Goal: Task Accomplishment & Management: Complete application form

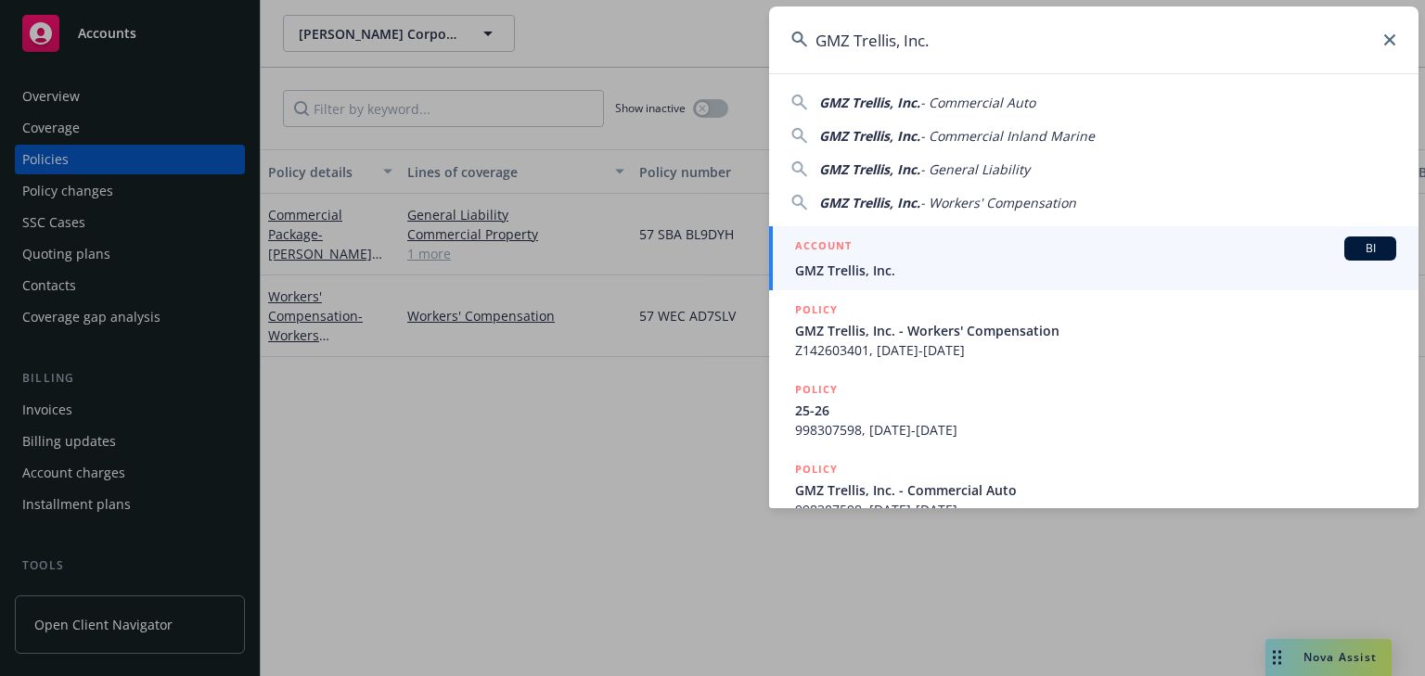
type input "GMZ Trellis, Inc."
drag, startPoint x: 861, startPoint y: 269, endPoint x: 782, endPoint y: 275, distance: 79.0
click at [861, 269] on span "GMZ Trellis, Inc." at bounding box center [1095, 270] width 601 height 19
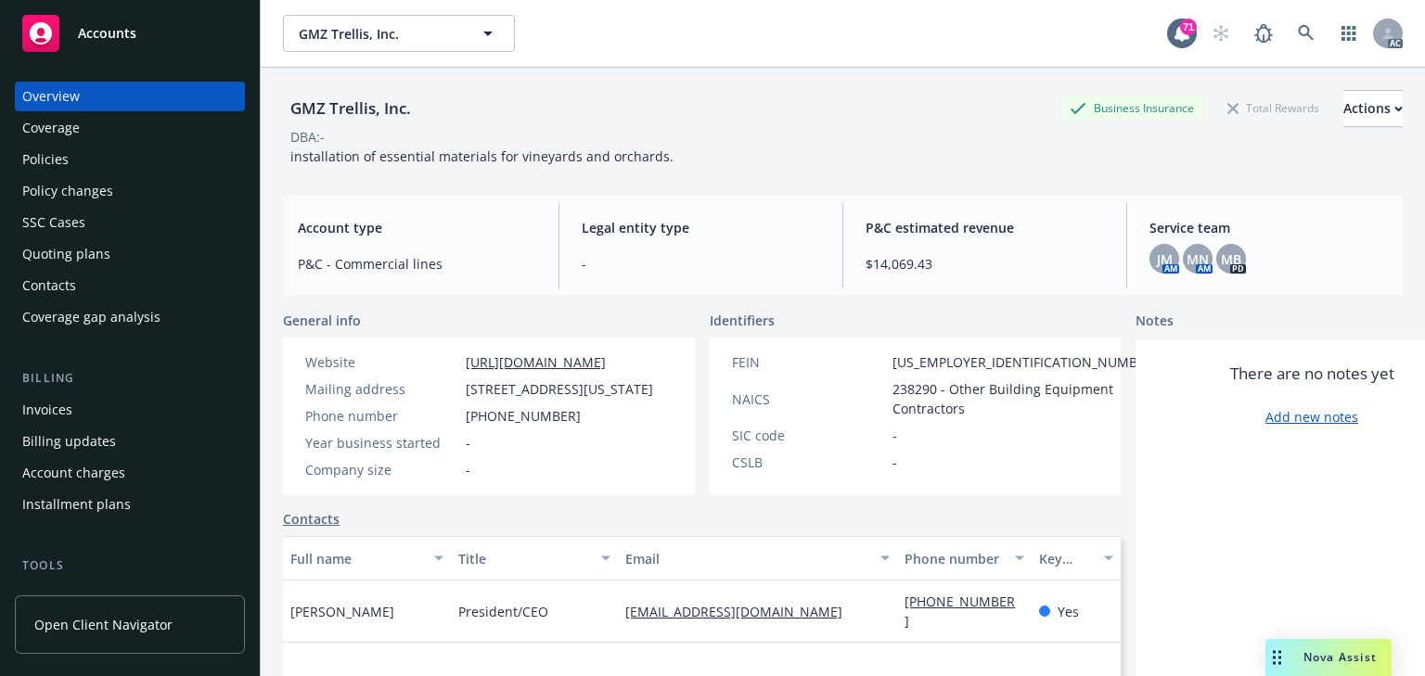
click at [104, 157] on div "Policies" at bounding box center [129, 160] width 215 height 30
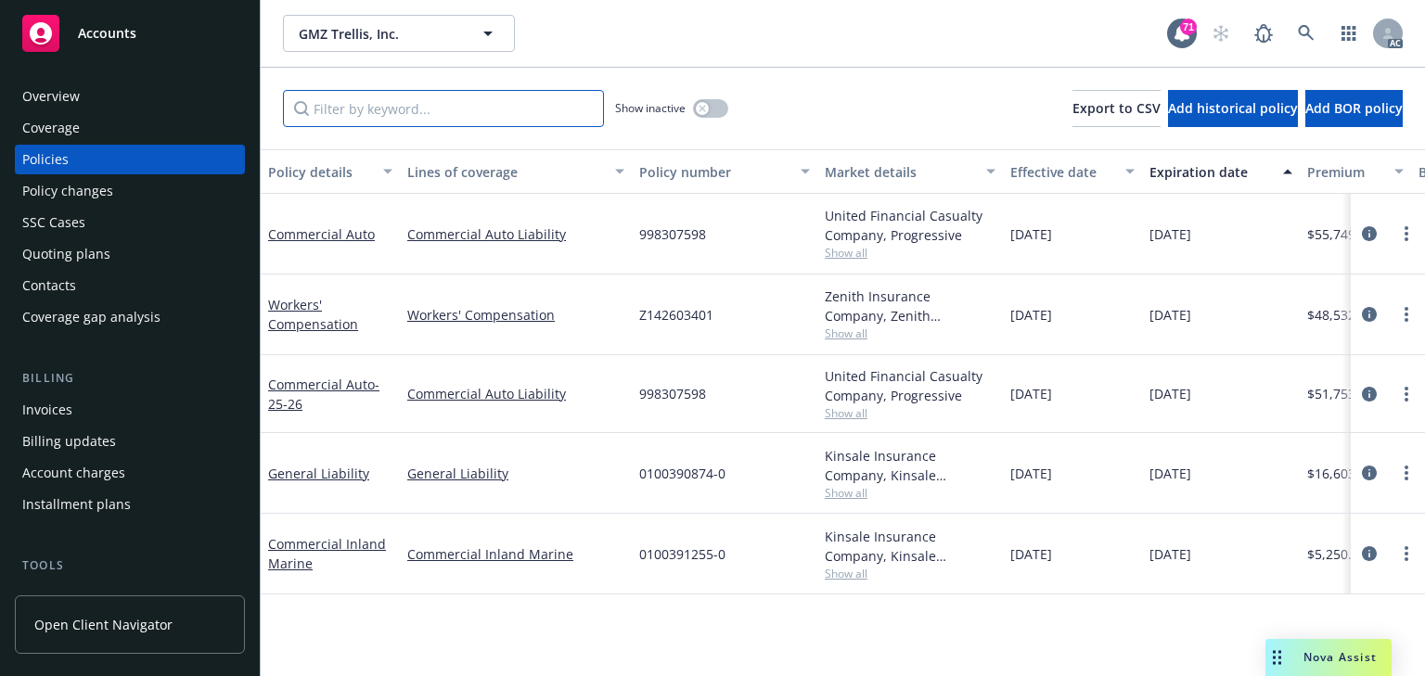
click at [403, 113] on input "Filter by keyword..." at bounding box center [443, 108] width 321 height 37
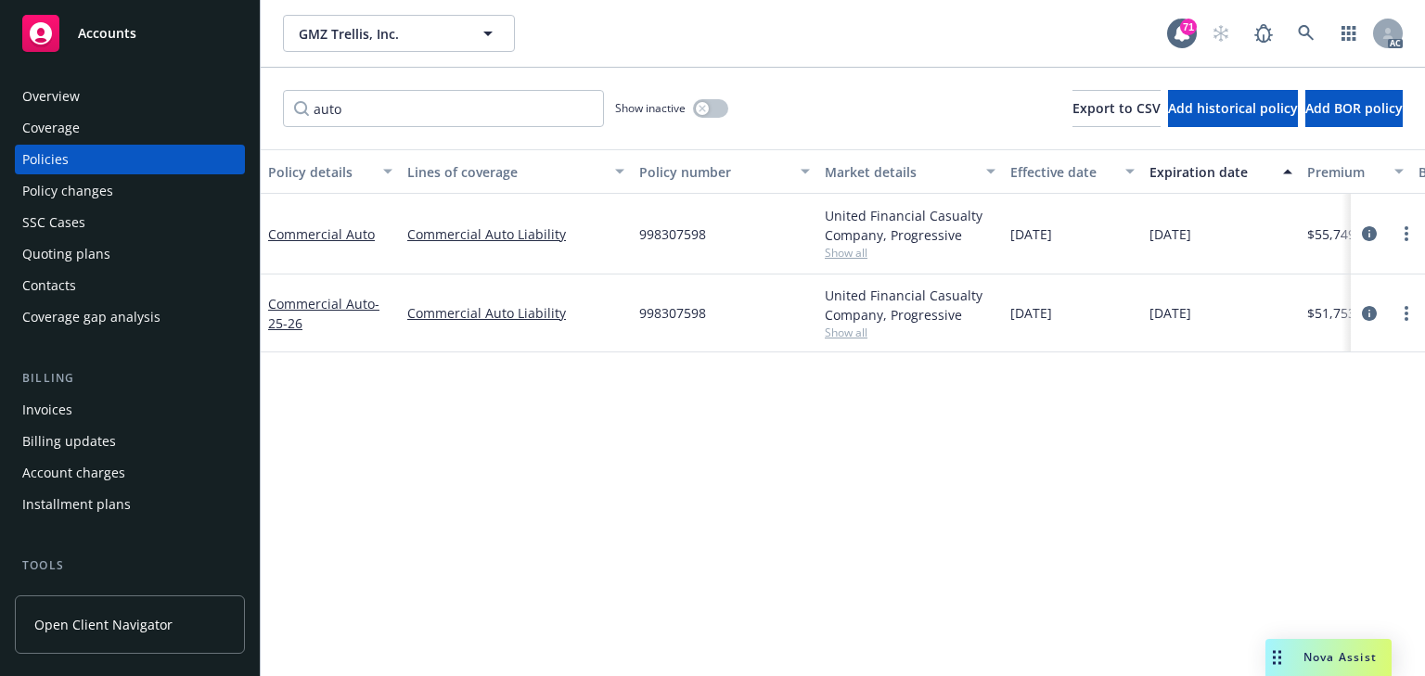
click at [935, 460] on div "Policy details Lines of coverage Policy number Market details Effective date Ex…" at bounding box center [843, 412] width 1164 height 527
click at [426, 109] on input "auto" at bounding box center [443, 108] width 321 height 37
type input "auto"
click at [1372, 309] on icon "circleInformation" at bounding box center [1368, 313] width 15 height 15
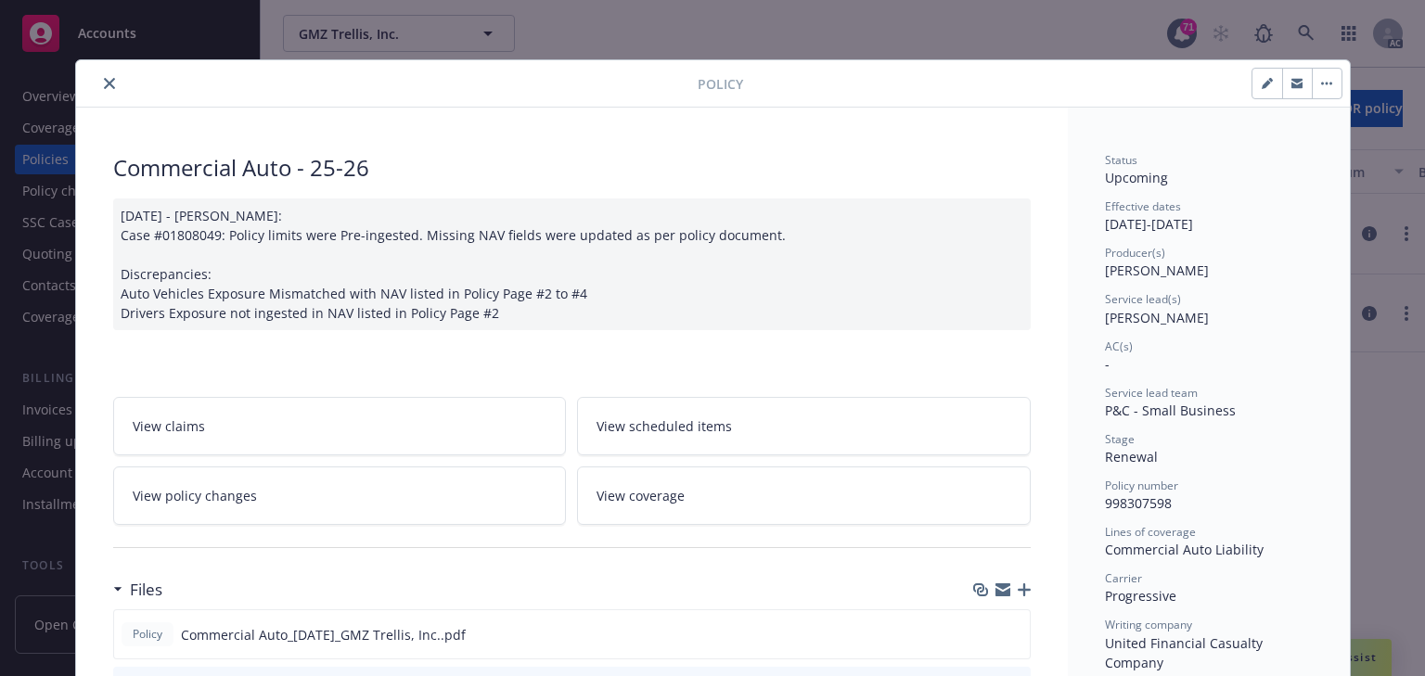
click at [326, 490] on link "View policy changes" at bounding box center [340, 496] width 454 height 58
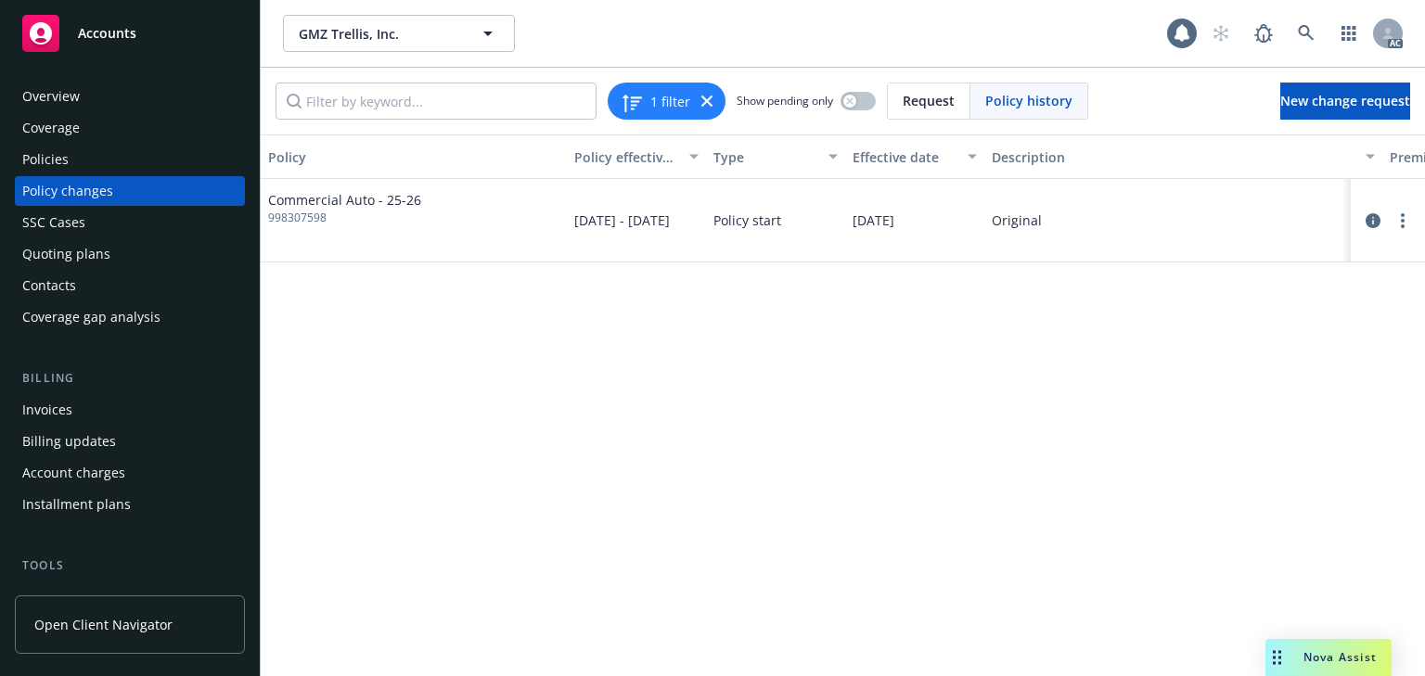
click at [734, 519] on div "Policy Policy effective dates Type Effective date Description Premium change An…" at bounding box center [843, 405] width 1164 height 542
click at [641, 449] on div "Policy Policy effective dates Type Effective date Description Premium change An…" at bounding box center [843, 405] width 1164 height 542
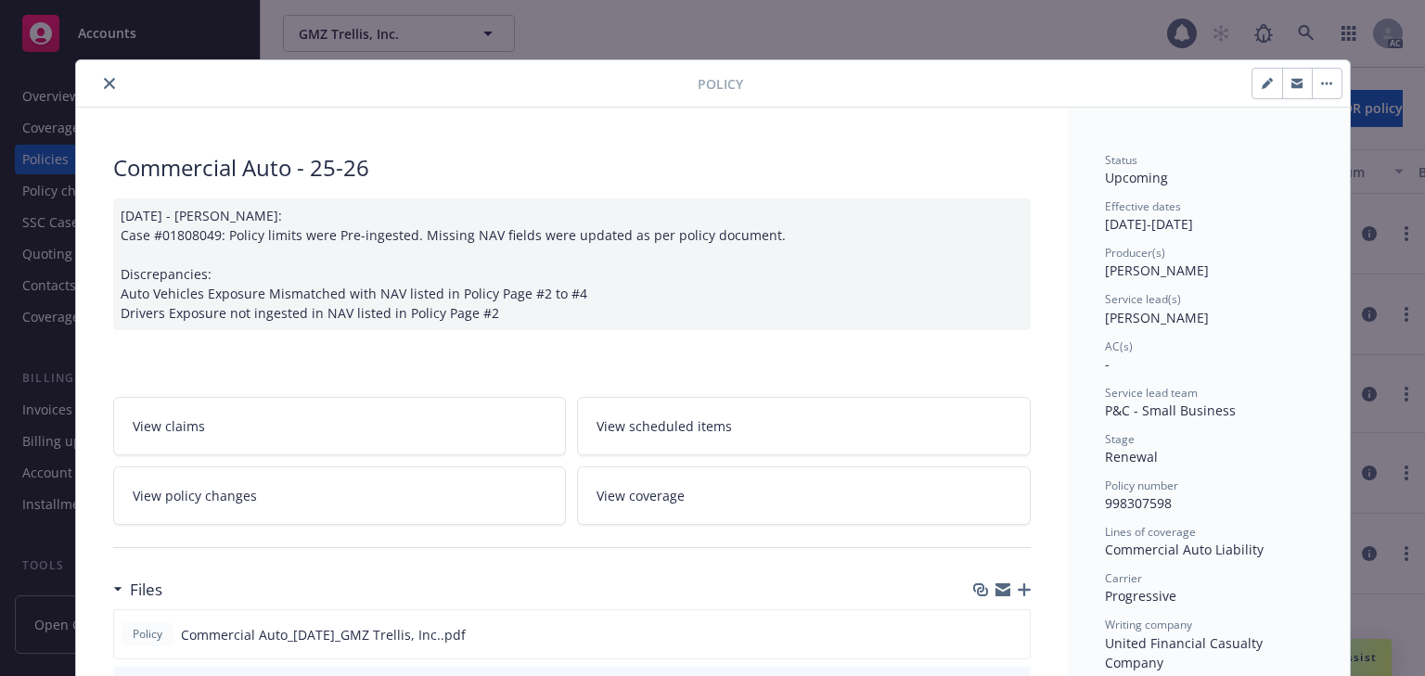
scroll to position [56, 0]
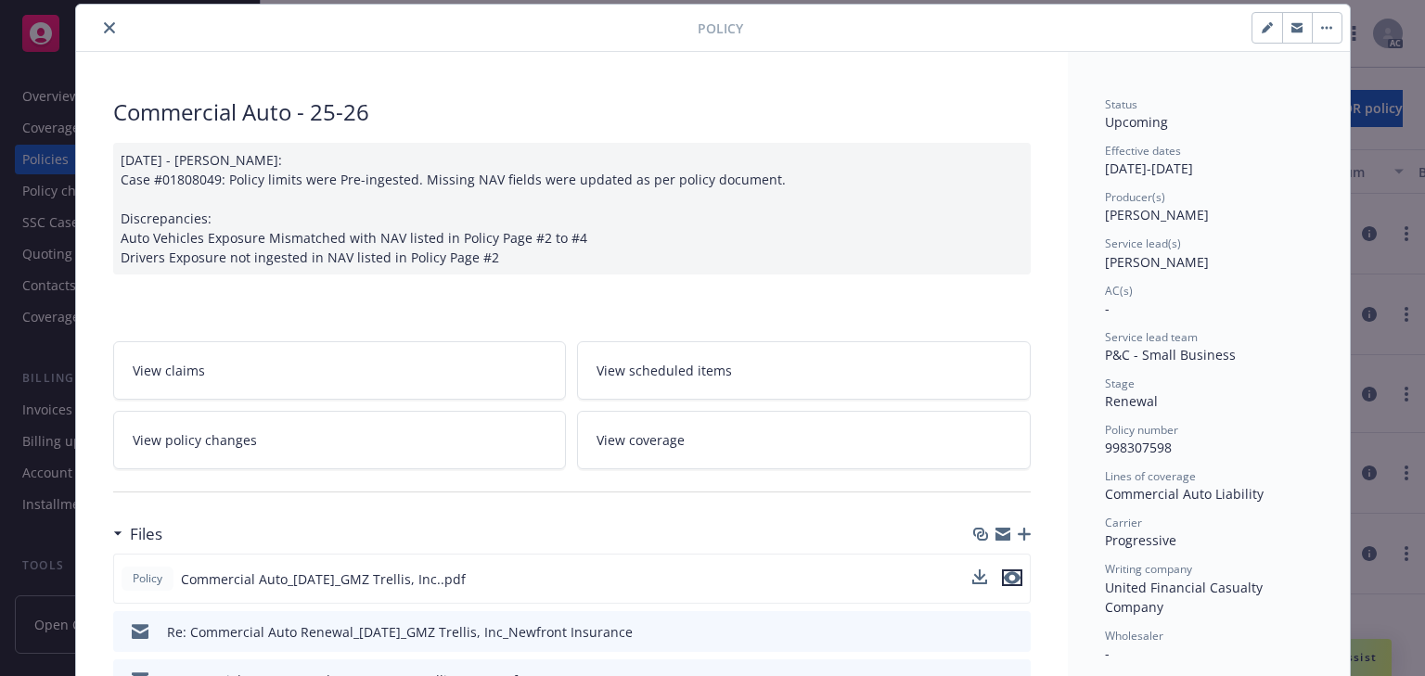
click at [1009, 572] on icon "preview file" at bounding box center [1012, 577] width 17 height 13
click at [111, 33] on button "close" at bounding box center [109, 28] width 22 height 22
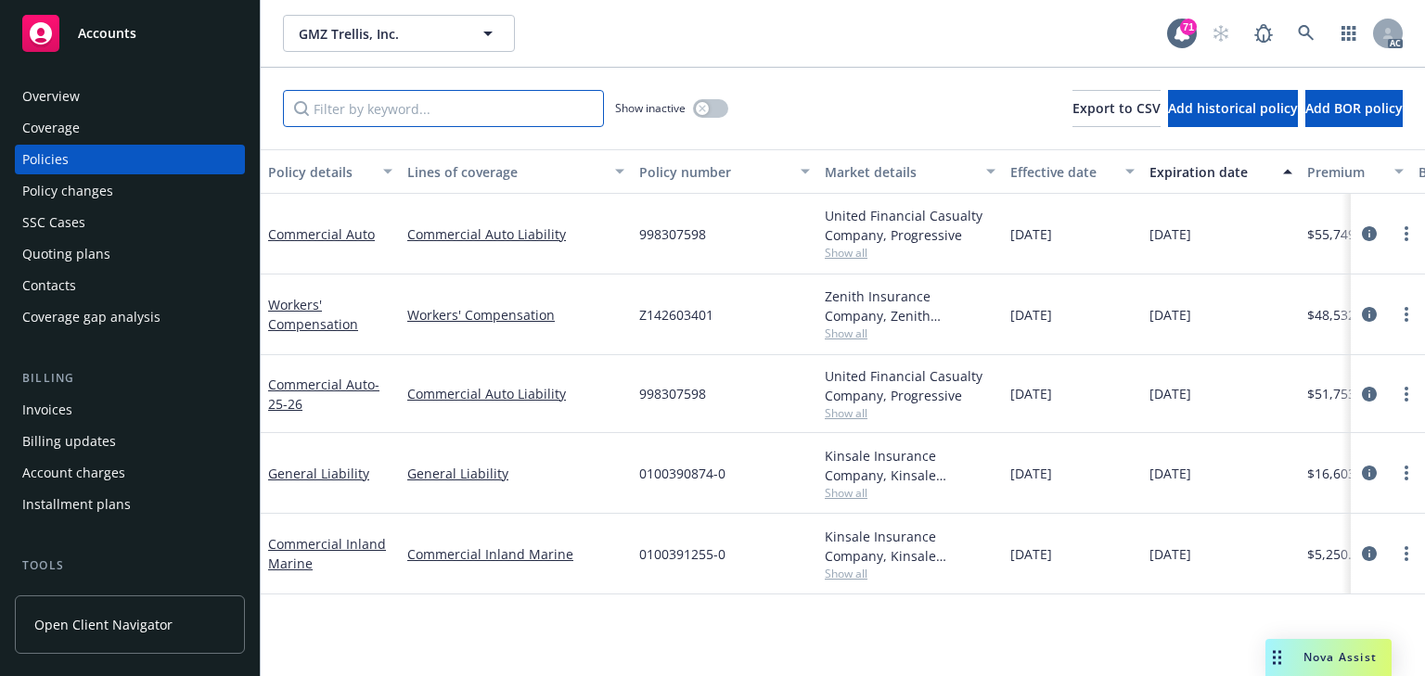
click at [407, 96] on input "Filter by keyword..." at bounding box center [443, 108] width 321 height 37
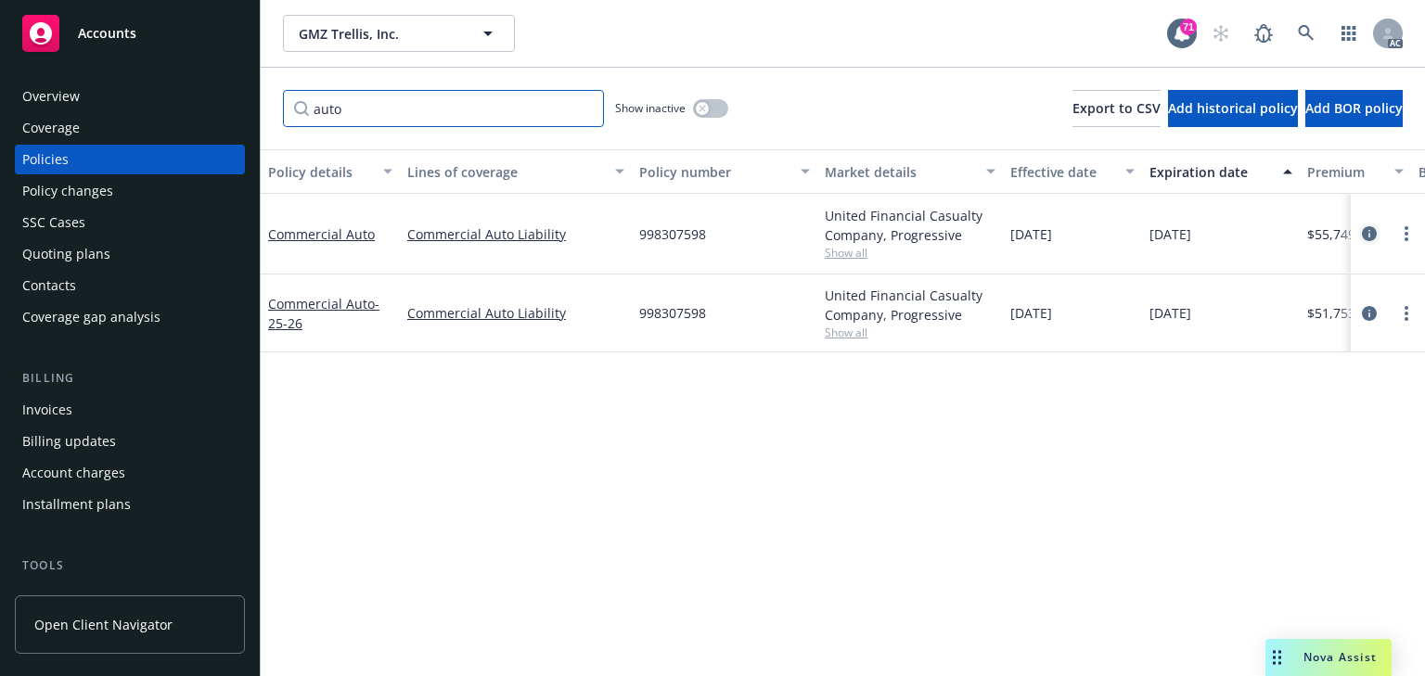
type input "auto"
click at [1362, 234] on icon "circleInformation" at bounding box center [1368, 233] width 15 height 15
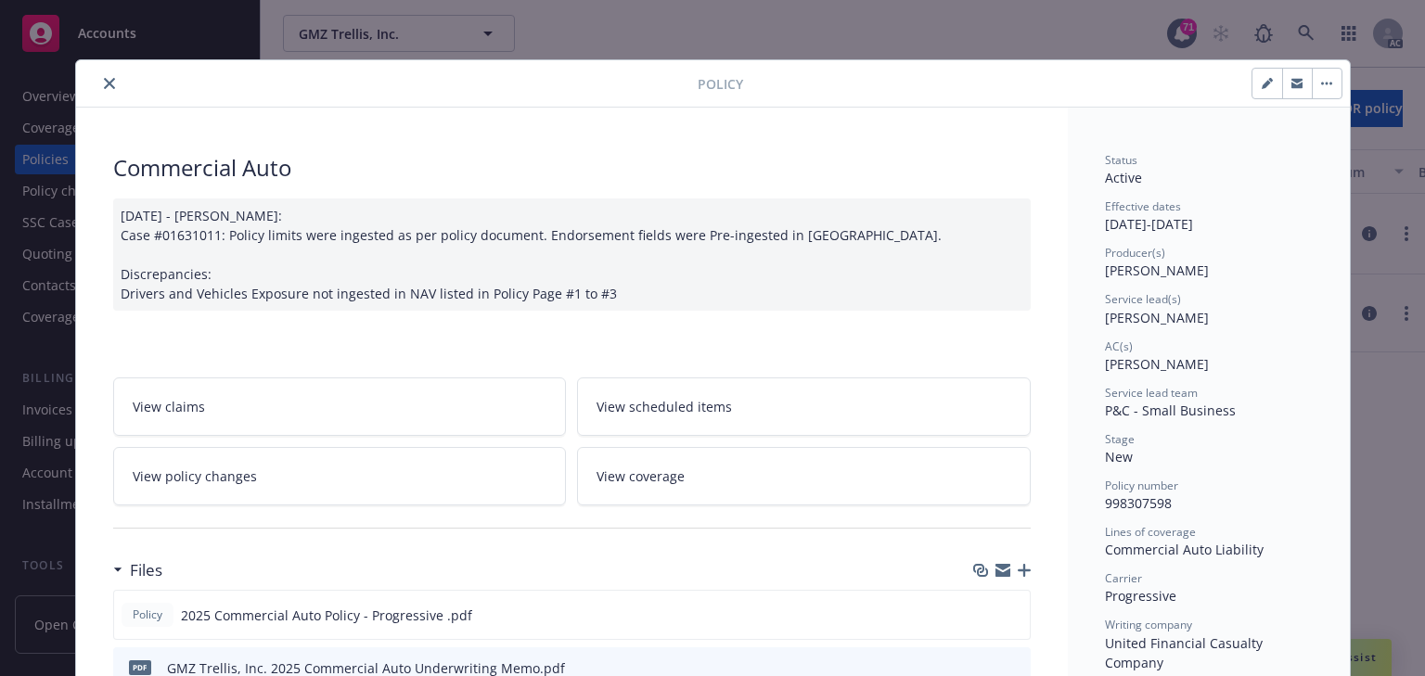
click at [409, 479] on link "View policy changes" at bounding box center [340, 476] width 454 height 58
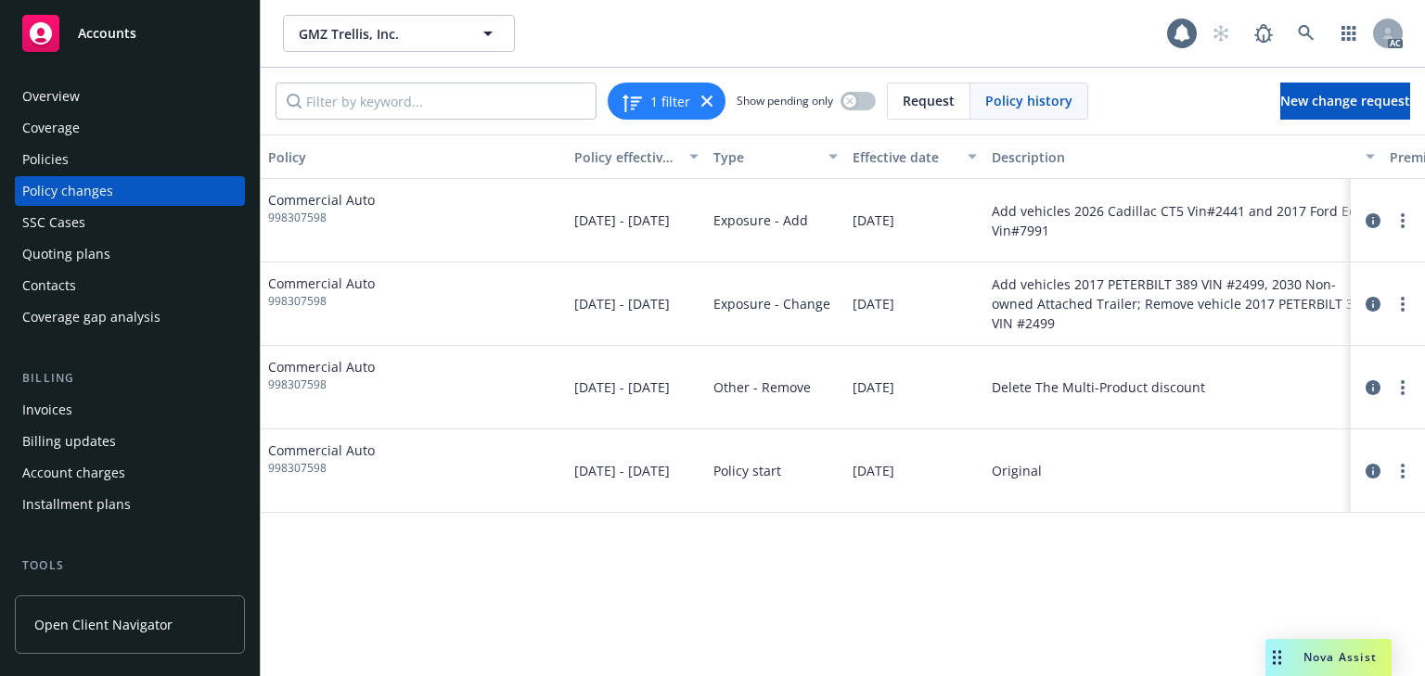
click at [925, 601] on div "Policy Policy effective dates Type Effective date Description Premium change An…" at bounding box center [843, 405] width 1164 height 542
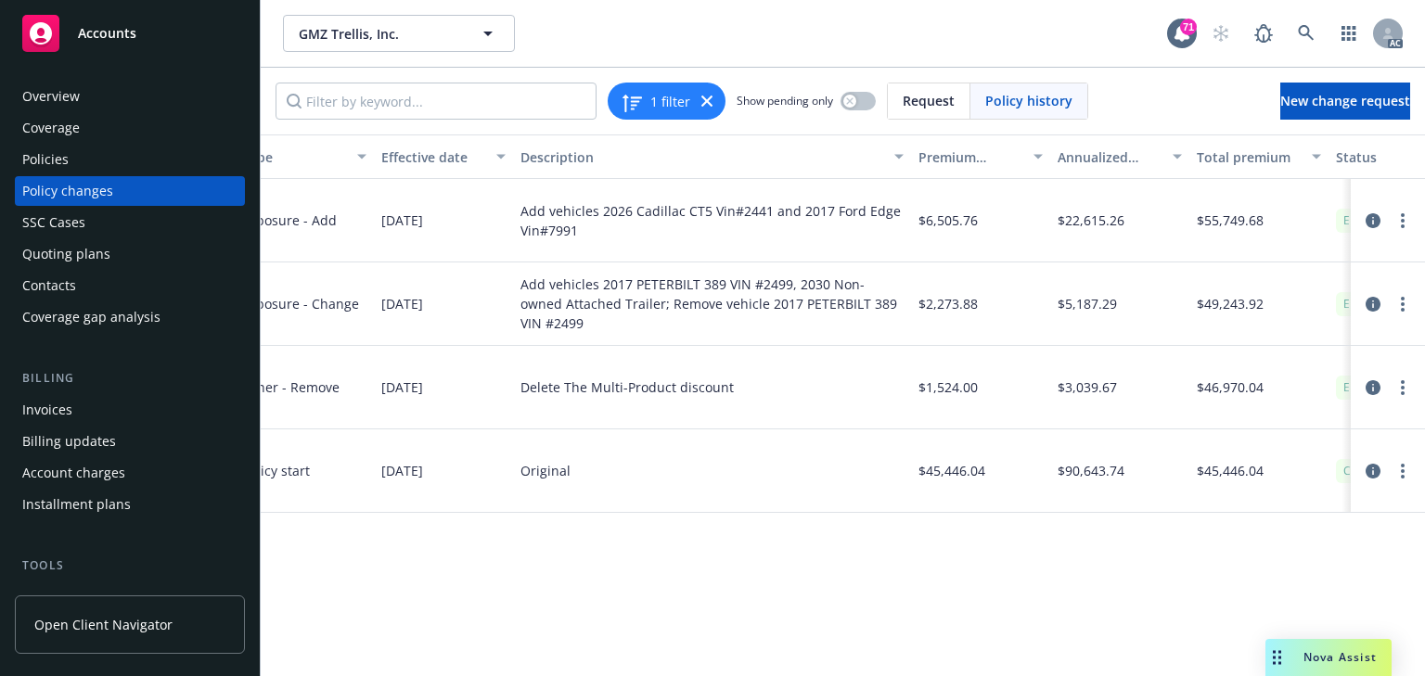
scroll to position [0, 471]
drag, startPoint x: 1244, startPoint y: 572, endPoint x: 1241, endPoint y: 589, distance: 16.9
click at [1243, 572] on div "Policy Policy effective dates Type Effective date Description Premium change An…" at bounding box center [843, 405] width 1164 height 542
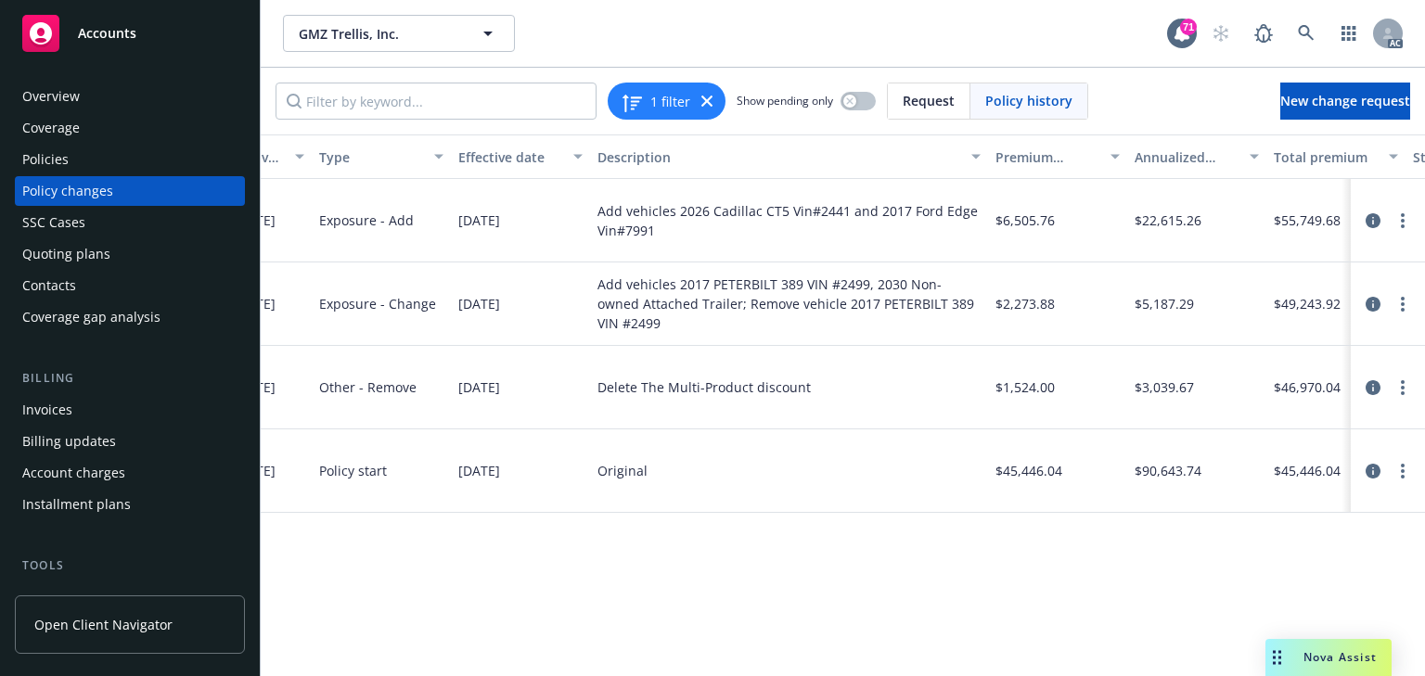
scroll to position [0, 379]
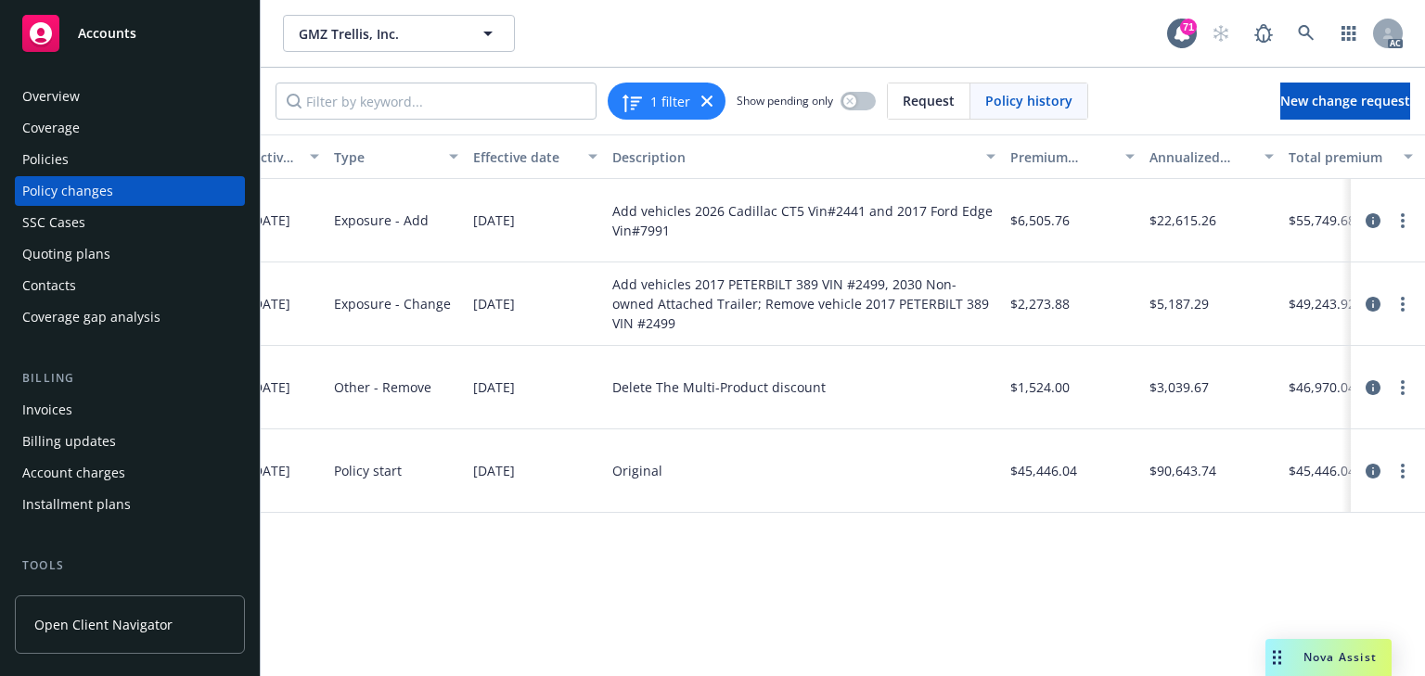
click at [923, 563] on div "Policy Policy effective dates Type Effective date Description Premium change An…" at bounding box center [843, 405] width 1164 height 542
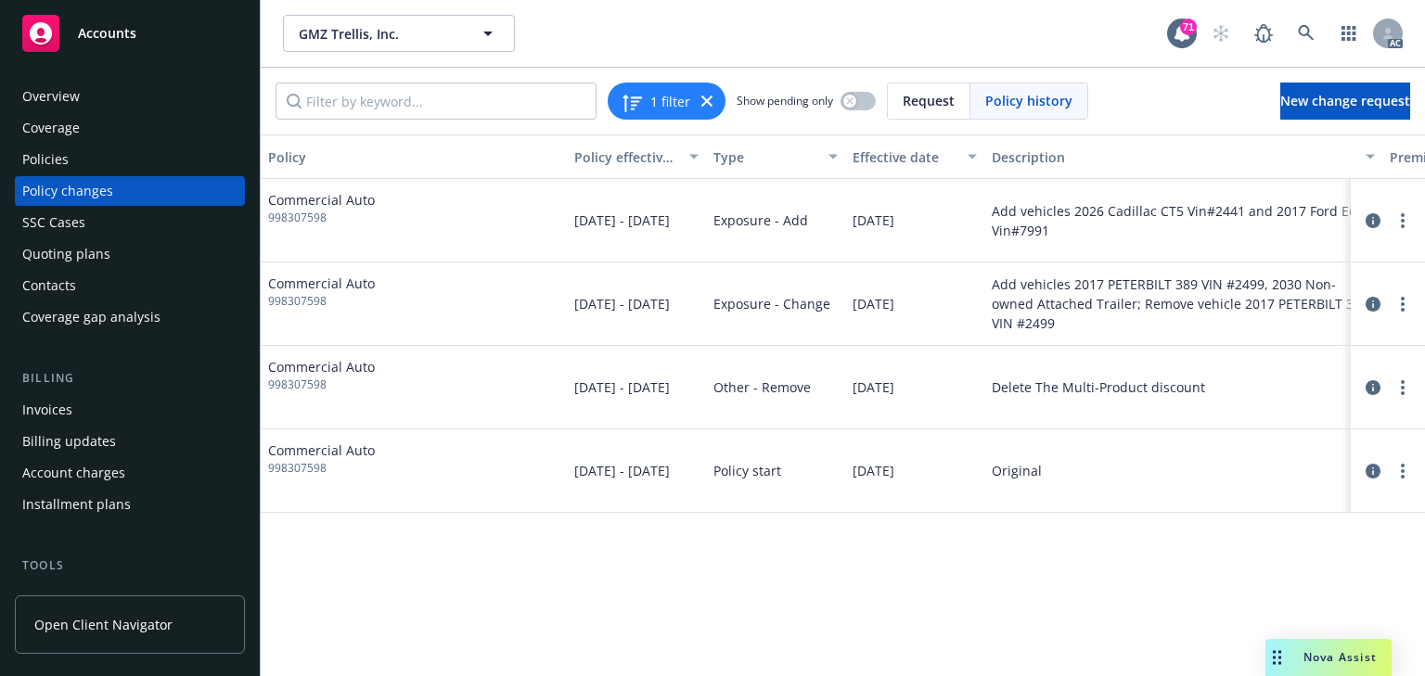
click at [608, 601] on div "Policy Policy effective dates Type Effective date Description Premium change An…" at bounding box center [843, 405] width 1164 height 542
click at [1372, 217] on icon "circleInformation" at bounding box center [1372, 220] width 15 height 15
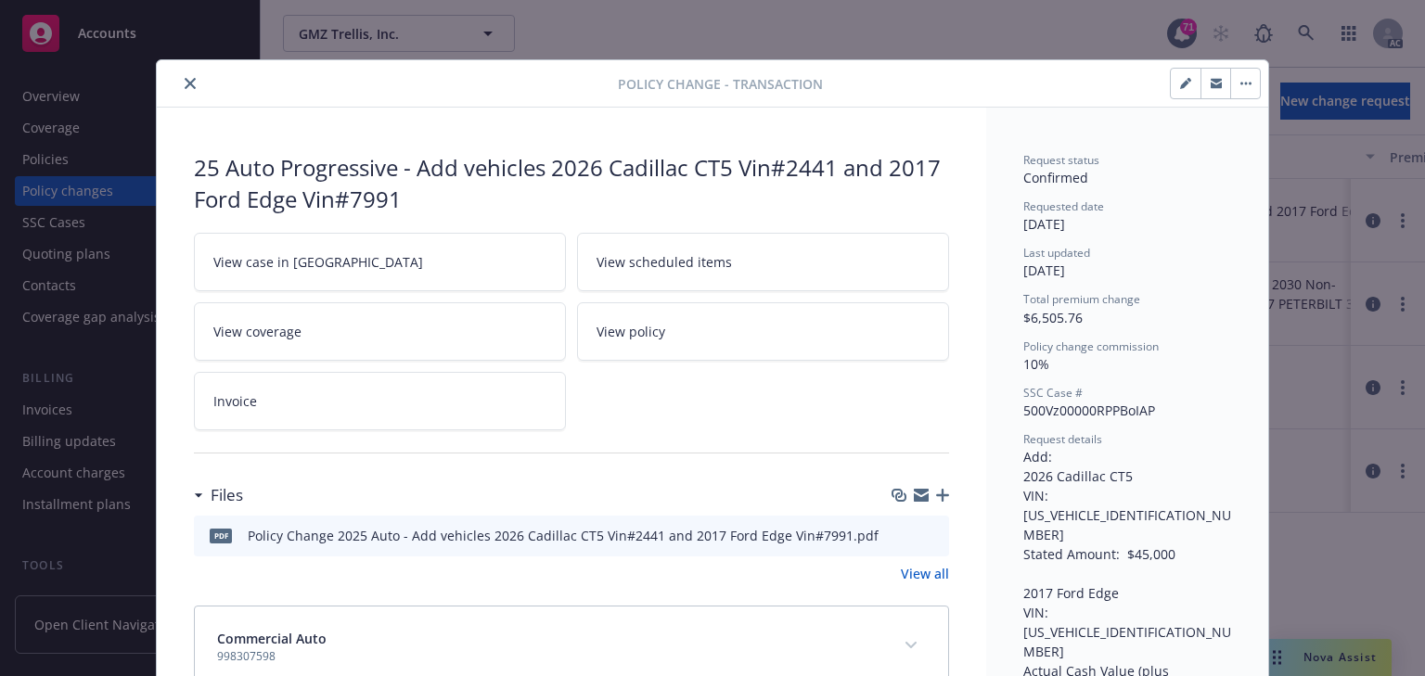
scroll to position [56, 0]
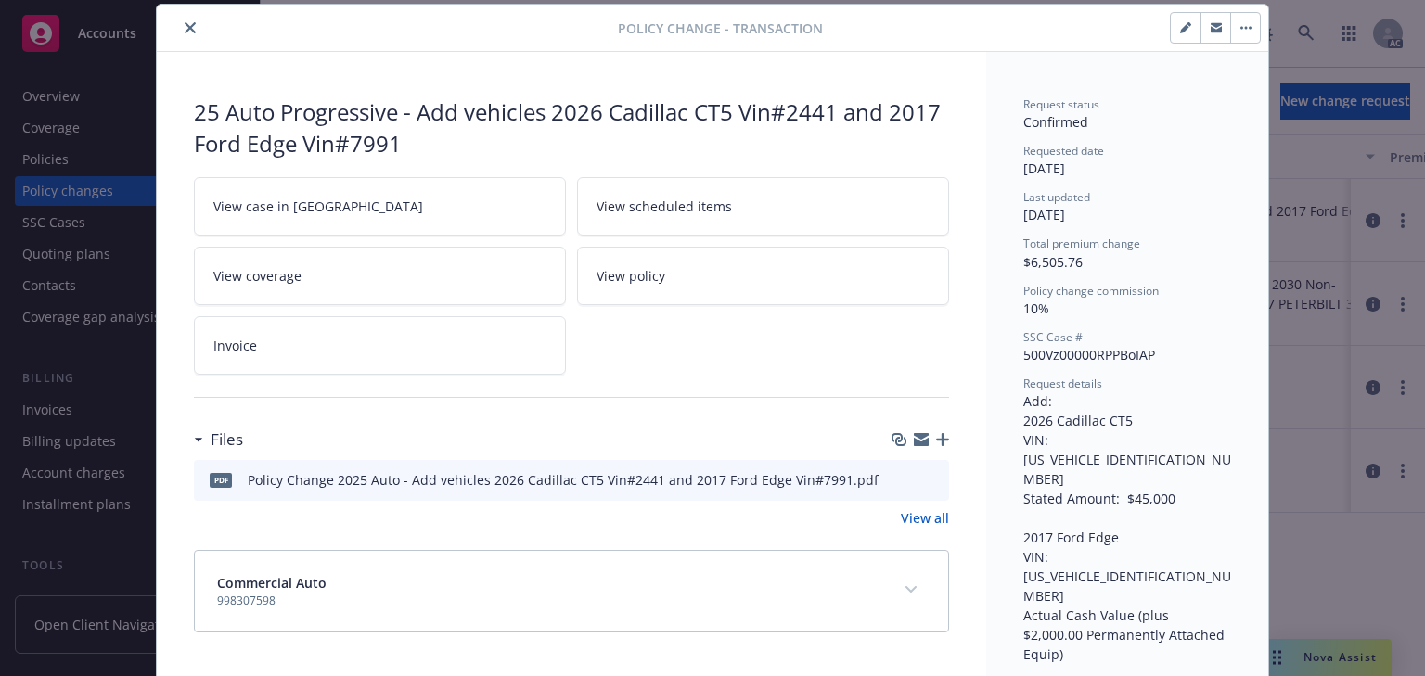
click at [923, 473] on icon "preview file" at bounding box center [931, 478] width 17 height 13
click at [378, 211] on link "View case in [GEOGRAPHIC_DATA]" at bounding box center [380, 206] width 372 height 58
click at [186, 26] on icon "close" at bounding box center [190, 27] width 11 height 11
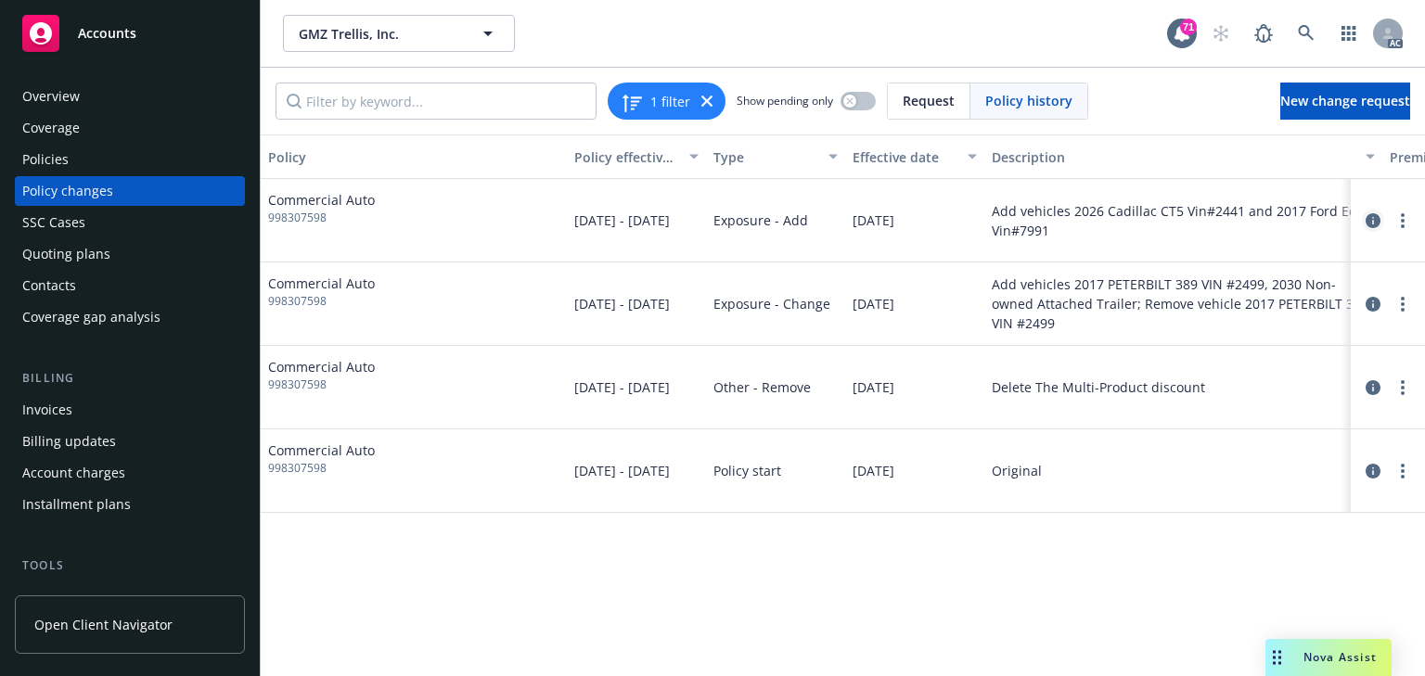
click at [1366, 221] on icon "circleInformation" at bounding box center [1372, 220] width 15 height 15
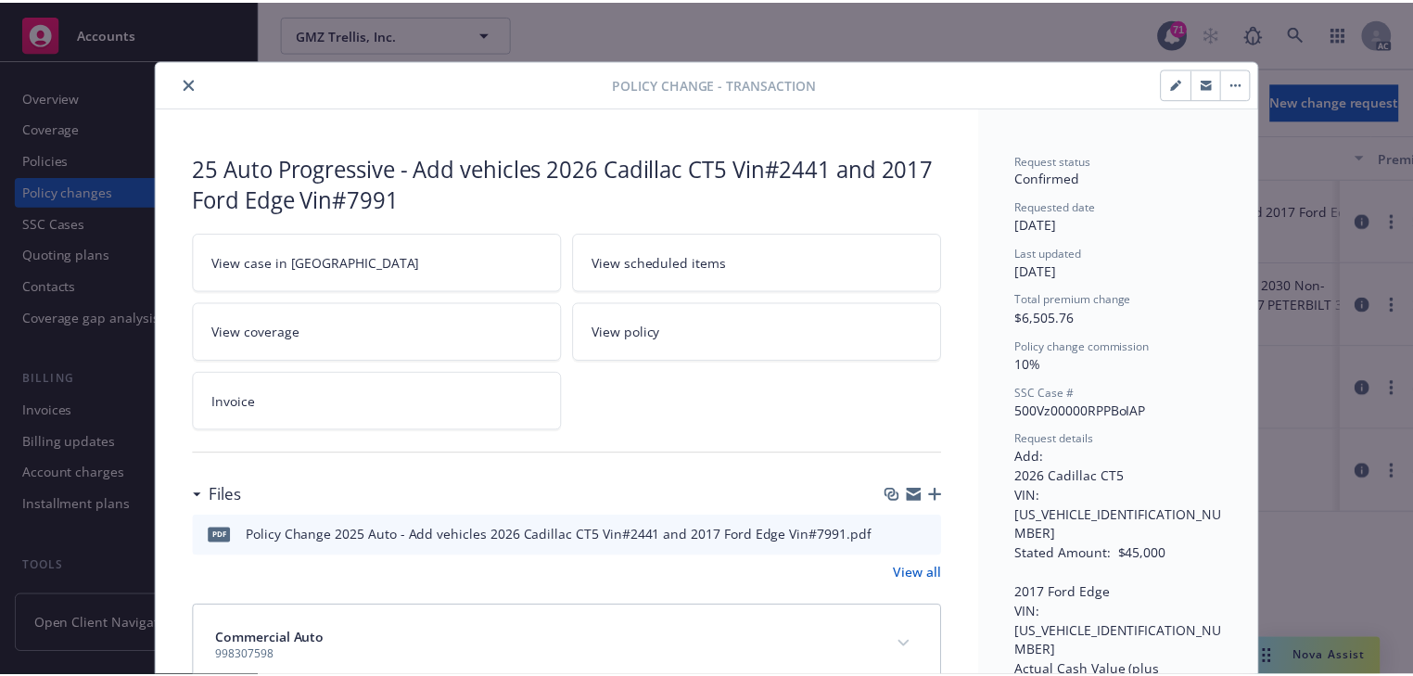
scroll to position [56, 0]
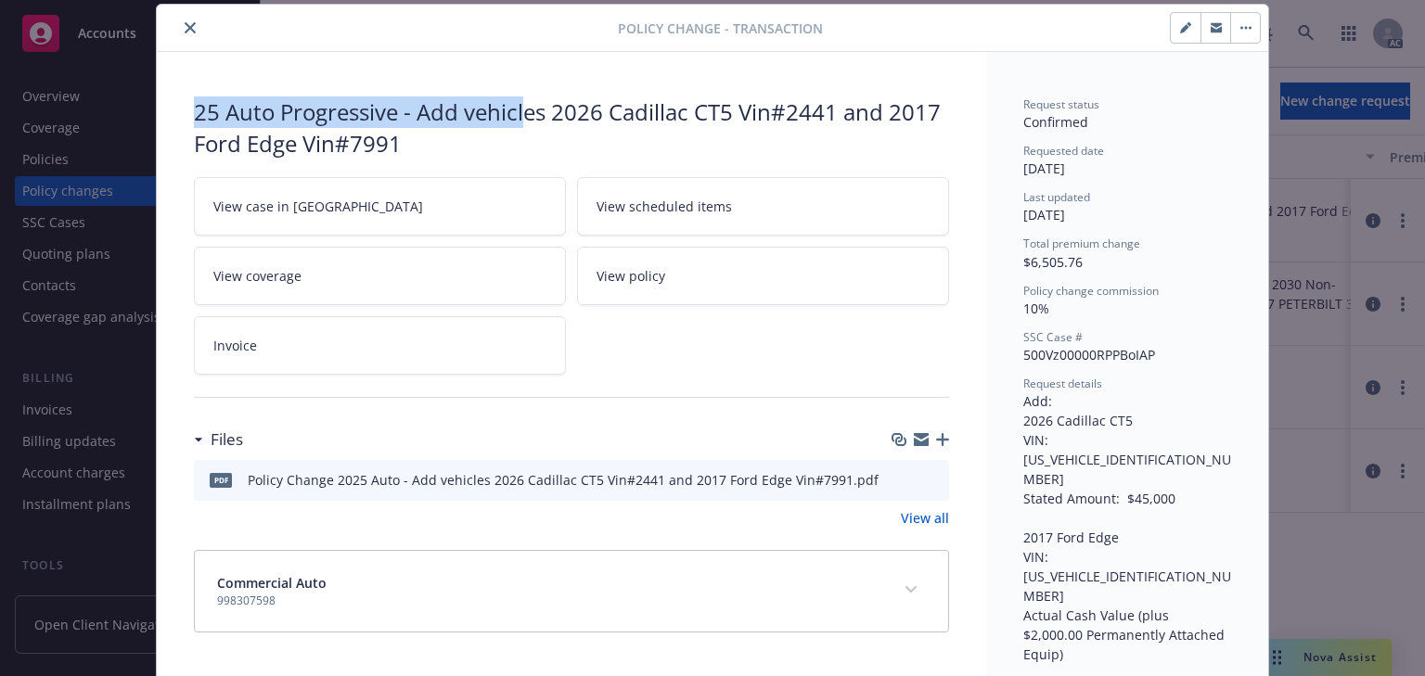
copy div "25 Auto Progressive - Add vehicl"
copy div "25 Auto Progressive - Add vehicles"
copy div "25 Auto Progressive - Add vehicle"
drag, startPoint x: 189, startPoint y: 107, endPoint x: 533, endPoint y: 123, distance: 344.5
click at [533, 123] on div "25 Auto Progressive - Add vehicles 2026 Cadillac CT5 Vin#2441 and 2017 Ford Edg…" at bounding box center [571, 127] width 755 height 62
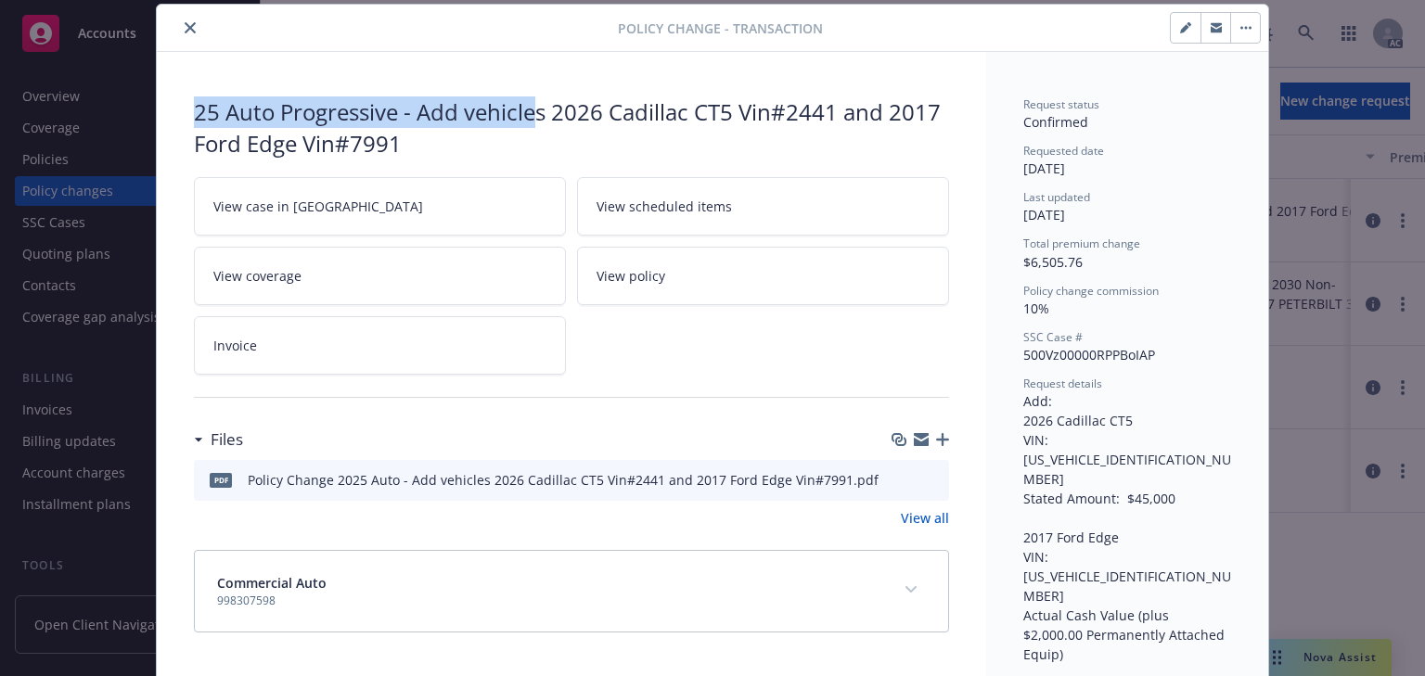
click at [185, 28] on icon "close" at bounding box center [190, 27] width 11 height 11
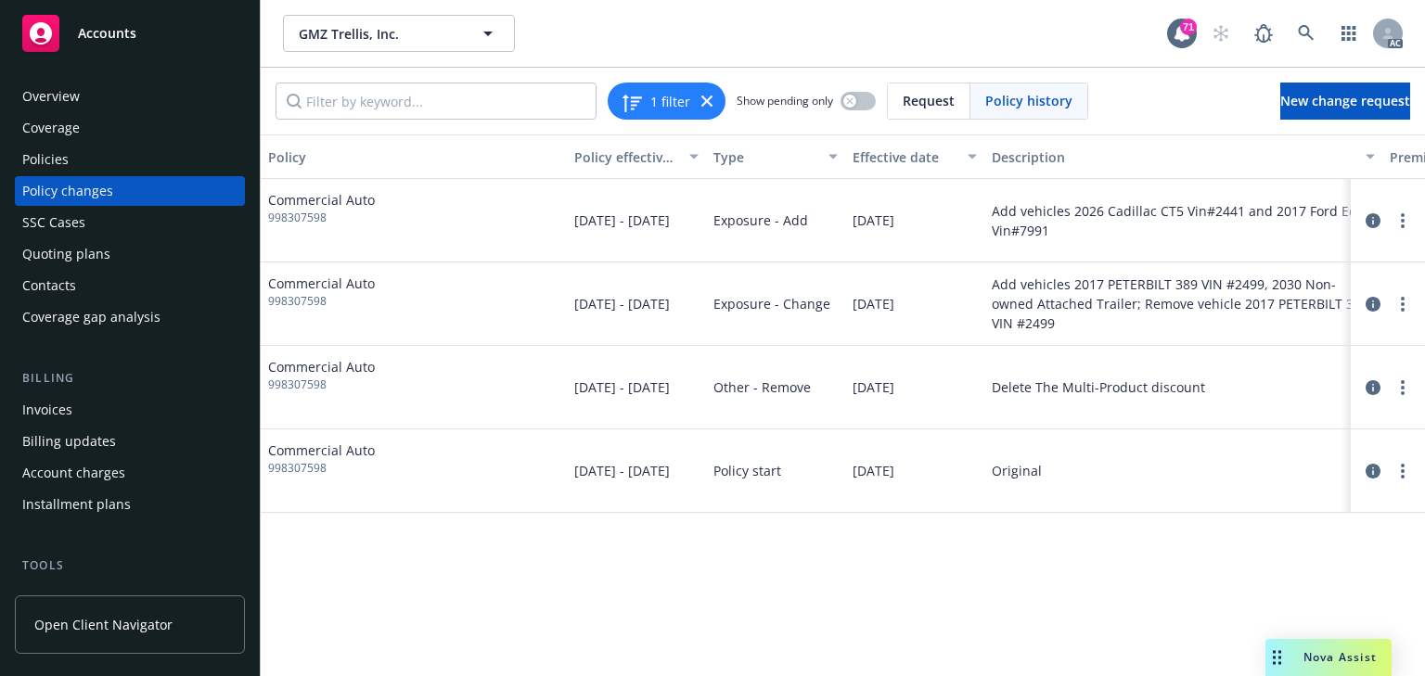
click at [1058, 599] on div "Policy Policy effective dates Type Effective date Description Premium change An…" at bounding box center [843, 405] width 1164 height 542
click at [1387, 121] on div "1 filter Show pending only Request Policy history New change request" at bounding box center [843, 101] width 1164 height 67
click at [1347, 114] on link "New change request" at bounding box center [1345, 101] width 130 height 37
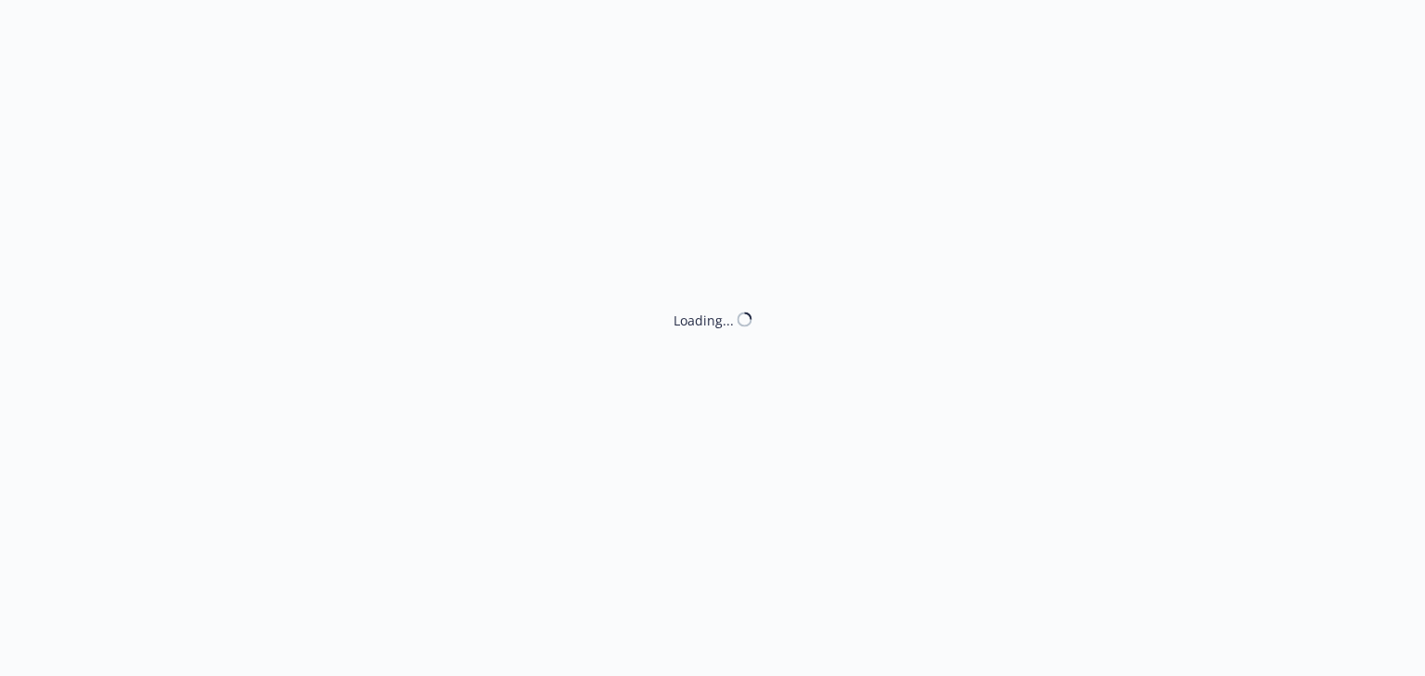
type textarea "x"
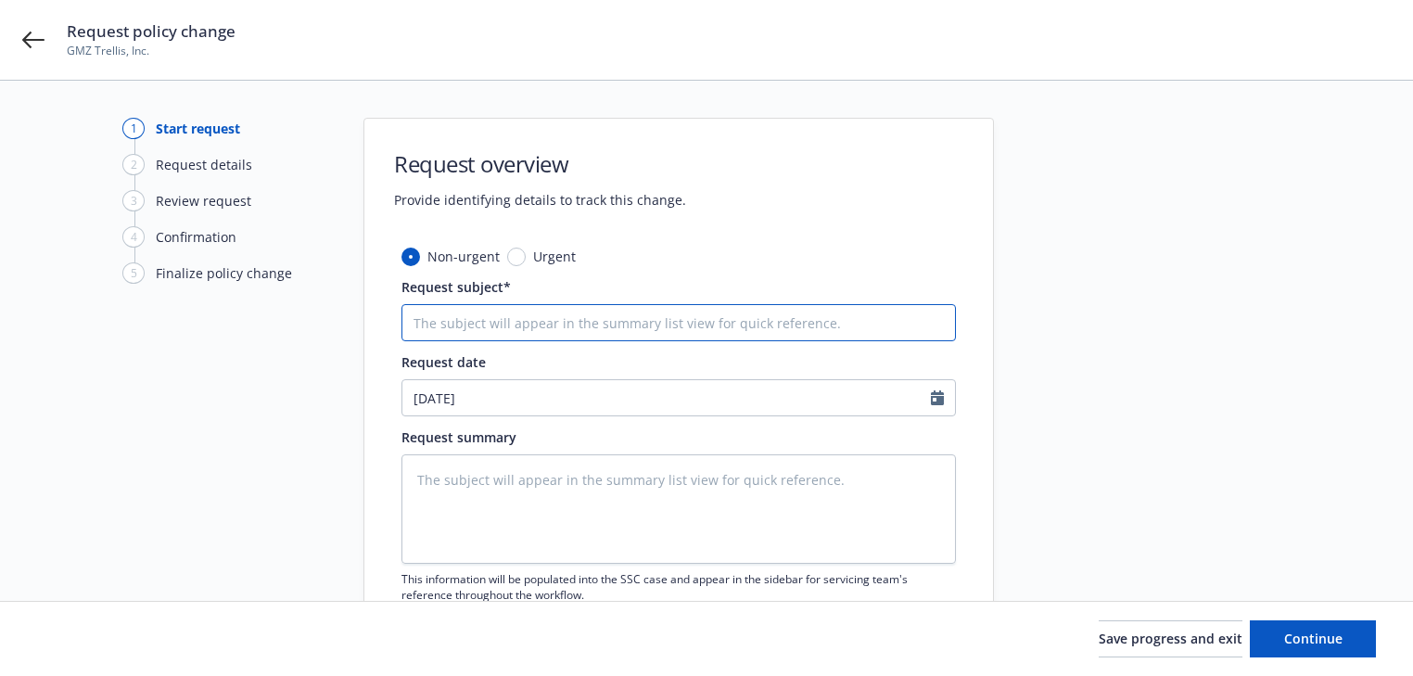
click at [657, 330] on input "Request subject*" at bounding box center [679, 322] width 555 height 37
paste input "25 Auto Progressive - Add vehicle"
type input "25 Auto Progressive - Add vehicle"
type textarea "x"
click at [694, 315] on input "25 Auto Progressive - Add vehicle" at bounding box center [679, 322] width 555 height 37
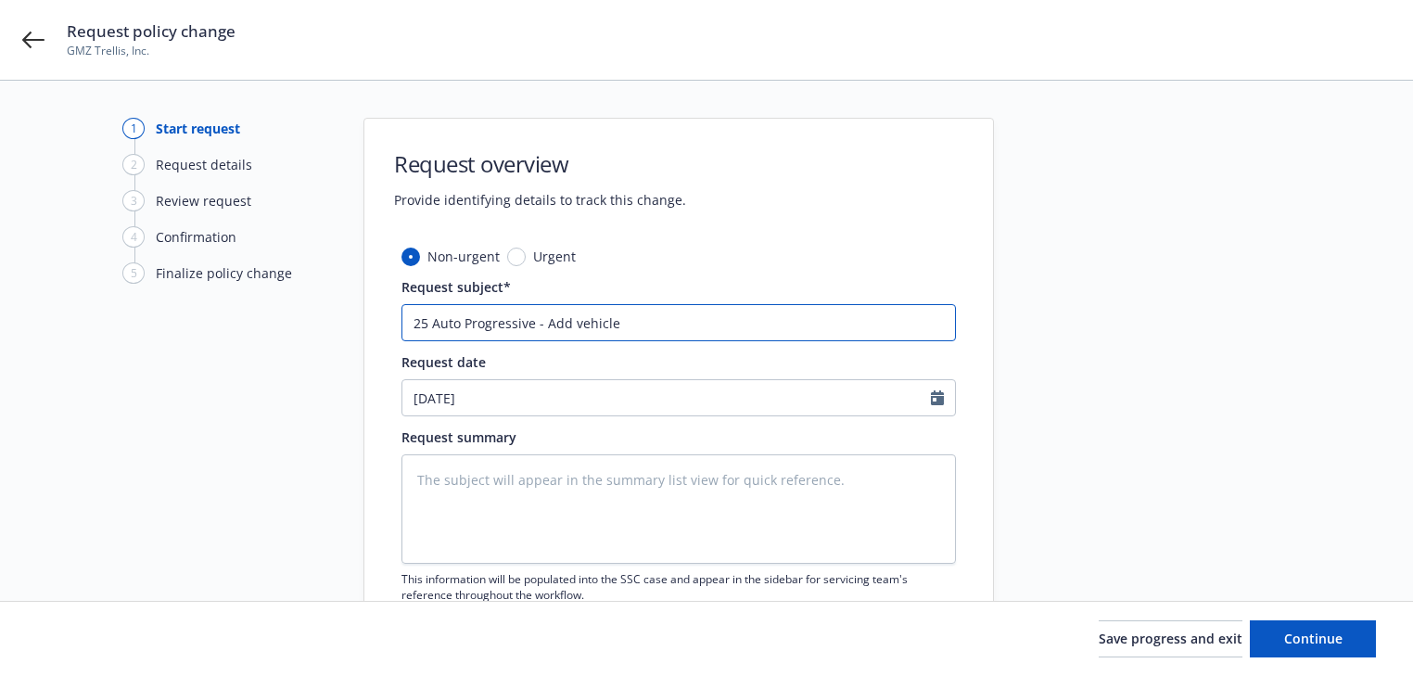
paste input "2017 FORD F150"
type input "25 Auto Progressive - Add vehicle 2017 FORD F150"
type textarea "x"
type input "25 Auto Progressive - Add vehicle 2017 FORD F150"
type textarea "x"
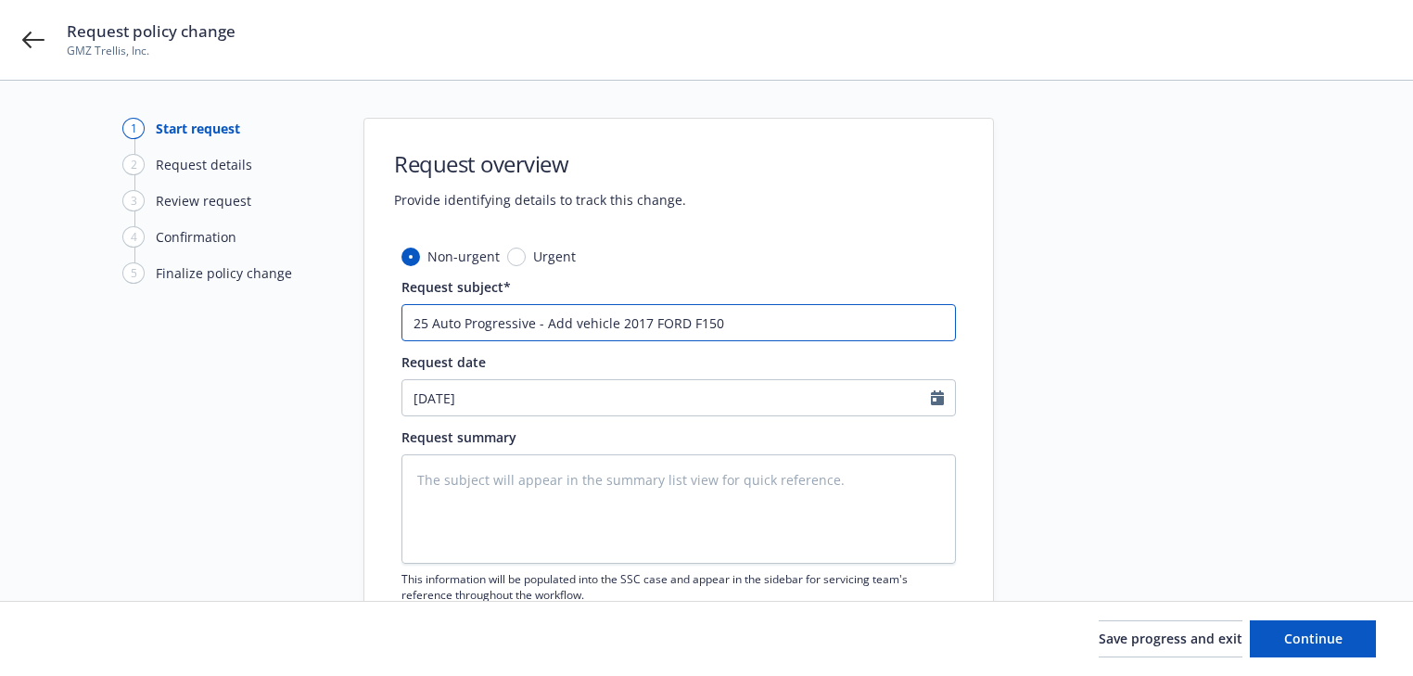
type input "25 Auto Progressive - Add vehicle 2017 FORD F150 v"
type textarea "x"
type input "25 Auto Progressive - Add vehicle 2017 FORD F150 vi"
type textarea "x"
type input "25 Auto Progressive - Add vehicle 2017 FORD F150 vin"
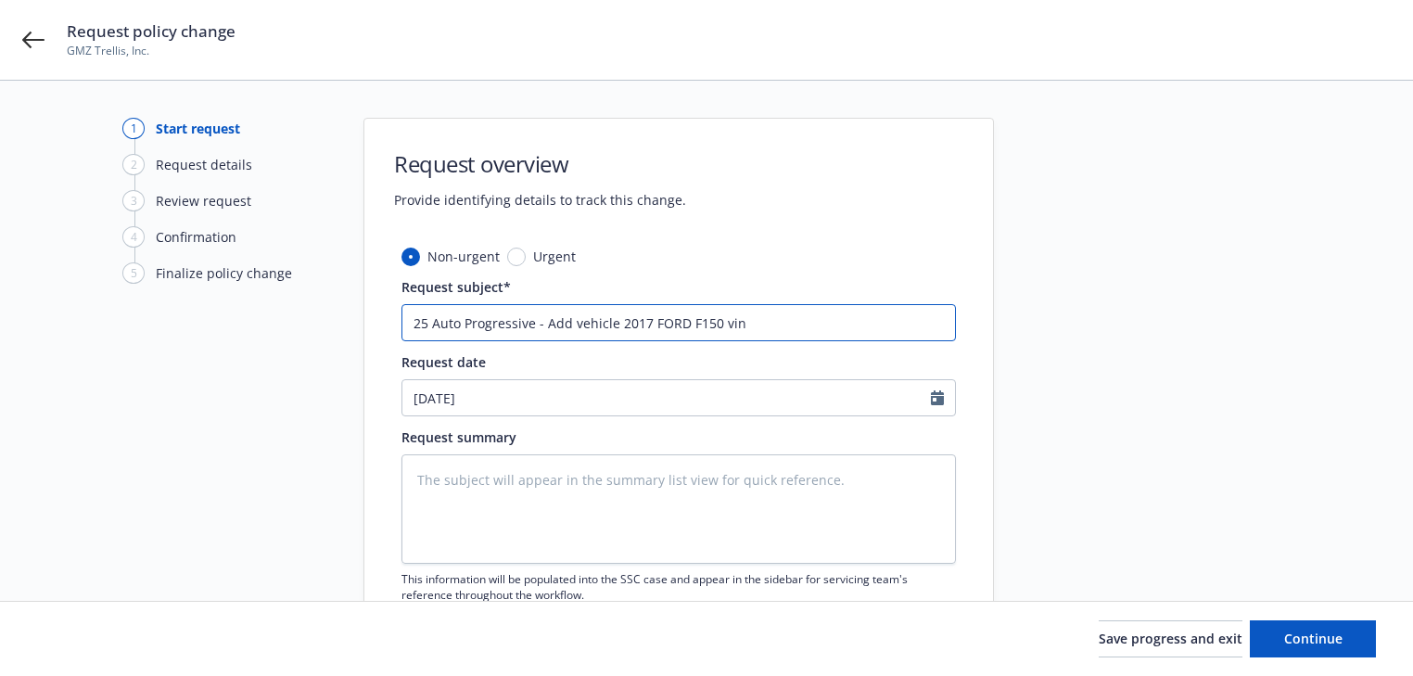
type textarea "x"
type input "25 Auto Progressive - Add vehicle 2017 FORD F150 vin#"
type textarea "x"
type input "25 Auto Progressive - Add vehicle 2017 FORD F150 vin#3"
type textarea "x"
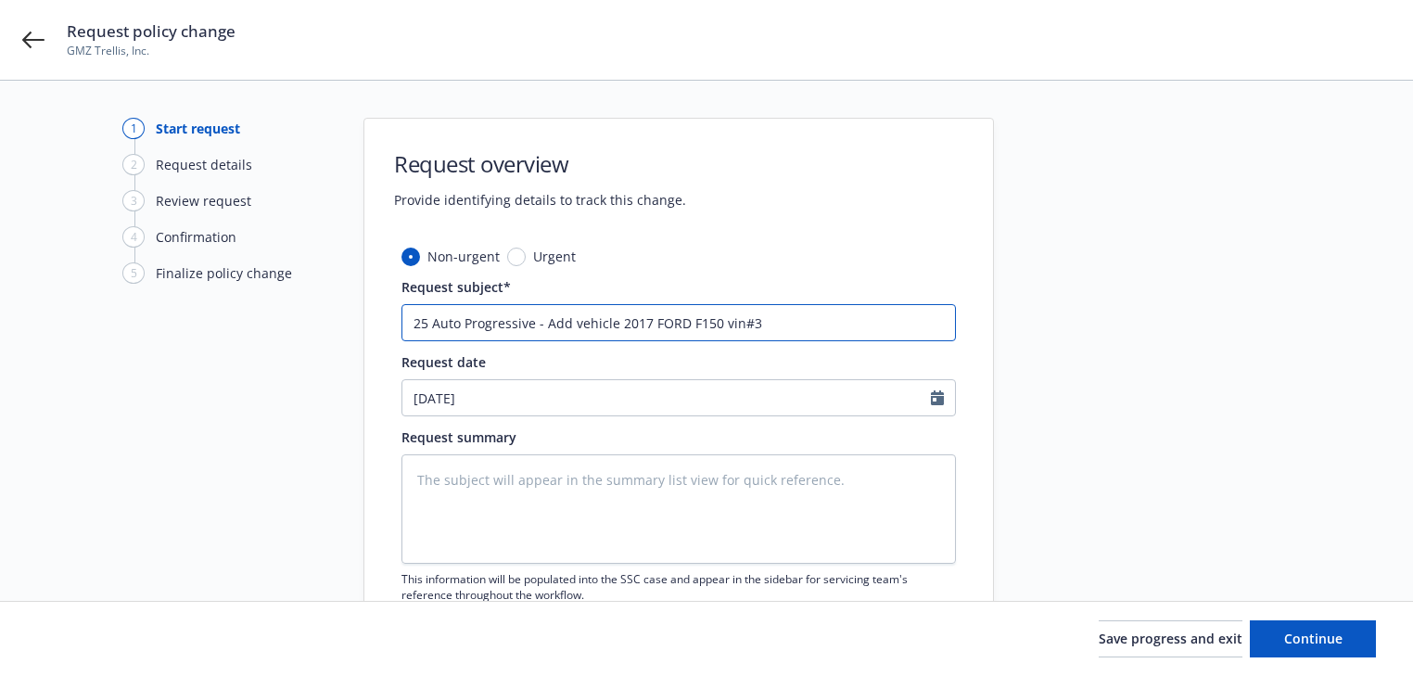
type input "25 Auto Progressive - Add vehicle 2017 FORD F150 vin#35"
type textarea "x"
type input "25 Auto Progressive - Add vehicle 2017 FORD F150 vin#359"
type textarea "x"
drag, startPoint x: 541, startPoint y: 326, endPoint x: 1011, endPoint y: 329, distance: 470.2
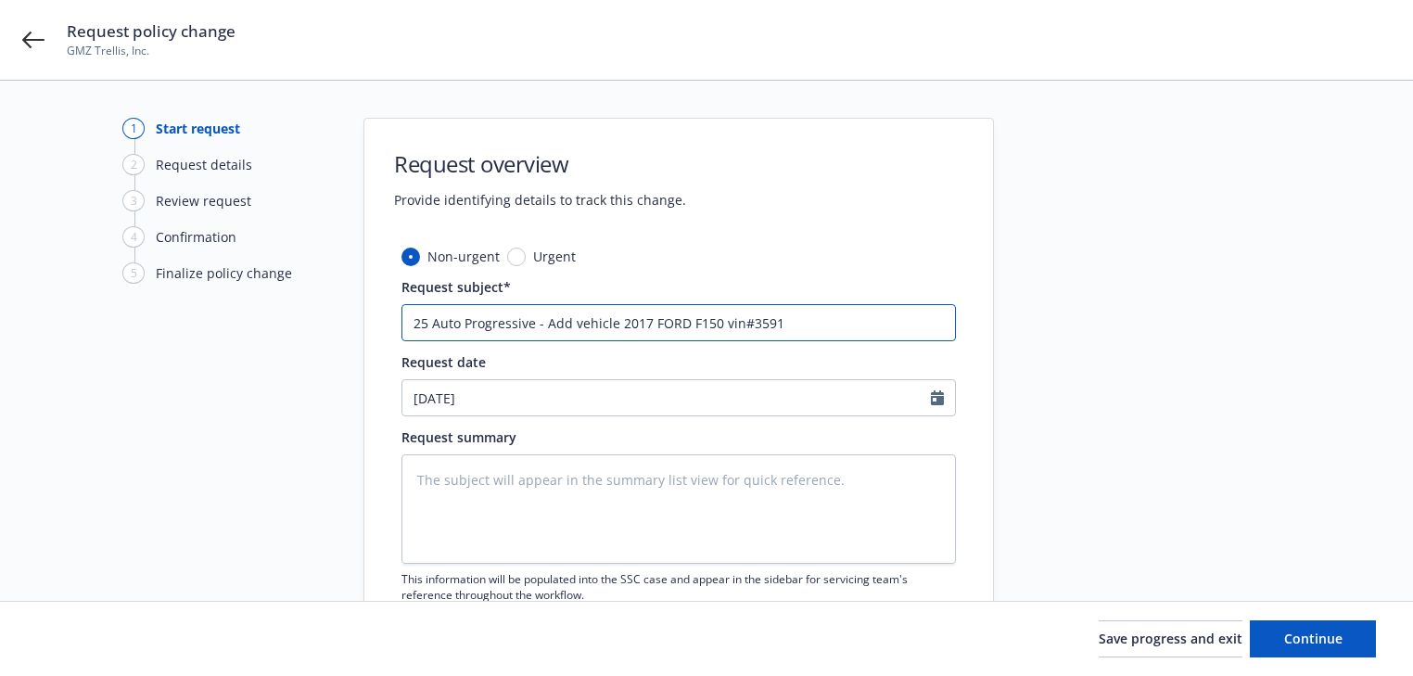
click at [1011, 329] on div "1 Start request 2 Request details 3 Review request 4 Confirmation 5 Finalize po…" at bounding box center [706, 406] width 1369 height 576
type input "25 Auto Progressive - Add vehicle 2017 FORD F150 vin#3591"
click at [607, 527] on textarea at bounding box center [679, 508] width 555 height 109
paste textarea "Add vehicle 2017 FORD F150 vin#3591"
type textarea "x"
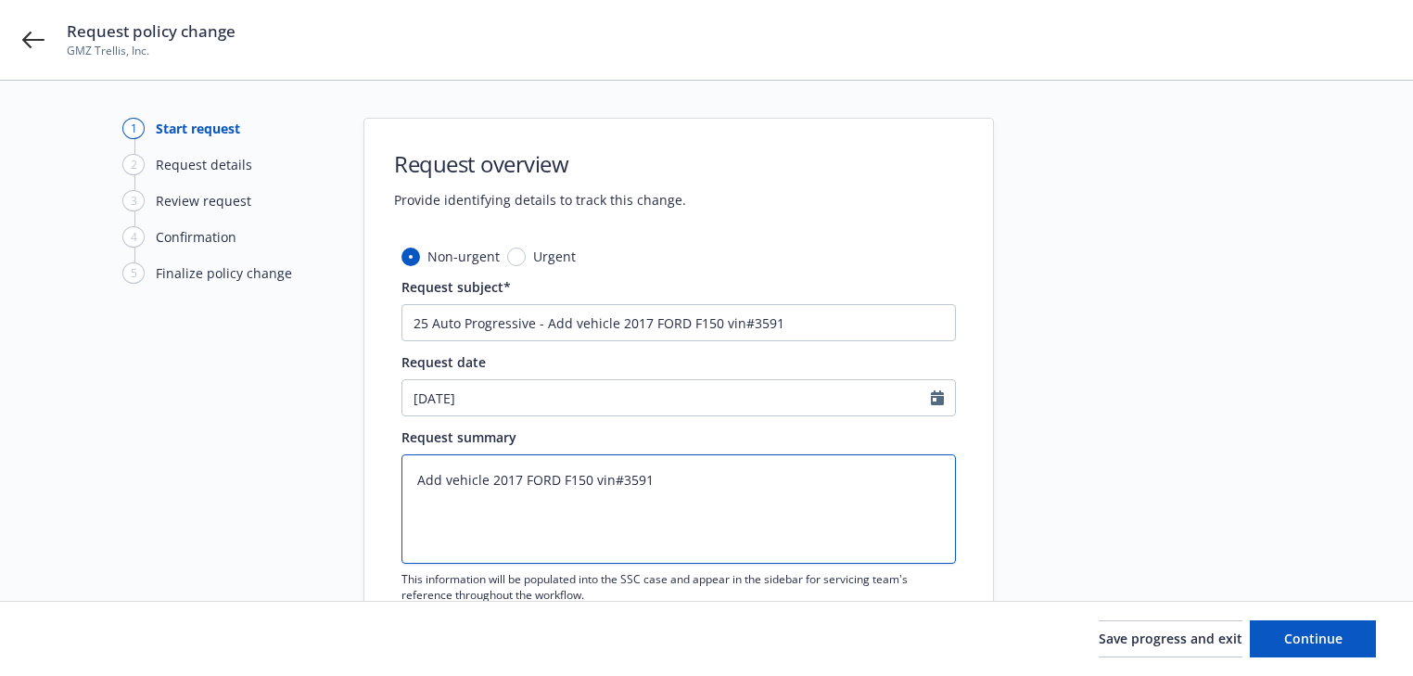
click at [647, 474] on textarea "Add vehicle 2017 FORD F150 vin#3591" at bounding box center [679, 508] width 555 height 109
click at [638, 474] on textarea "Add vehicle 2017 FORD F150 vin#3591" at bounding box center [679, 508] width 555 height 109
paste textarea "1FTEX1CP5HKC1"
type textarea "Add vehicle 2017 FORD F150 vin#[US_VEHICLE_IDENTIFICATION_NUMBER]"
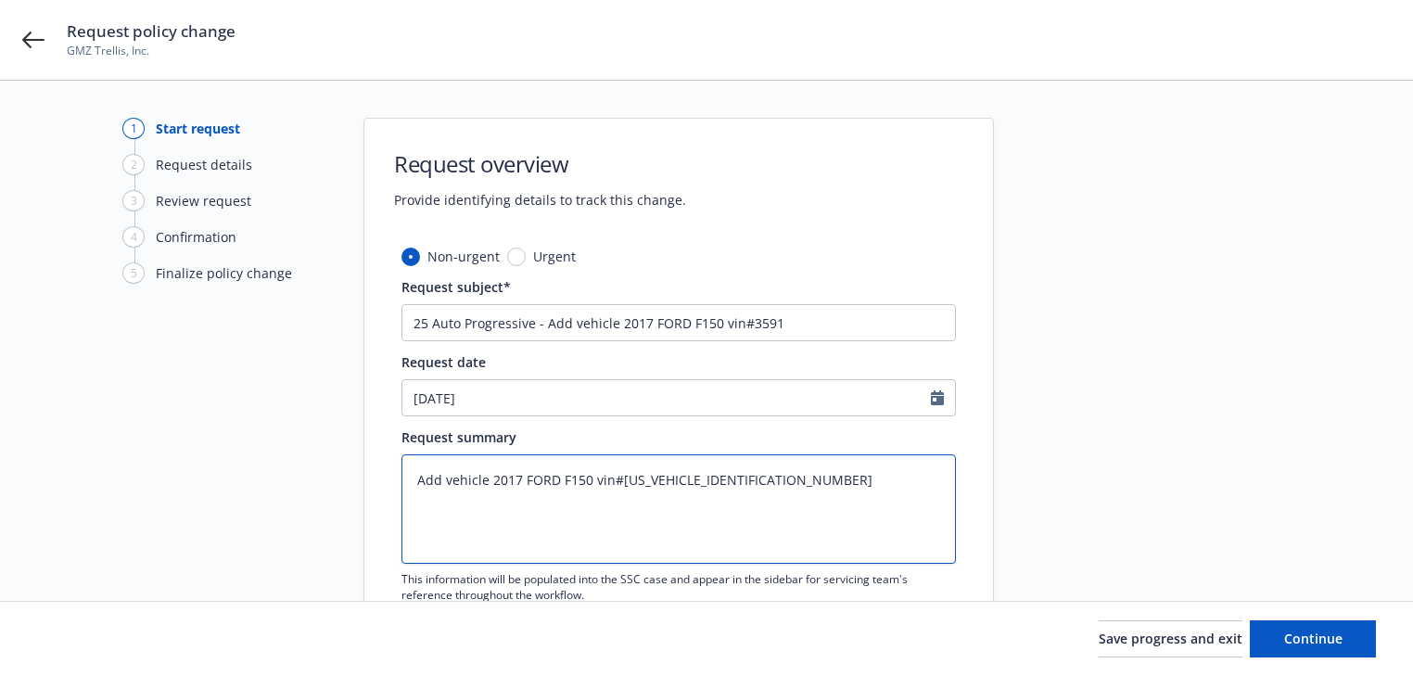
type textarea "x"
click at [887, 491] on textarea "Add vehicle 2017 FORD F150 vin#[US_VEHICLE_IDENTIFICATION_NUMBER]" at bounding box center [679, 508] width 555 height 109
type textarea "Add vehicle 2017 FORD F150 vin#[US_VEHICLE_IDENTIFICATION_NUMBER]"
click at [1295, 642] on span "Continue" at bounding box center [1314, 639] width 58 height 18
type textarea "x"
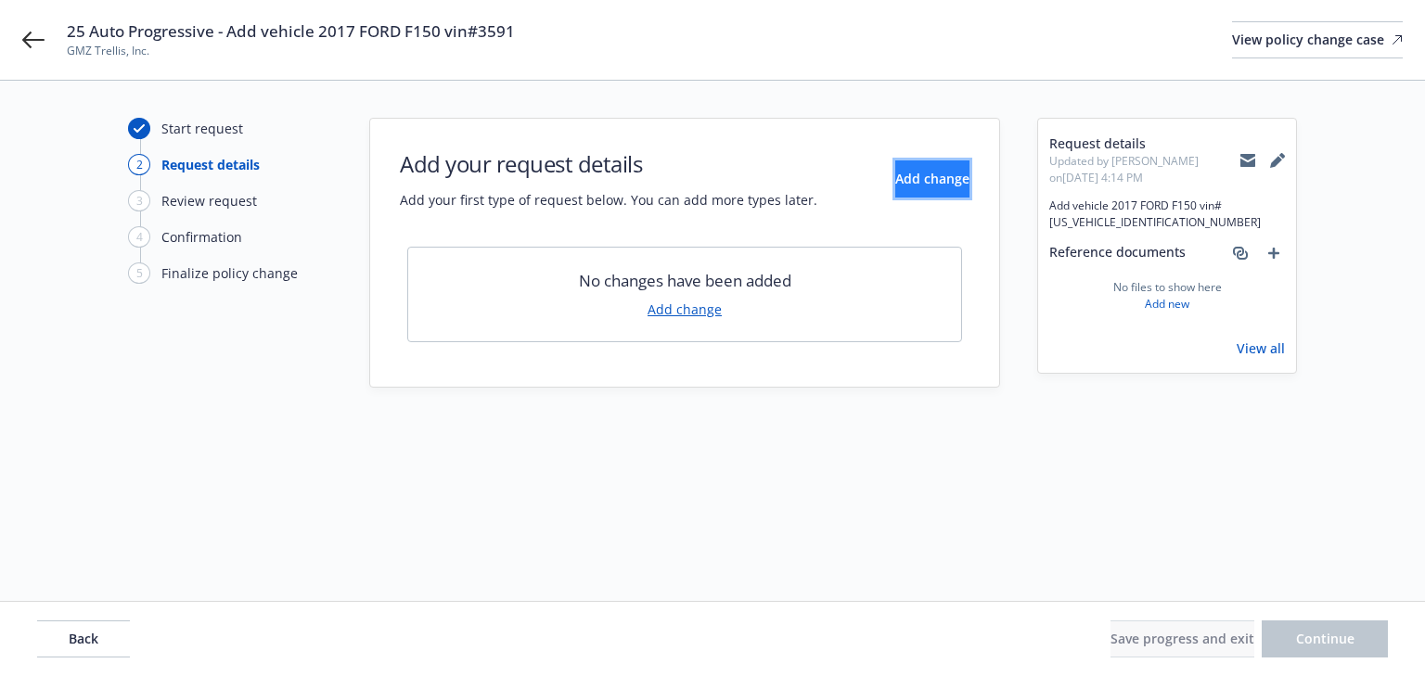
click at [895, 185] on span "Add change" at bounding box center [932, 179] width 74 height 18
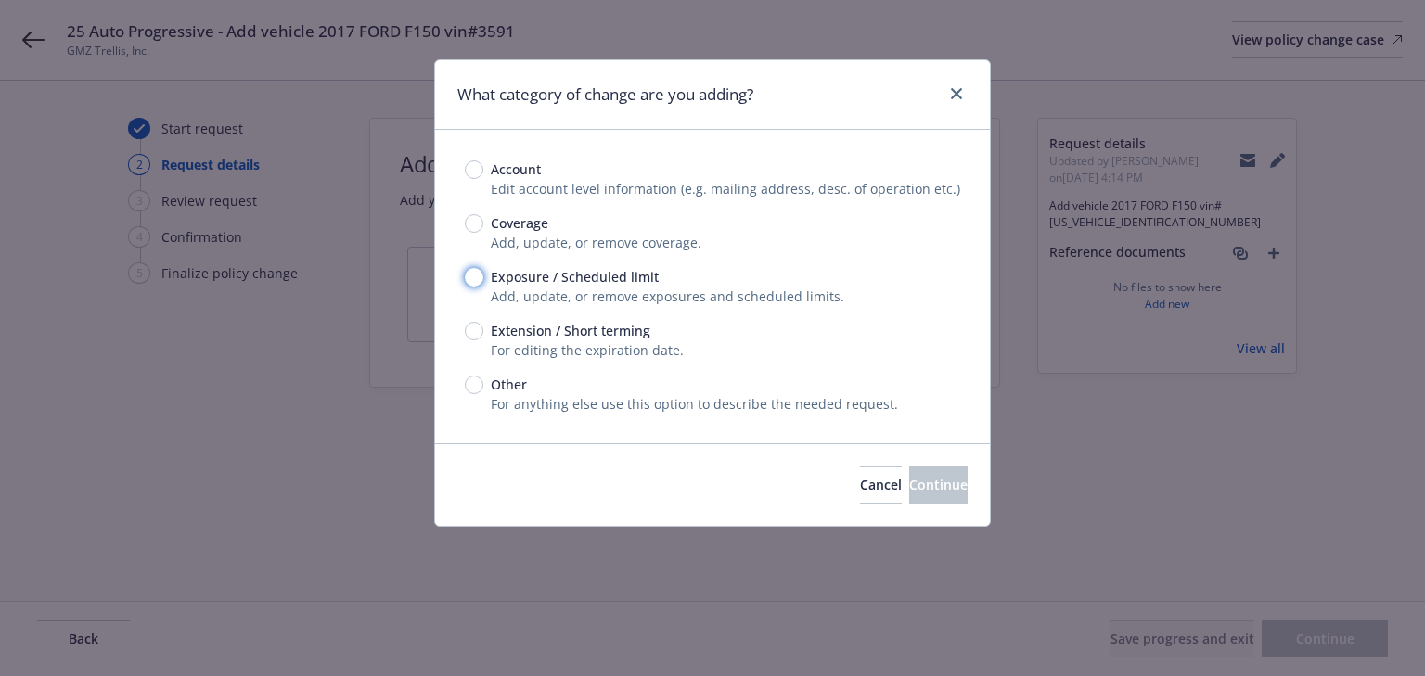
click at [475, 281] on input "Exposure / Scheduled limit" at bounding box center [474, 277] width 19 height 19
radio input "true"
click at [909, 486] on span "Continue" at bounding box center [938, 485] width 58 height 18
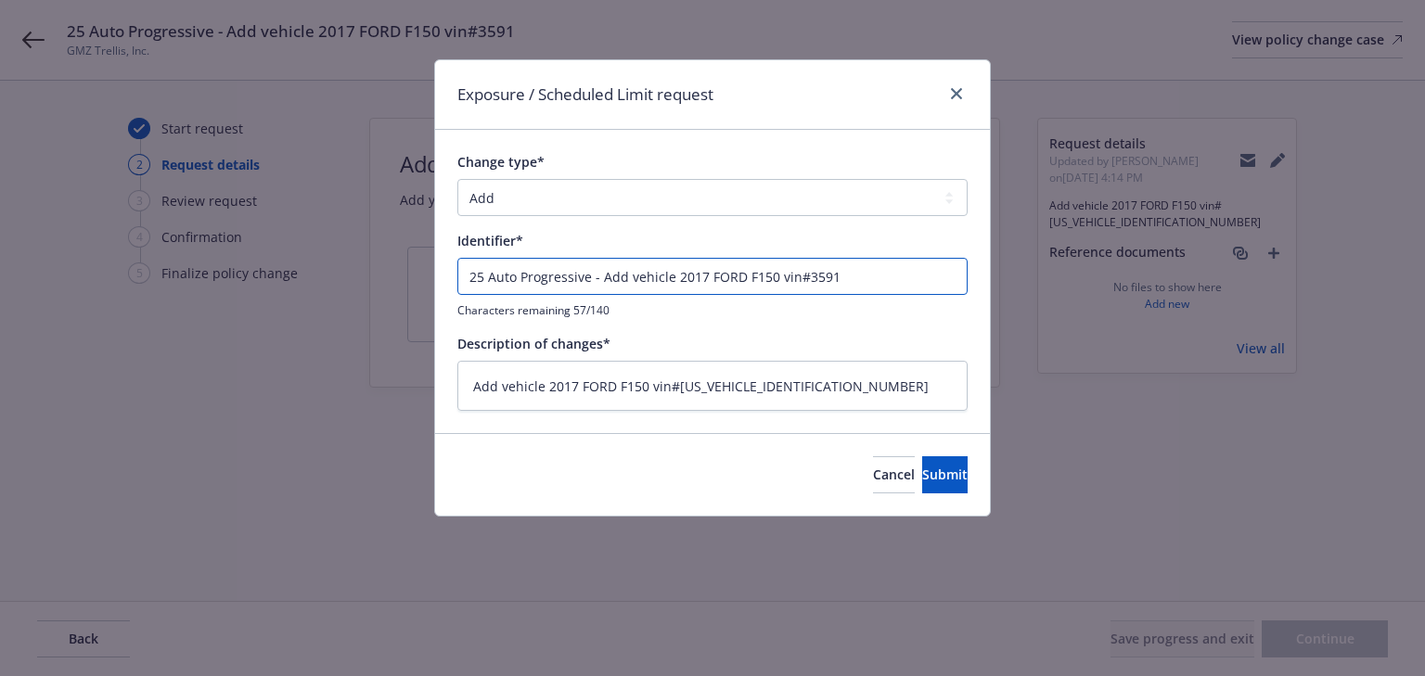
click at [605, 278] on input "25 Auto Progressive - Add vehicle 2017 FORD F150 vin#3591" at bounding box center [712, 276] width 510 height 37
drag, startPoint x: 598, startPoint y: 277, endPoint x: -338, endPoint y: 212, distance: 938.0
click at [0, 212] on html "25 Auto Progressive - Add vehicle 2017 FORD F150 vin#3591 GMZ Trellis, Inc. Vie…" at bounding box center [712, 338] width 1425 height 676
type textarea "x"
type input "Add vehicle 2017 FORD F150 vin#3591"
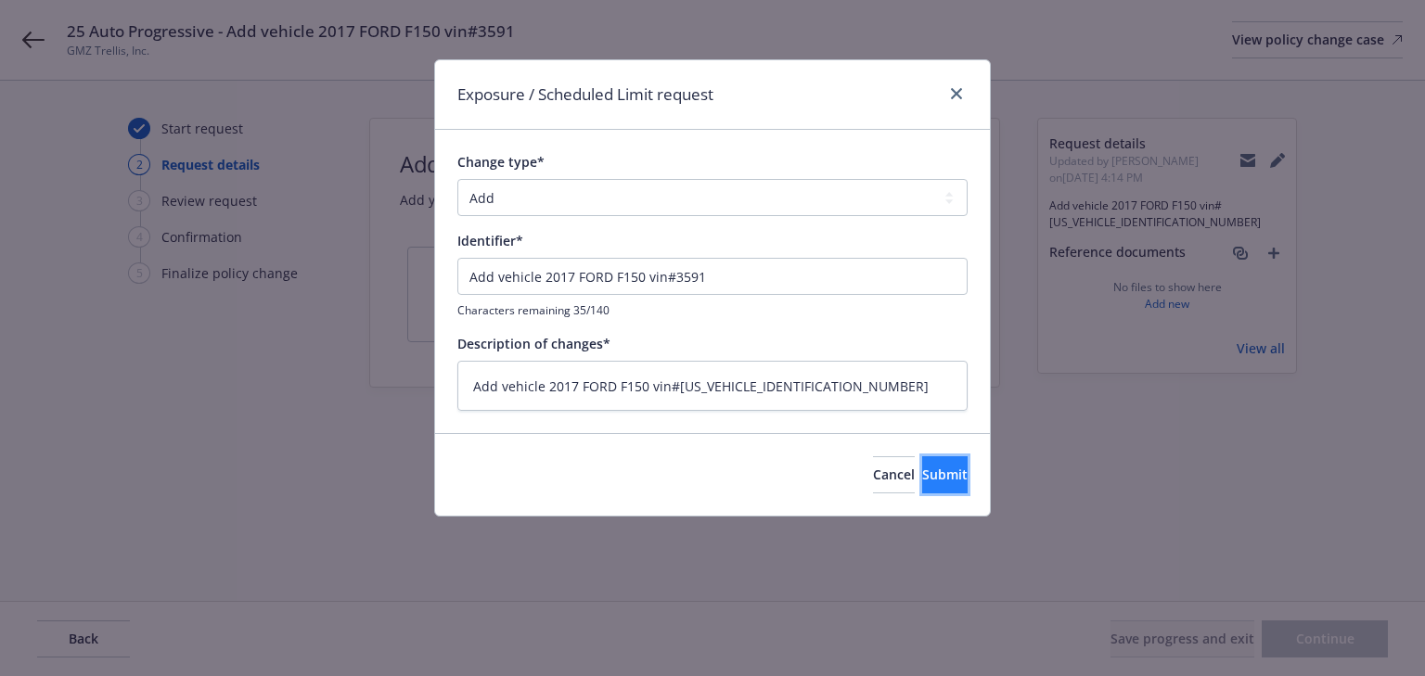
click at [922, 476] on span "Submit" at bounding box center [944, 475] width 45 height 18
type textarea "x"
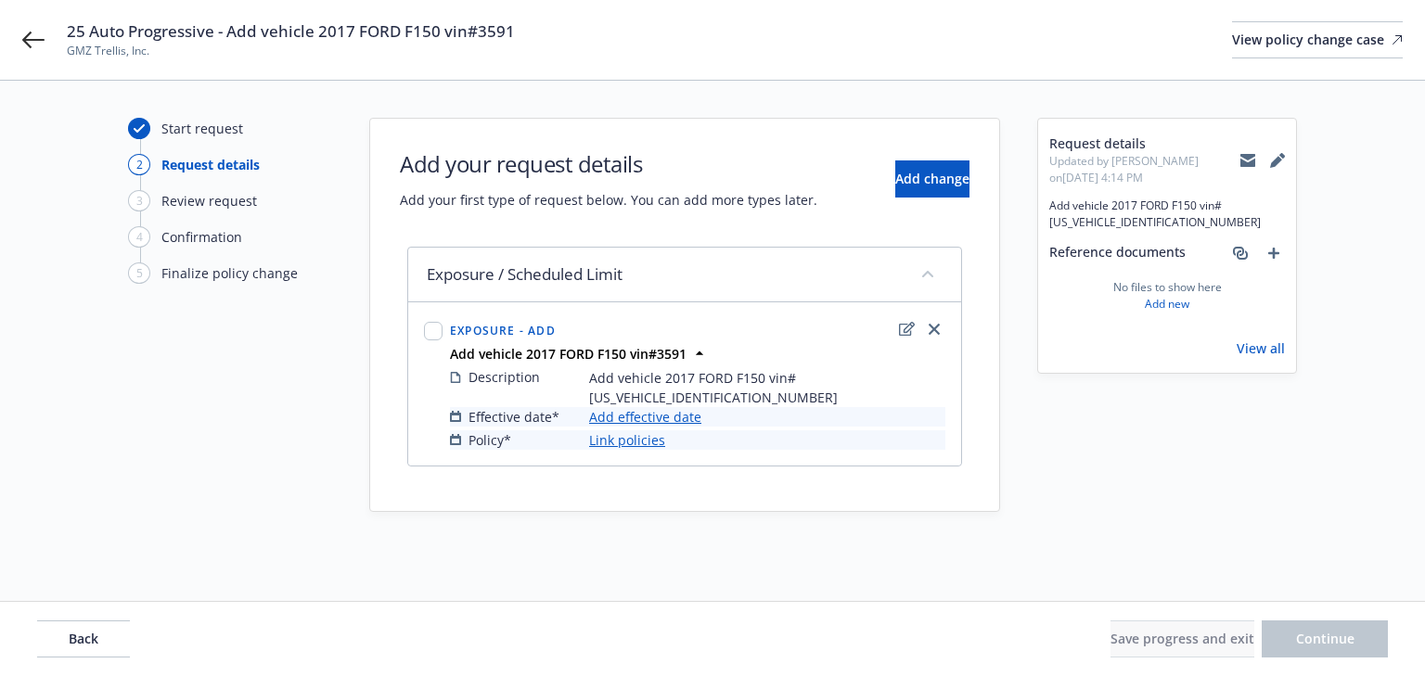
click at [659, 407] on link "Add effective date" at bounding box center [645, 416] width 112 height 19
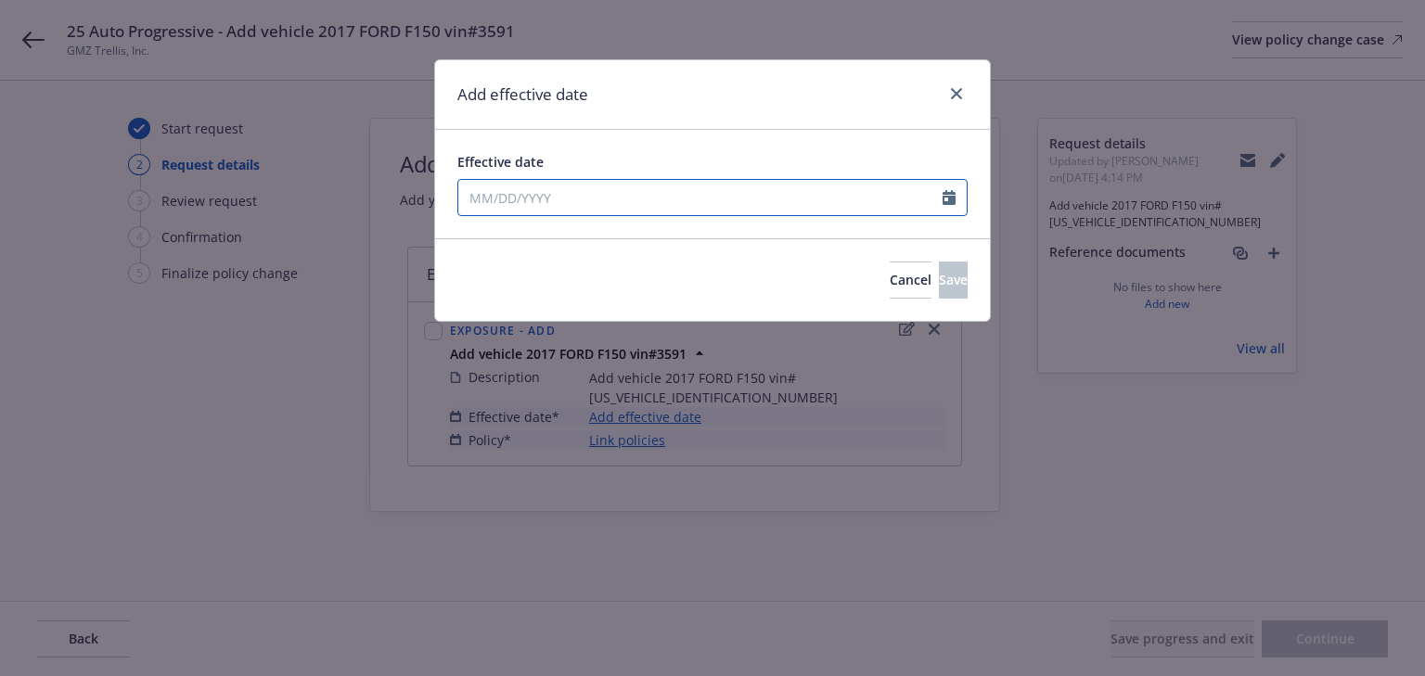
click at [646, 200] on input "Effective date" at bounding box center [700, 197] width 484 height 35
click at [663, 234] on button "button" at bounding box center [663, 242] width 22 height 22
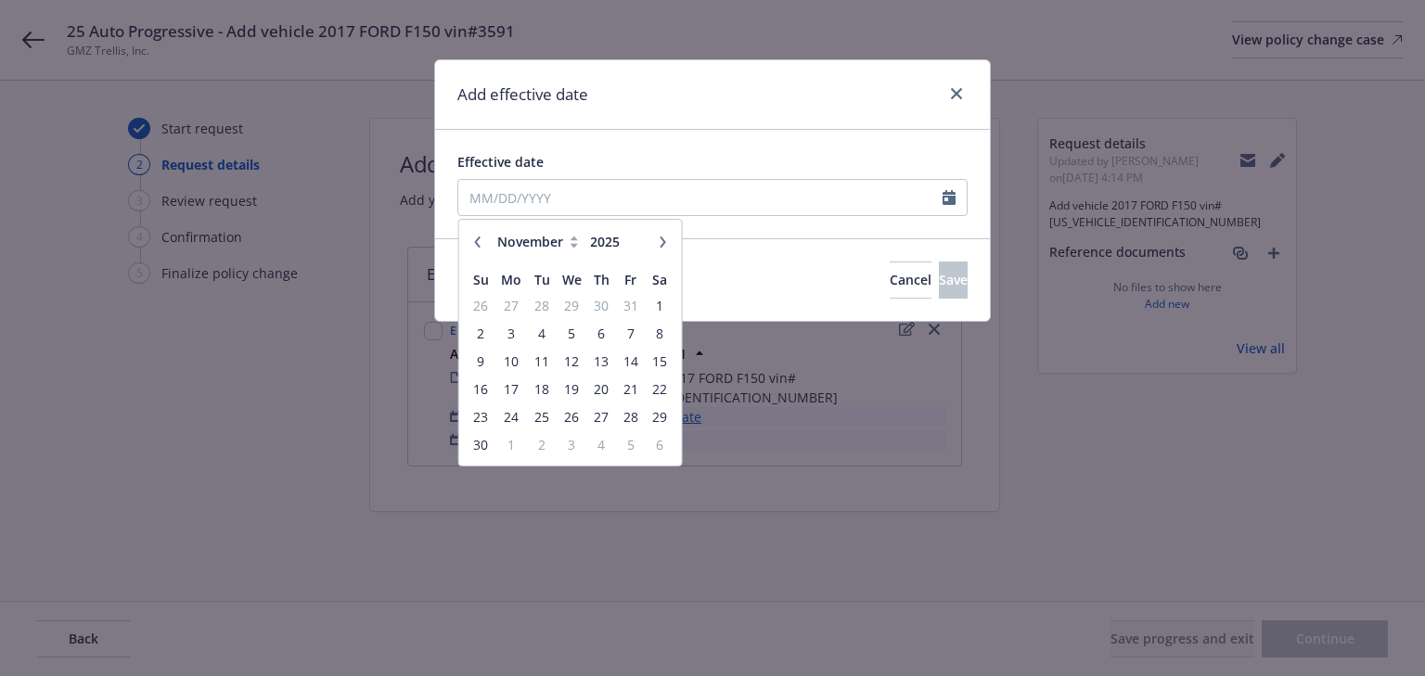
click at [663, 234] on button "button" at bounding box center [663, 242] width 22 height 22
select select "12"
click at [547, 304] on span "2" at bounding box center [541, 305] width 25 height 23
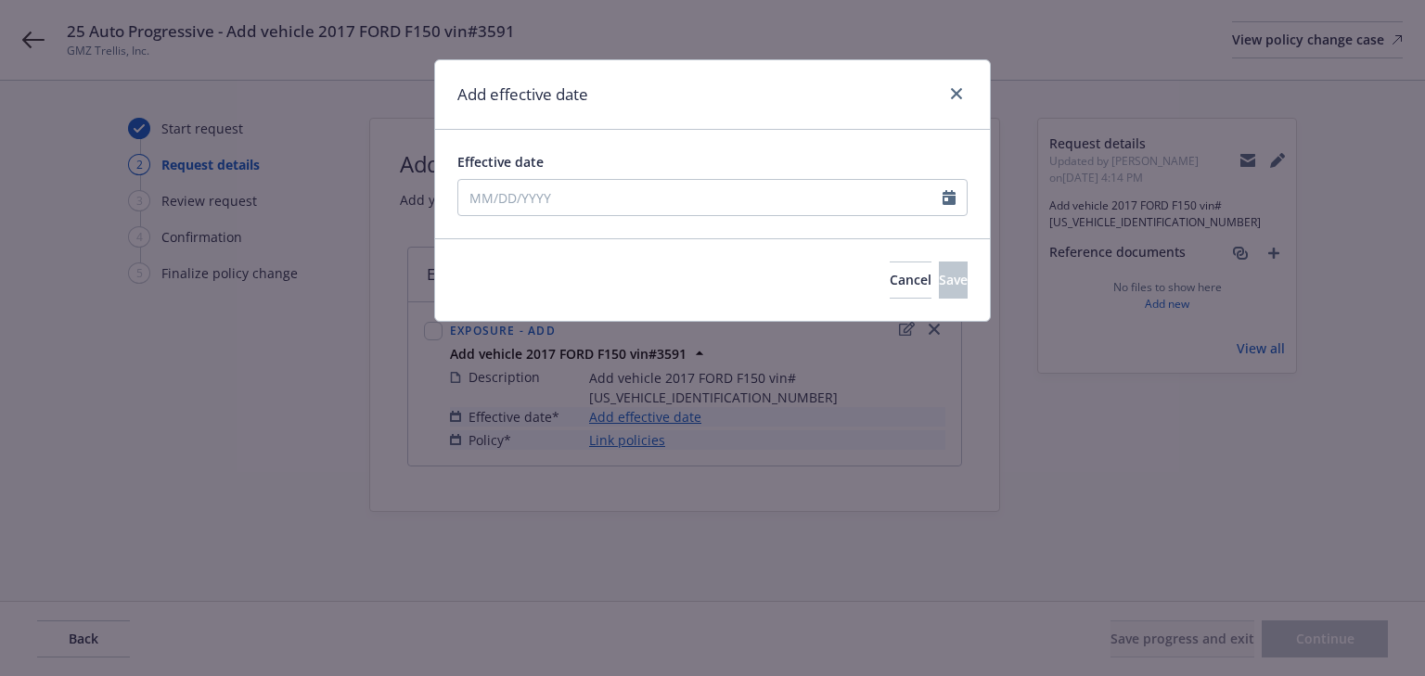
type input "[DATE]"
click at [939, 289] on button "Save" at bounding box center [953, 280] width 29 height 37
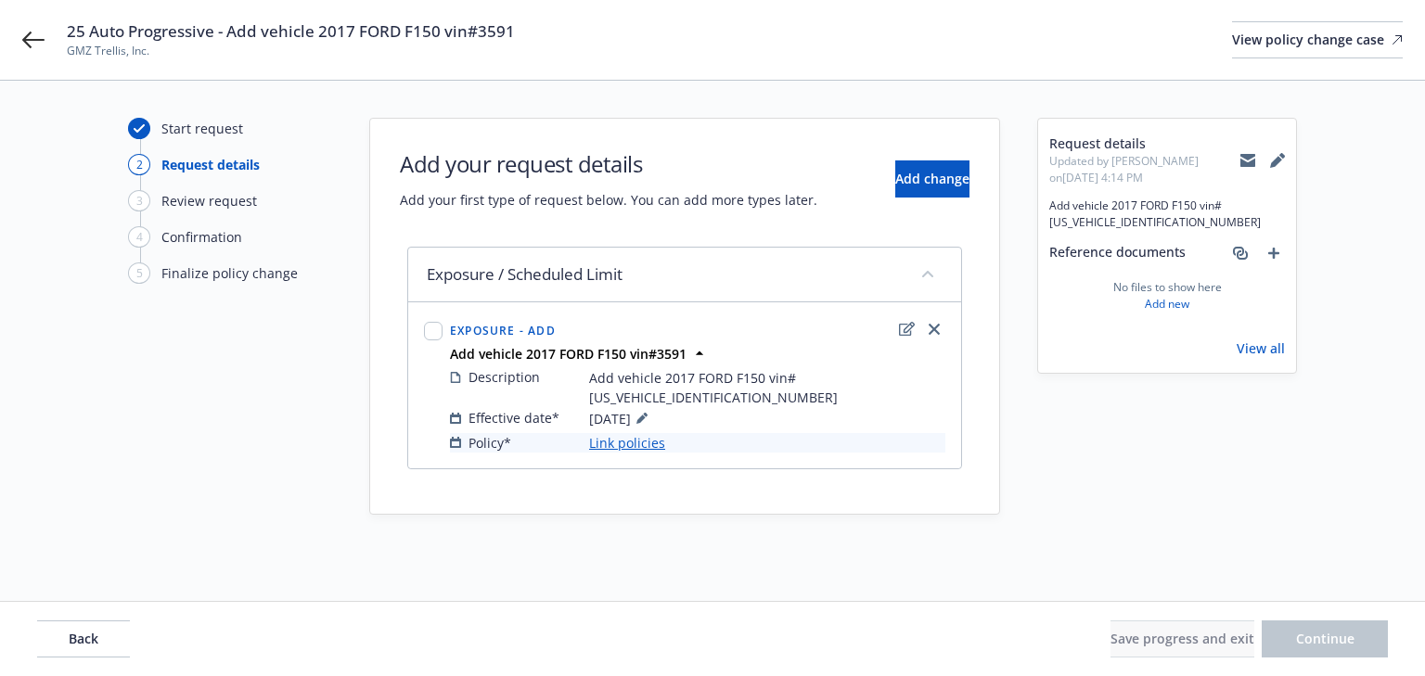
click at [639, 433] on link "Link policies" at bounding box center [627, 442] width 76 height 19
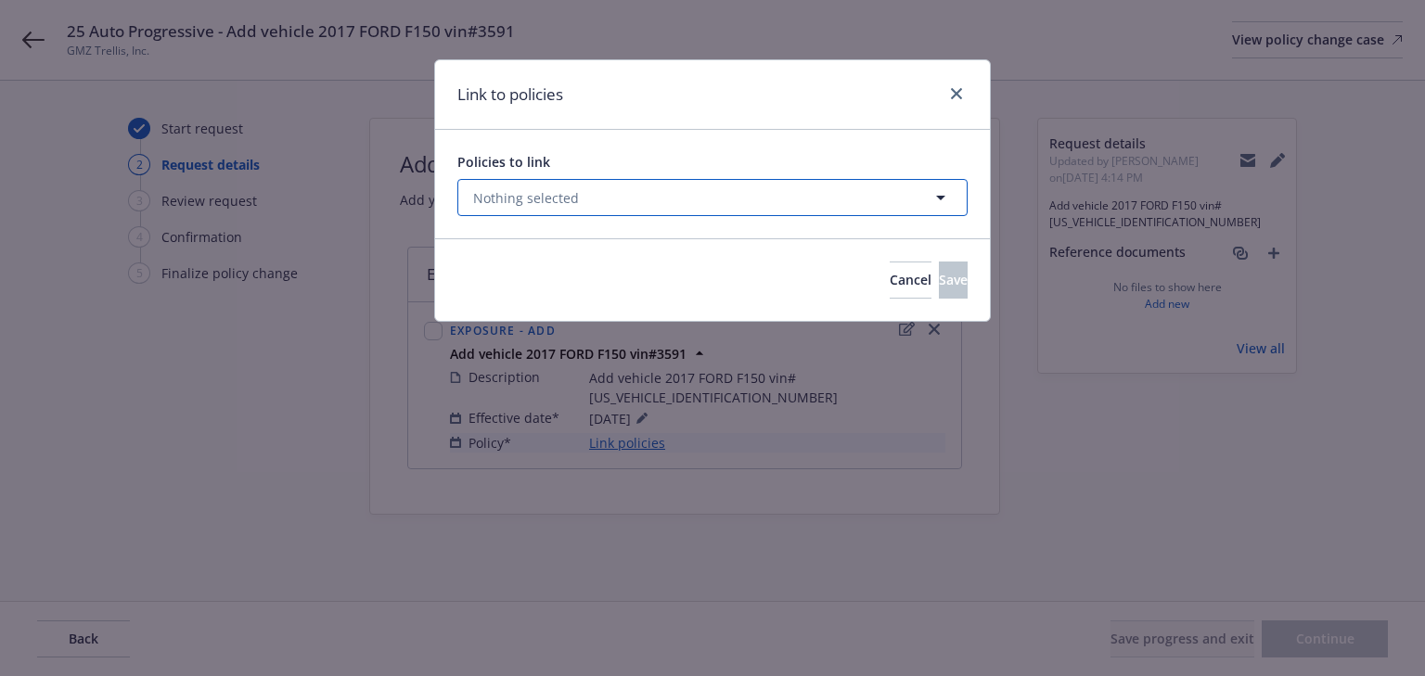
click at [556, 188] on span "Nothing selected" at bounding box center [526, 197] width 106 height 19
select select "ACTIVE"
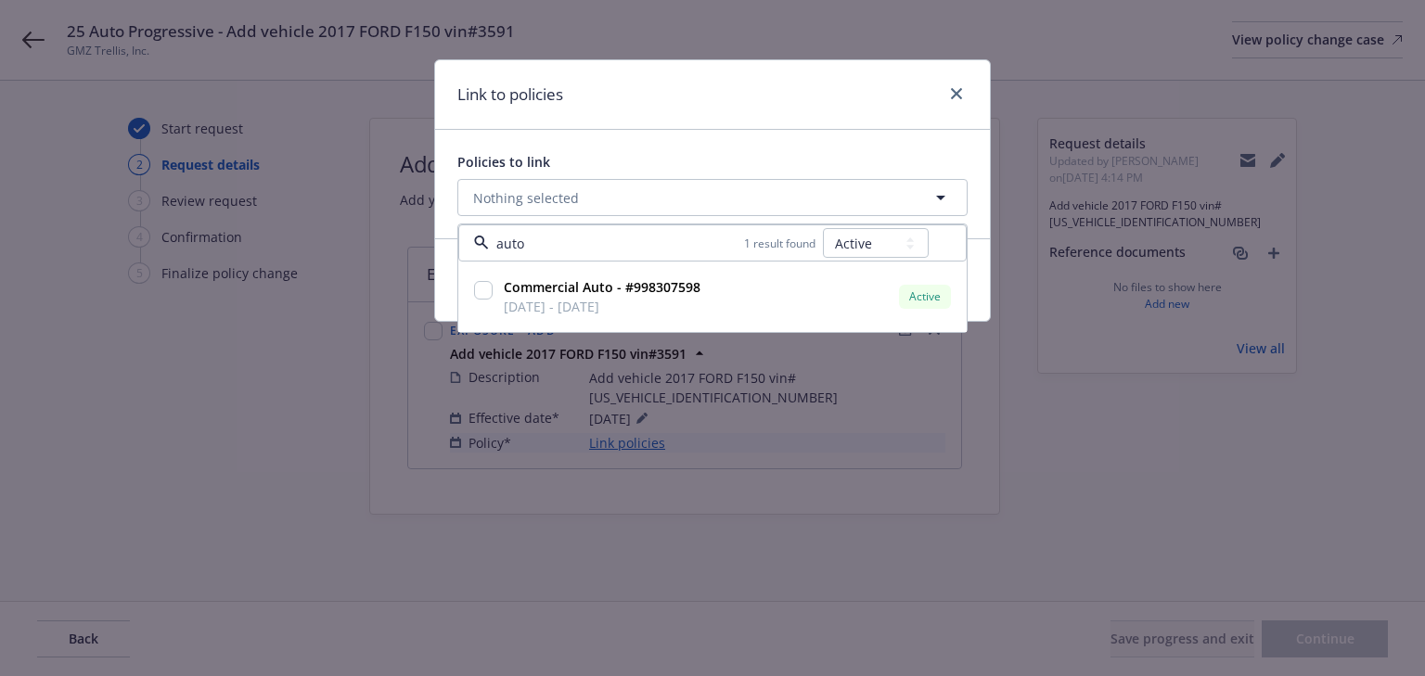
type input "auto"
click at [852, 251] on select "All Active Upcoming Expired Cancelled" at bounding box center [876, 243] width 106 height 30
select select "UPCOMING"
click at [824, 228] on select "All Active Upcoming Expired Cancelled" at bounding box center [876, 243] width 106 height 30
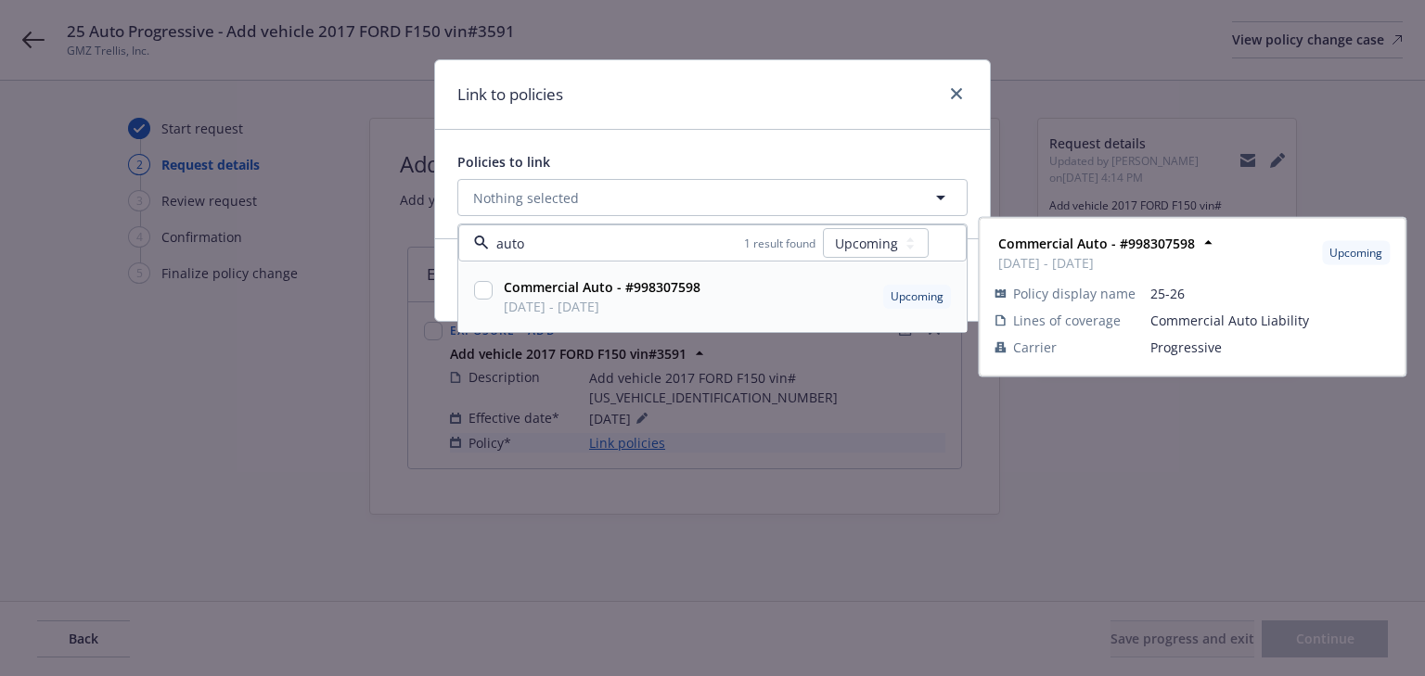
click at [475, 289] on input "checkbox" at bounding box center [483, 290] width 19 height 19
checkbox input "true"
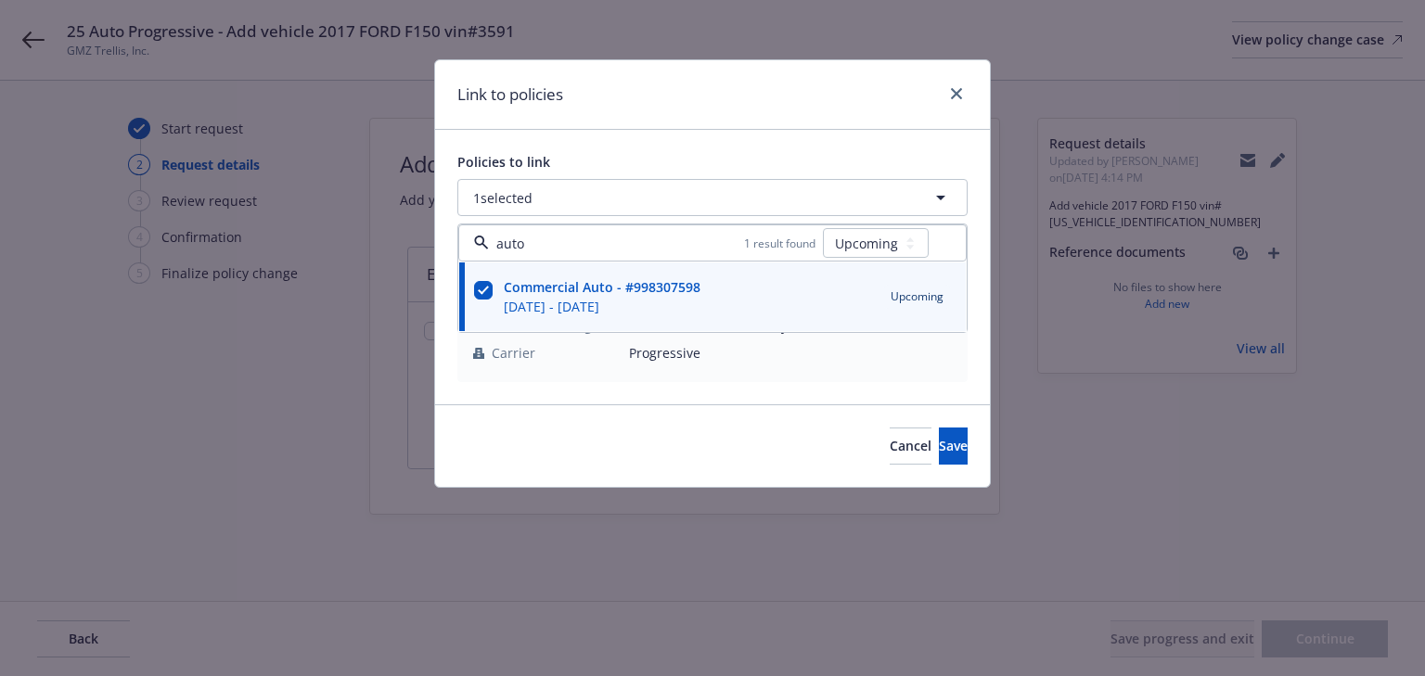
click at [710, 89] on div "Link to policies" at bounding box center [712, 95] width 555 height 70
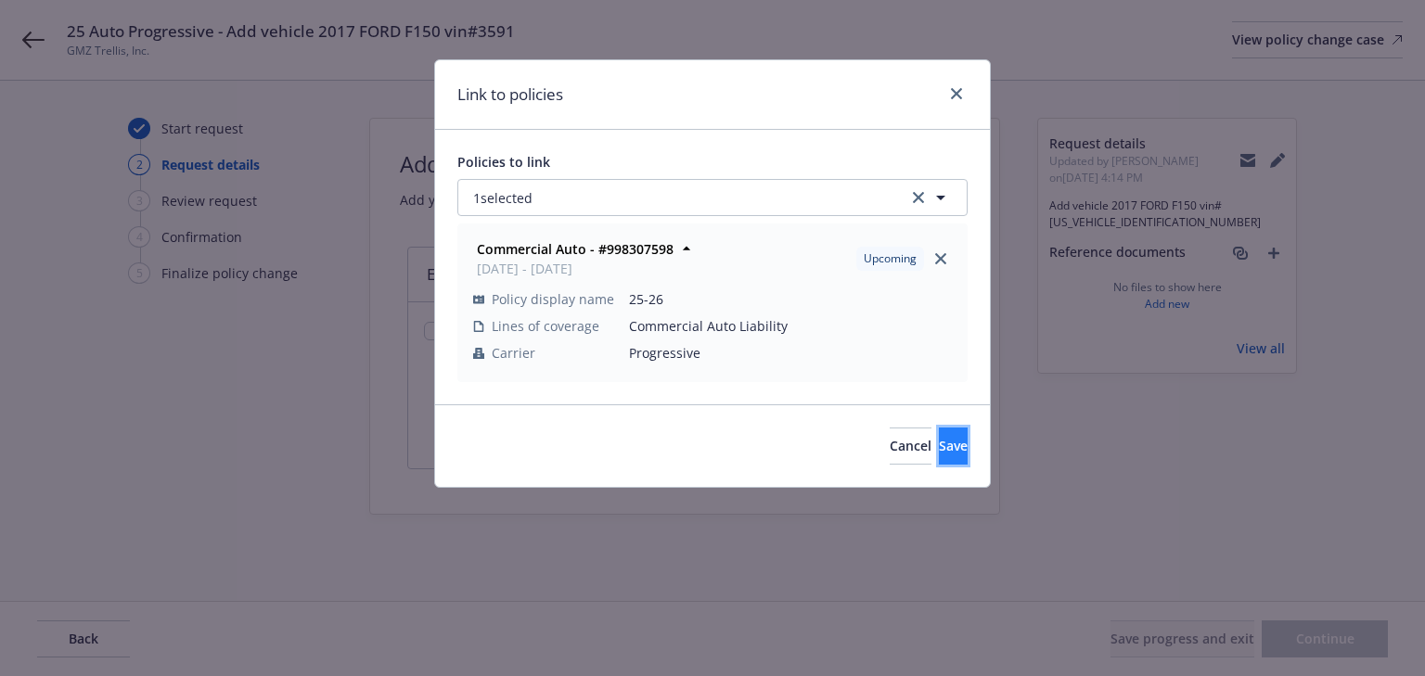
click at [940, 442] on button "Save" at bounding box center [953, 446] width 29 height 37
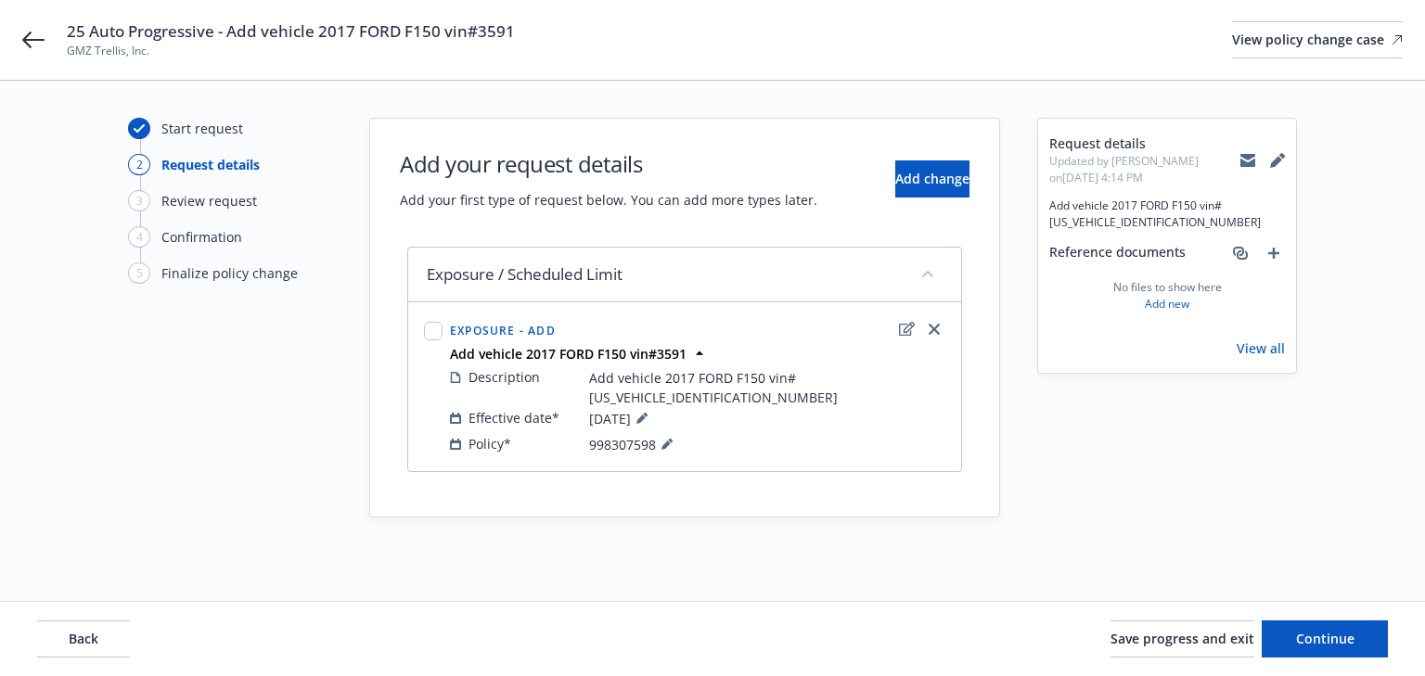
click at [1387, 642] on div "Back Save progress and exit Continue" at bounding box center [712, 639] width 1425 height 74
click at [1367, 642] on button "Continue" at bounding box center [1324, 638] width 126 height 37
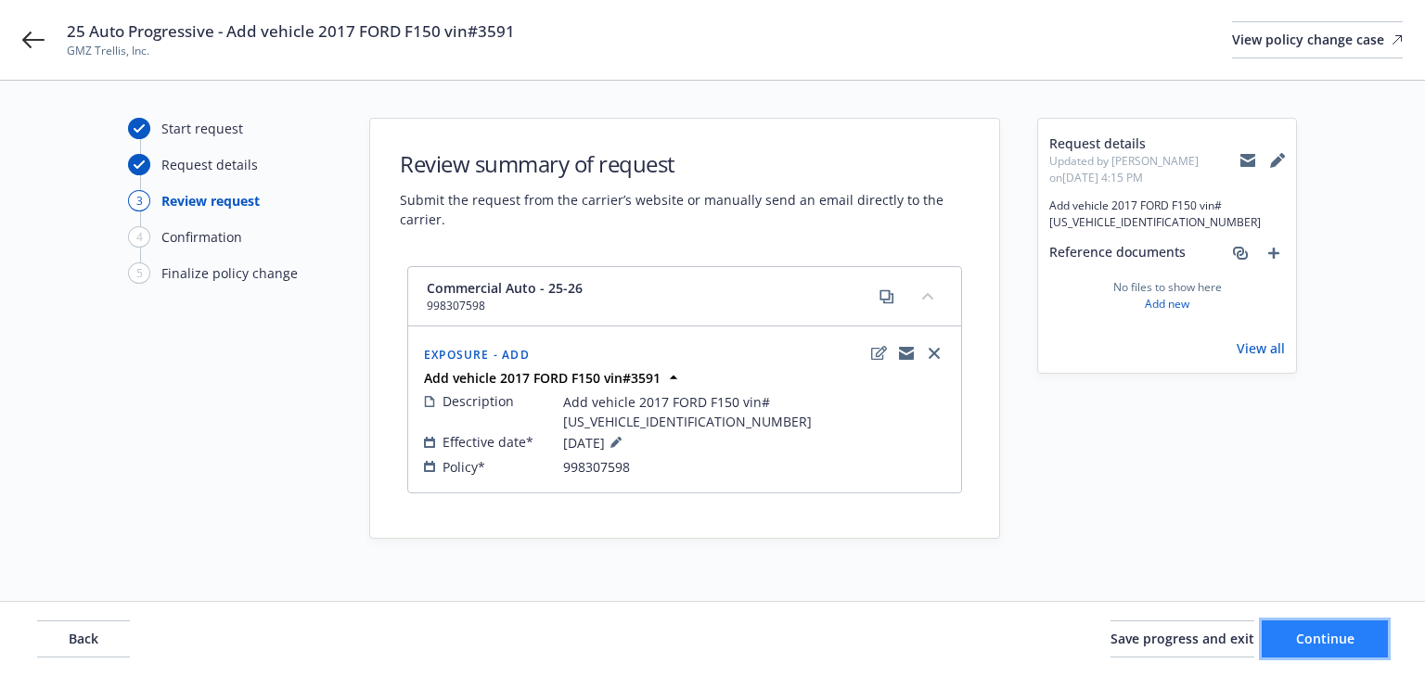
click at [1361, 639] on button "Continue" at bounding box center [1324, 638] width 126 height 37
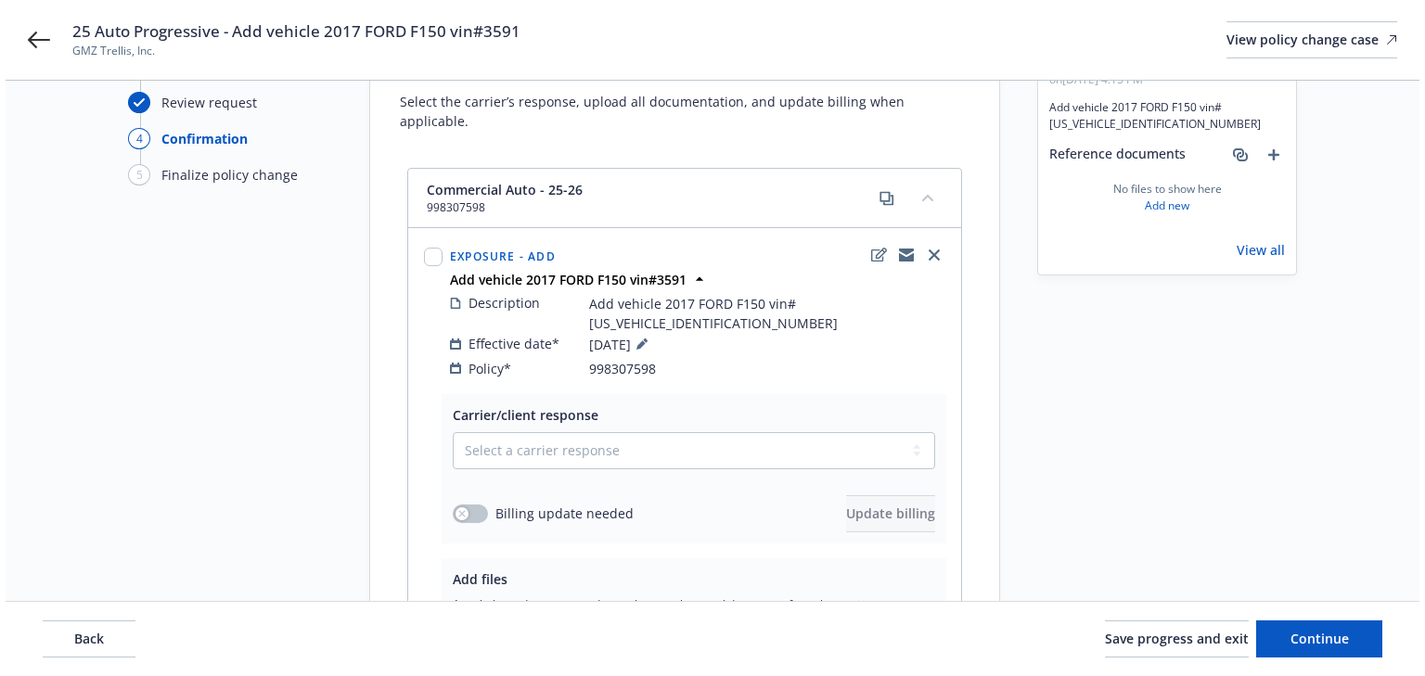
scroll to position [289, 0]
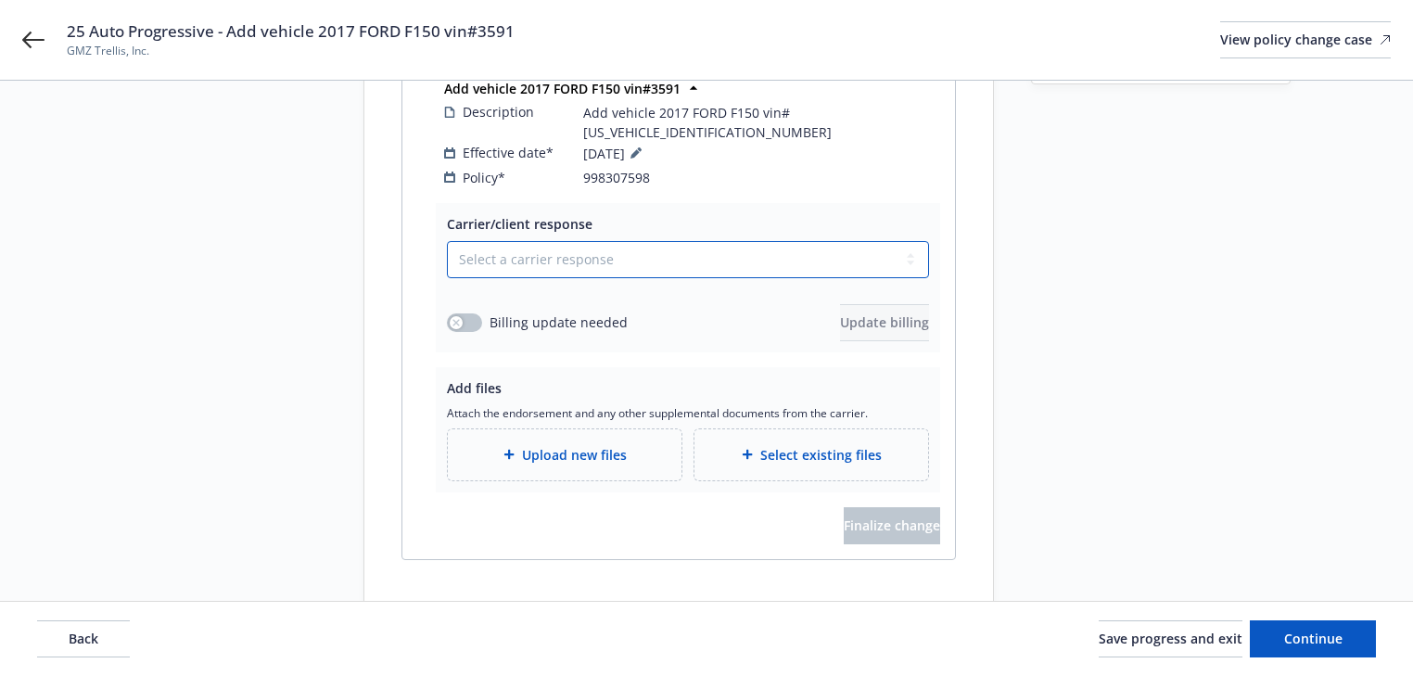
click at [478, 241] on select "Select a carrier response Accepted Accepted with revision No endorsement needed…" at bounding box center [688, 259] width 482 height 37
select select "ACCEPTED"
click at [447, 241] on select "Select a carrier response Accepted Accepted with revision No endorsement needed…" at bounding box center [688, 259] width 482 height 37
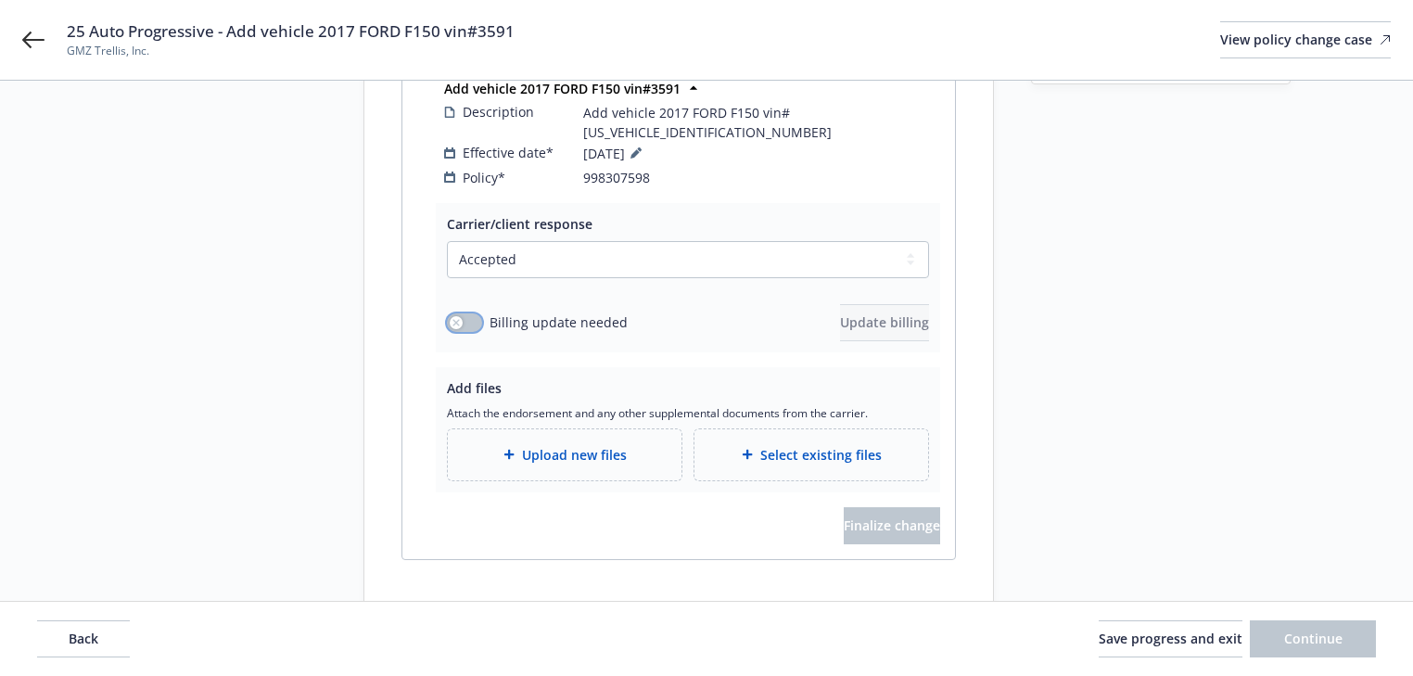
click at [464, 313] on button "button" at bounding box center [464, 322] width 35 height 19
click at [867, 313] on span "Update billing" at bounding box center [884, 322] width 89 height 18
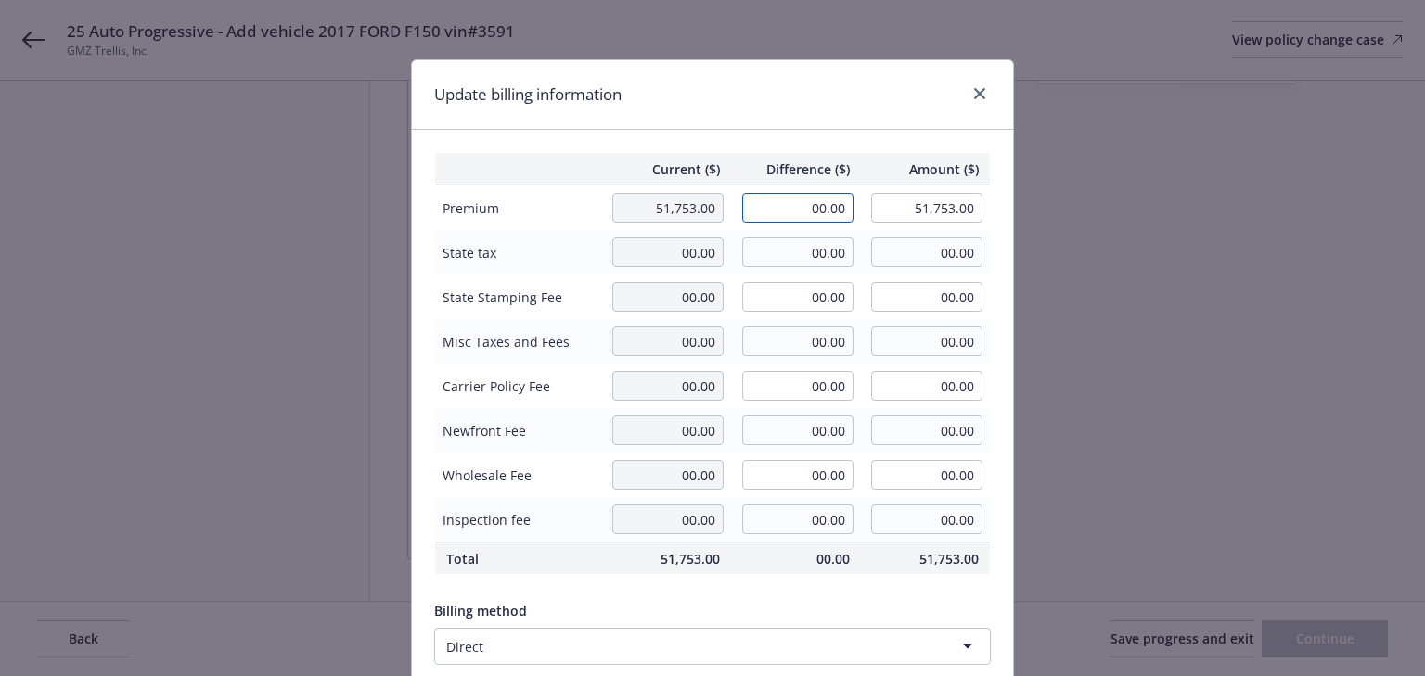
click at [827, 210] on input "00.00" at bounding box center [797, 208] width 111 height 30
click at [834, 138] on div "Current ($) Difference ($) Amount ($) Premium 51,753.00 00.00 51,753.00 State t…" at bounding box center [712, 450] width 601 height 640
click at [824, 200] on input "00.00" at bounding box center [797, 208] width 111 height 30
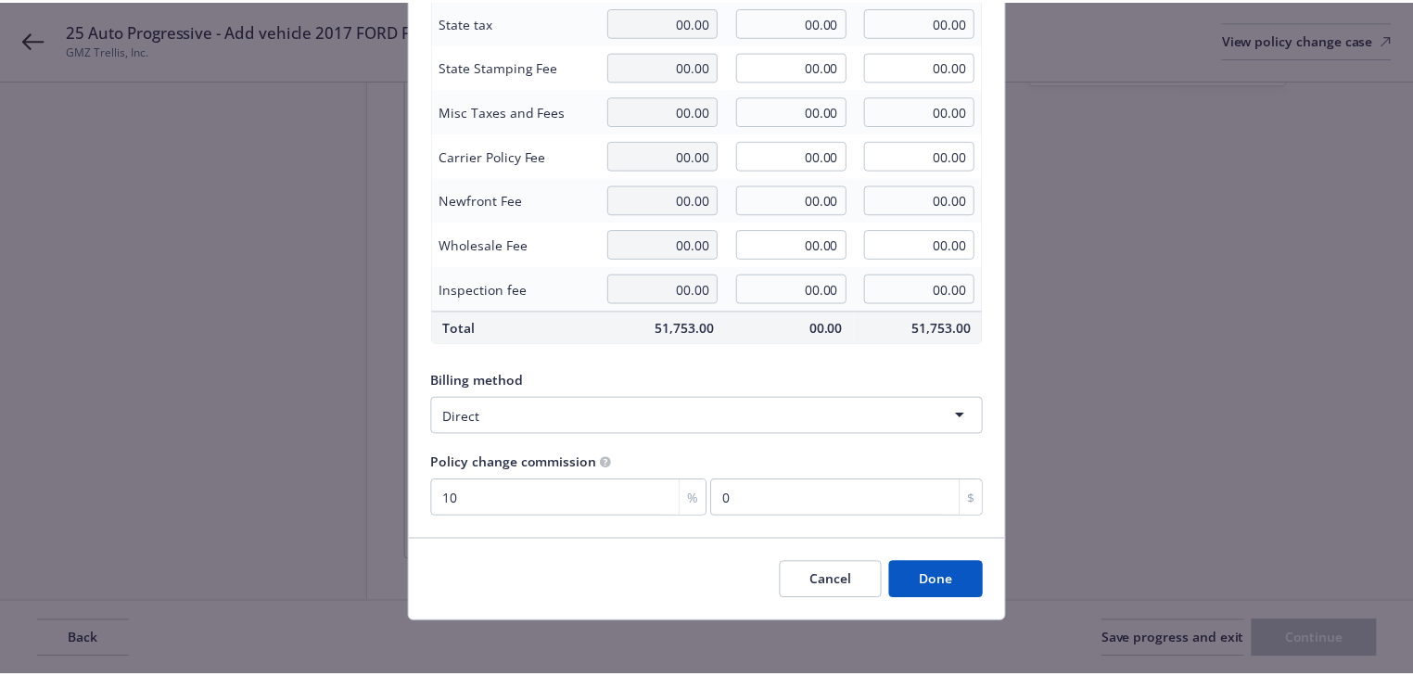
scroll to position [236, 0]
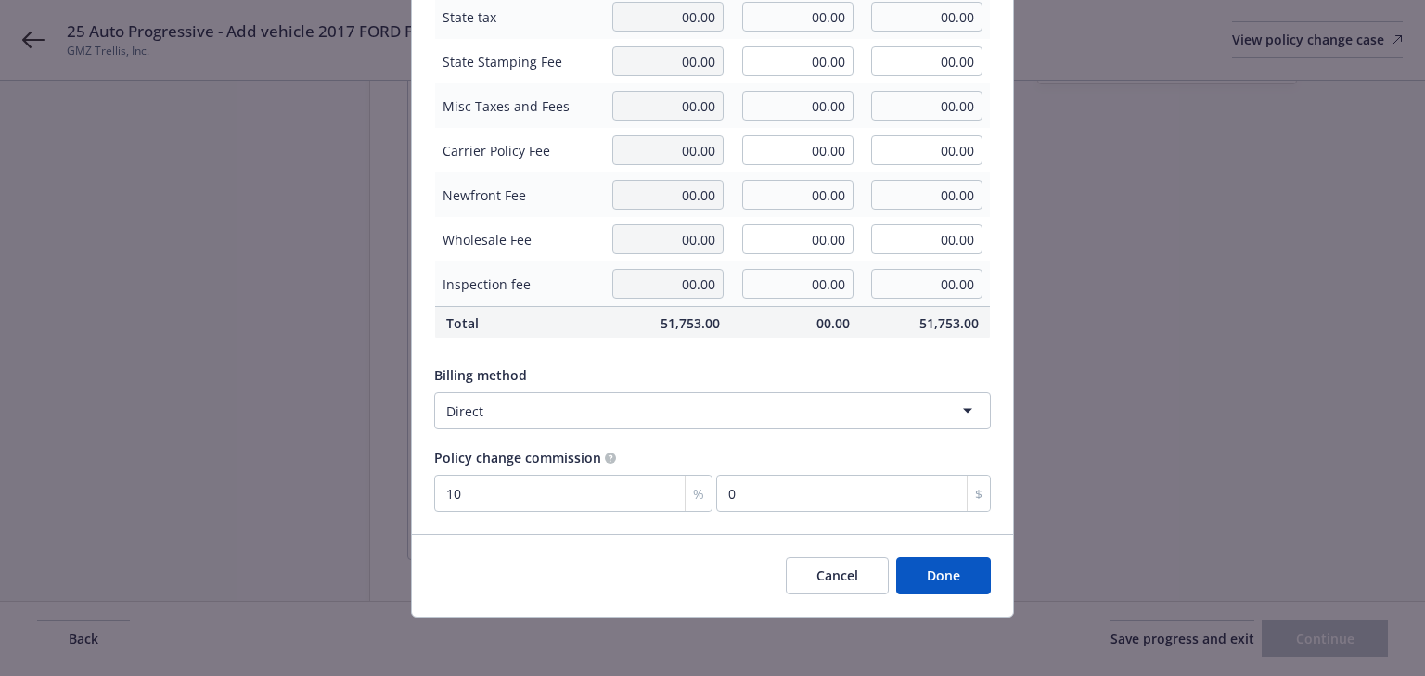
type input "2,984.88"
type input "54,737.88"
type input "298.49"
click at [942, 579] on button "Done" at bounding box center [943, 575] width 95 height 37
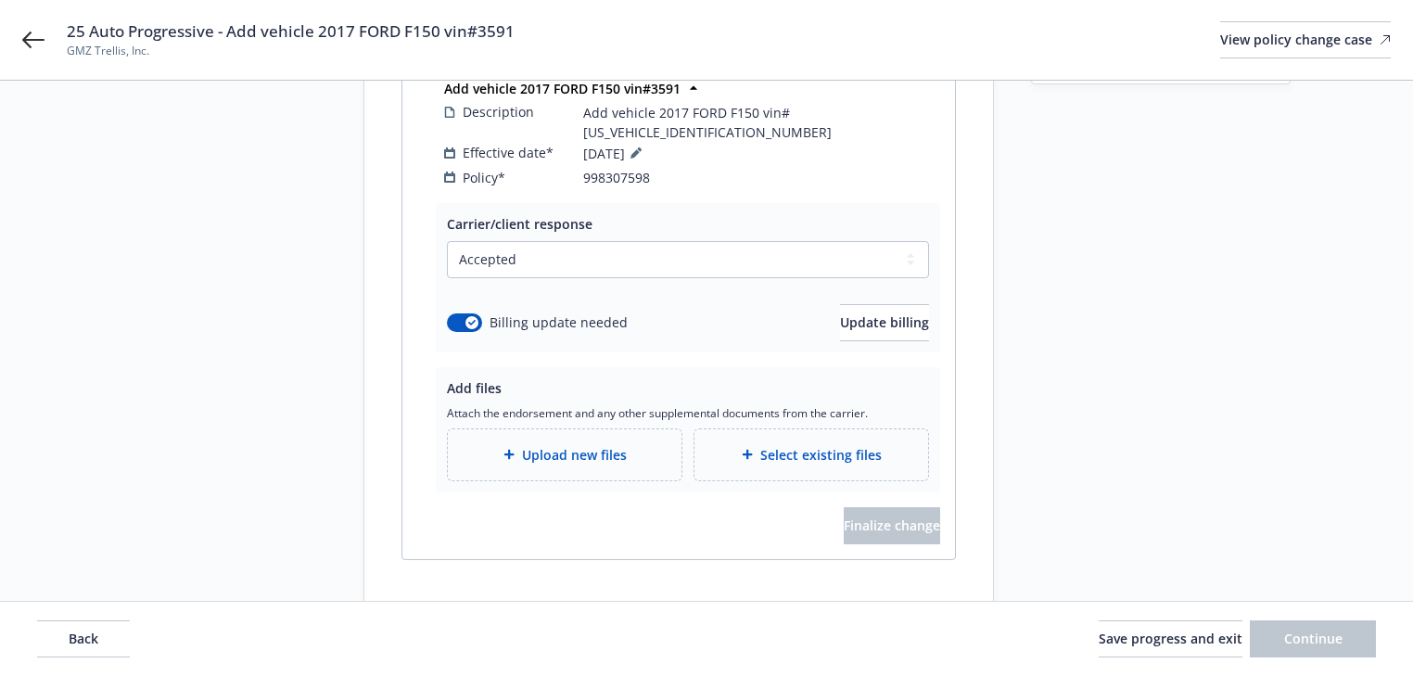
click at [718, 585] on div "Start request Request details Review request 4 Confirmation 5 Finalize policy c…" at bounding box center [706, 254] width 1413 height 927
drag, startPoint x: 228, startPoint y: 28, endPoint x: 597, endPoint y: 20, distance: 369.2
click at [597, 20] on div "25 Auto Progressive - Add vehicle 2017 FORD F150 vin#3591 GMZ Trellis, Inc. Vie…" at bounding box center [729, 39] width 1324 height 39
copy span "Add vehicle 2017 FORD F150 vin#3591"
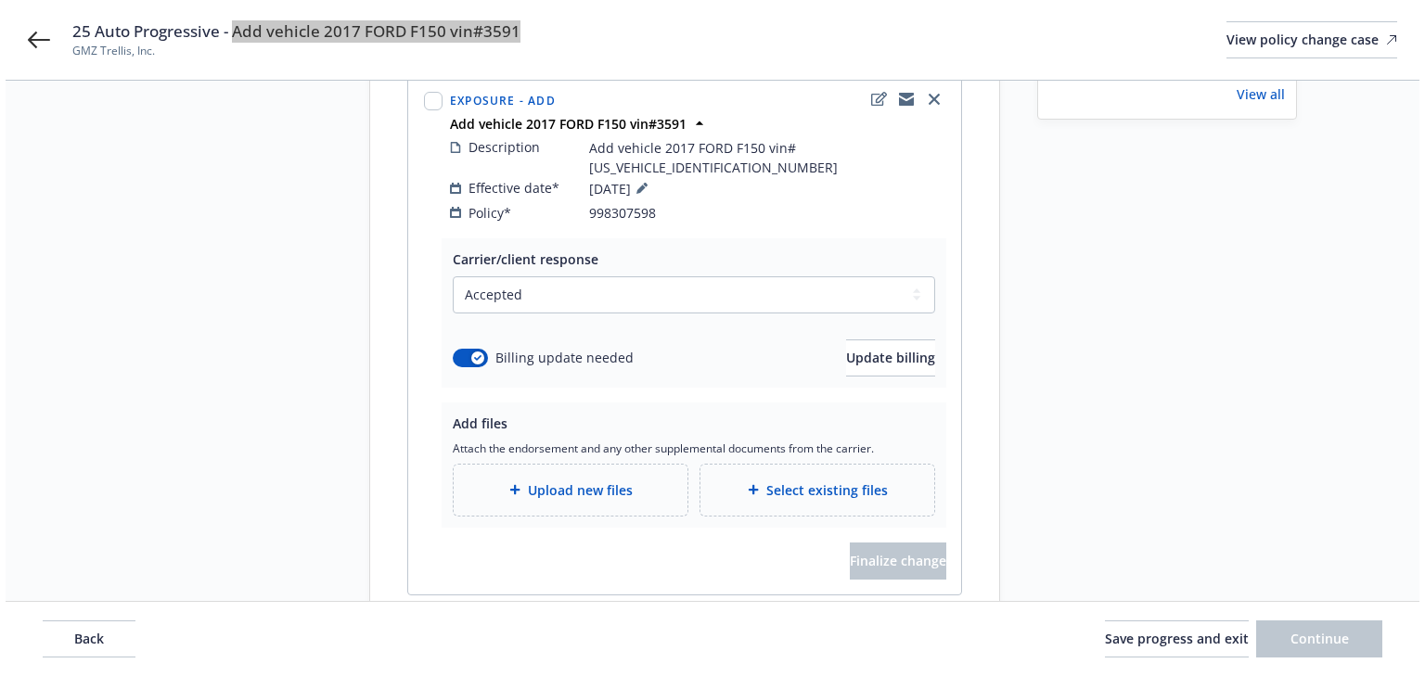
scroll to position [289, 0]
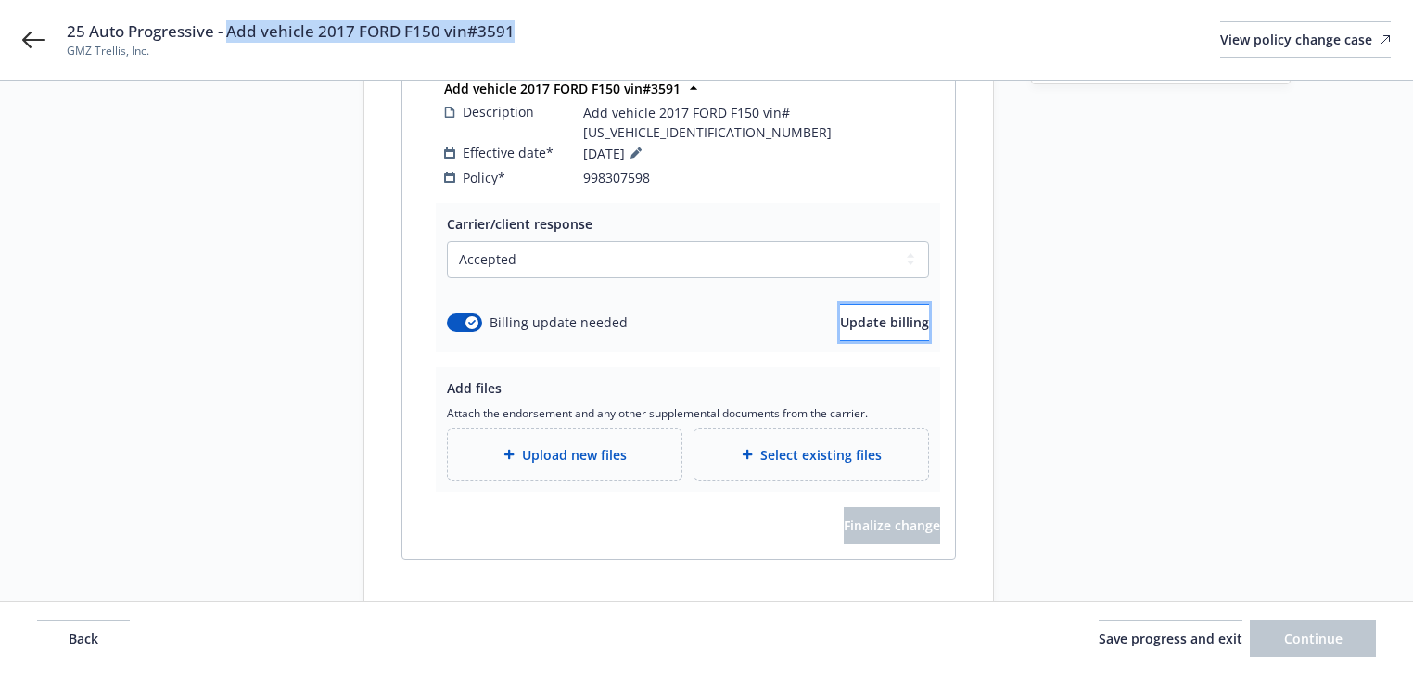
click at [859, 313] on span "Update billing" at bounding box center [884, 322] width 89 height 18
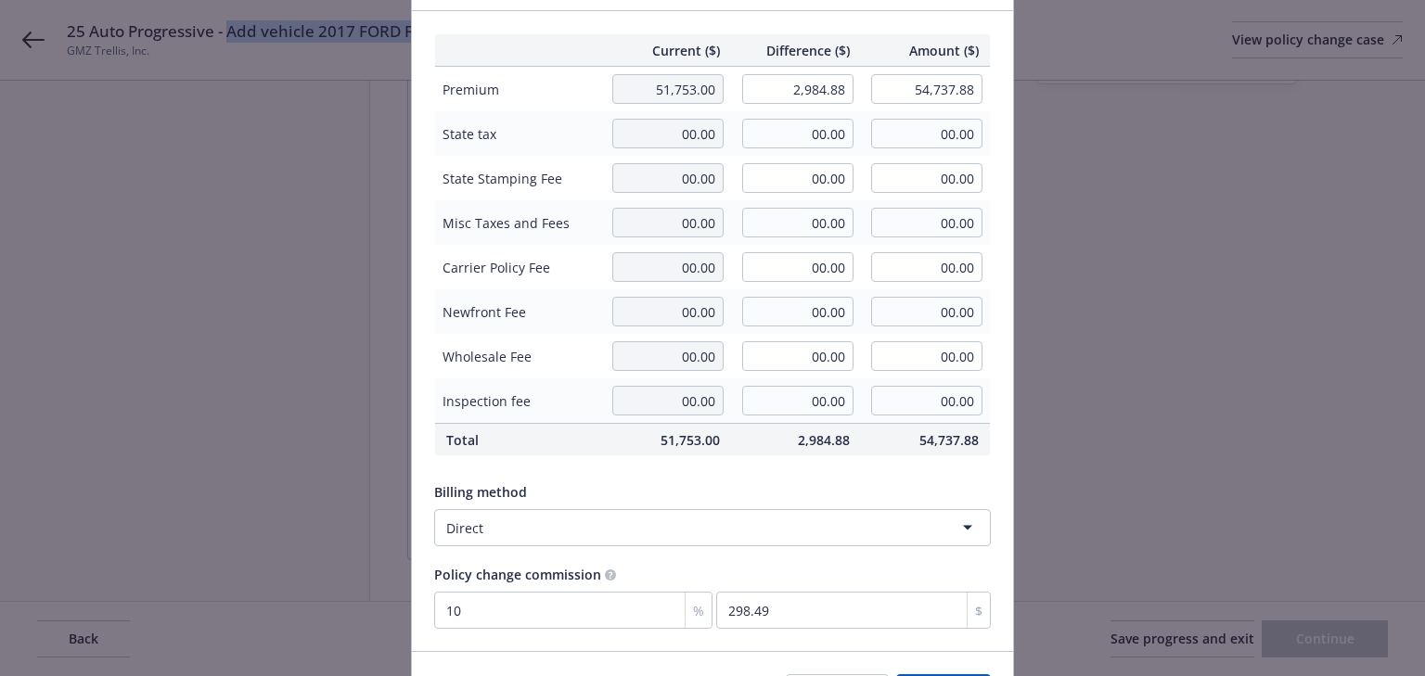
scroll to position [236, 0]
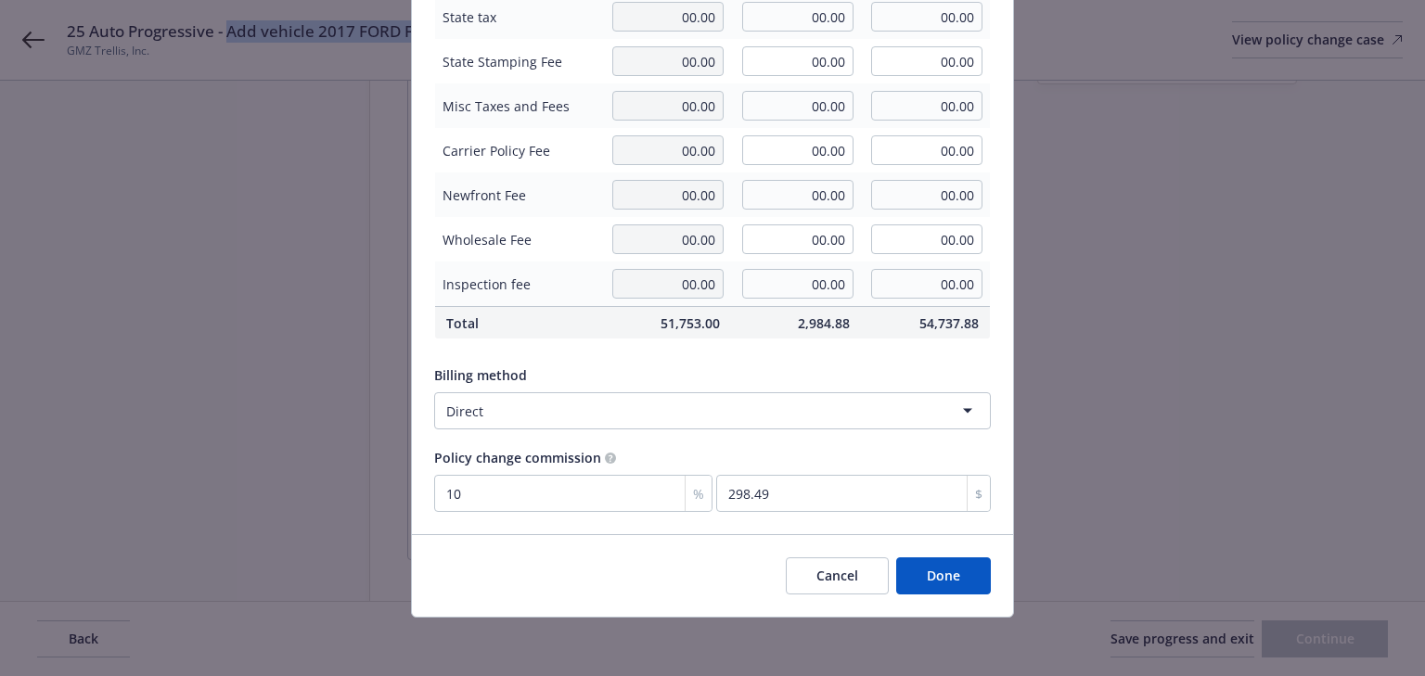
click at [935, 582] on button "Done" at bounding box center [943, 575] width 95 height 37
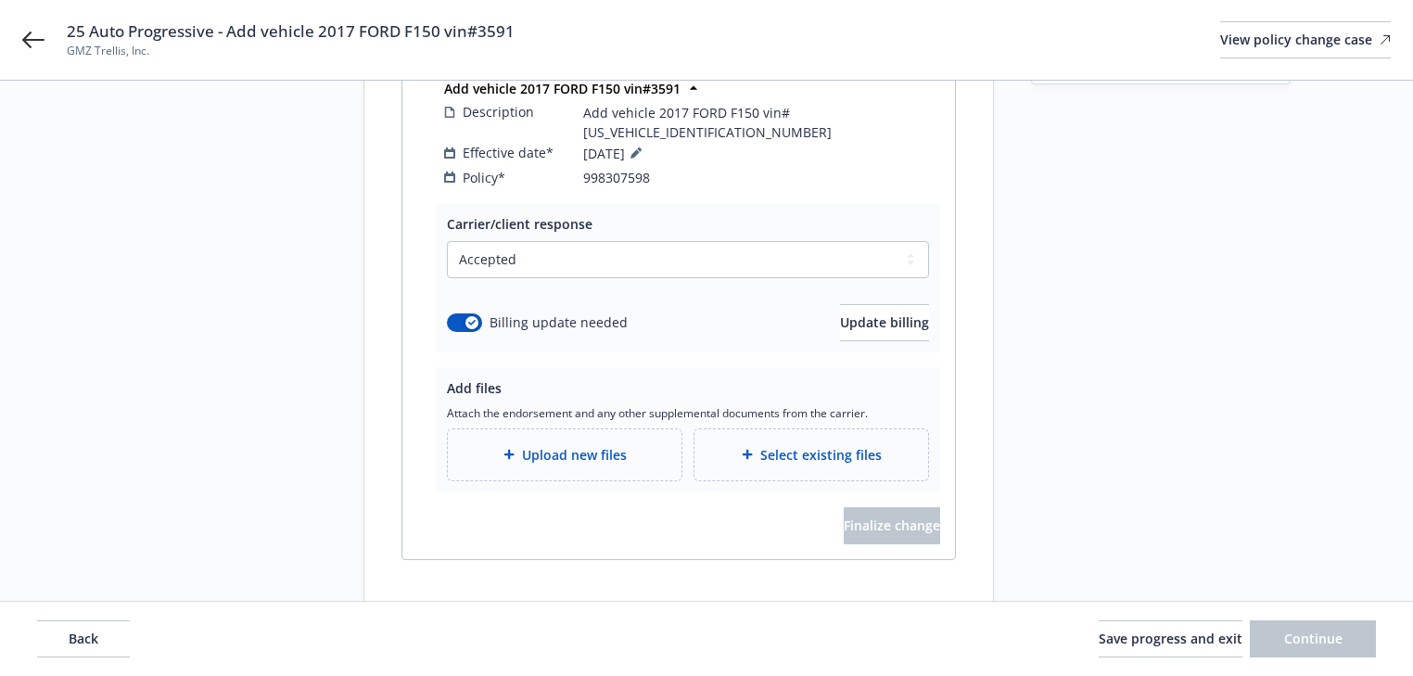
click at [562, 429] on div "Upload new files" at bounding box center [565, 454] width 234 height 51
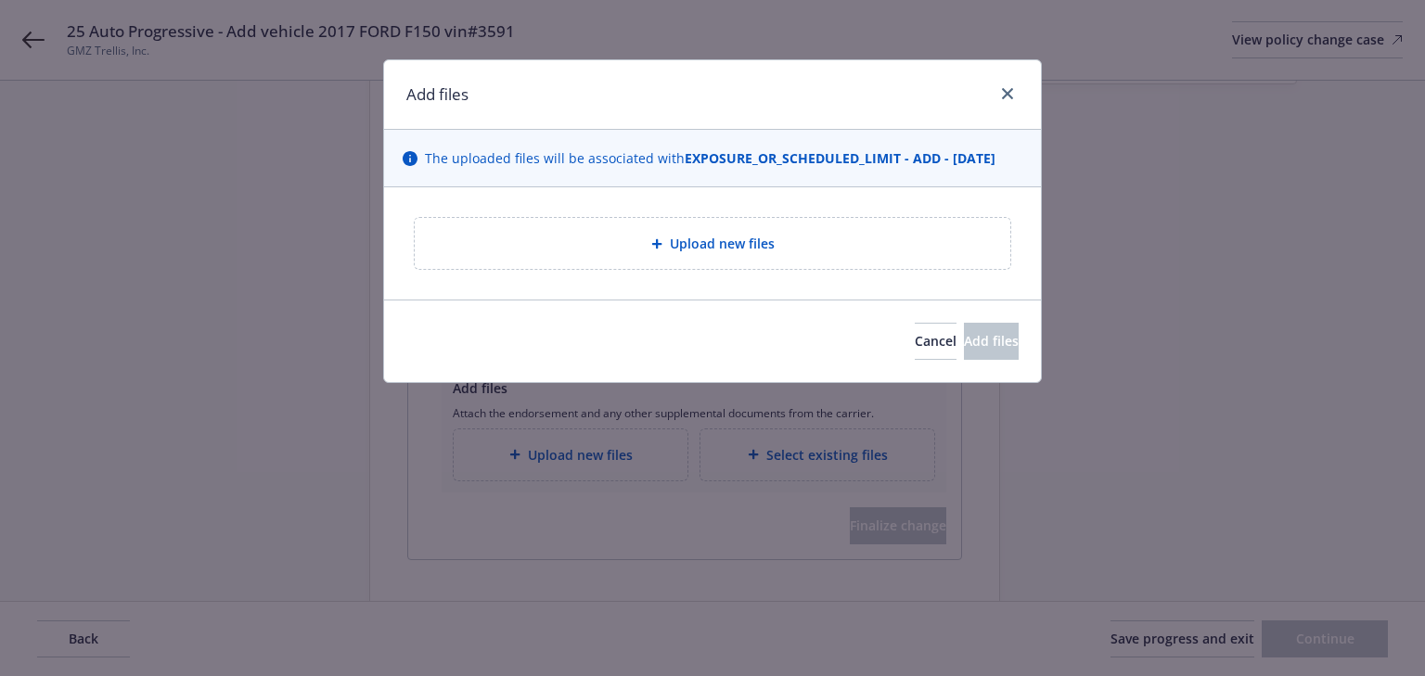
click at [676, 225] on div "Upload new files" at bounding box center [712, 243] width 595 height 51
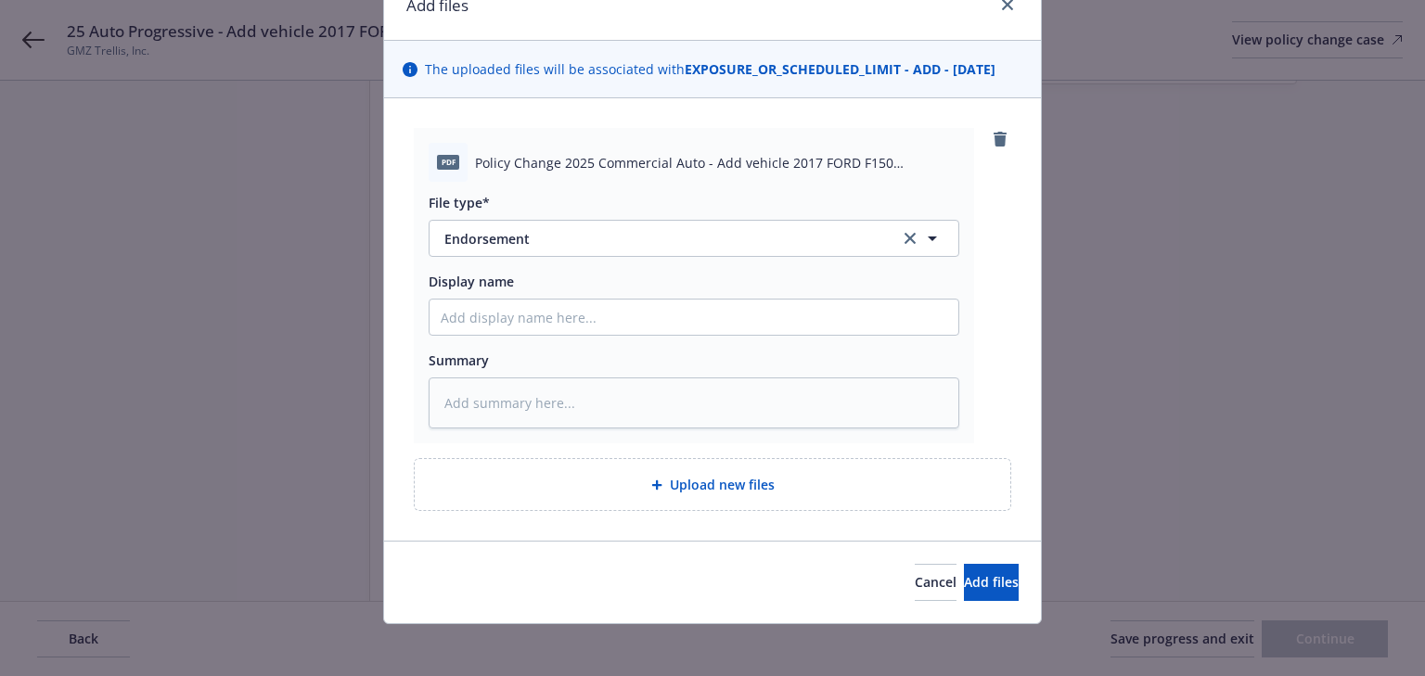
scroll to position [96, 0]
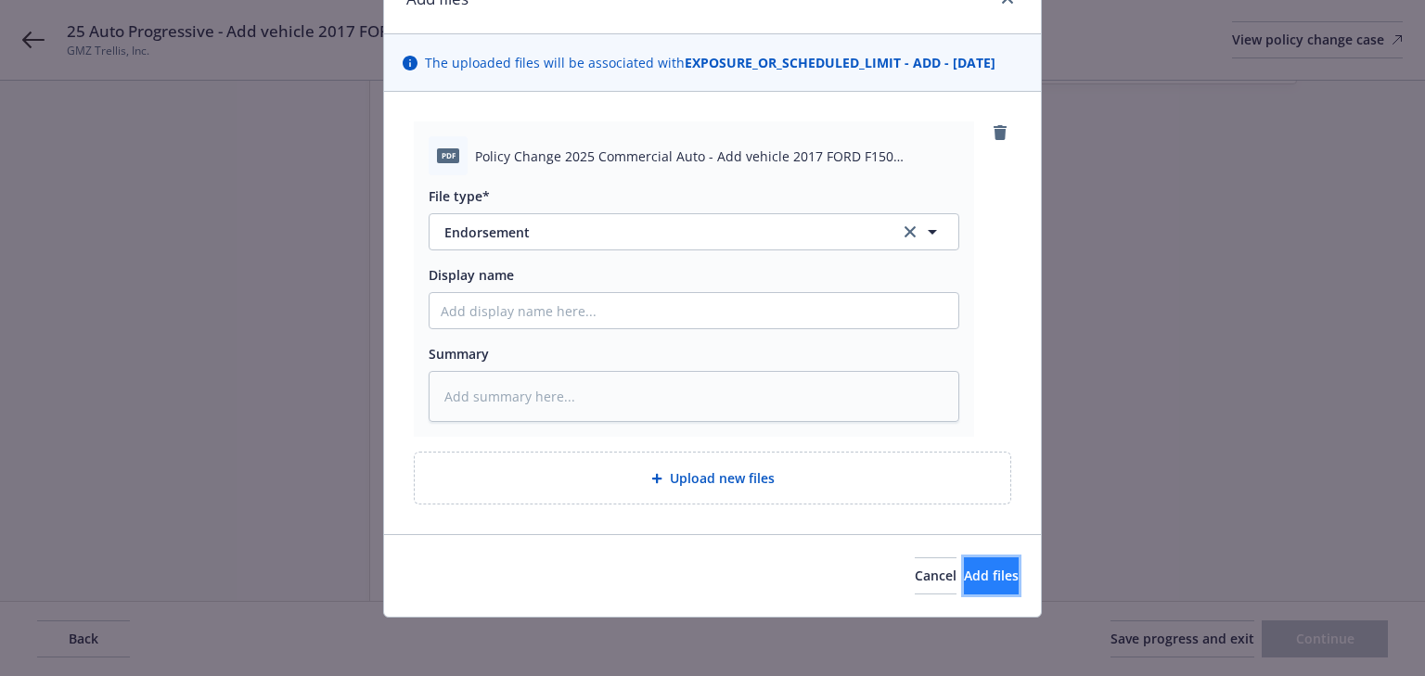
click at [968, 574] on span "Add files" at bounding box center [991, 576] width 55 height 18
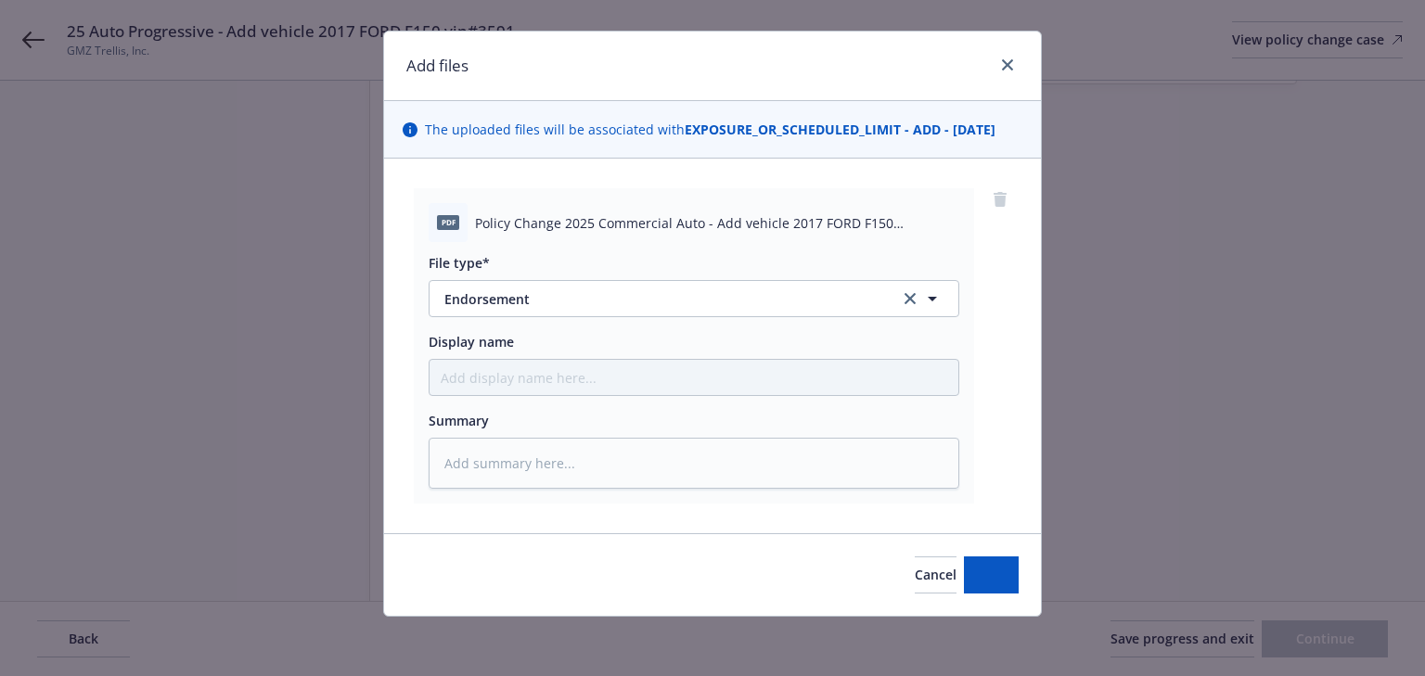
scroll to position [28, 0]
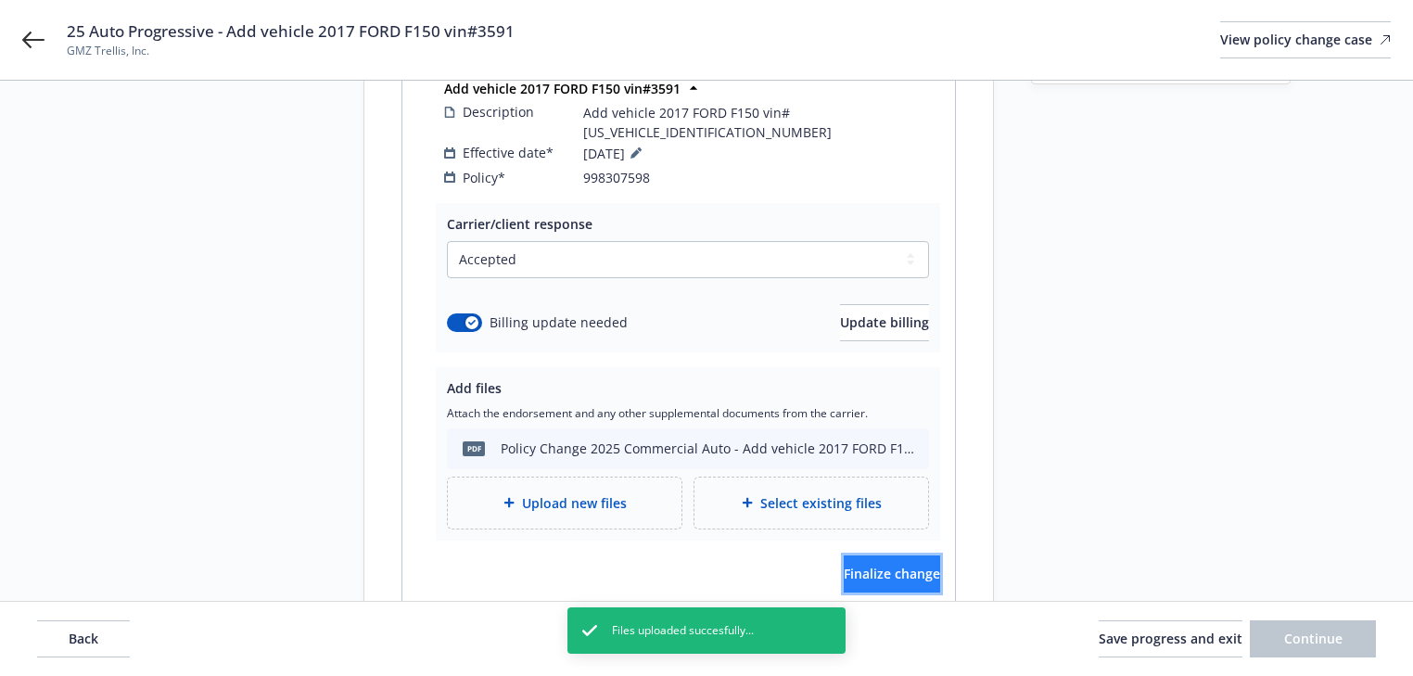
click at [909, 565] on span "Finalize change" at bounding box center [892, 574] width 96 height 18
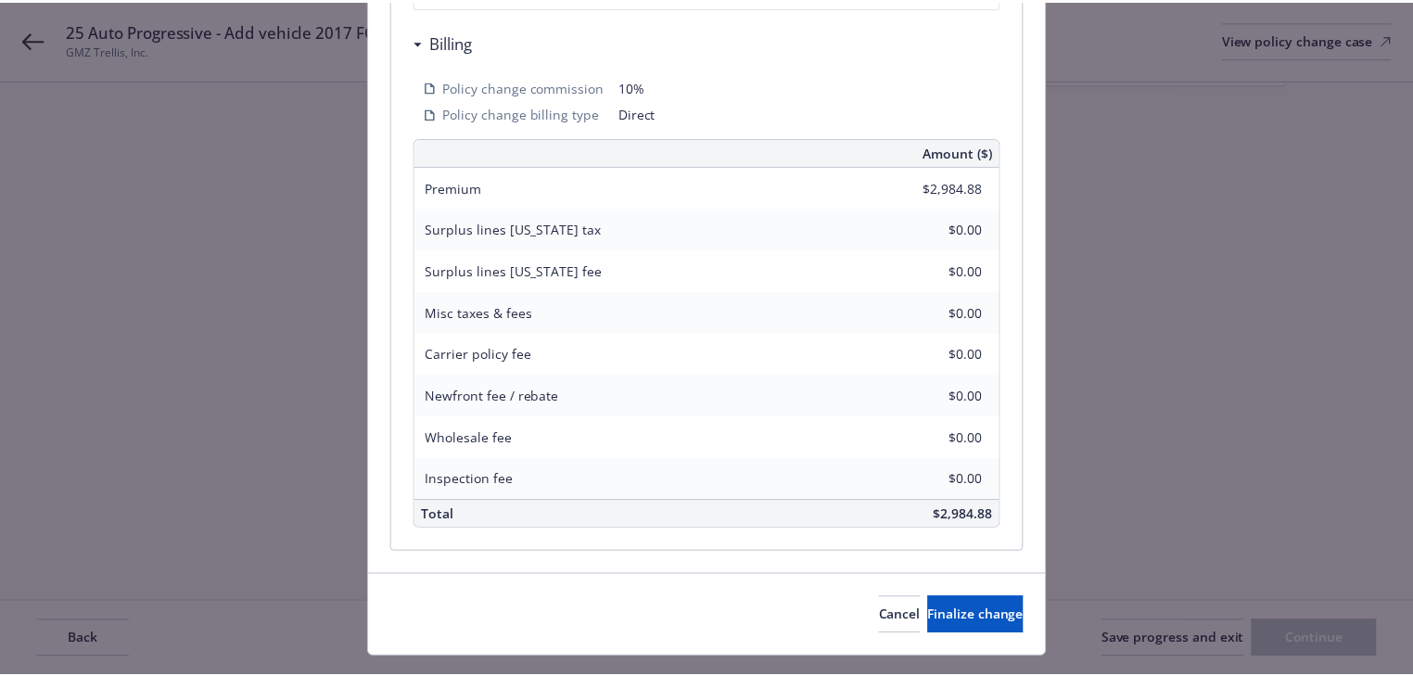
scroll to position [575, 0]
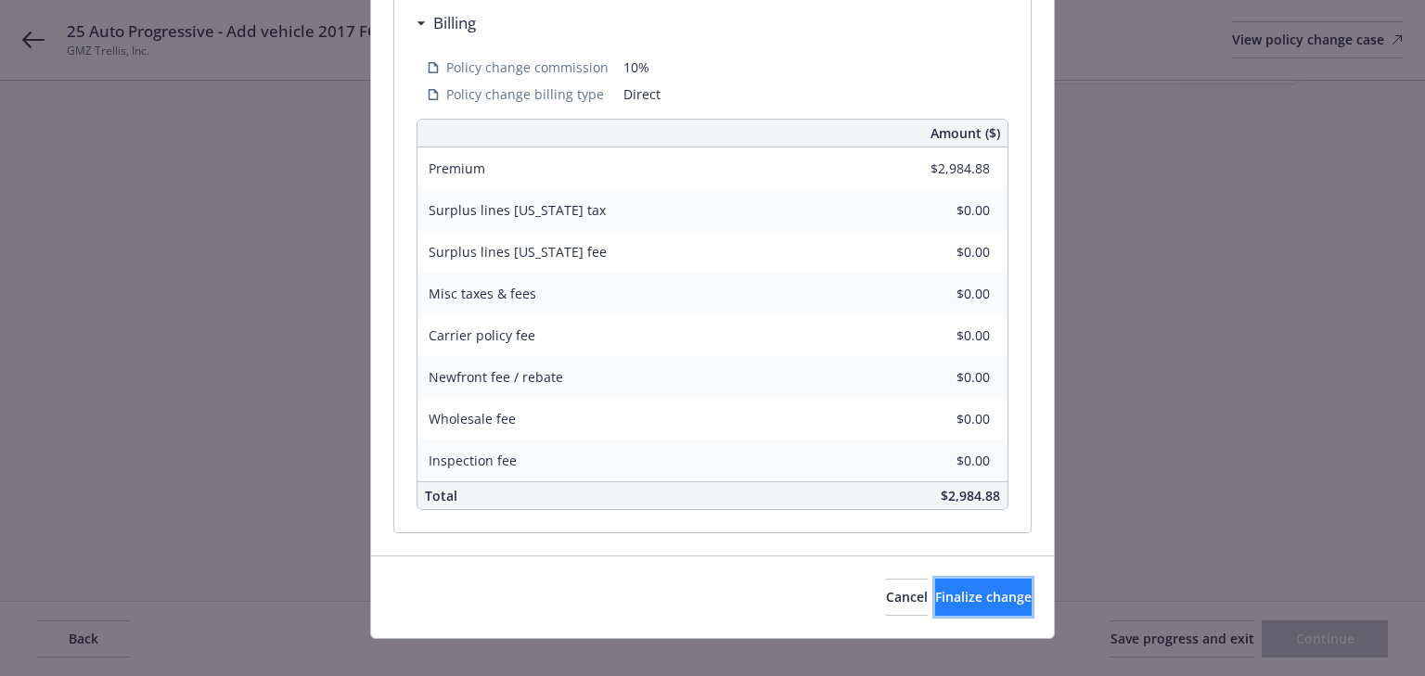
click at [994, 588] on span "Finalize change" at bounding box center [983, 597] width 96 height 18
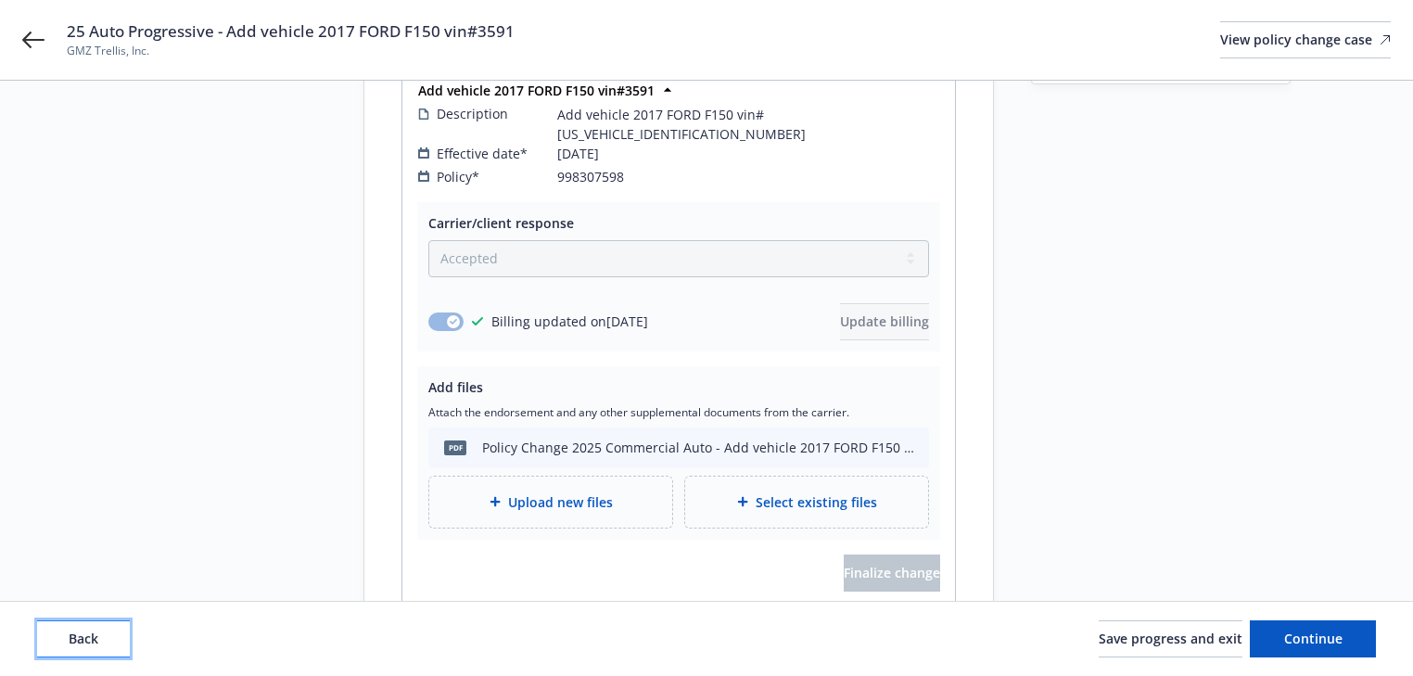
click at [112, 634] on button "Back" at bounding box center [83, 638] width 93 height 37
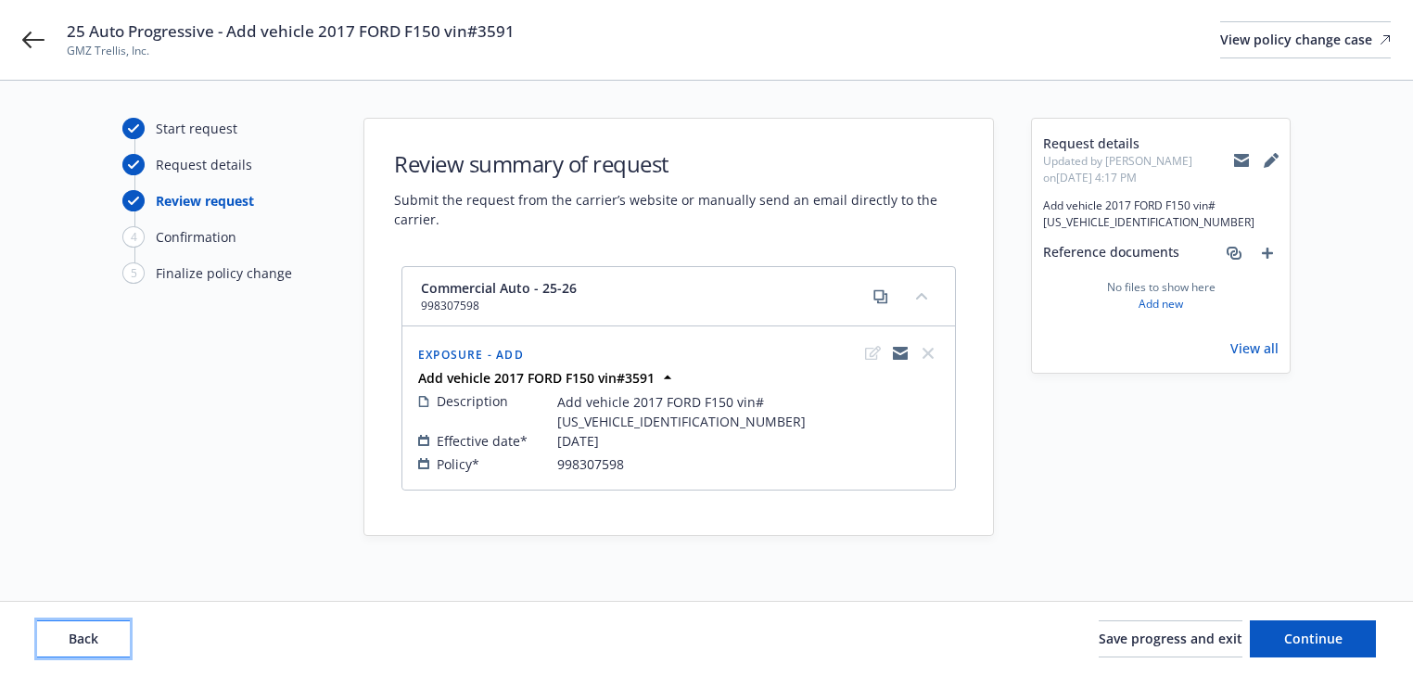
scroll to position [0, 0]
click at [112, 634] on button "Back" at bounding box center [83, 638] width 93 height 37
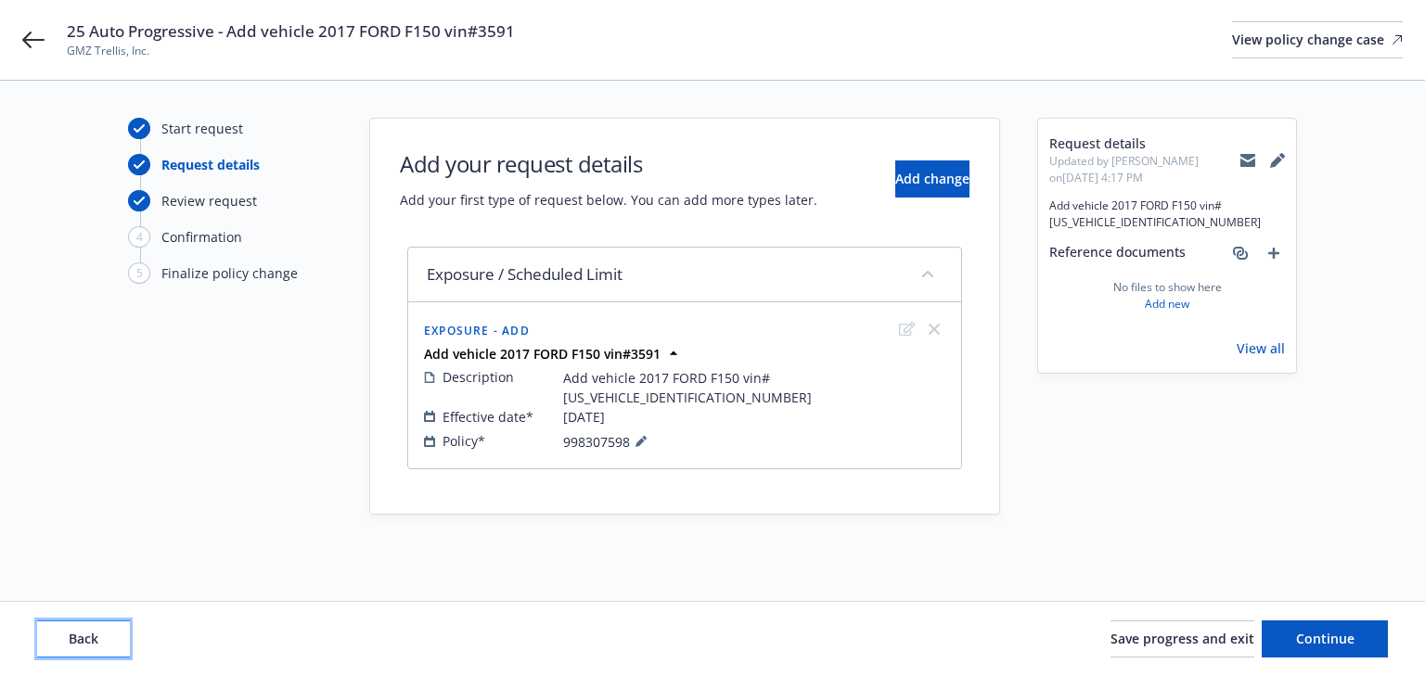
click at [112, 634] on button "Back" at bounding box center [83, 638] width 93 height 37
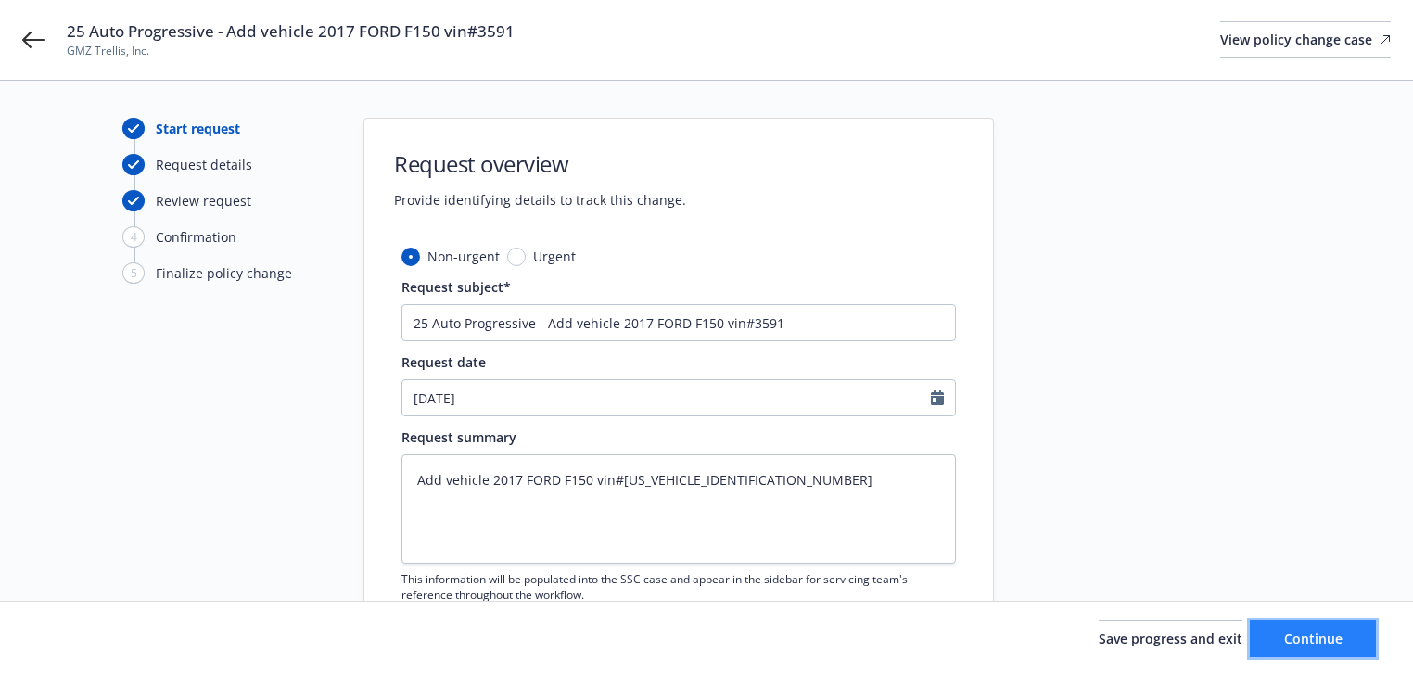
click at [1331, 640] on span "Continue" at bounding box center [1314, 639] width 58 height 18
type textarea "x"
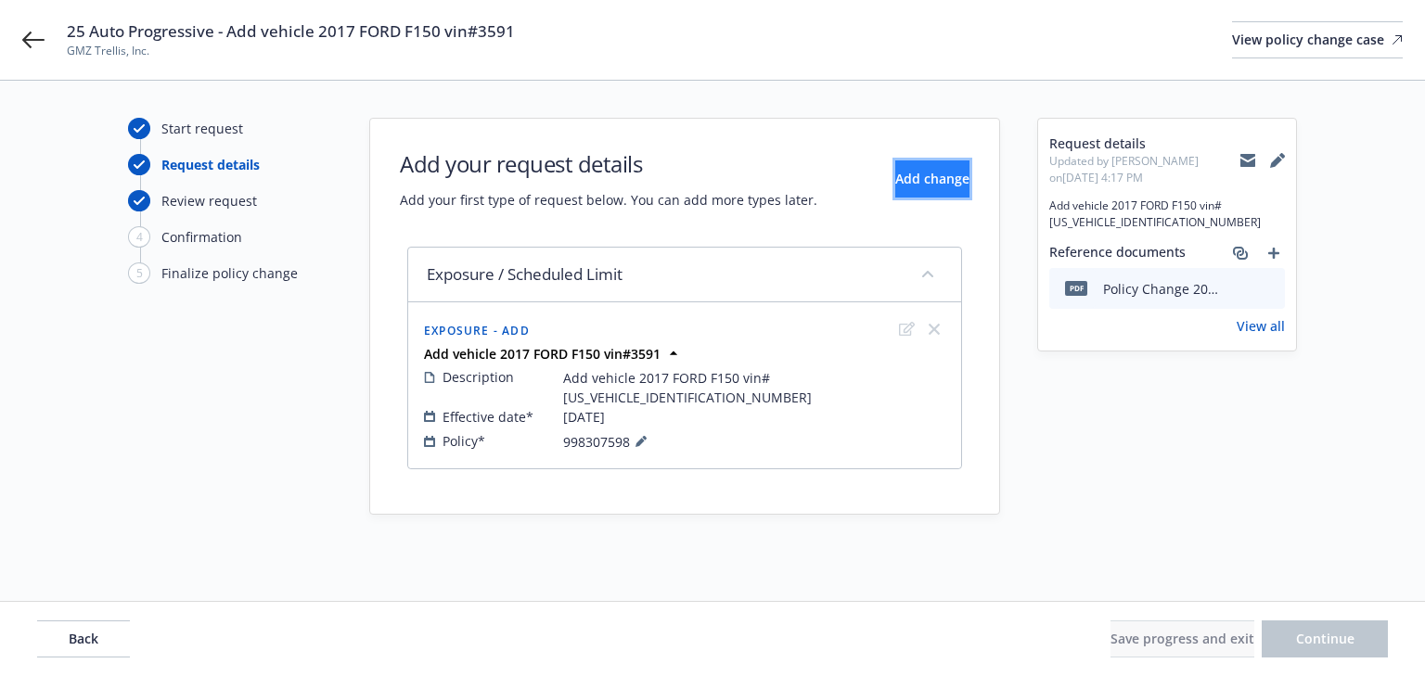
click at [912, 189] on button "Add change" at bounding box center [932, 178] width 74 height 37
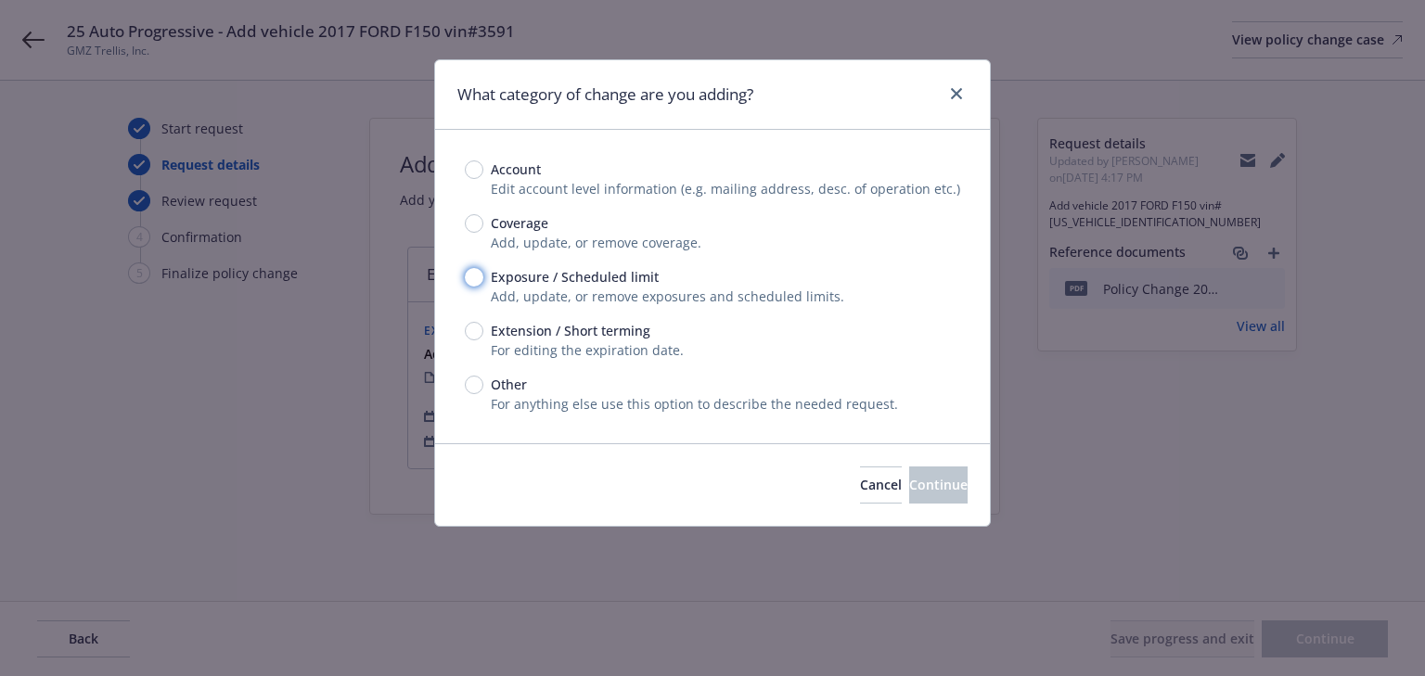
click at [470, 282] on input "Exposure / Scheduled limit" at bounding box center [474, 277] width 19 height 19
radio input "true"
click at [909, 476] on span "Continue" at bounding box center [938, 485] width 58 height 18
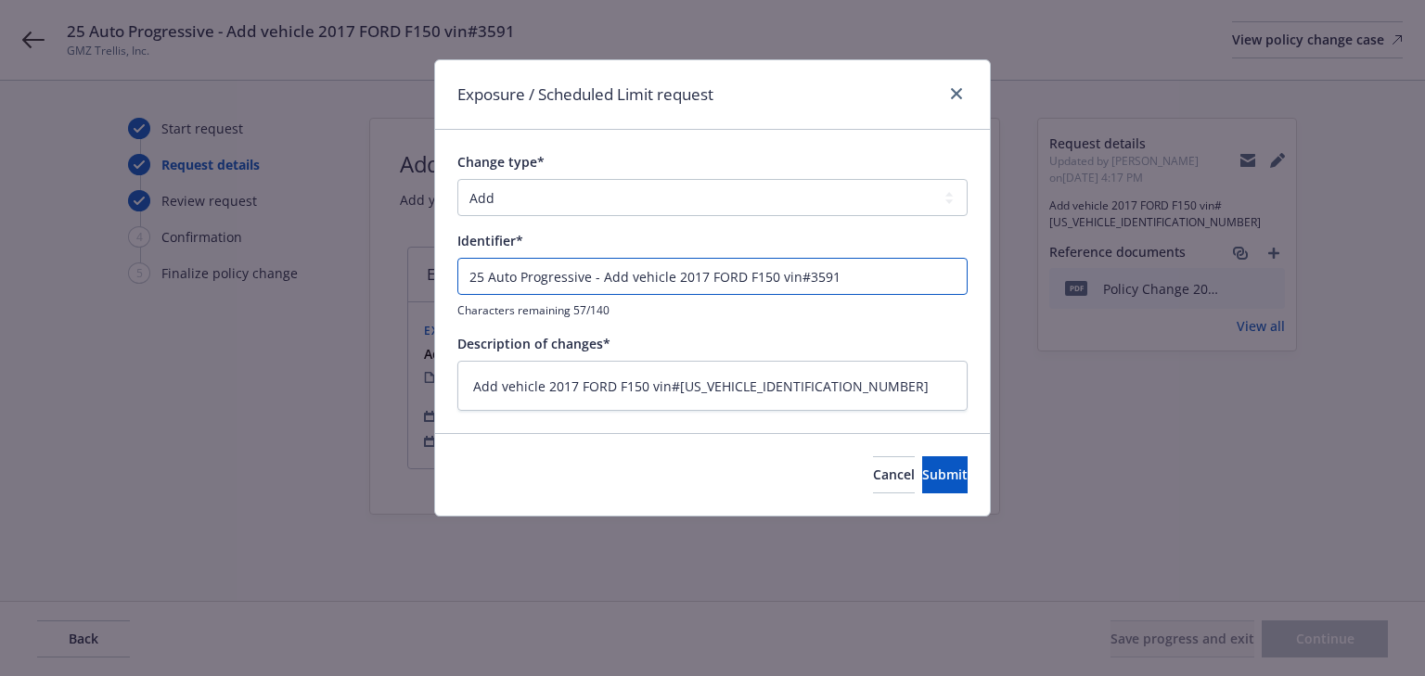
drag, startPoint x: 601, startPoint y: 275, endPoint x: -170, endPoint y: 198, distance: 774.5
click at [0, 198] on html "25 Auto Progressive - Add vehicle 2017 FORD F150 vin#3591 GMZ Trellis, Inc. Vie…" at bounding box center [712, 338] width 1425 height 676
type textarea "x"
type input "Add vehicle 2017 FORD F150 vin#3591"
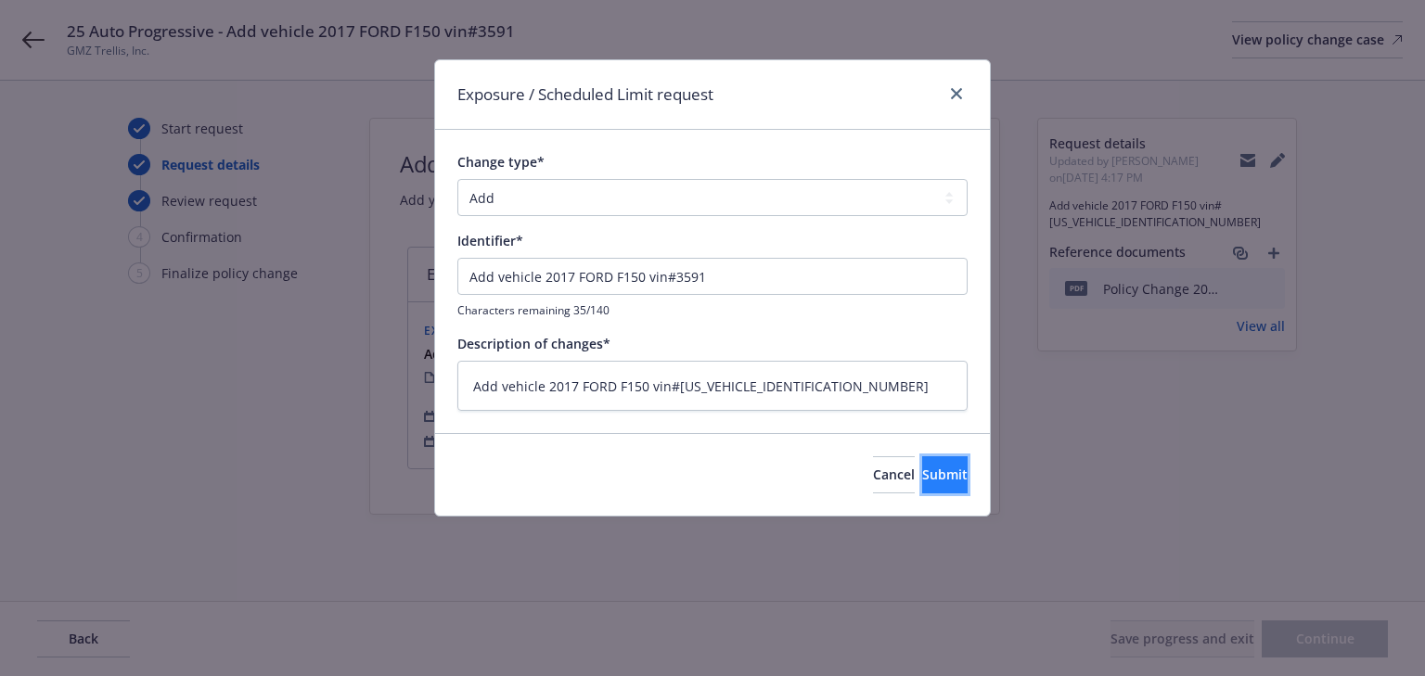
click at [922, 464] on button "Submit" at bounding box center [944, 474] width 45 height 37
type textarea "x"
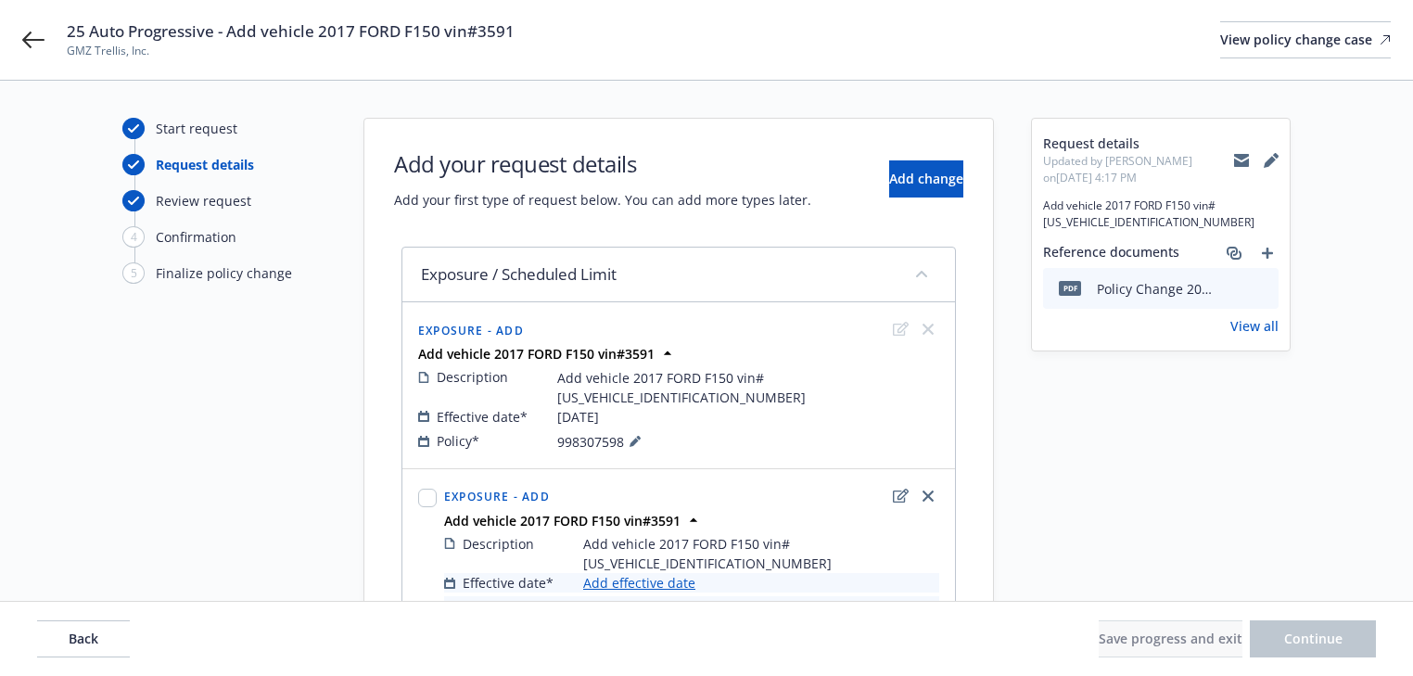
scroll to position [73, 0]
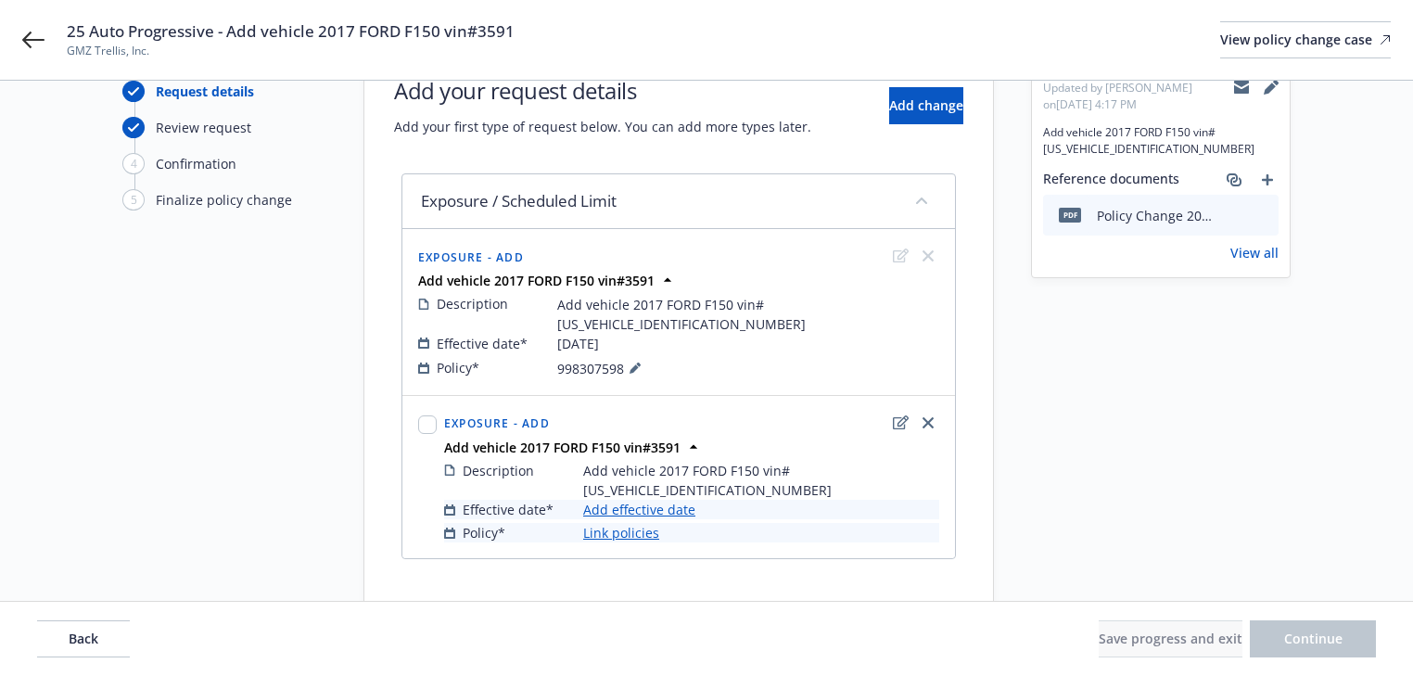
click at [674, 500] on link "Add effective date" at bounding box center [639, 509] width 112 height 19
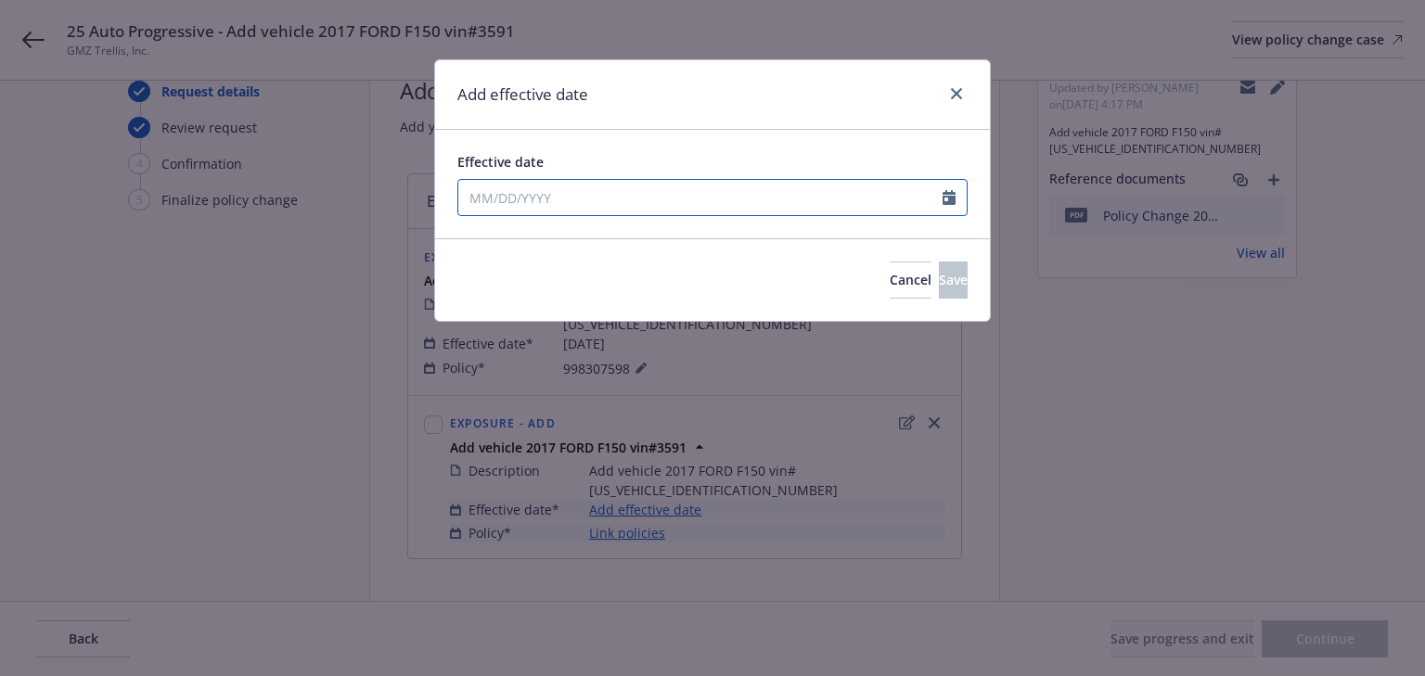
click at [573, 192] on input "Effective date" at bounding box center [700, 197] width 484 height 35
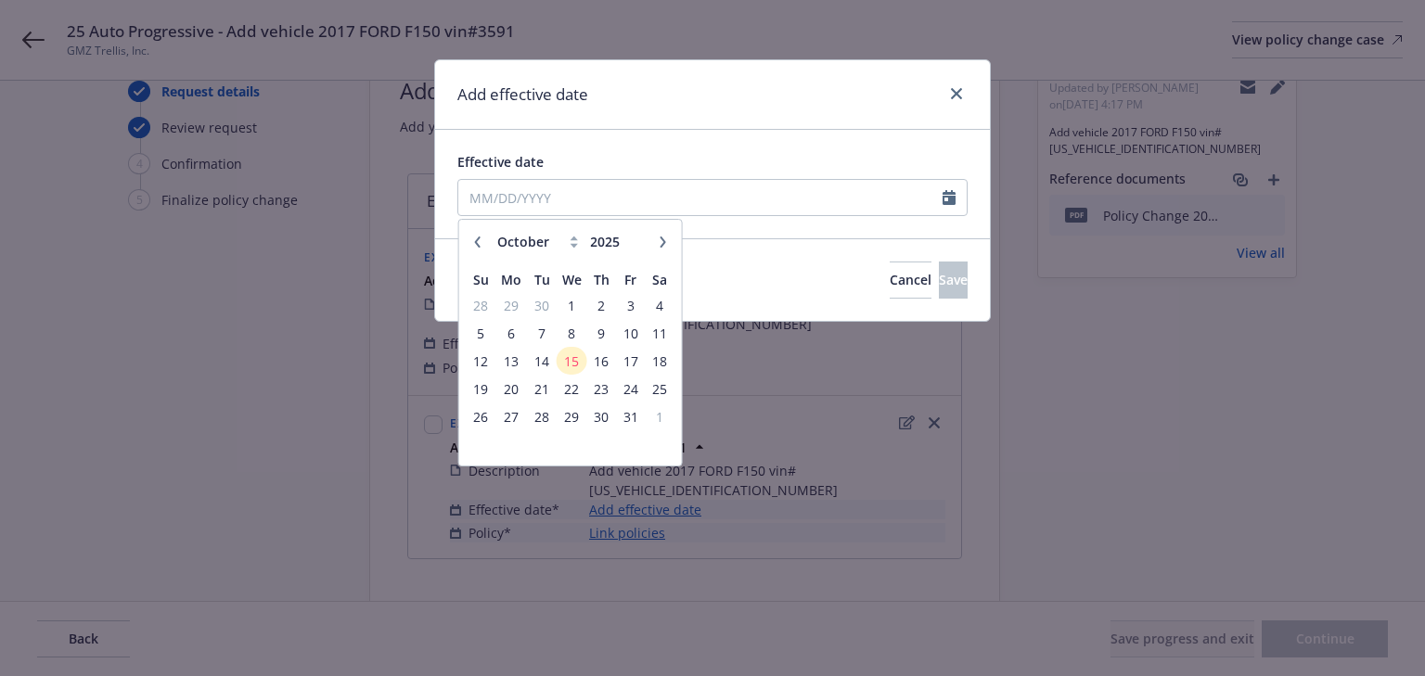
click at [476, 245] on icon "button" at bounding box center [477, 242] width 11 height 11
select select "9"
click at [511, 414] on span "29" at bounding box center [511, 416] width 28 height 23
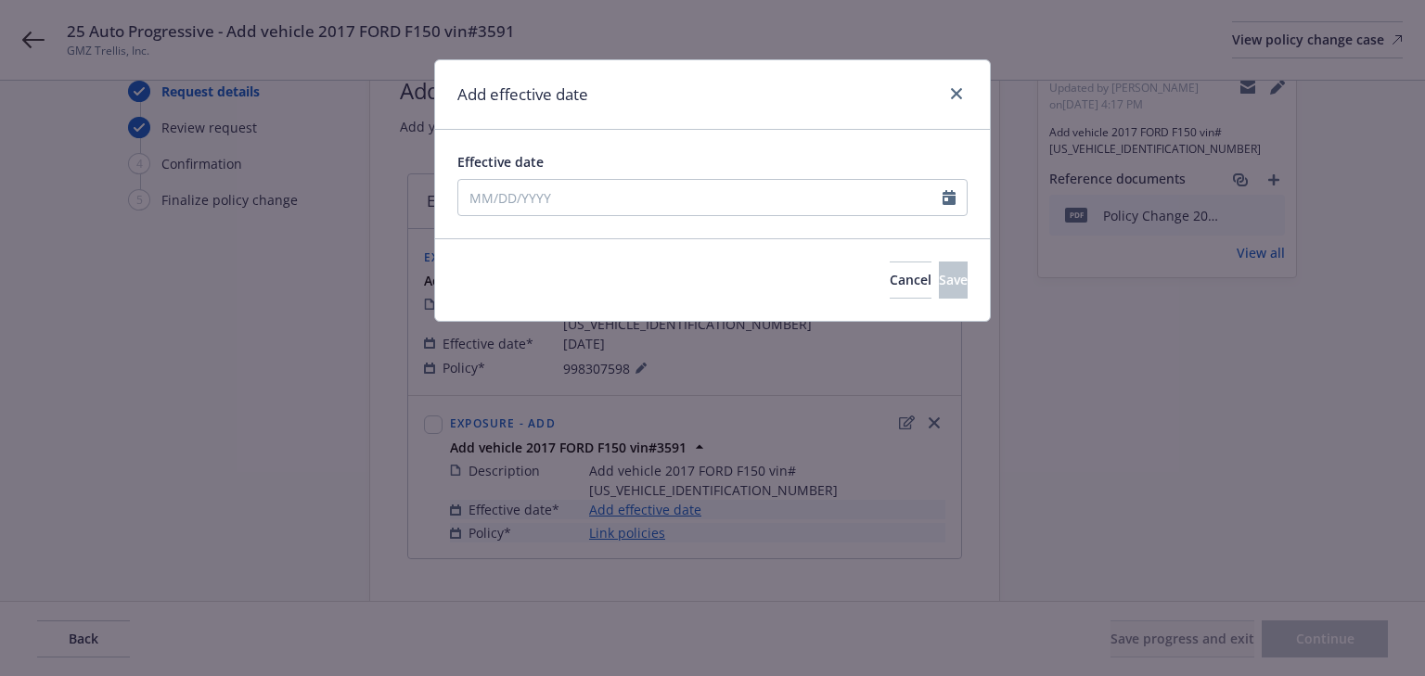
type input "[DATE]"
click at [939, 295] on button "Save" at bounding box center [953, 280] width 29 height 37
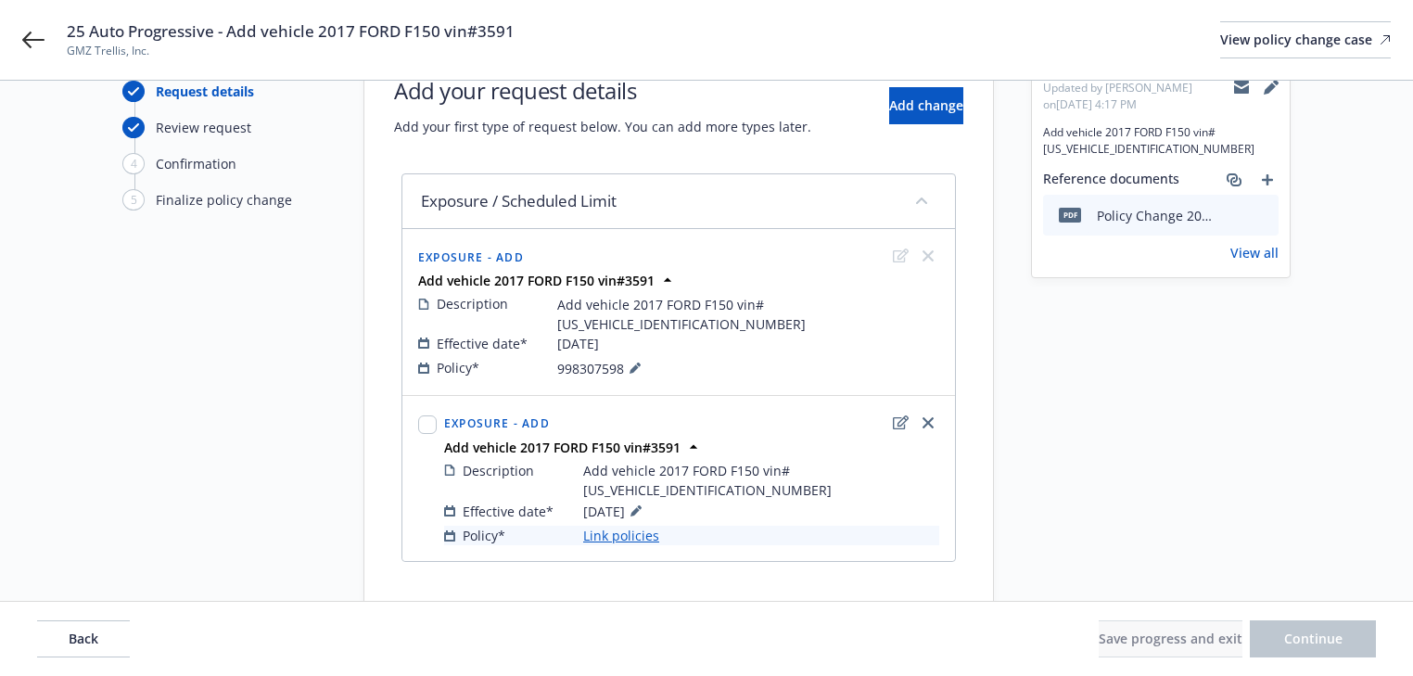
click at [622, 526] on link "Link policies" at bounding box center [621, 535] width 76 height 19
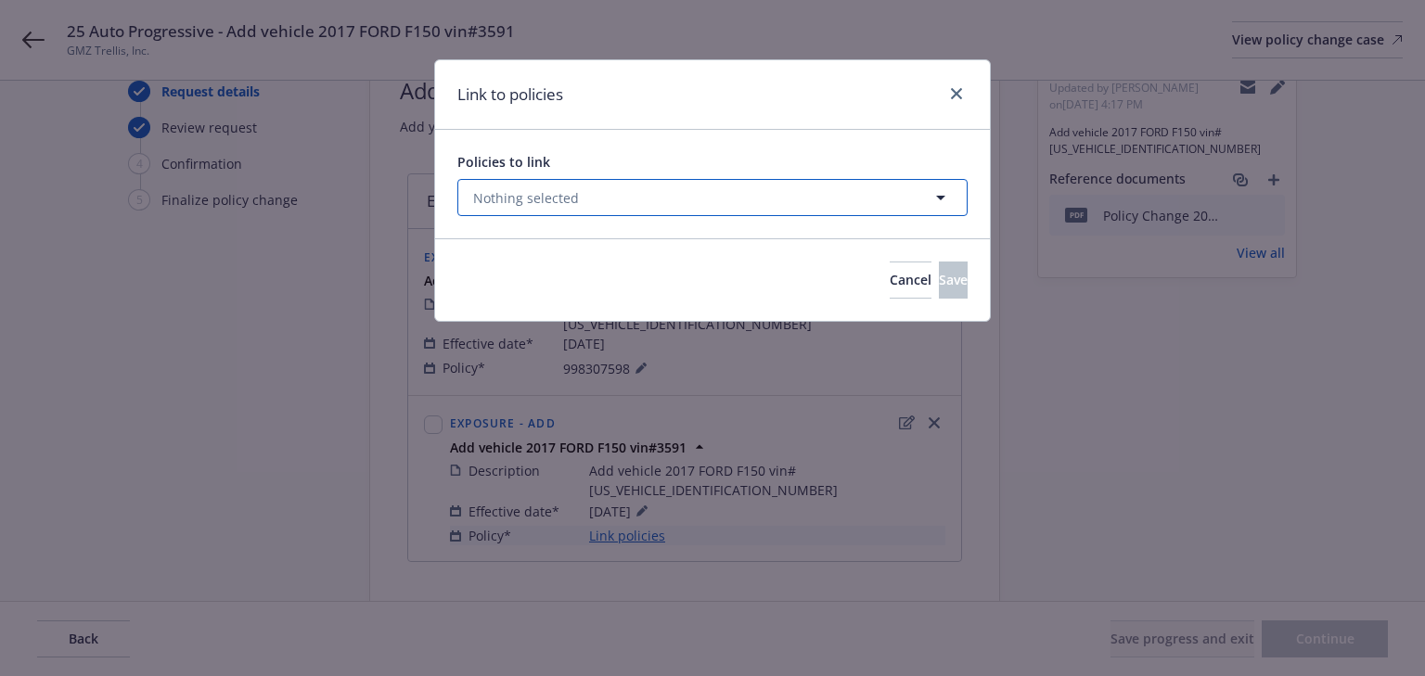
click at [554, 201] on span "Nothing selected" at bounding box center [526, 197] width 106 height 19
select select "ACTIVE"
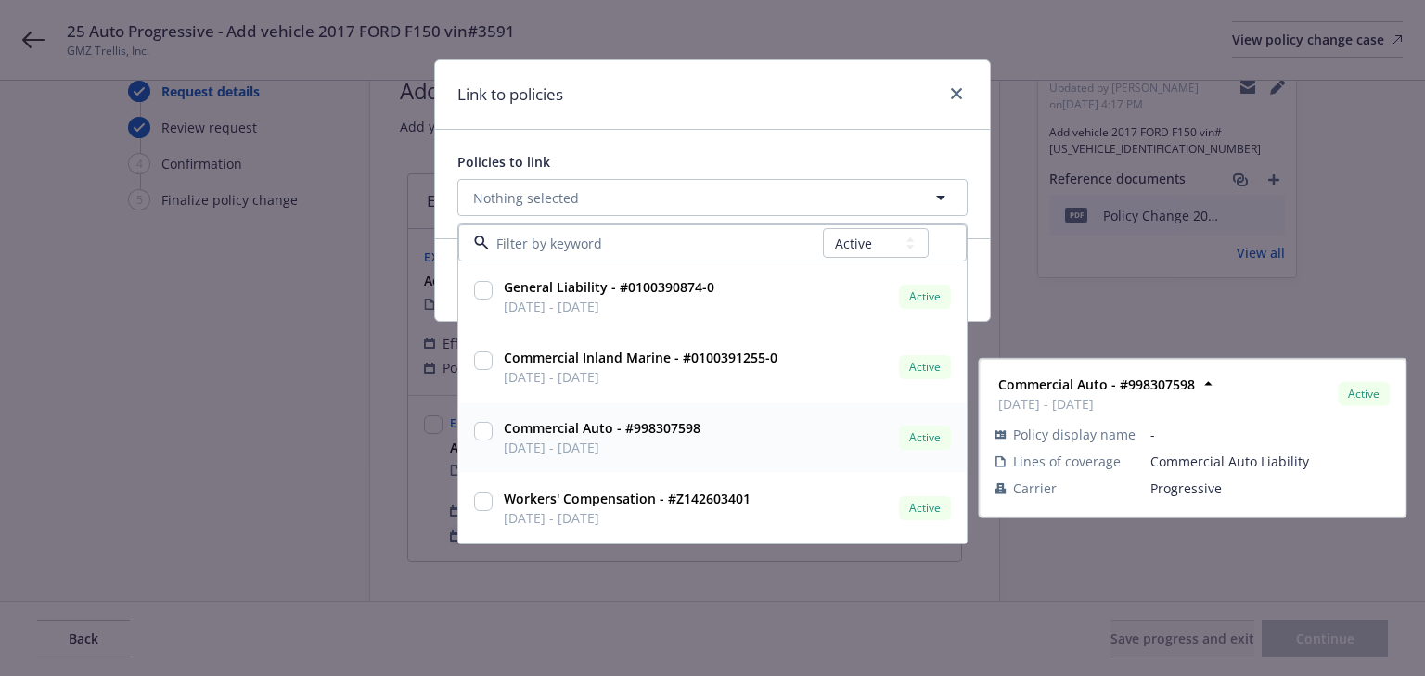
click at [484, 436] on input "checkbox" at bounding box center [483, 431] width 19 height 19
checkbox input "true"
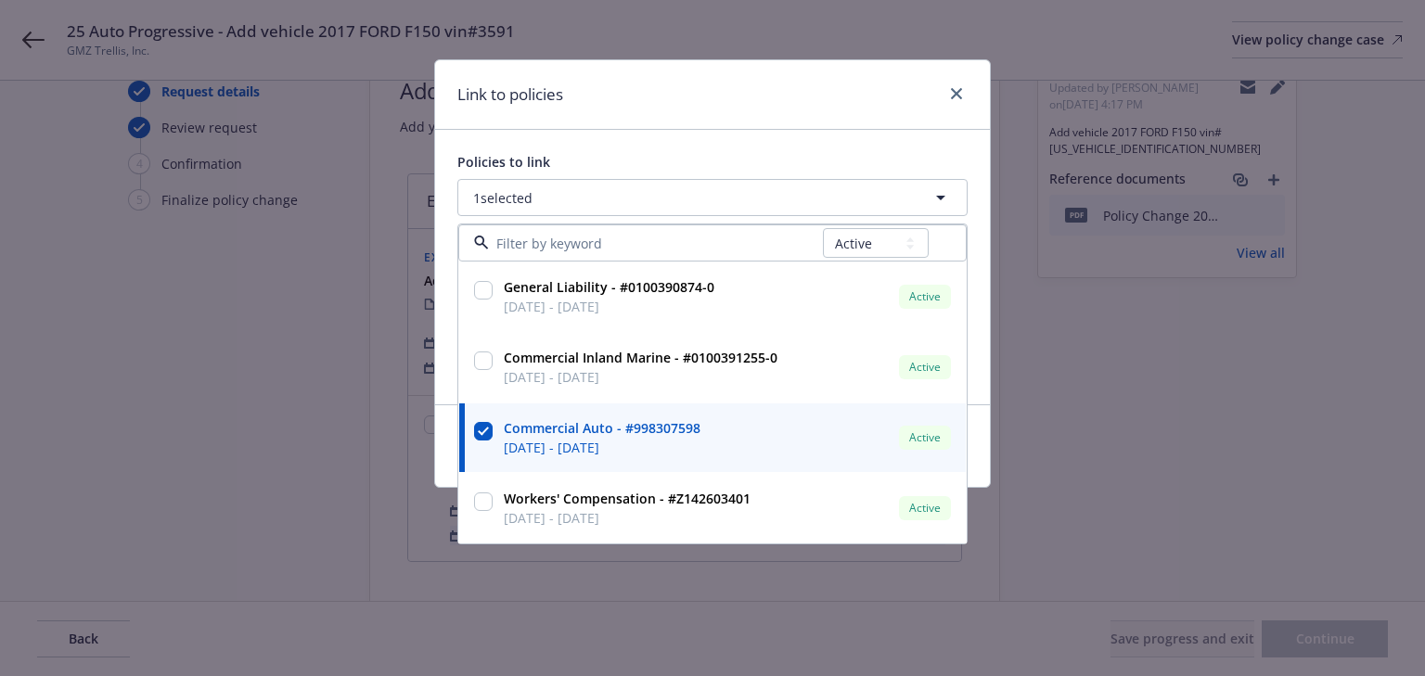
click at [798, 602] on div "Link to policies Policies to link 1 selected All Active Upcoming Expired Cancel…" at bounding box center [712, 338] width 1425 height 676
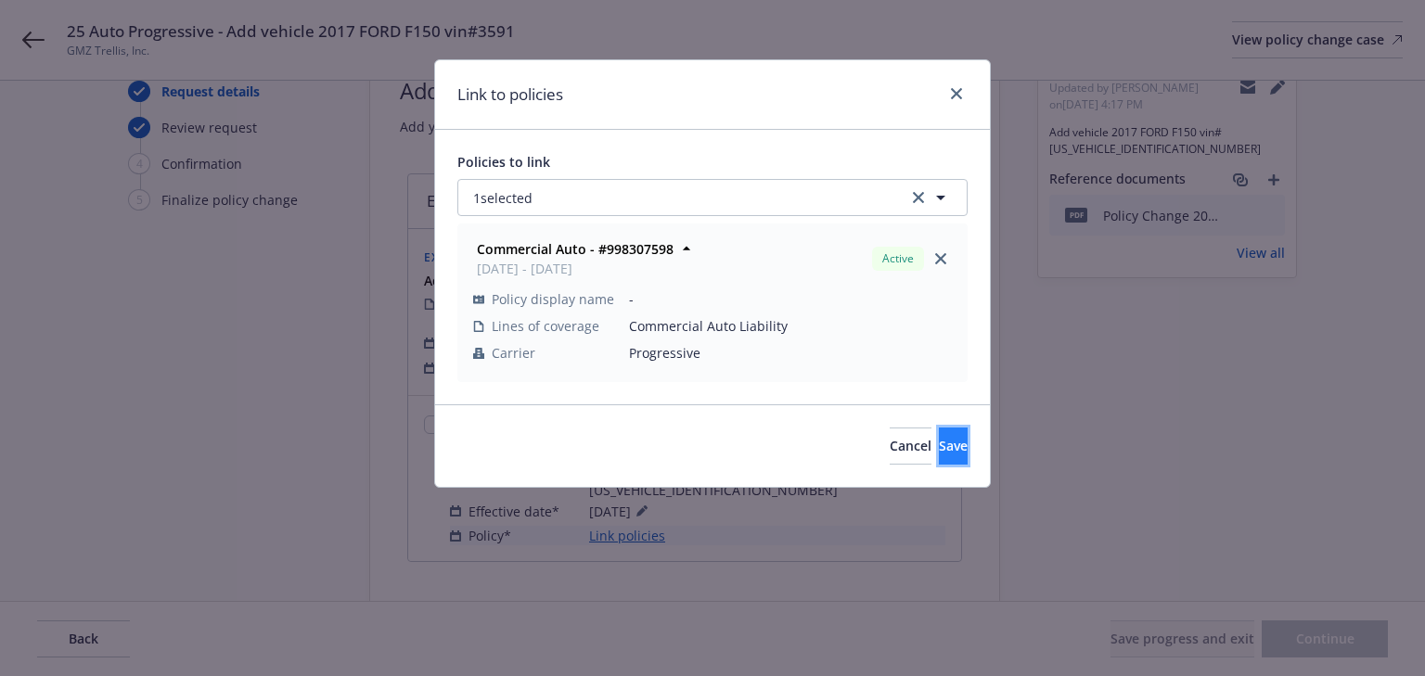
click at [939, 456] on button "Save" at bounding box center [953, 446] width 29 height 37
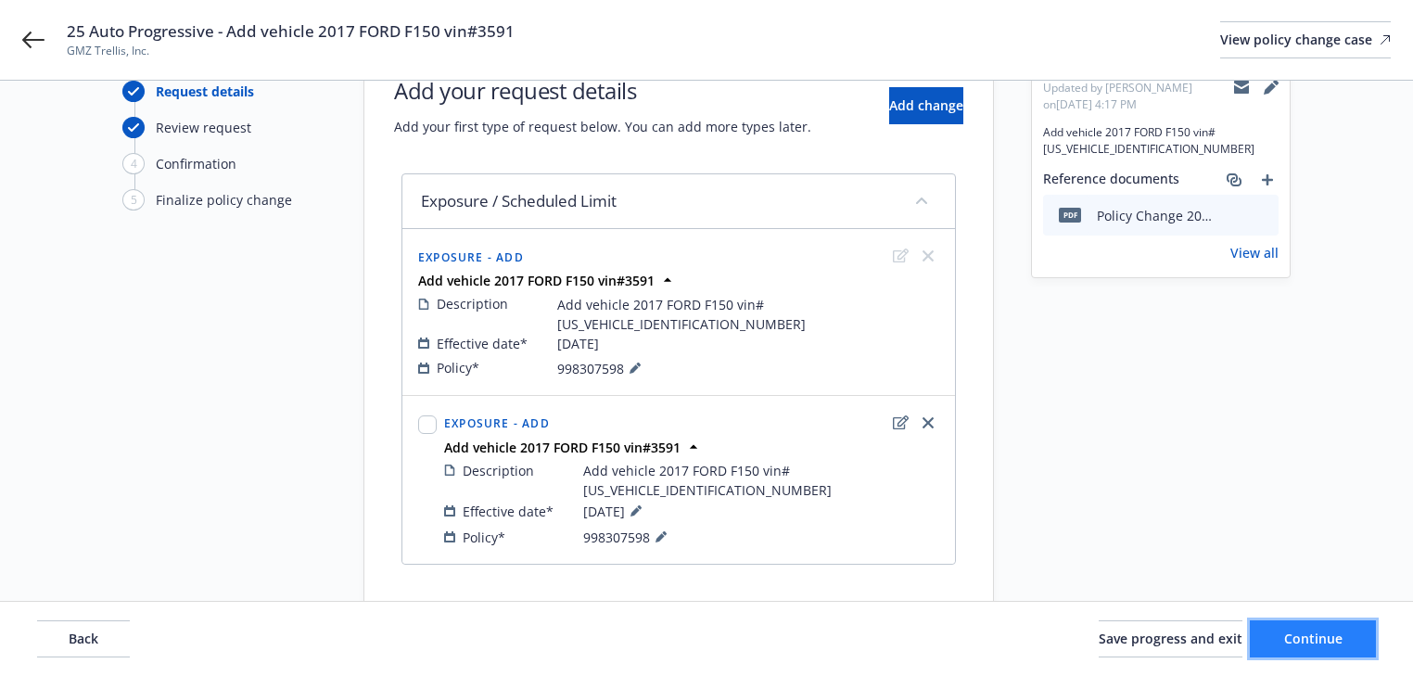
click at [1293, 630] on span "Continue" at bounding box center [1314, 639] width 58 height 18
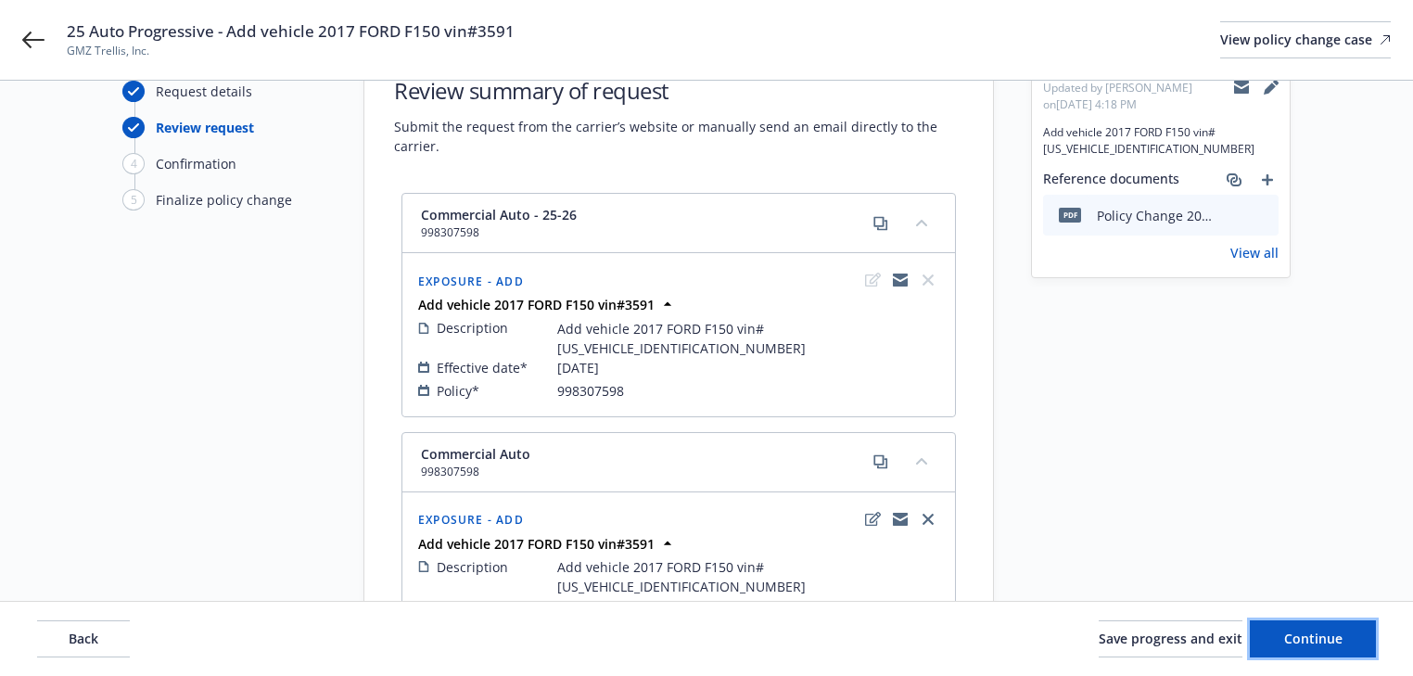
click at [1315, 639] on span "Continue" at bounding box center [1314, 639] width 58 height 18
select select "ACCEPTED"
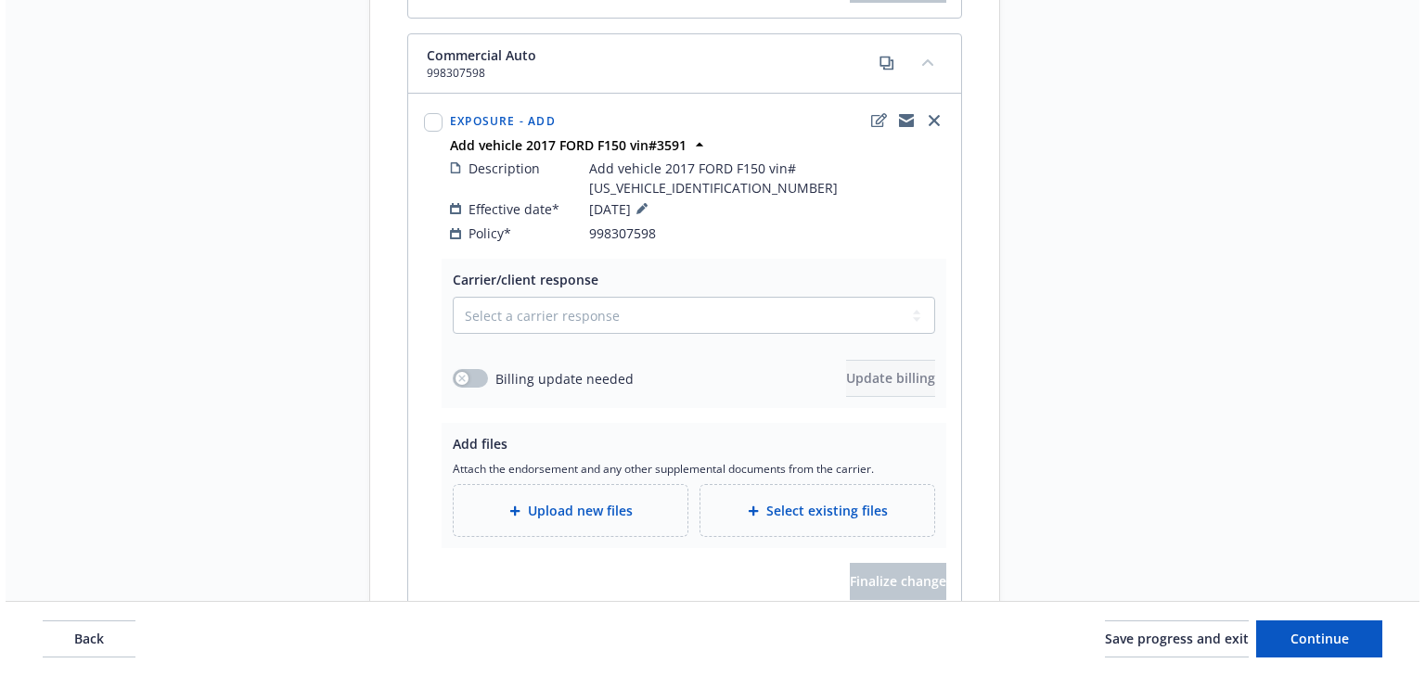
scroll to position [914, 0]
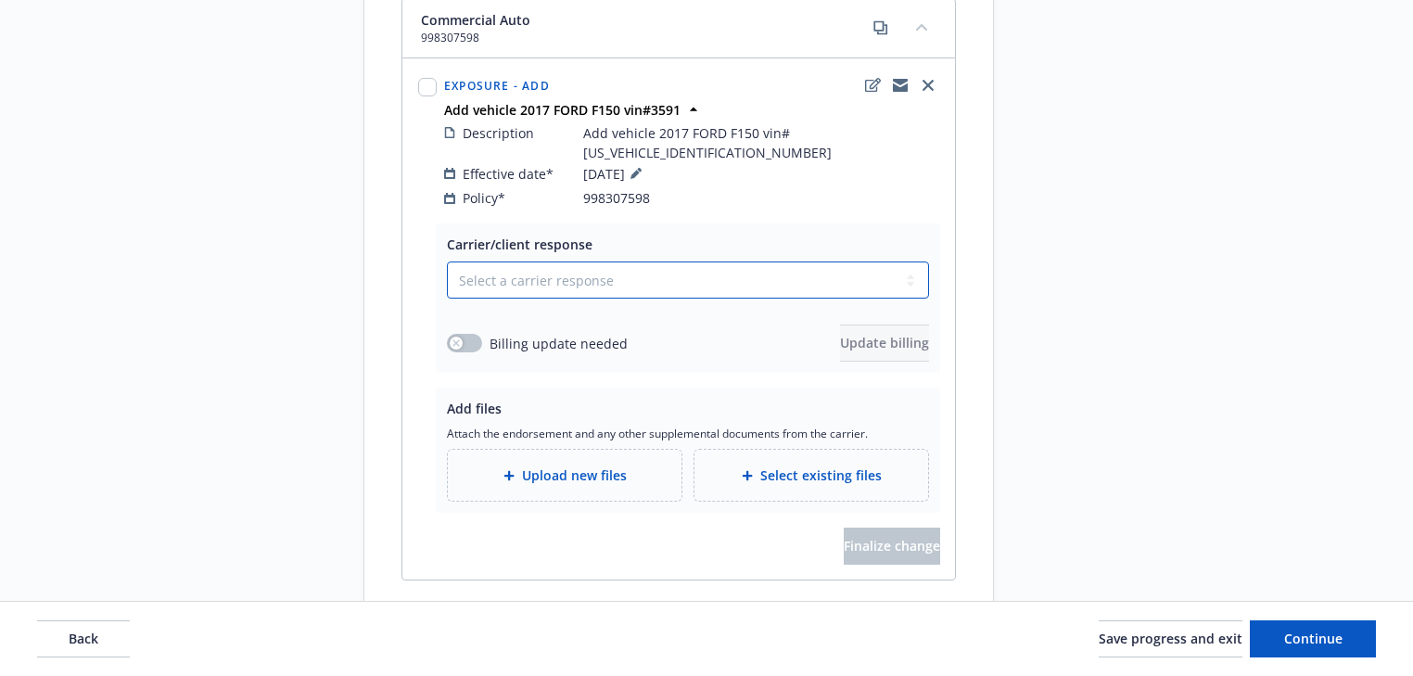
click at [608, 262] on select "Select a carrier response Accepted Accepted with revision No endorsement needed…" at bounding box center [688, 280] width 482 height 37
select select "ACCEPTED"
click at [447, 262] on select "Select a carrier response Accepted Accepted with revision No endorsement needed…" at bounding box center [688, 280] width 482 height 37
click at [460, 337] on div "button" at bounding box center [456, 343] width 13 height 13
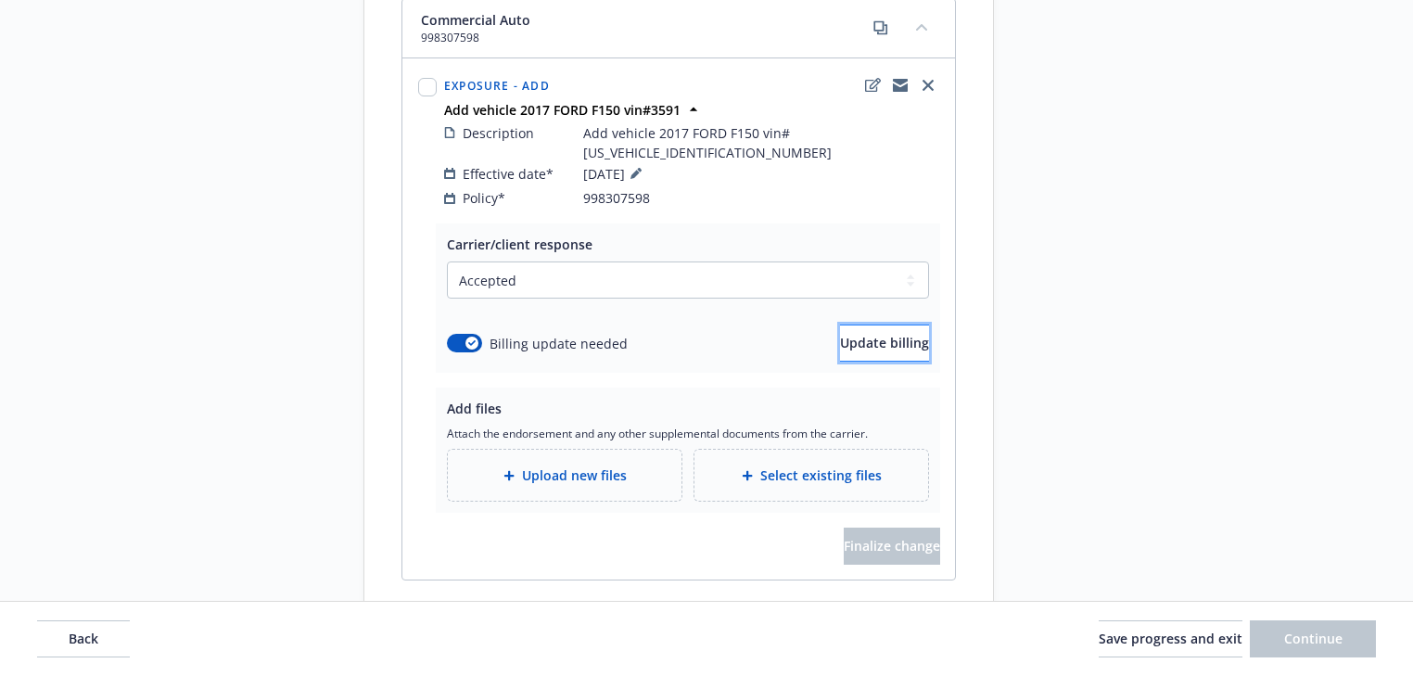
click at [890, 334] on span "Update billing" at bounding box center [884, 343] width 89 height 18
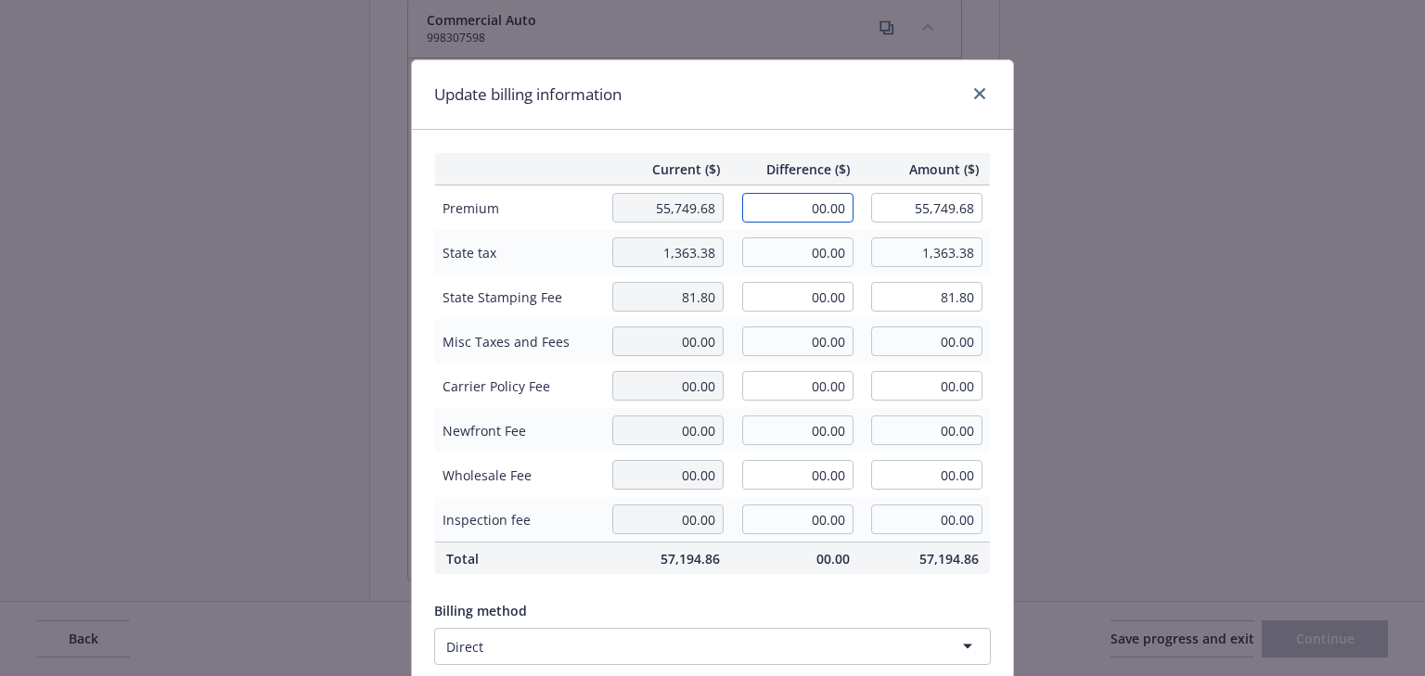
drag, startPoint x: 794, startPoint y: 216, endPoint x: 894, endPoint y: 211, distance: 100.3
click at [894, 211] on tr "Premium 55,749.68 00.00 55,749.68" at bounding box center [713, 207] width 556 height 45
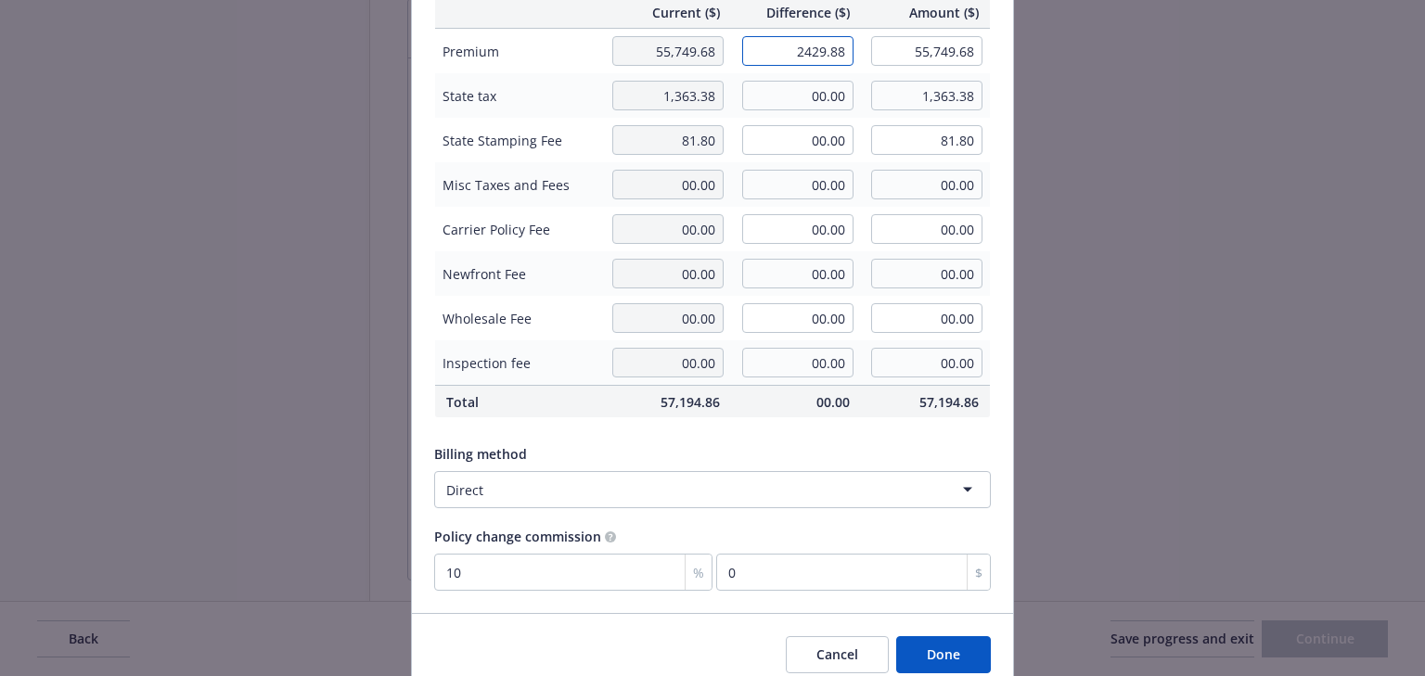
scroll to position [236, 0]
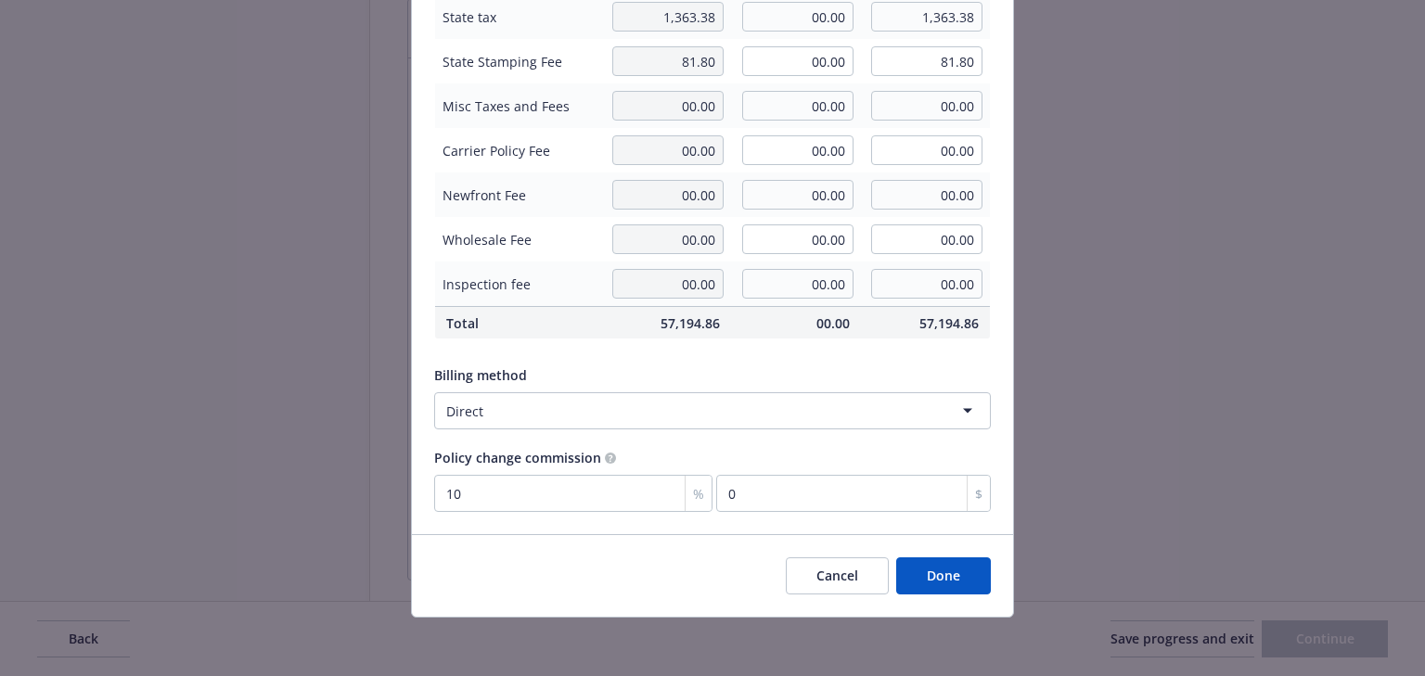
type input "2,429.88"
type input "58,179.56"
type input "242.99"
click at [937, 575] on button "Done" at bounding box center [943, 575] width 95 height 37
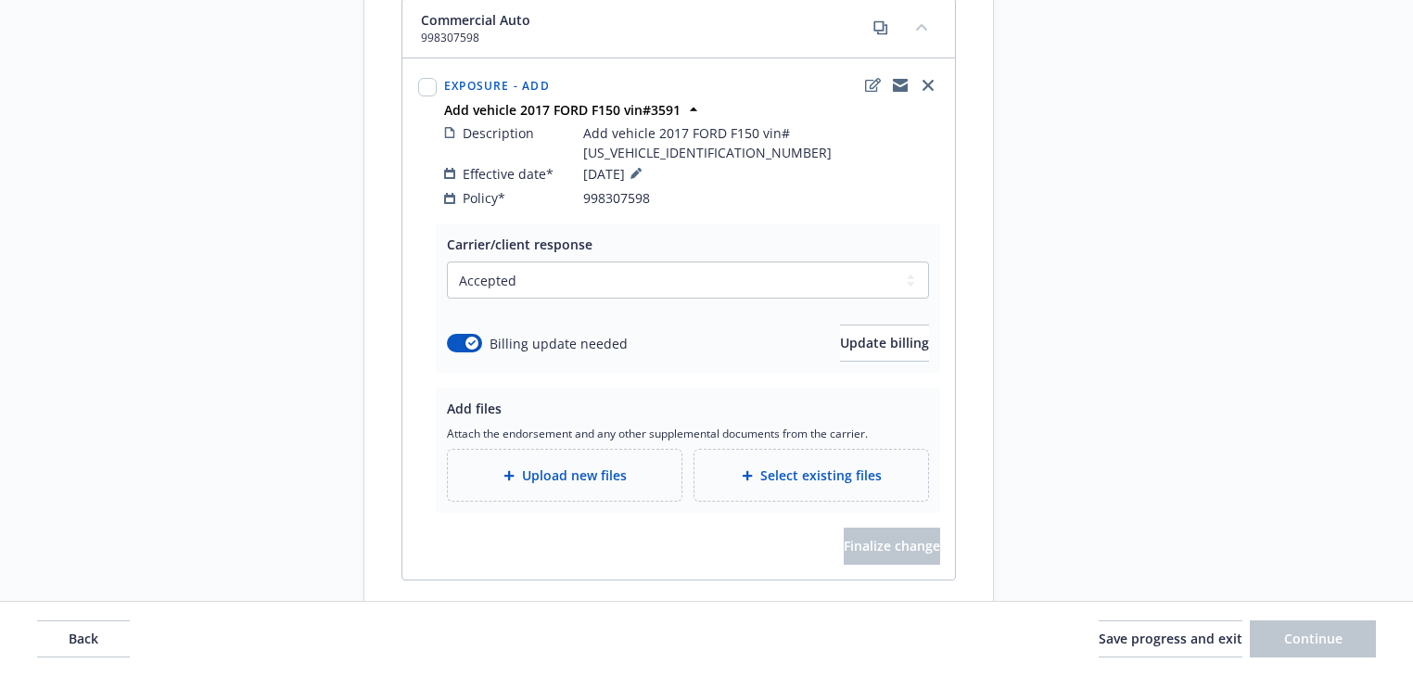
click at [539, 450] on div "Upload new files" at bounding box center [565, 475] width 234 height 51
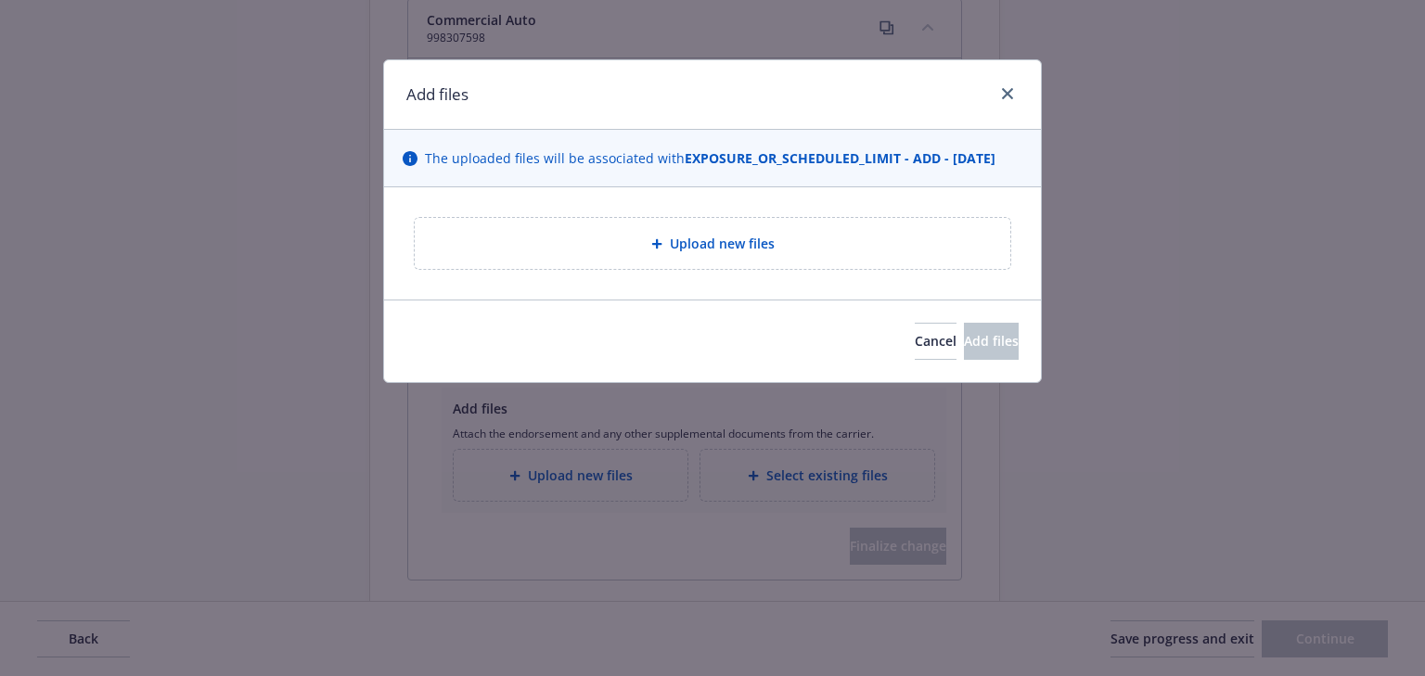
click at [711, 269] on div "Upload new files" at bounding box center [712, 243] width 597 height 53
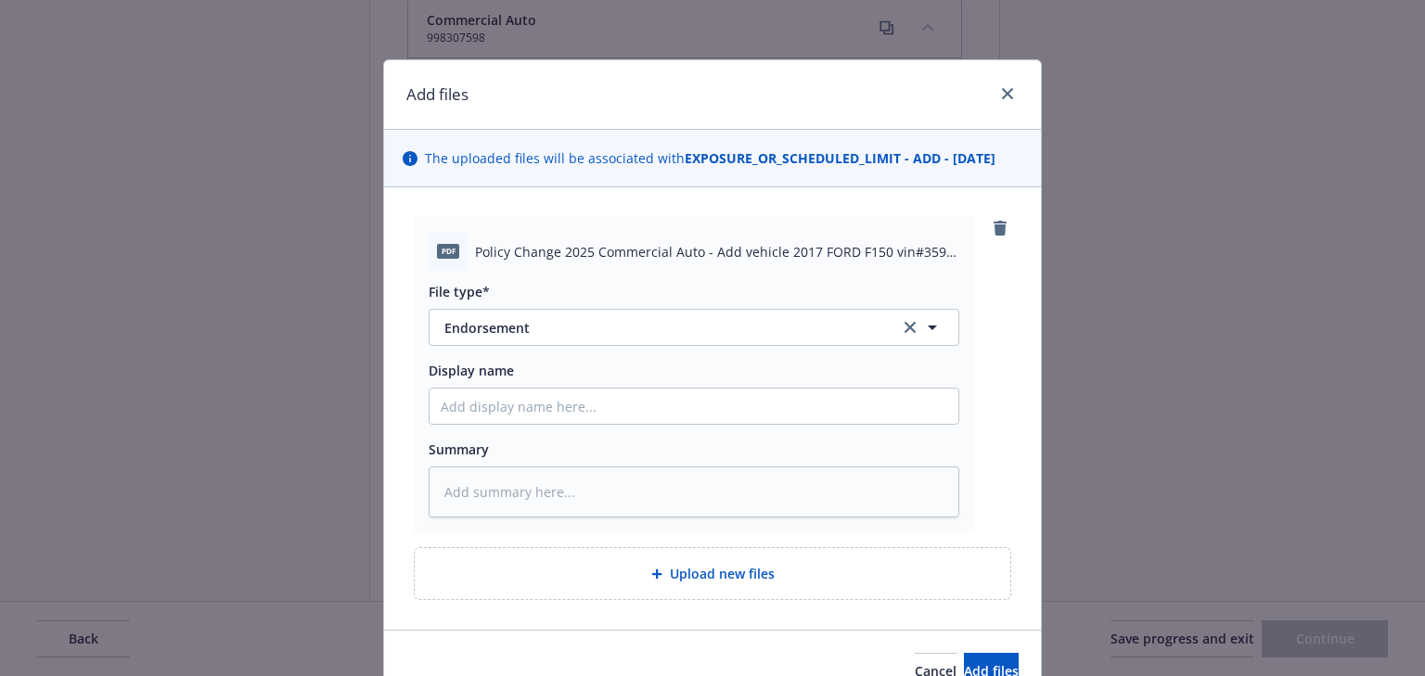
scroll to position [96, 0]
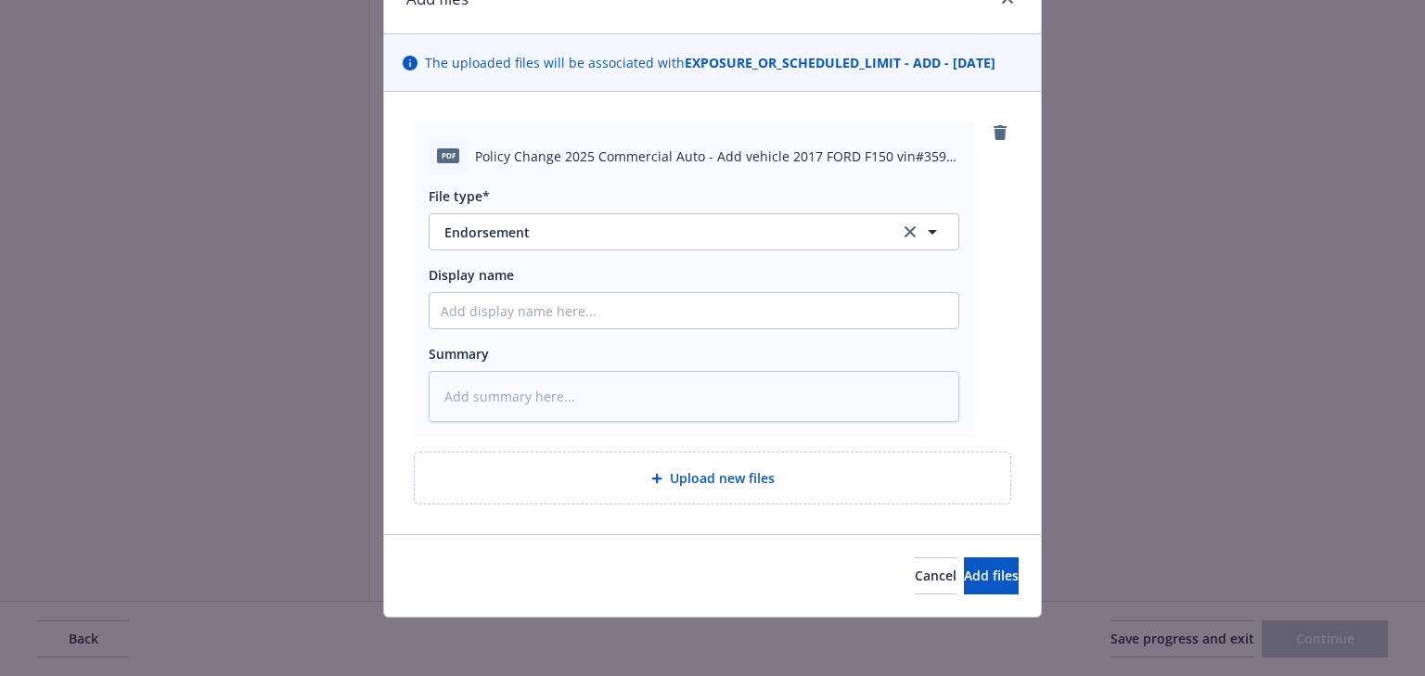
click at [961, 542] on div "Cancel Add files" at bounding box center [712, 575] width 657 height 83
click at [977, 577] on span "Add files" at bounding box center [991, 576] width 55 height 18
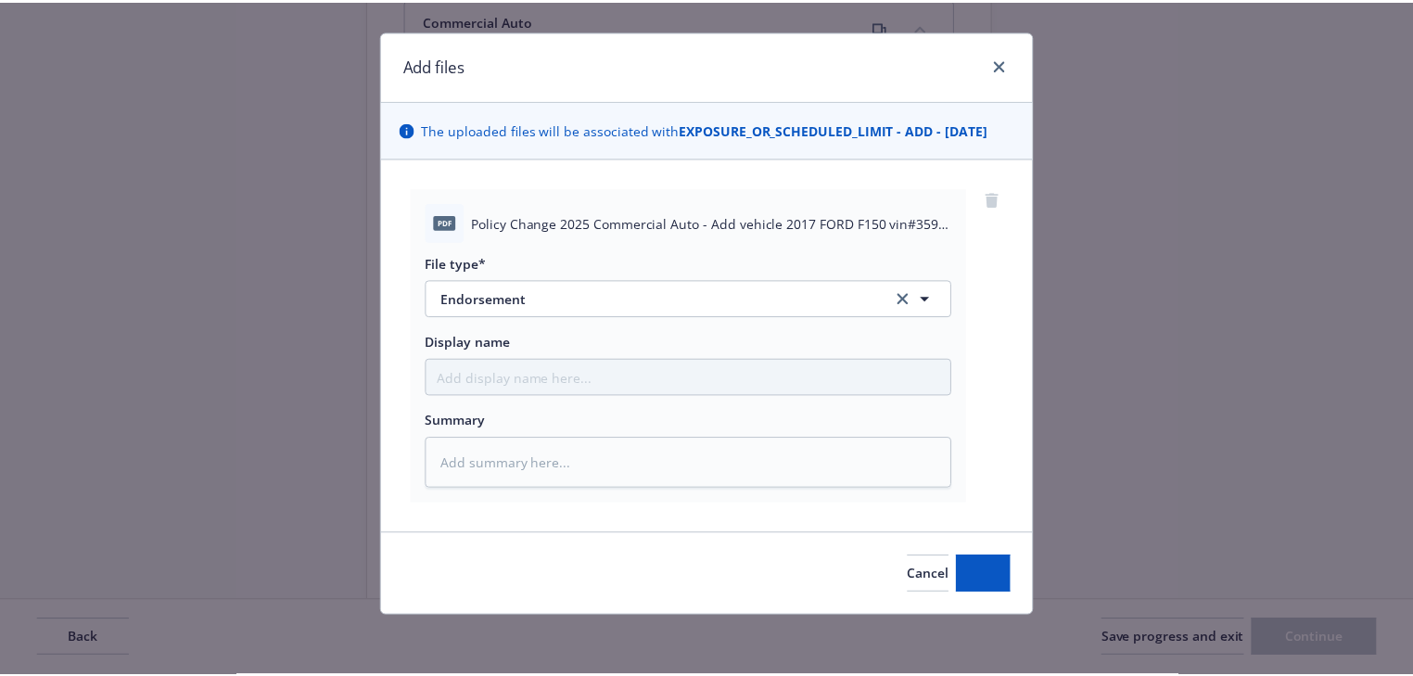
scroll to position [28, 0]
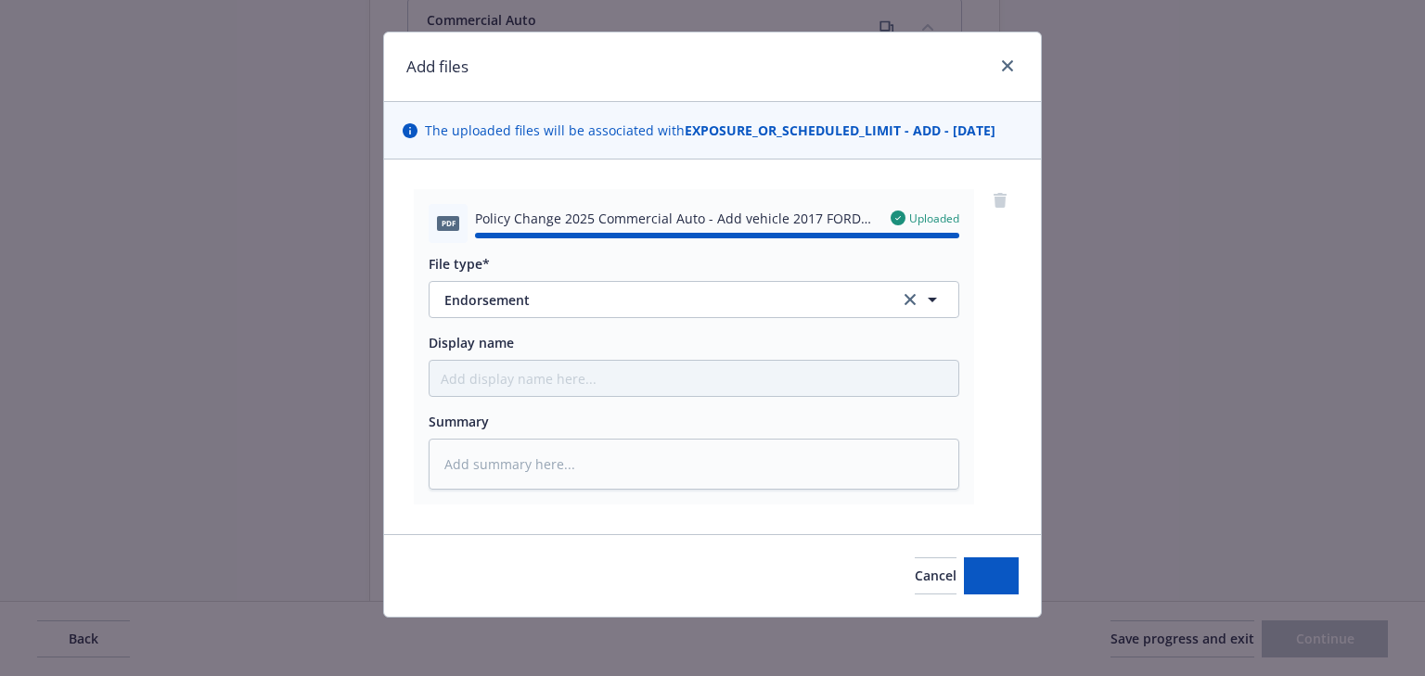
type textarea "x"
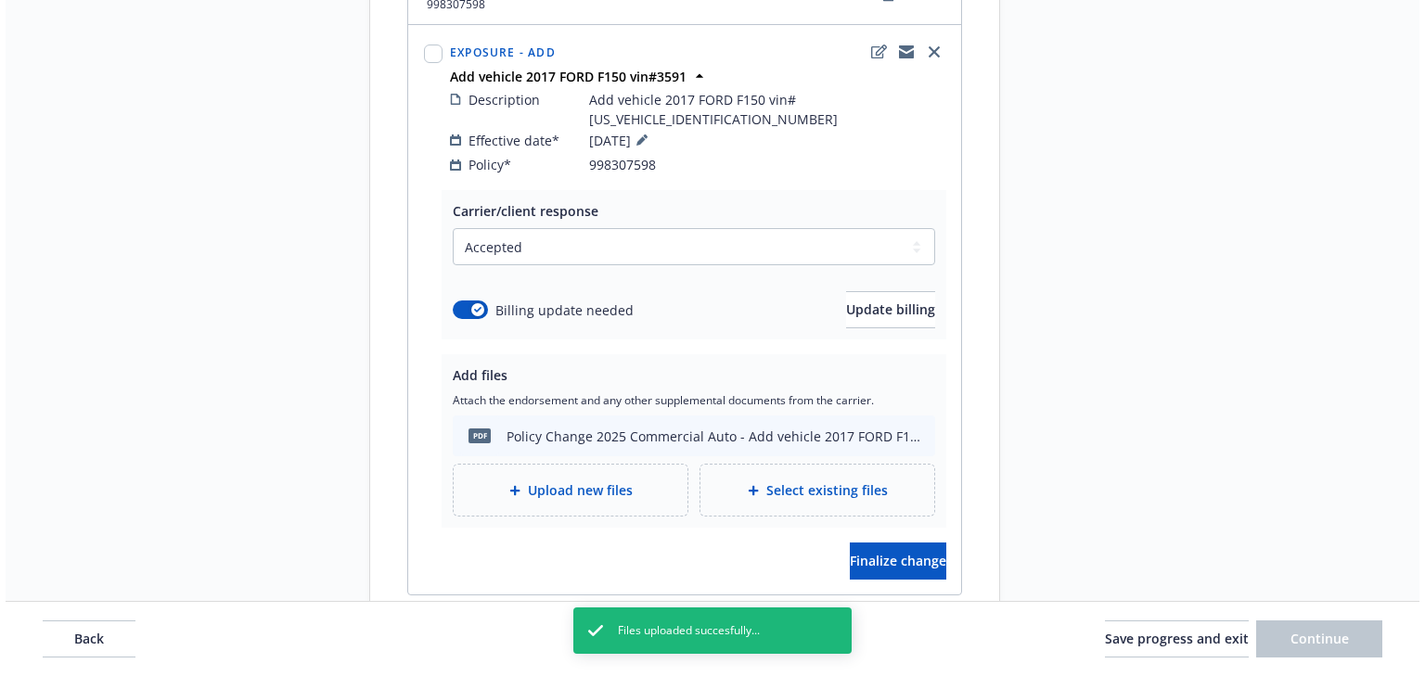
scroll to position [962, 0]
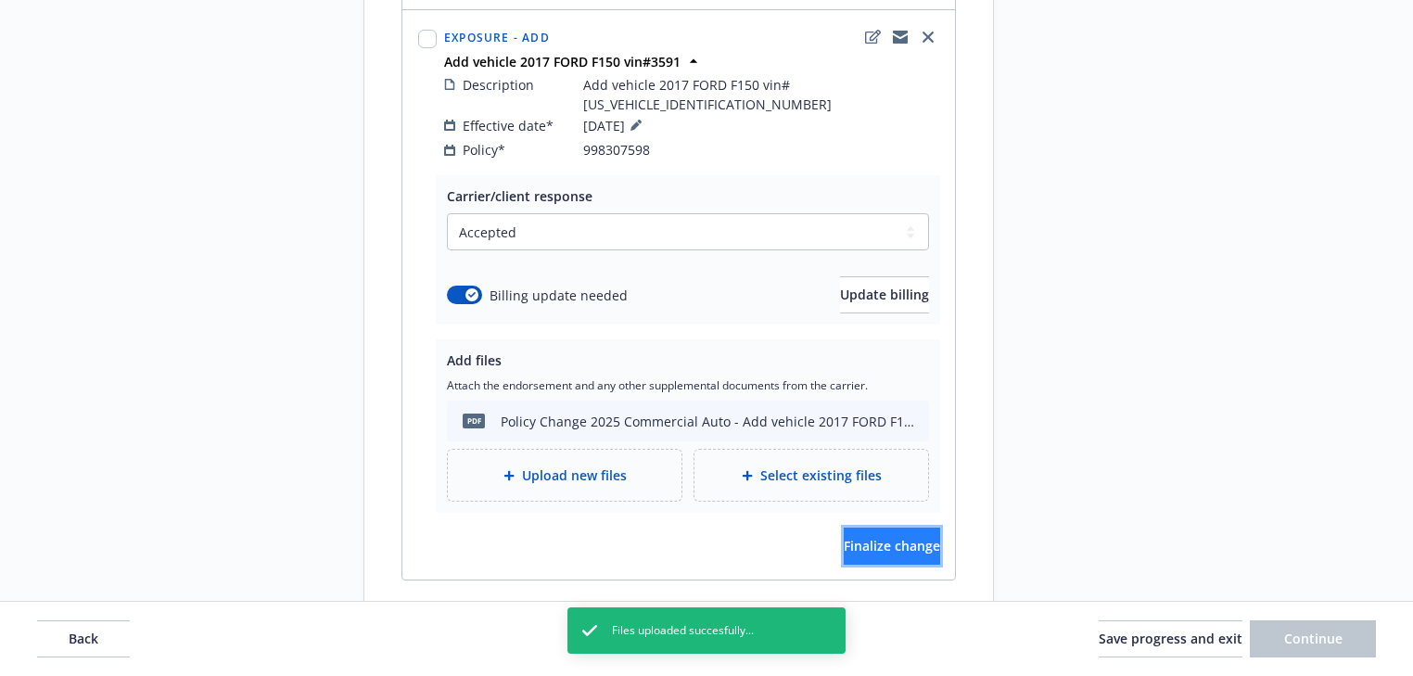
click at [877, 537] on span "Finalize change" at bounding box center [892, 546] width 96 height 18
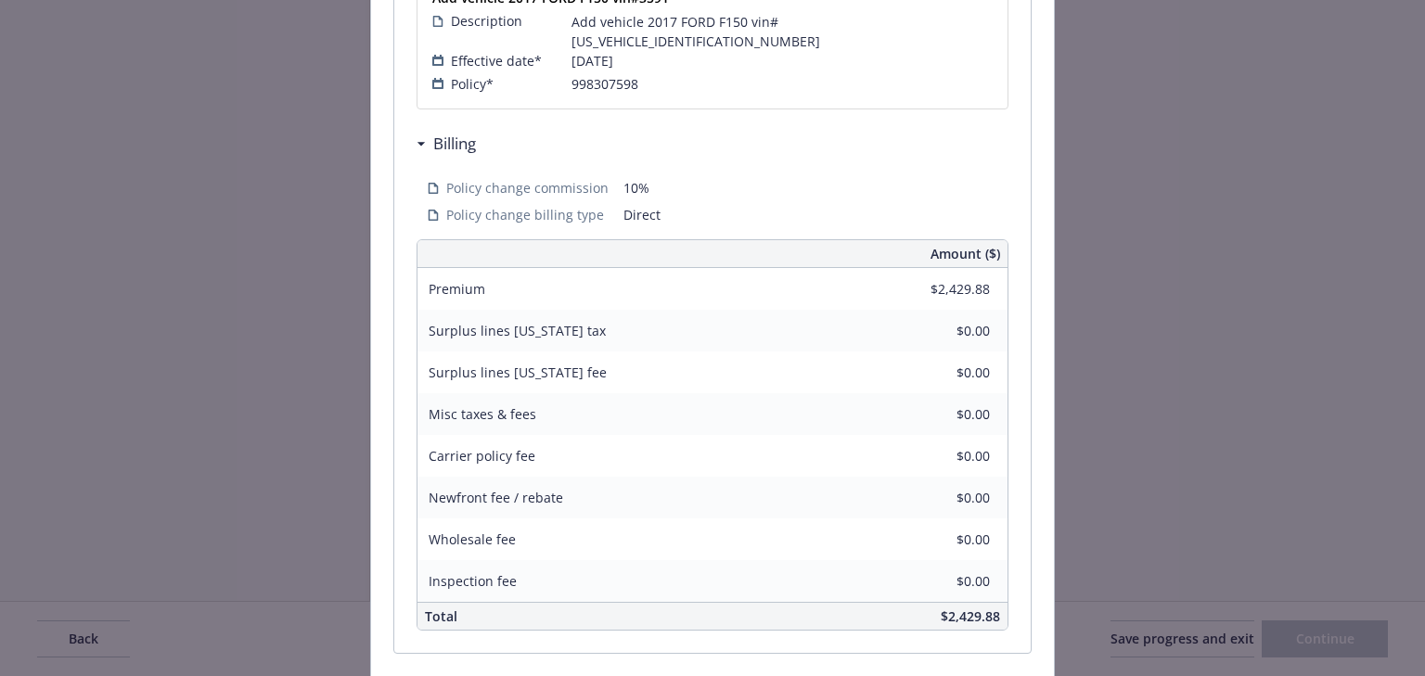
scroll to position [519, 0]
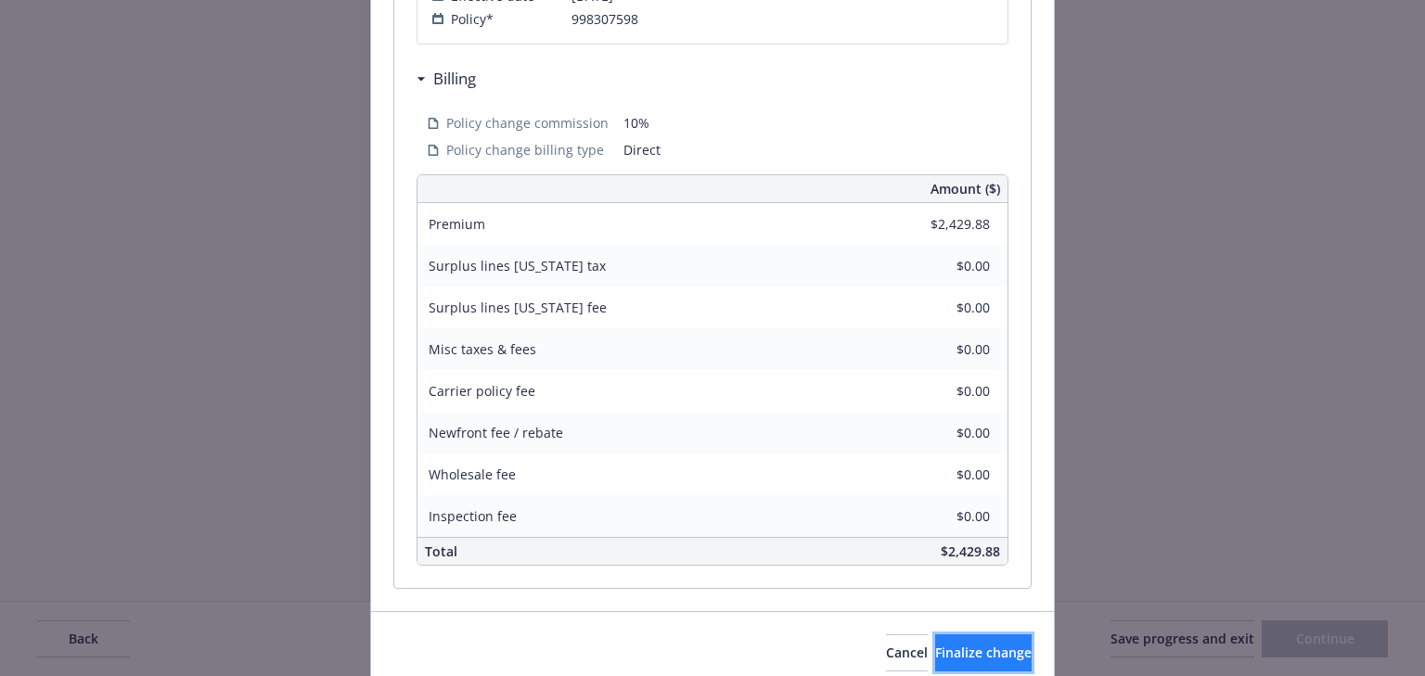
click at [984, 643] on button "Finalize change" at bounding box center [983, 652] width 96 height 37
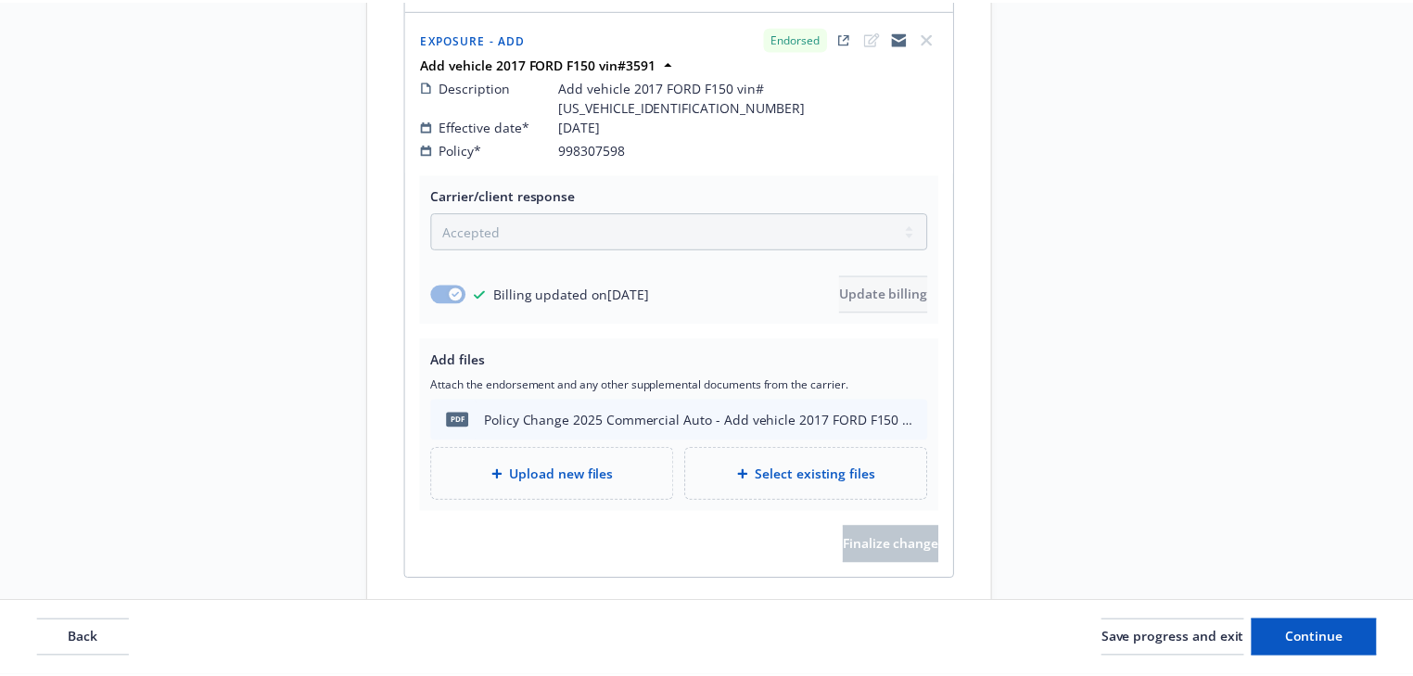
scroll to position [961, 0]
click at [1273, 644] on button "Continue" at bounding box center [1313, 638] width 126 height 37
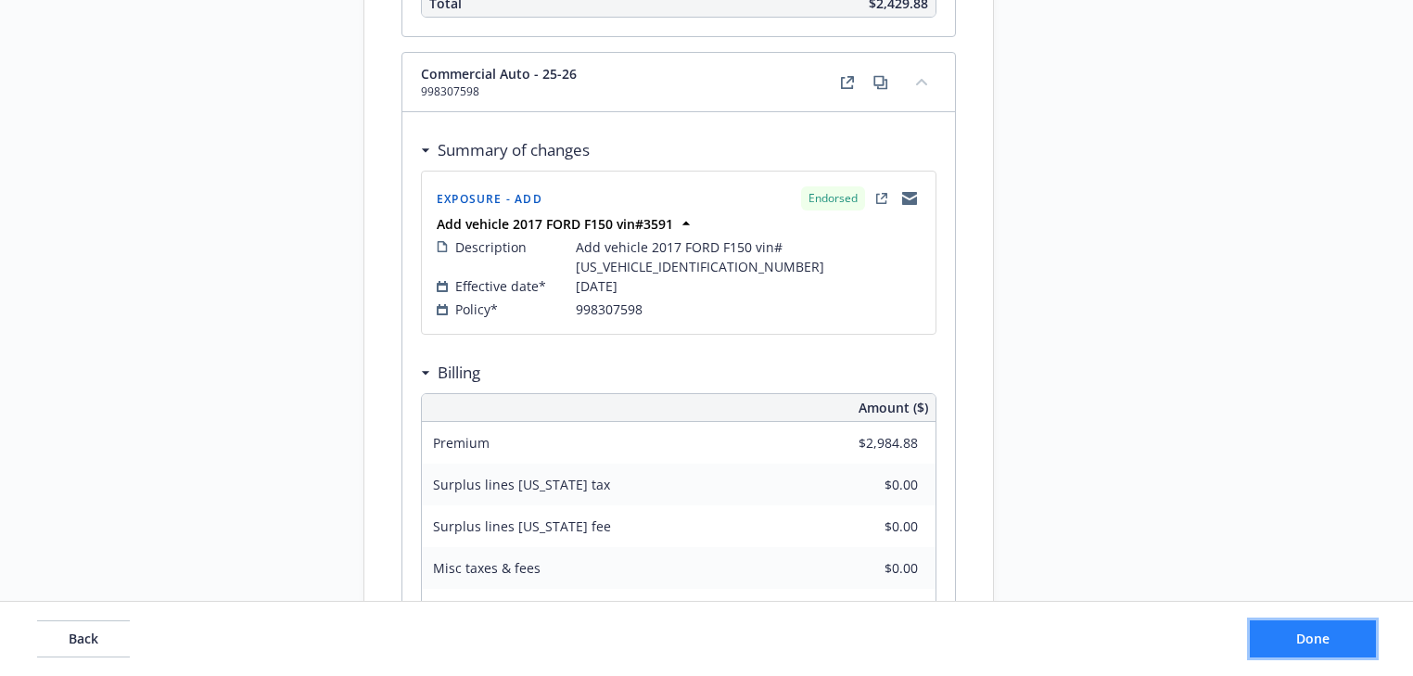
click at [1273, 644] on button "Done" at bounding box center [1313, 638] width 126 height 37
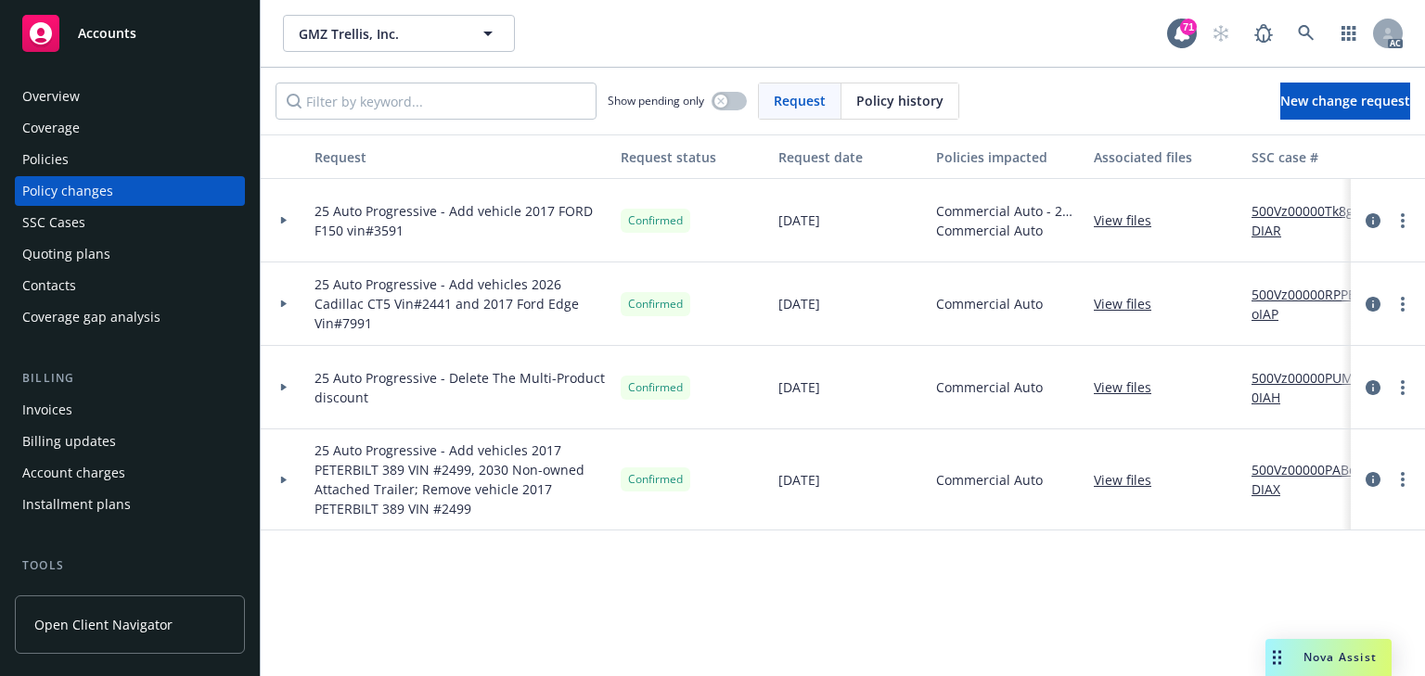
click at [82, 160] on div "Policies" at bounding box center [129, 160] width 215 height 30
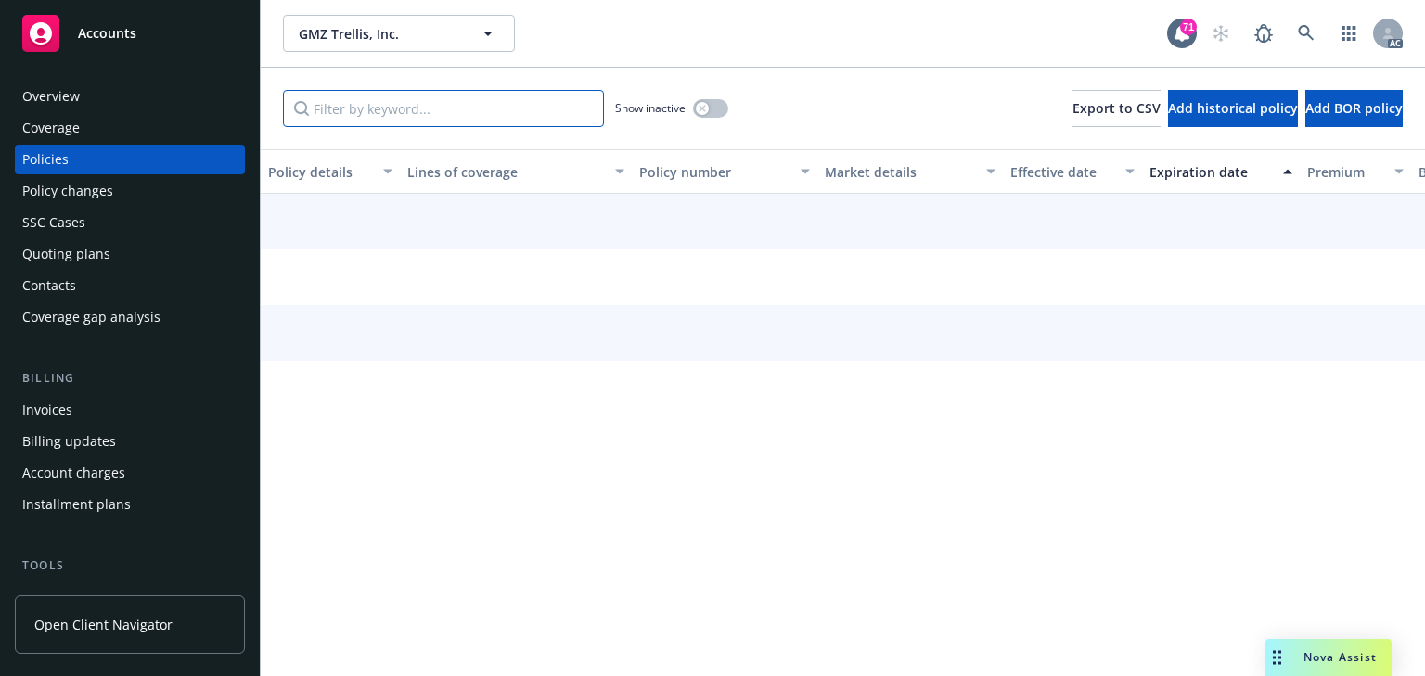
click at [384, 122] on input "Filter by keyword..." at bounding box center [443, 108] width 321 height 37
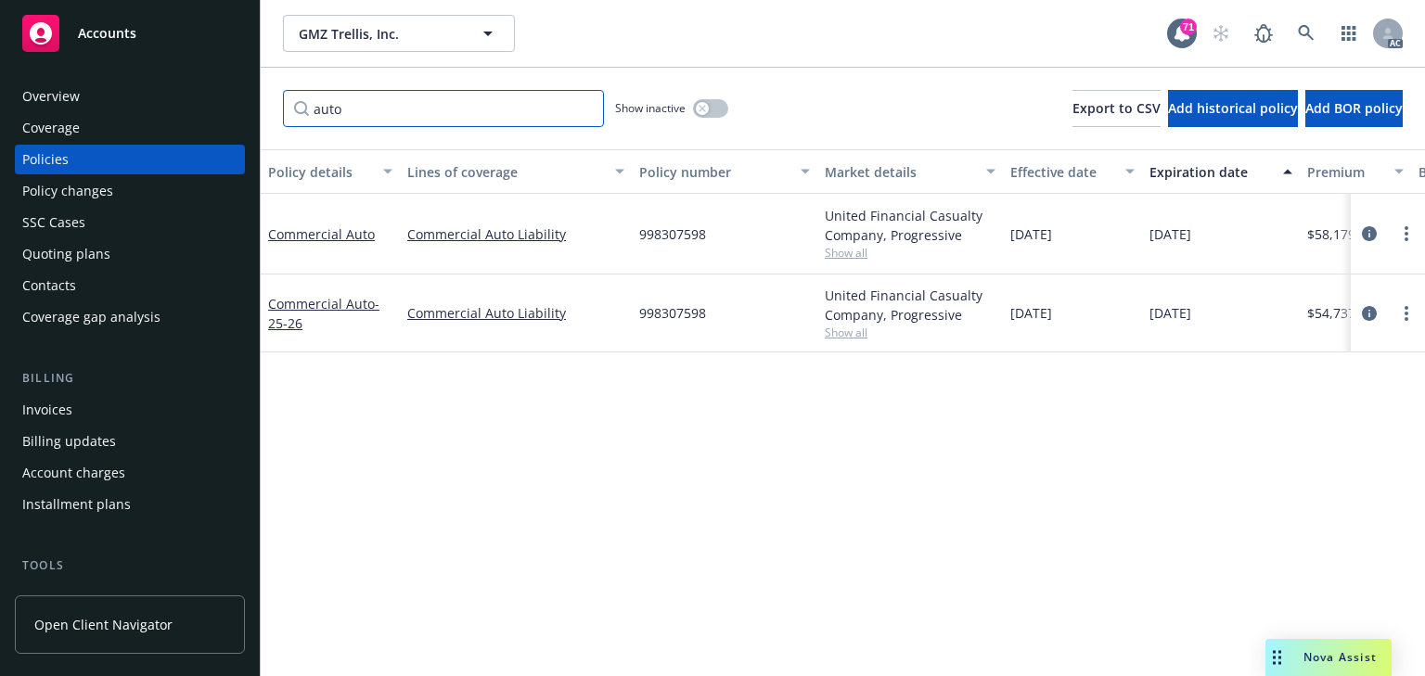
type input "auto"
click at [905, 453] on div "Policy details Lines of coverage Policy number Market details Effective date Ex…" at bounding box center [843, 412] width 1164 height 527
click at [89, 189] on div "Policy changes" at bounding box center [67, 191] width 91 height 30
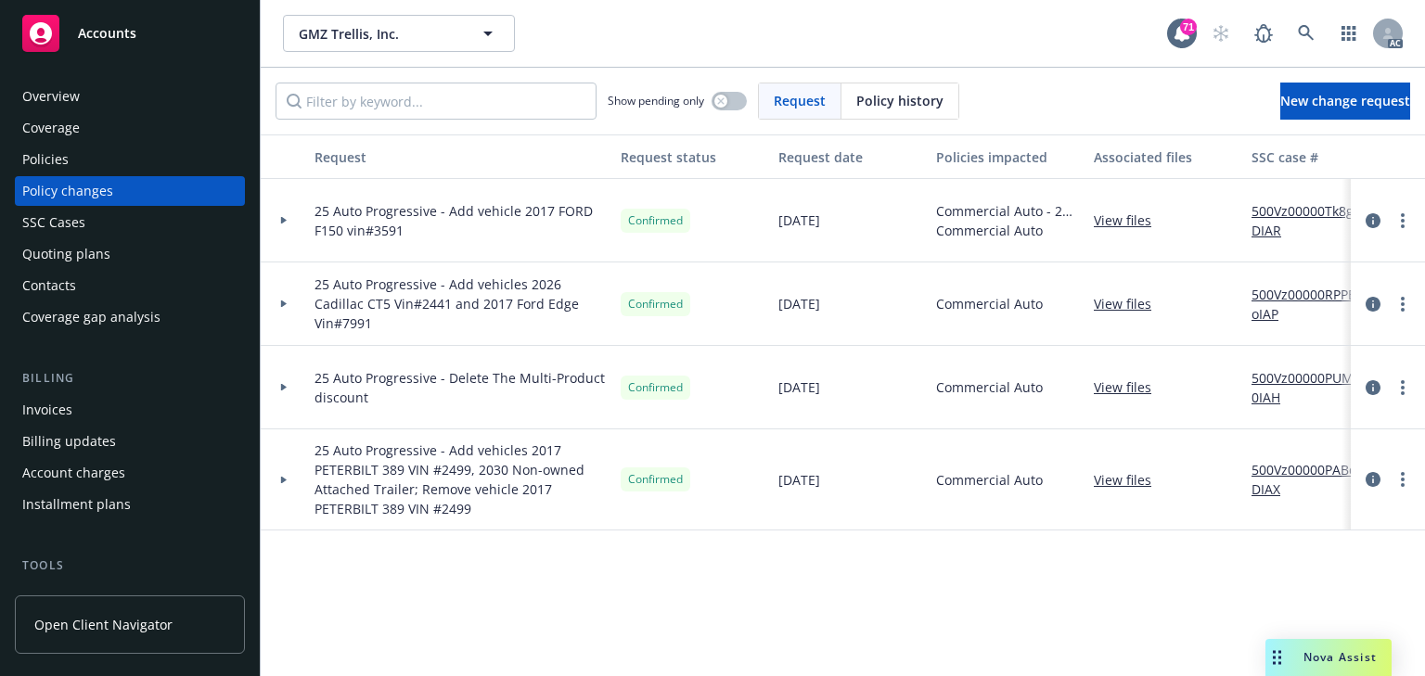
click at [284, 221] on icon at bounding box center [284, 220] width 6 height 7
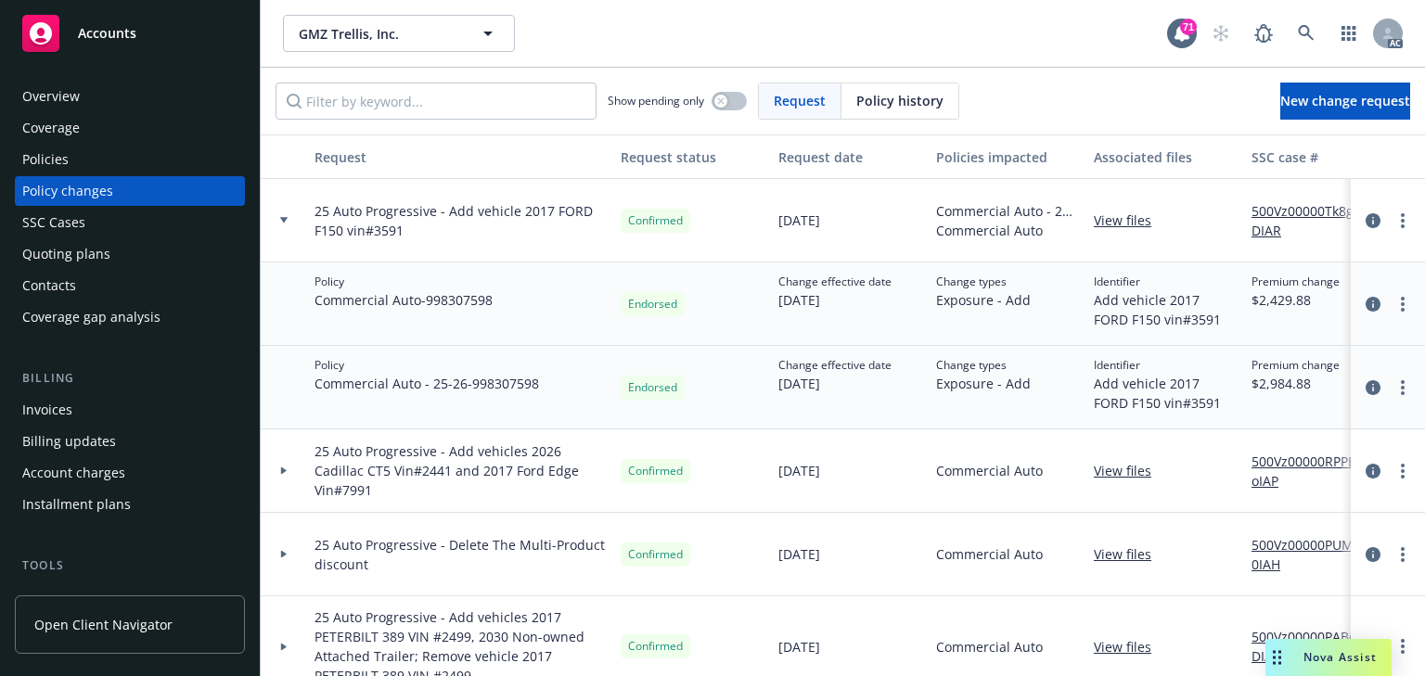
click at [1312, 205] on link "500Vz00000Tk8gDIAR" at bounding box center [1313, 220] width 124 height 39
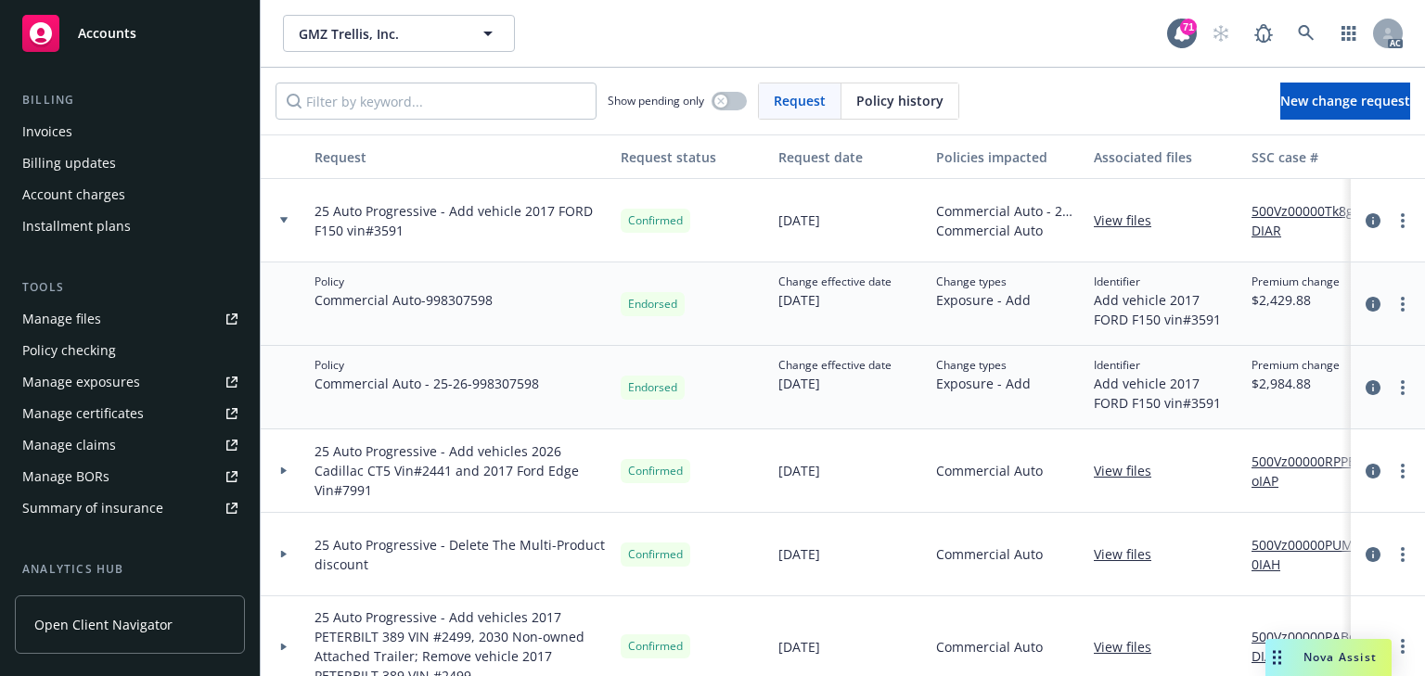
scroll to position [297, 0]
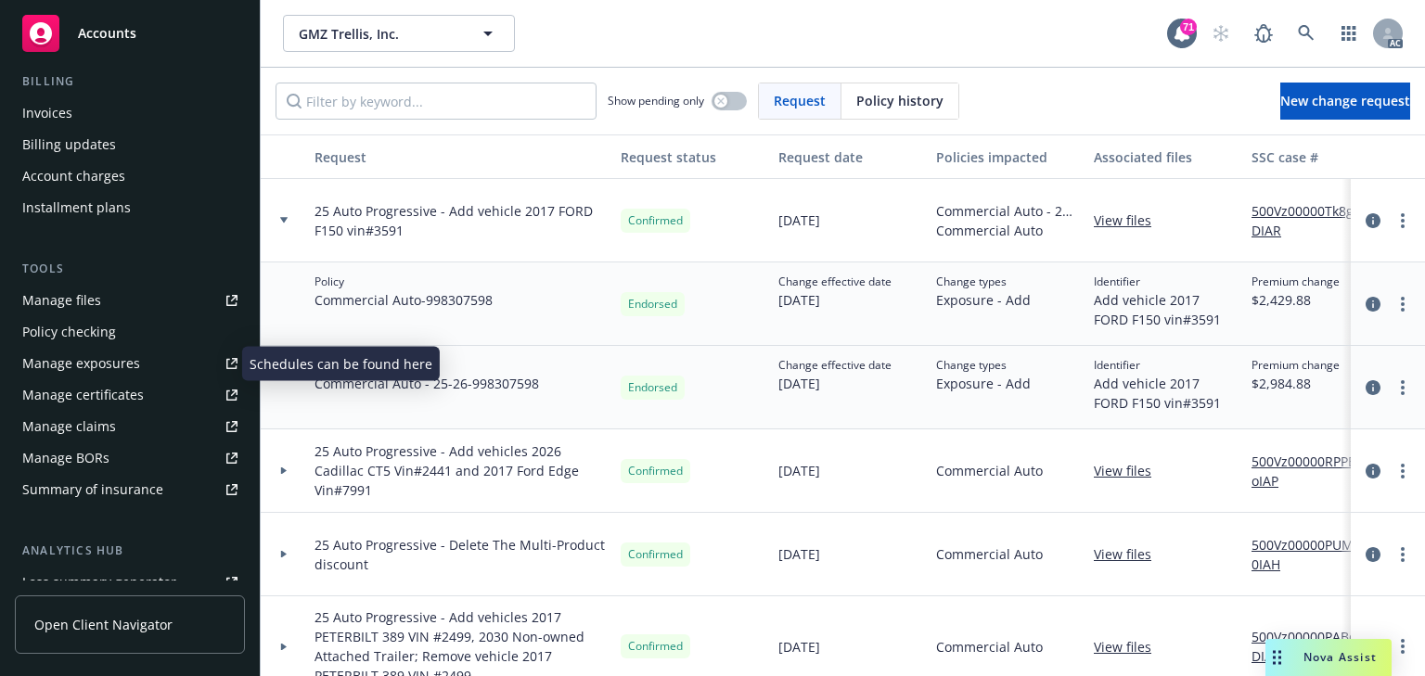
click at [95, 352] on div "Manage exposures" at bounding box center [81, 364] width 118 height 30
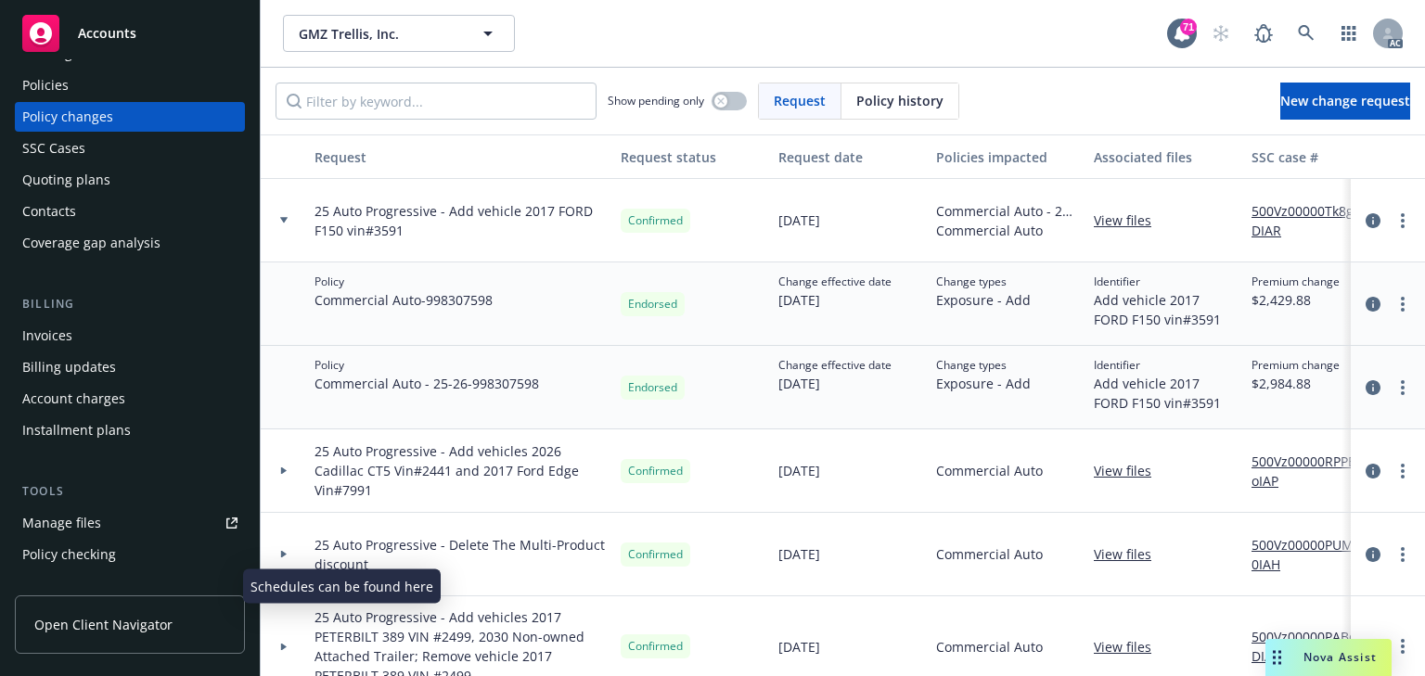
scroll to position [0, 0]
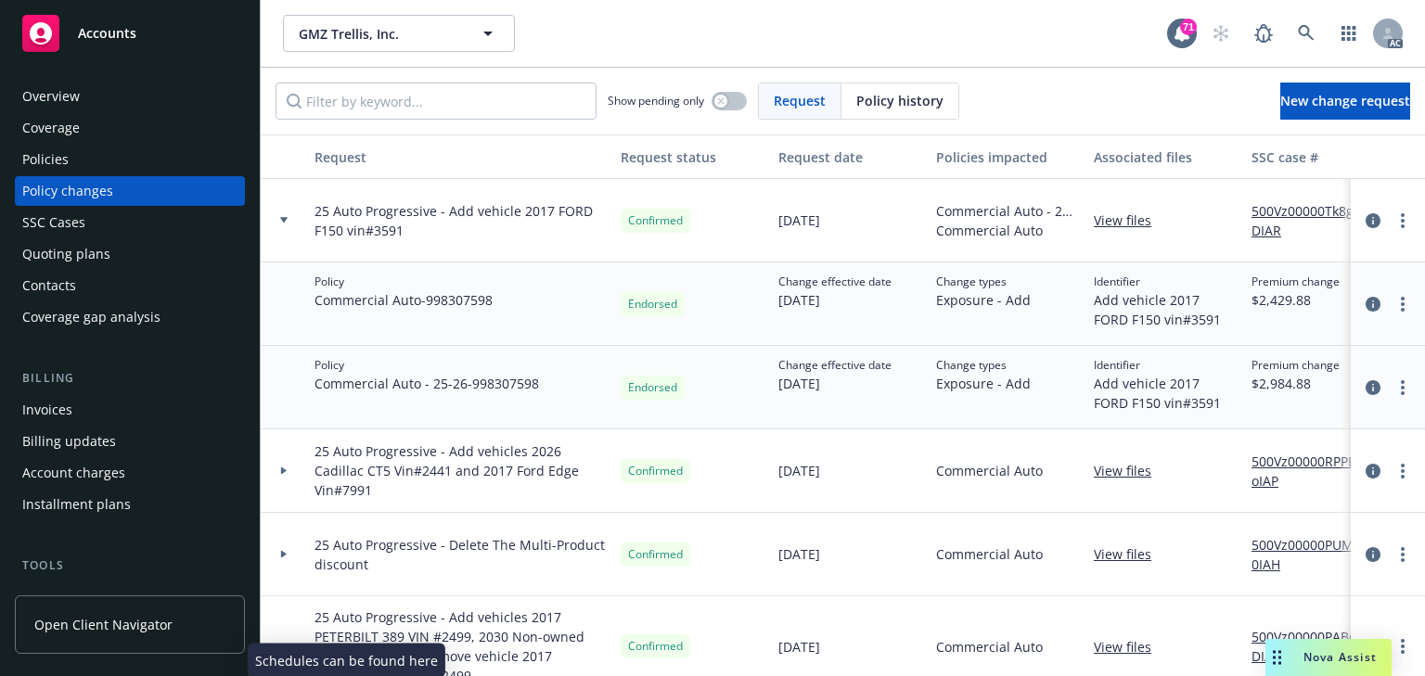
click at [68, 164] on div "Policies" at bounding box center [129, 160] width 215 height 30
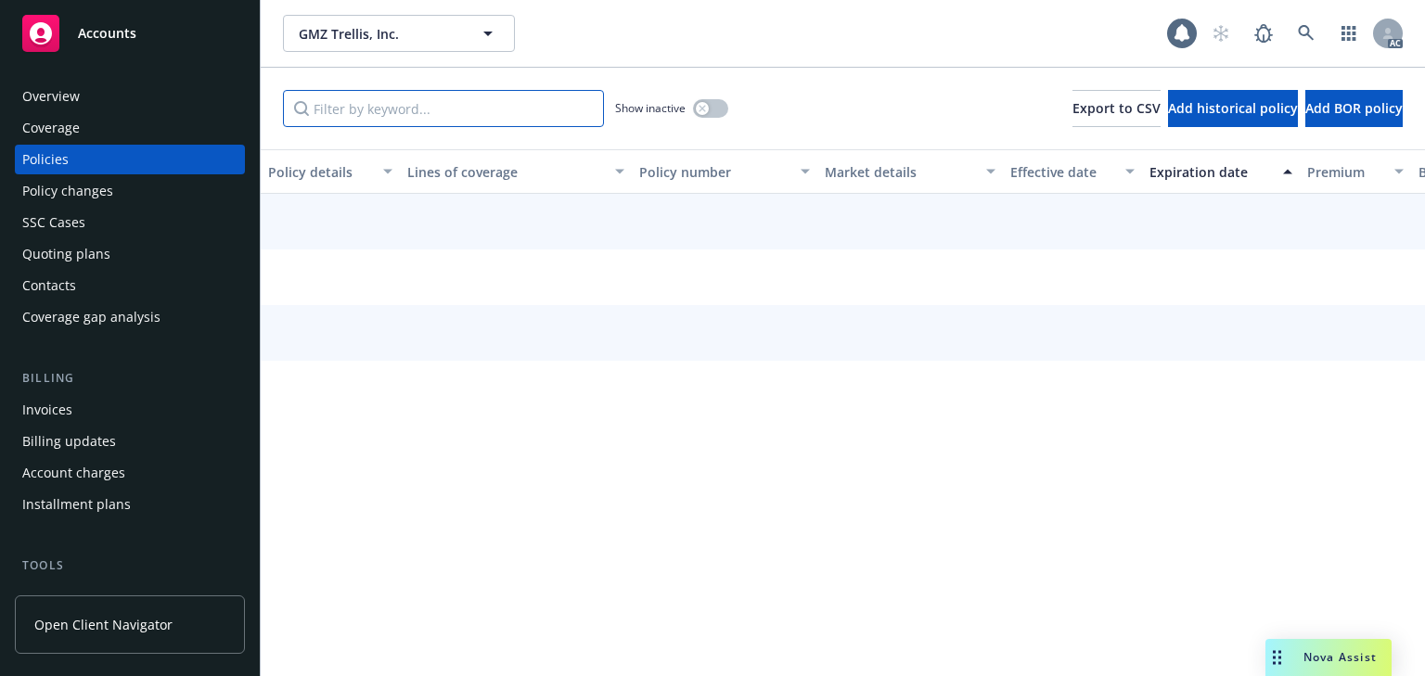
click at [386, 121] on input "Filter by keyword..." at bounding box center [443, 108] width 321 height 37
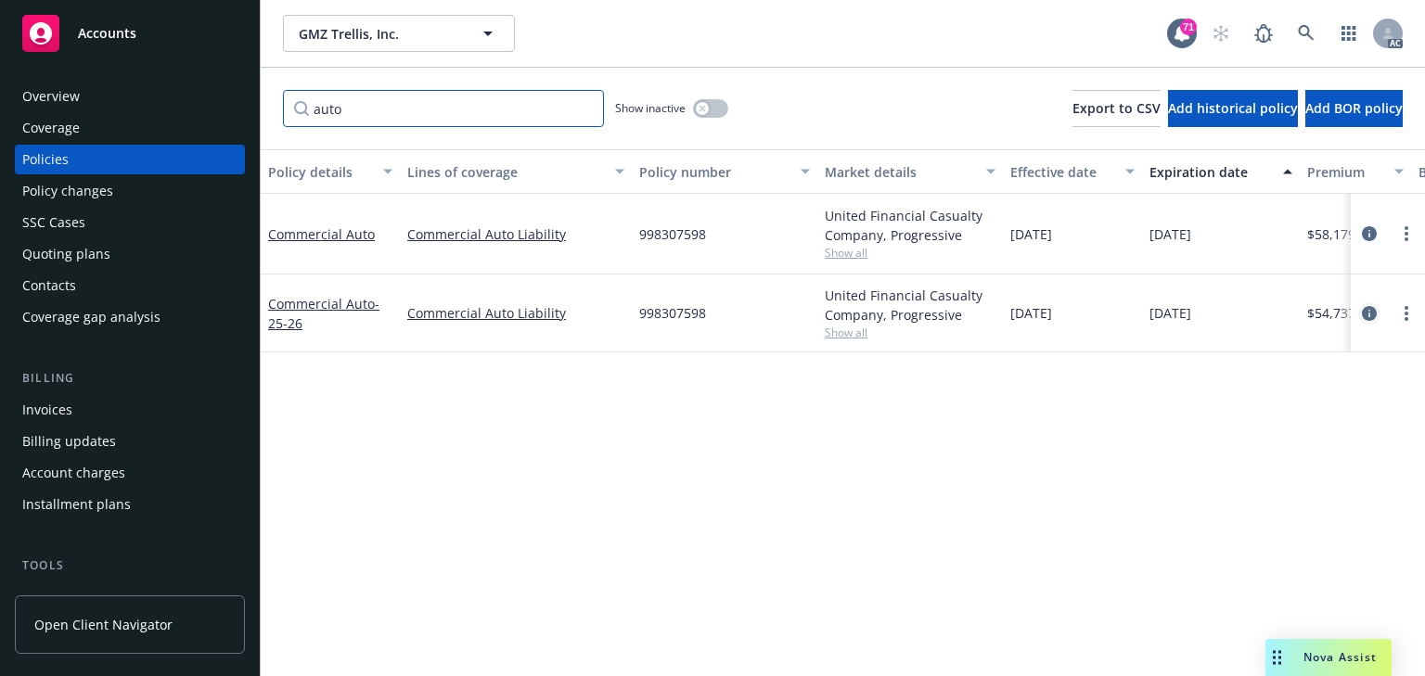
type input "auto"
click at [1371, 306] on icon "circleInformation" at bounding box center [1368, 313] width 15 height 15
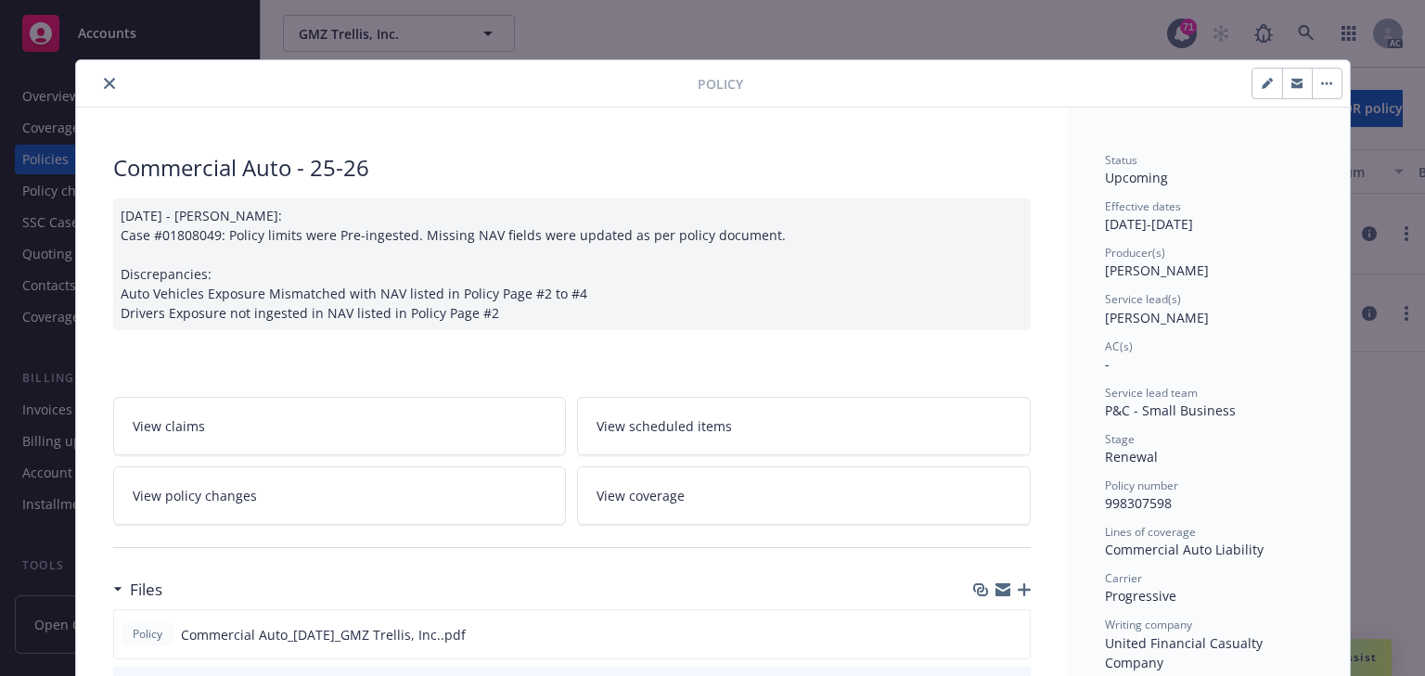
click at [104, 78] on icon "close" at bounding box center [109, 83] width 11 height 11
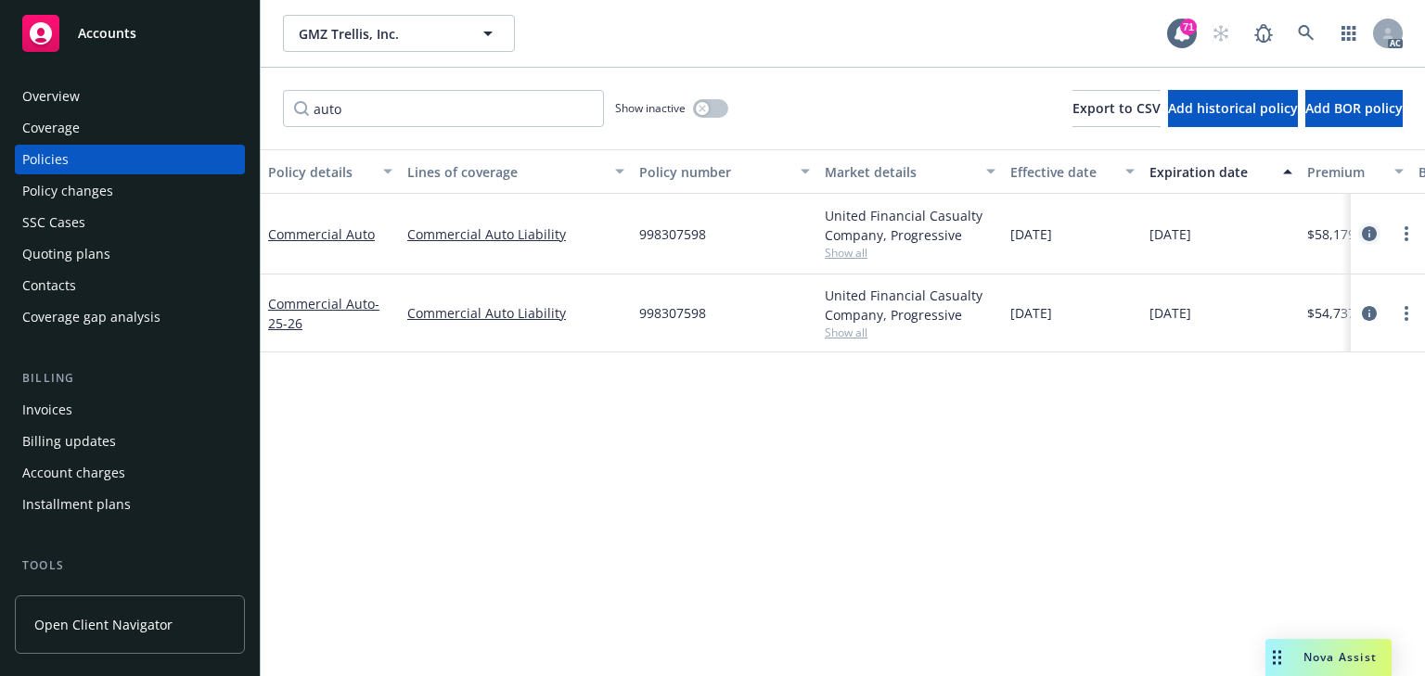
click at [1372, 234] on icon "circleInformation" at bounding box center [1368, 233] width 15 height 15
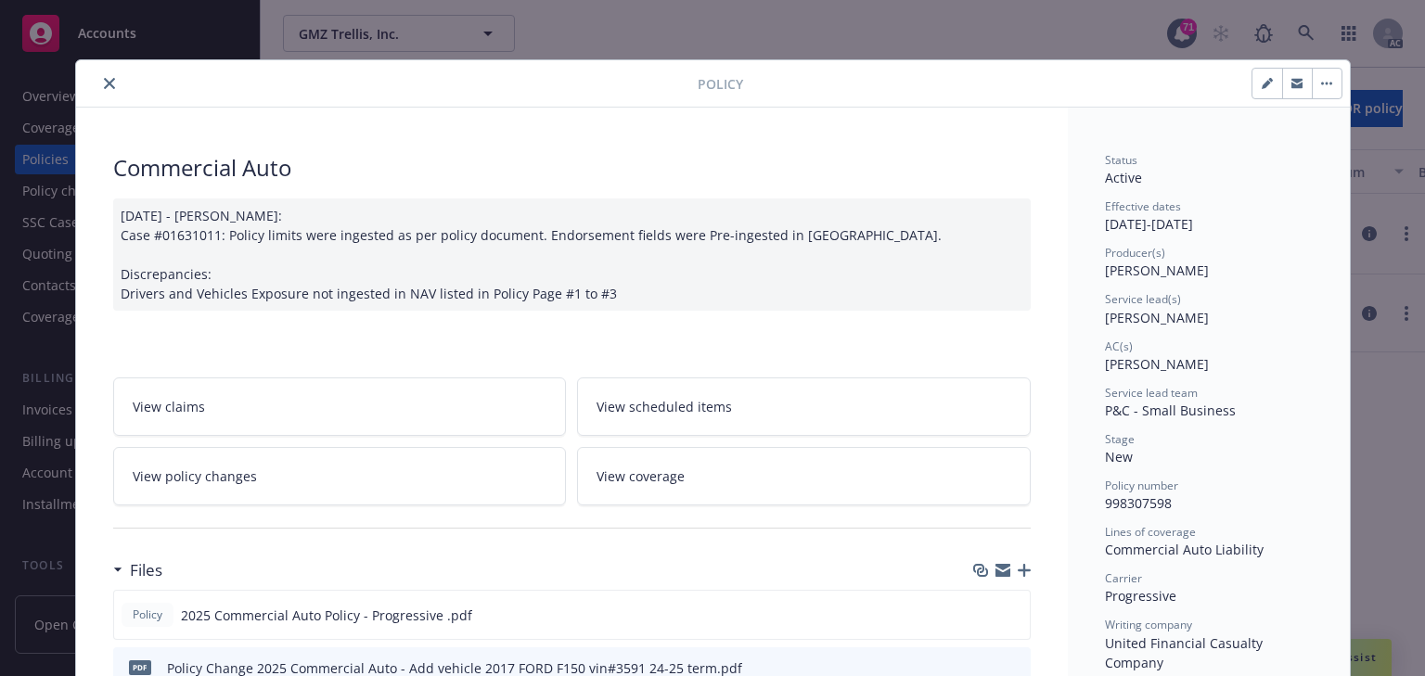
drag, startPoint x: 1087, startPoint y: 364, endPoint x: 1224, endPoint y: 358, distance: 137.4
copy span "[PERSON_NAME]"
click at [110, 85] on button "close" at bounding box center [109, 83] width 22 height 22
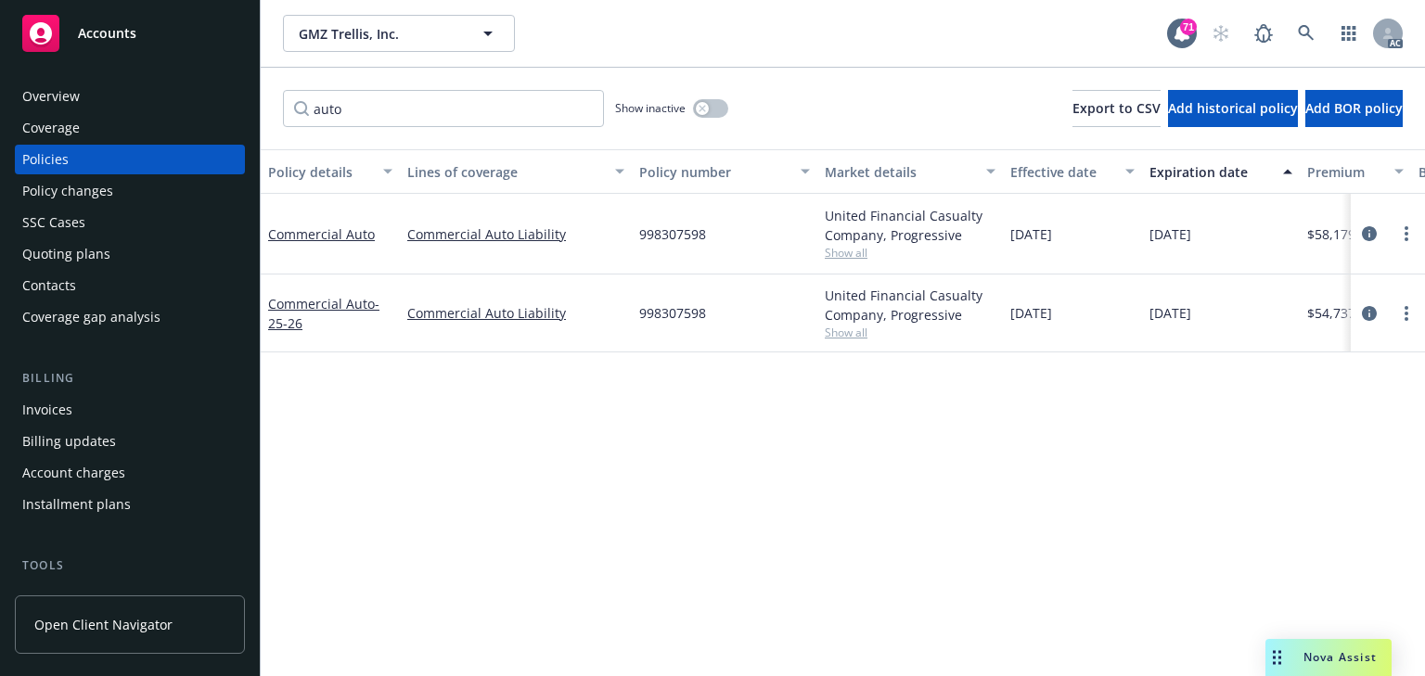
drag, startPoint x: 1424, startPoint y: 388, endPoint x: 1421, endPoint y: 371, distance: 16.9
click at [1424, 388] on div "Policy details Lines of coverage Policy number Market details Effective date Ex…" at bounding box center [843, 412] width 1164 height 527
click at [1362, 237] on icon "circleInformation" at bounding box center [1368, 233] width 15 height 15
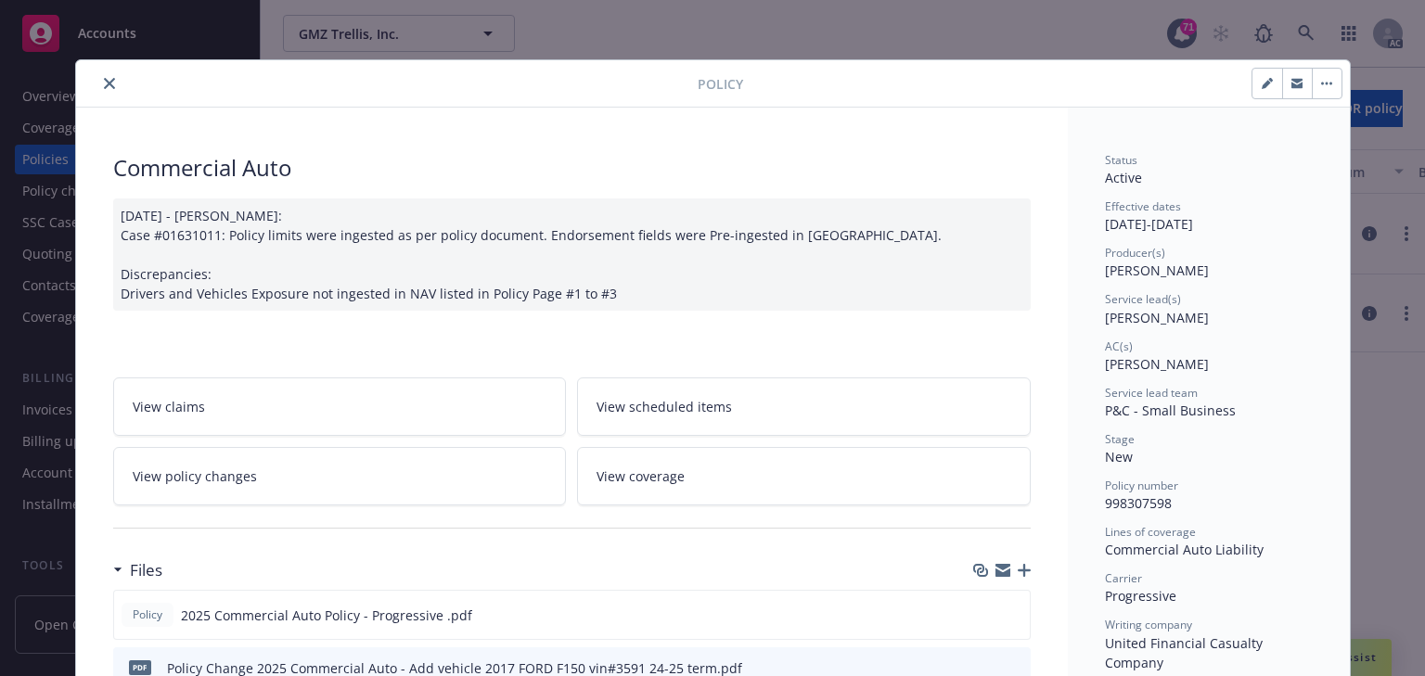
scroll to position [56, 0]
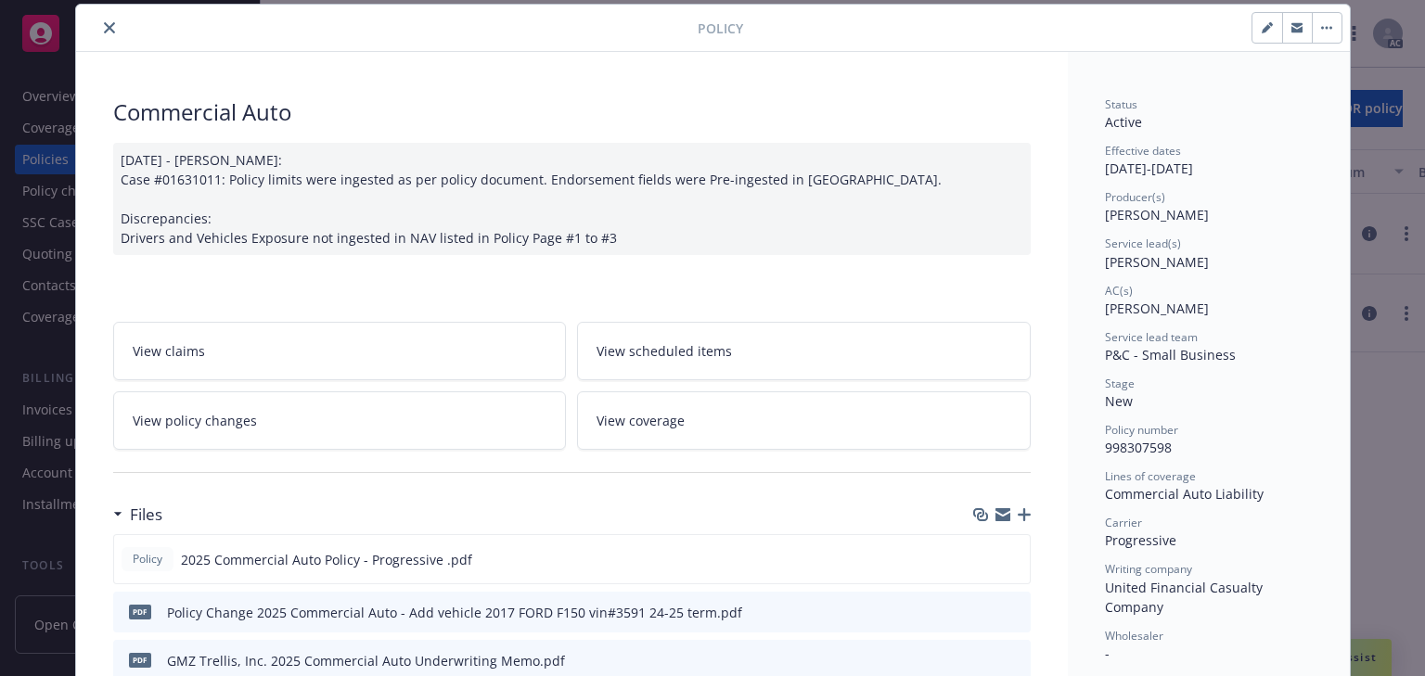
drag, startPoint x: 1108, startPoint y: 309, endPoint x: 1184, endPoint y: 303, distance: 76.3
click at [1184, 303] on div "AC(s) [PERSON_NAME]" at bounding box center [1209, 300] width 208 height 35
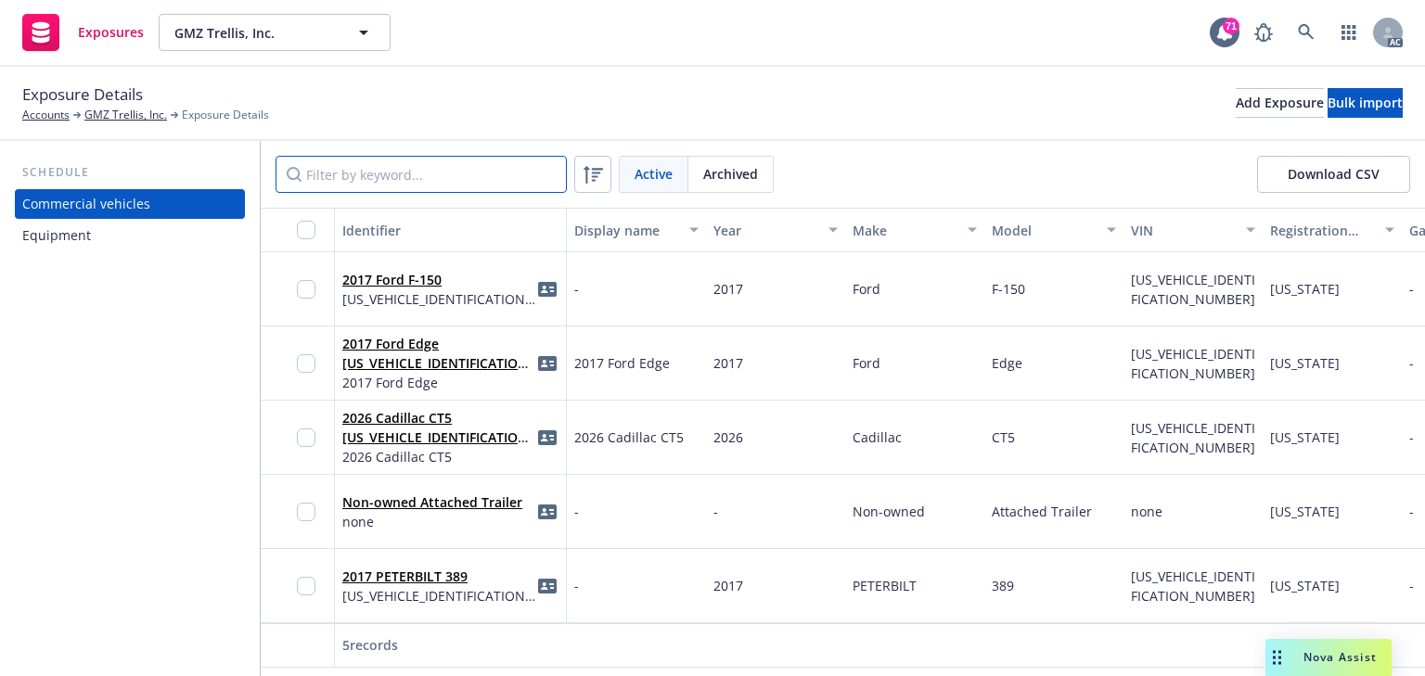
click at [441, 180] on input "Filter by keyword..." at bounding box center [420, 174] width 291 height 37
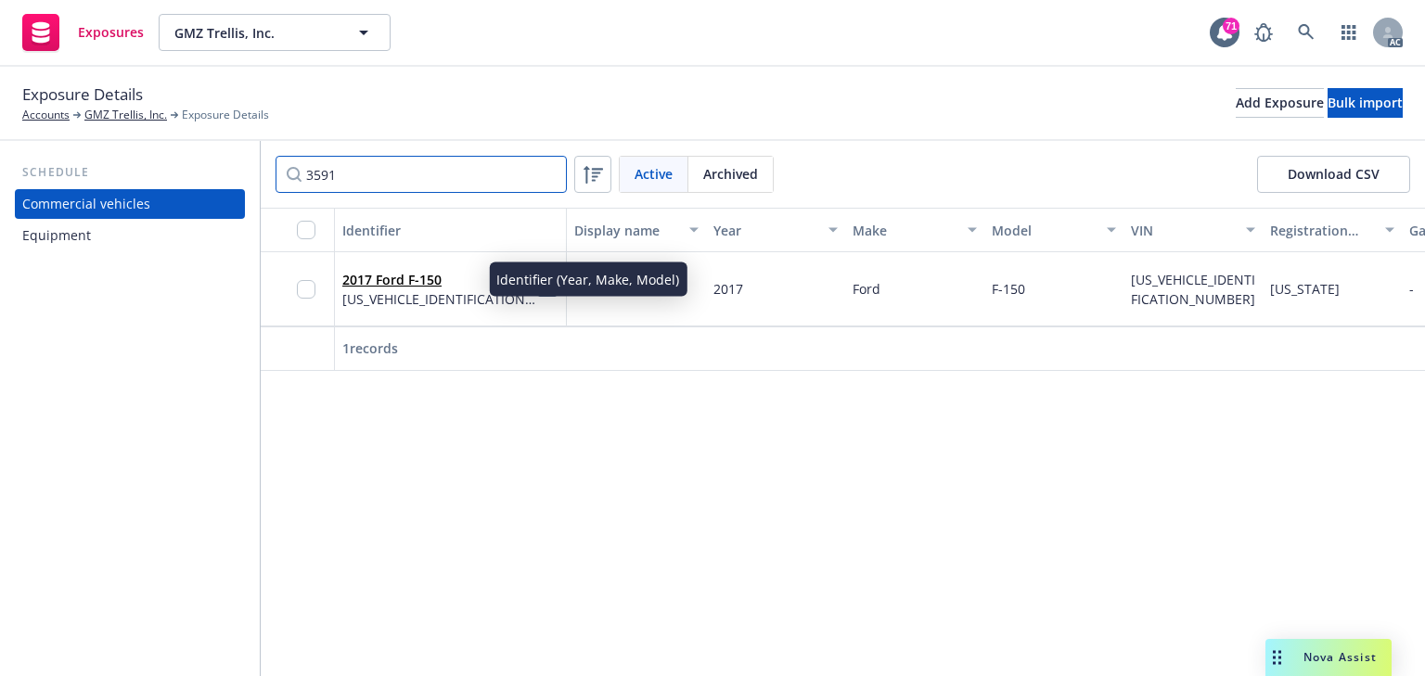
type input "3591"
click at [415, 277] on link "2017 Ford F-150" at bounding box center [391, 280] width 99 height 18
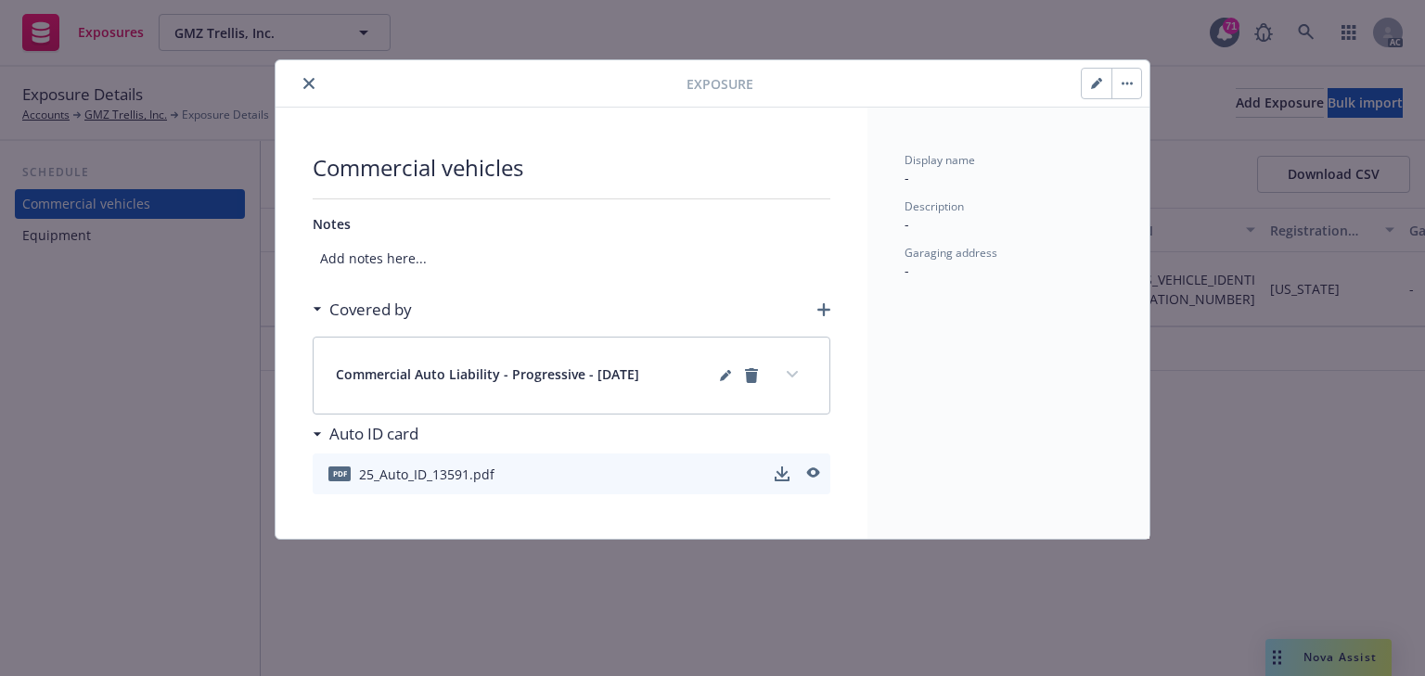
click at [1097, 82] on icon "button" at bounding box center [1095, 84] width 9 height 9
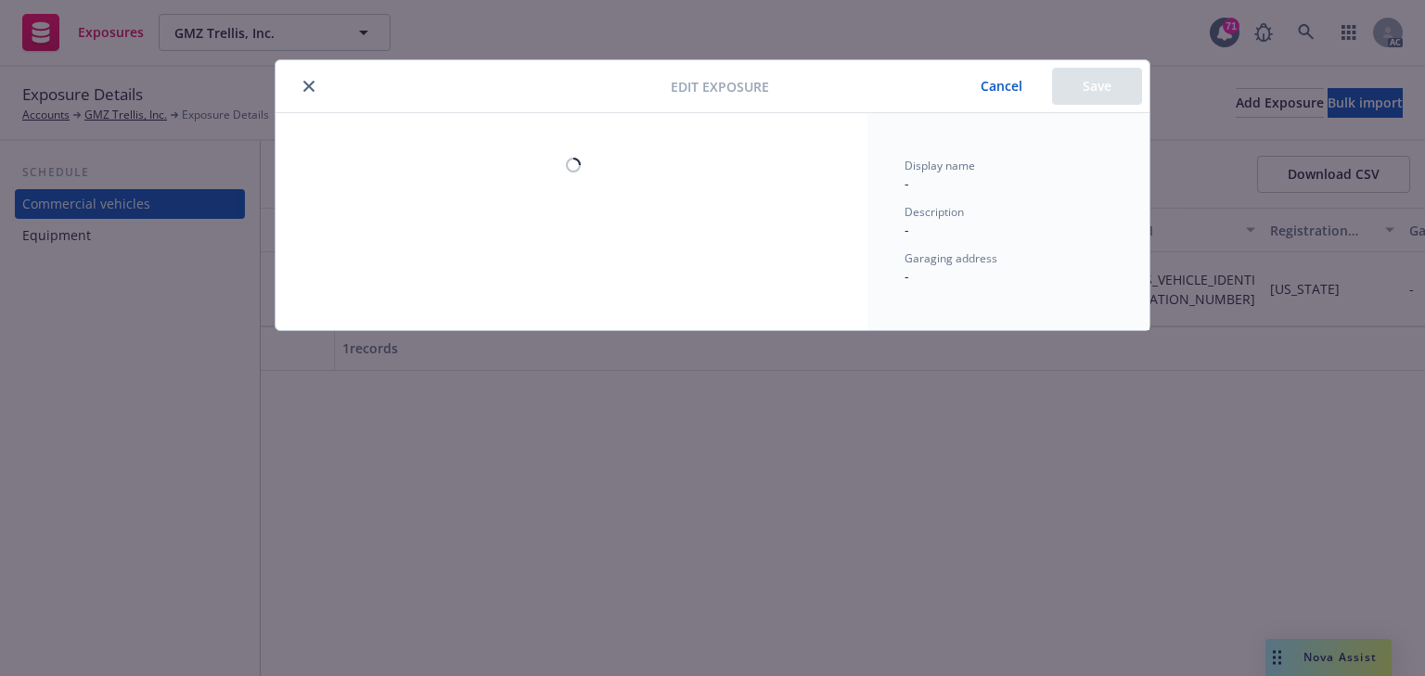
select select "CA"
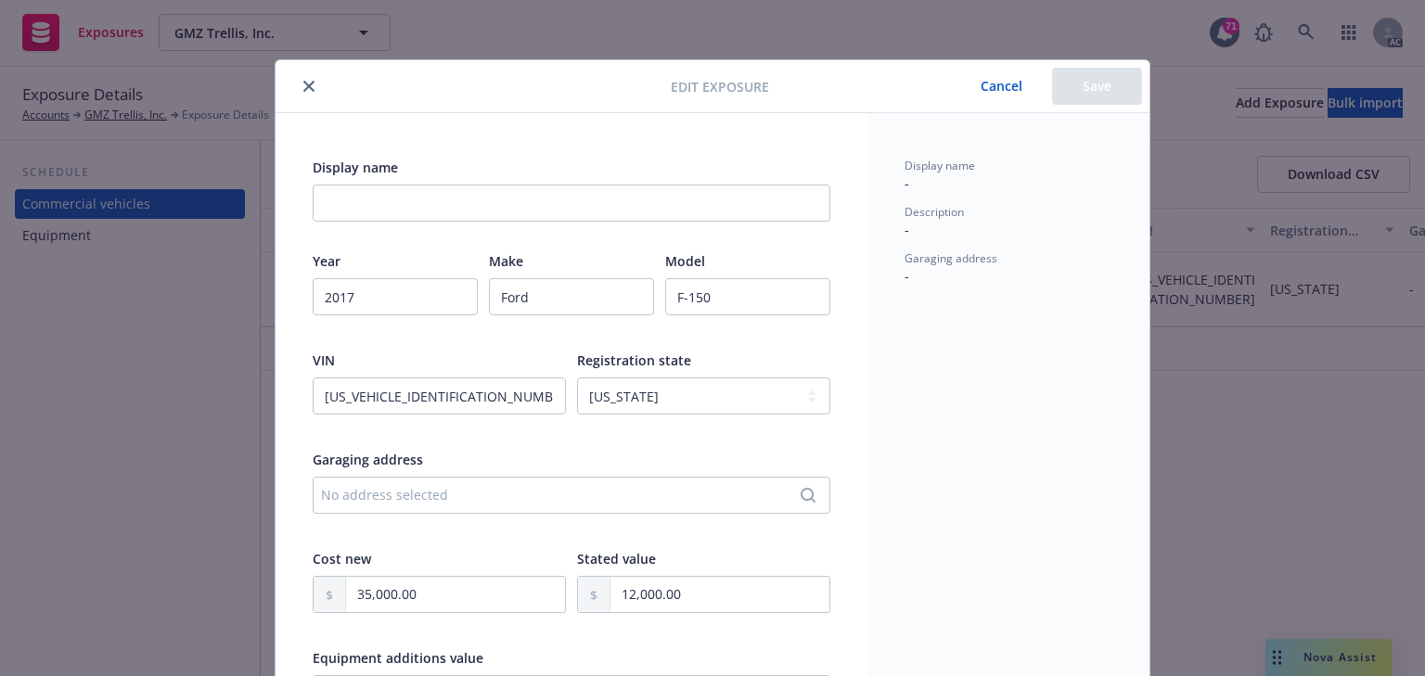
click at [844, 170] on div "Display name Year 2017 Make Ford Model F-150 VIN 1FTEX1CP5HKC13591 Registration…" at bounding box center [571, 656] width 592 height 1086
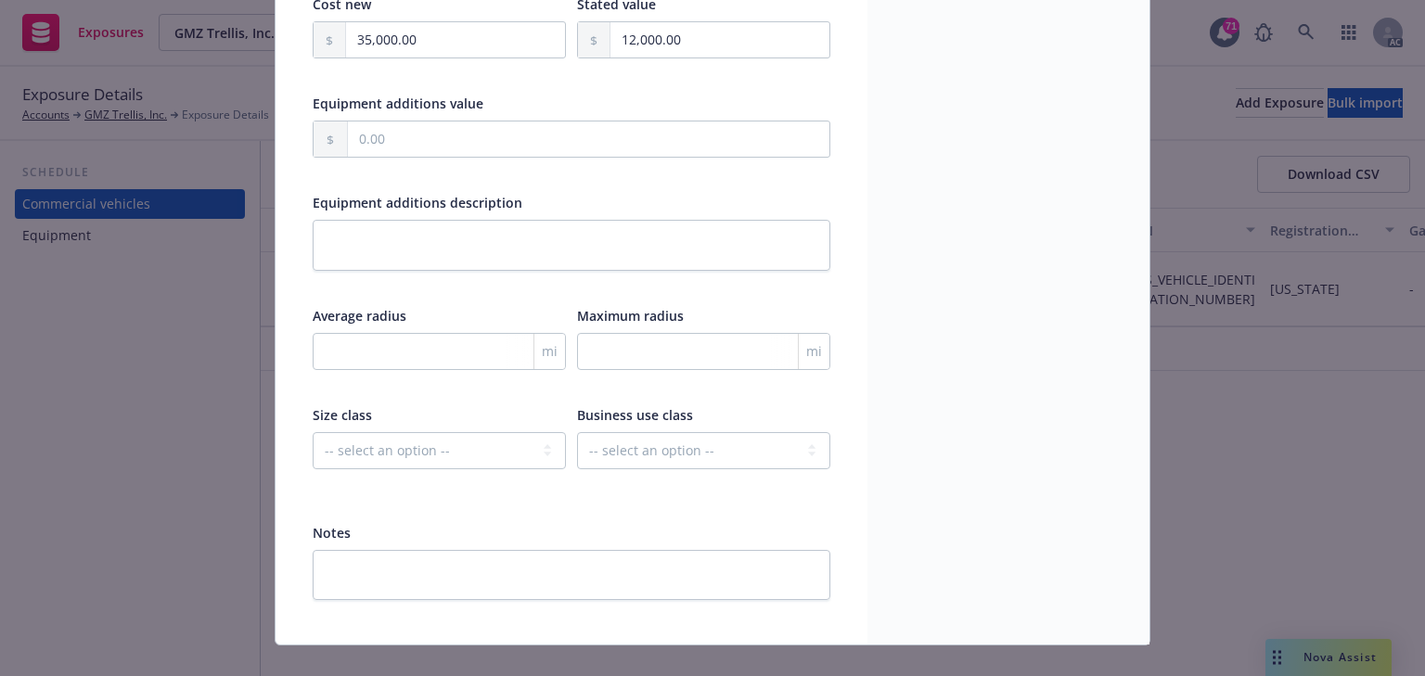
scroll to position [582, 0]
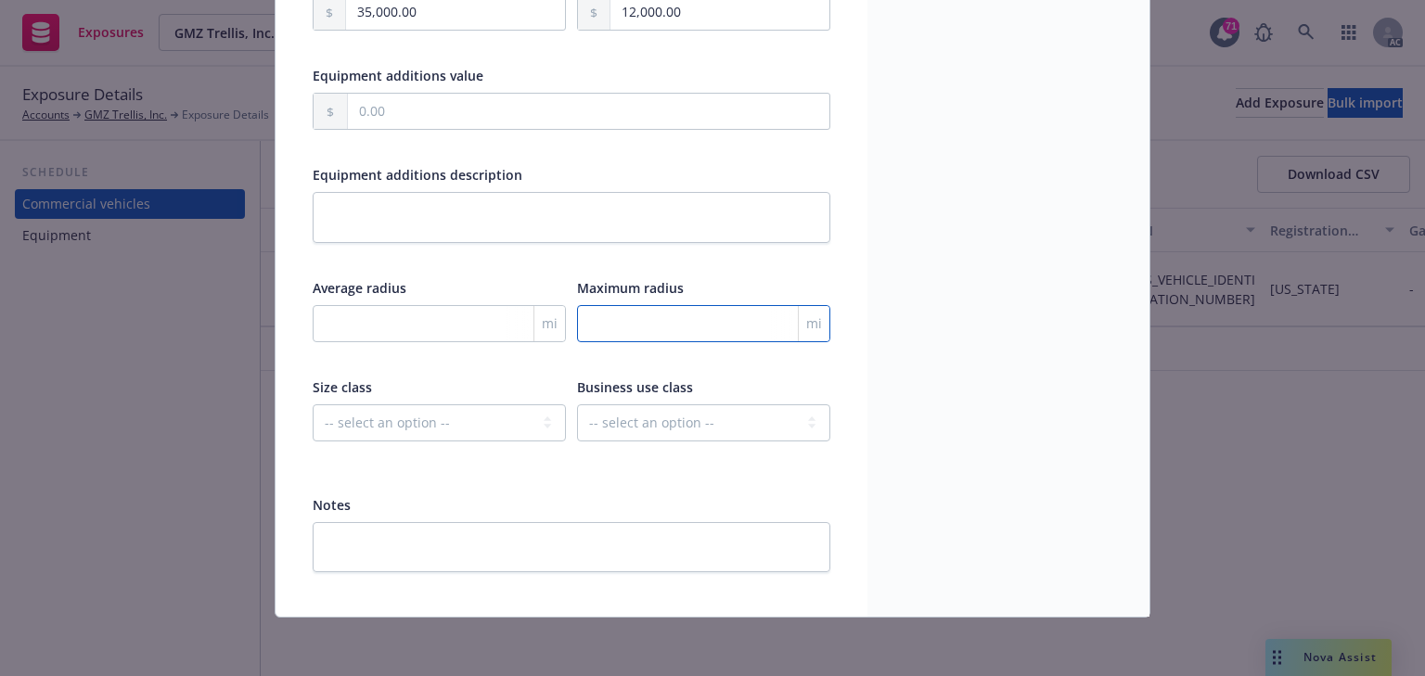
click at [637, 327] on input "number" at bounding box center [703, 323] width 253 height 37
type input "300"
click at [648, 416] on select "-- select an option -- Service Retail Commercial" at bounding box center [703, 422] width 253 height 37
click at [1067, 417] on div "Display name - Description - Garaging address -" at bounding box center [1008, 74] width 282 height 1086
click at [420, 546] on textarea at bounding box center [572, 547] width 518 height 51
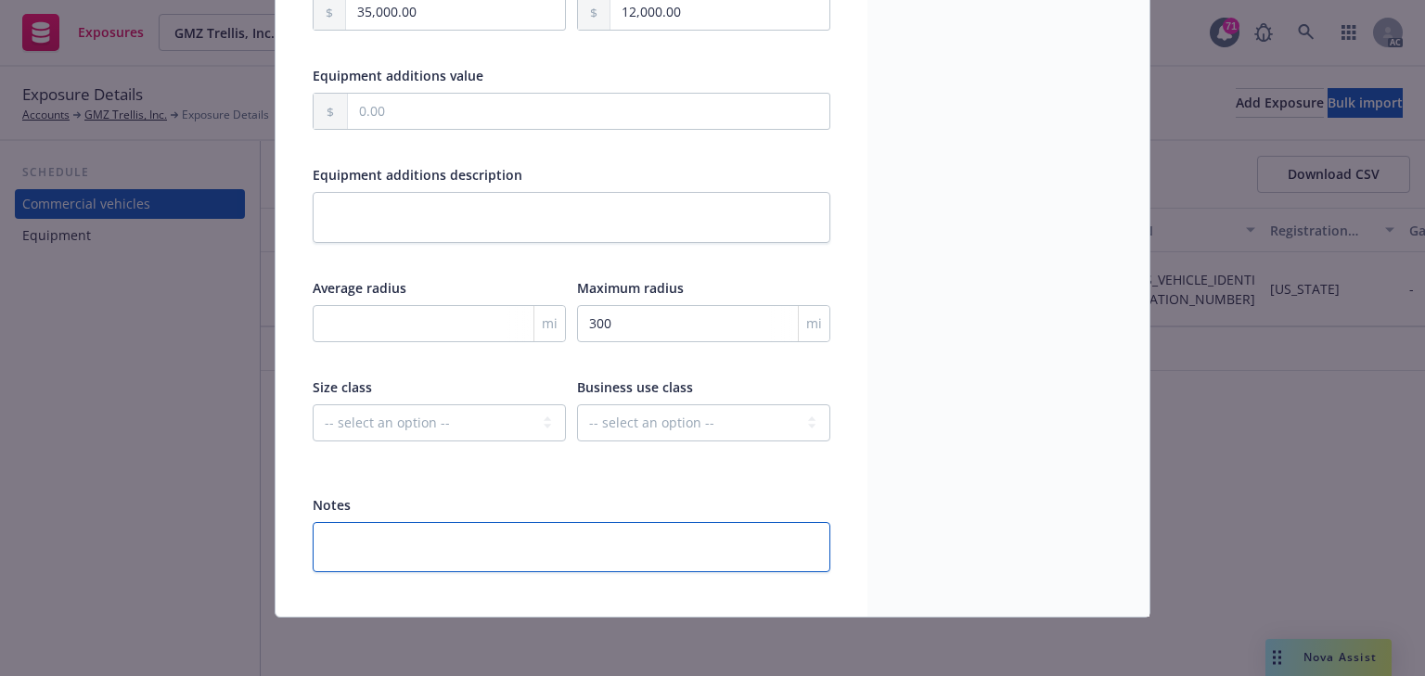
paste textarea "Body type: Pickup Truck"
type textarea "Body type: Pickup Truck"
type textarea "x"
type textarea "Body type: Pickup Truck"
click at [431, 495] on div "Notes" at bounding box center [572, 504] width 518 height 19
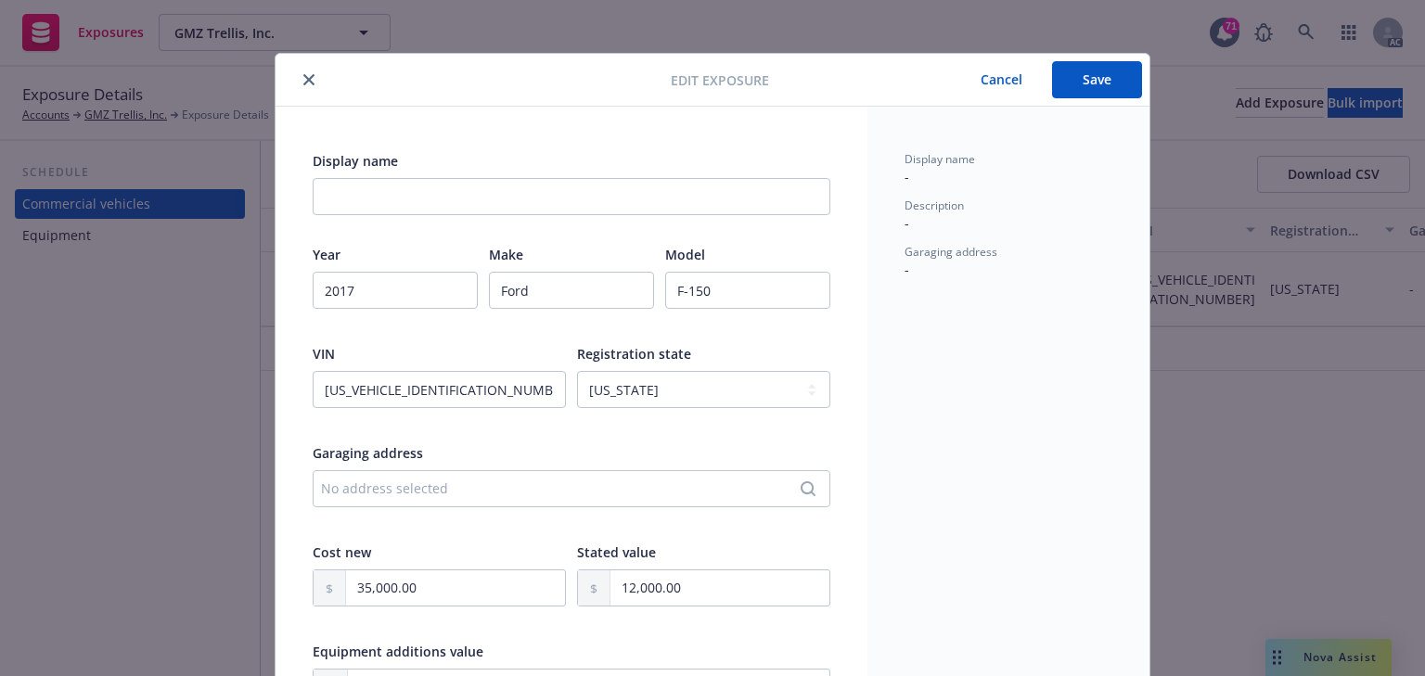
scroll to position [0, 0]
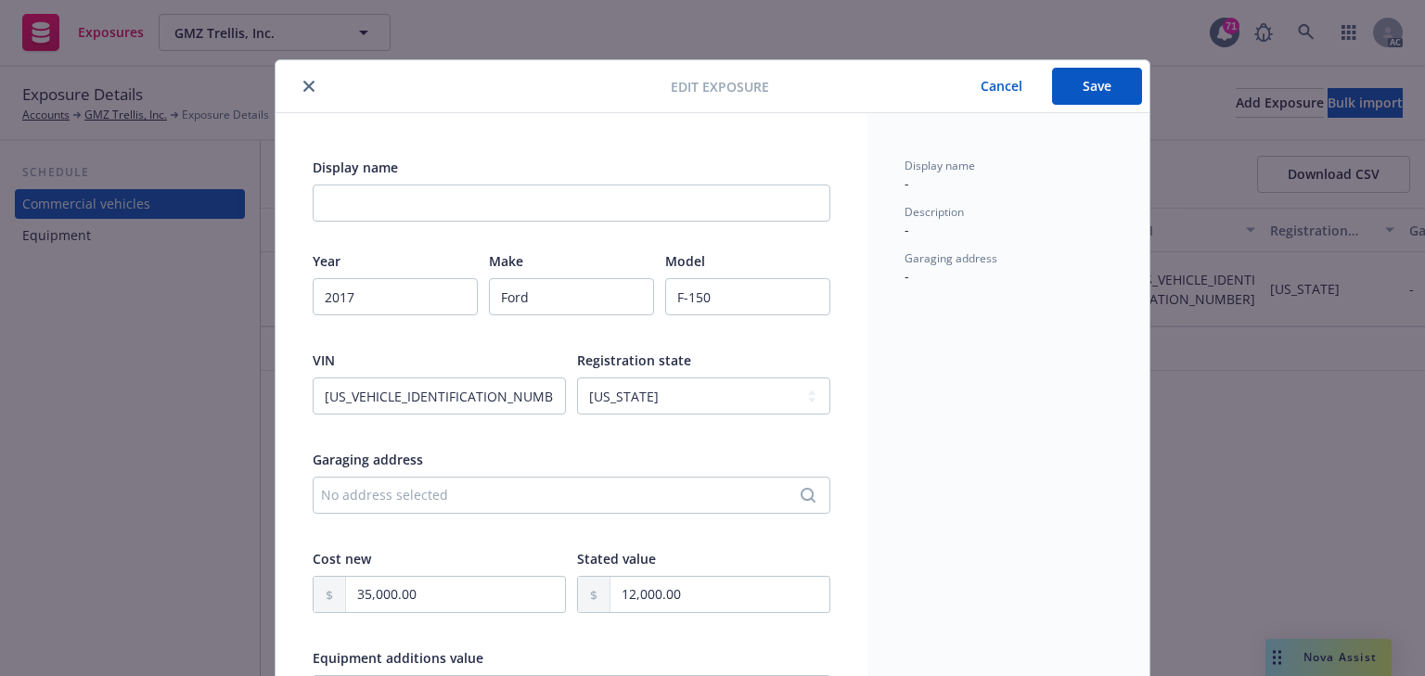
drag, startPoint x: 1081, startPoint y: 88, endPoint x: 1073, endPoint y: 137, distance: 49.9
click at [1081, 88] on button "Save" at bounding box center [1097, 86] width 90 height 37
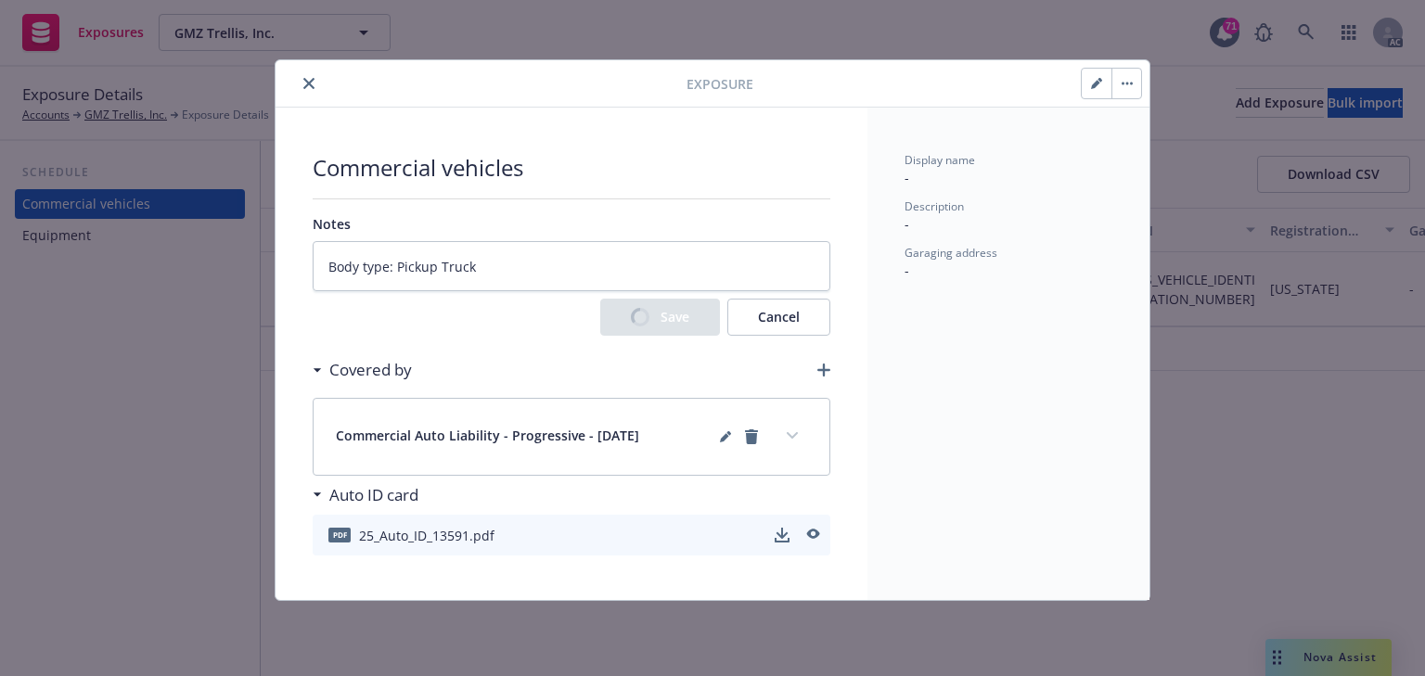
drag, startPoint x: 794, startPoint y: 436, endPoint x: 822, endPoint y: 434, distance: 27.9
click at [794, 436] on icon "expand content" at bounding box center [791, 435] width 11 height 7
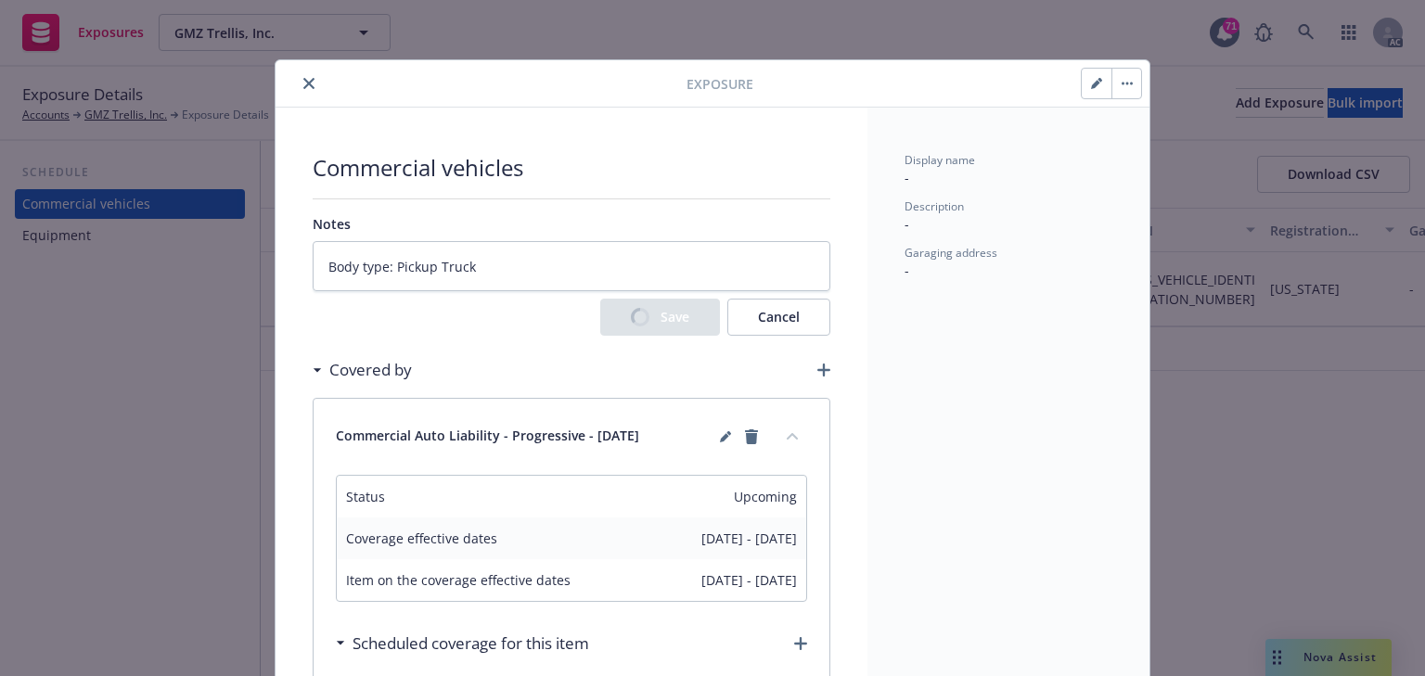
type textarea "x"
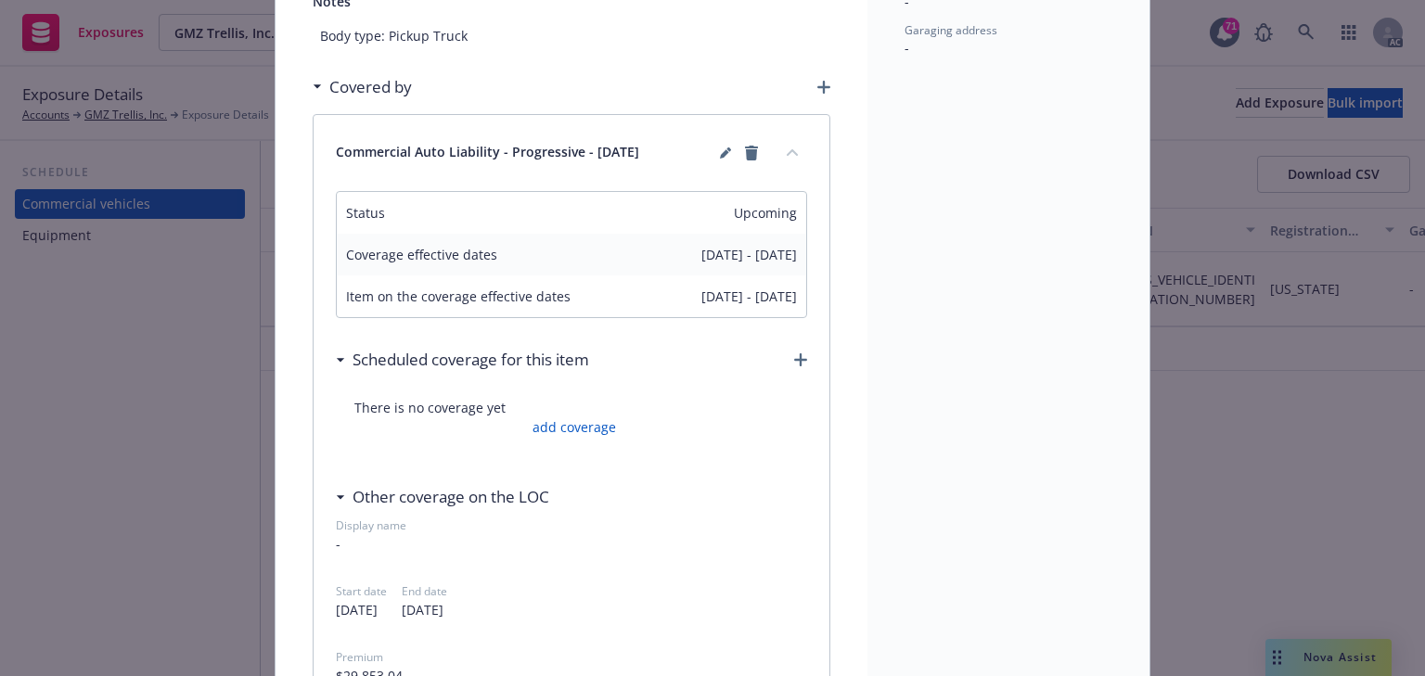
scroll to position [297, 0]
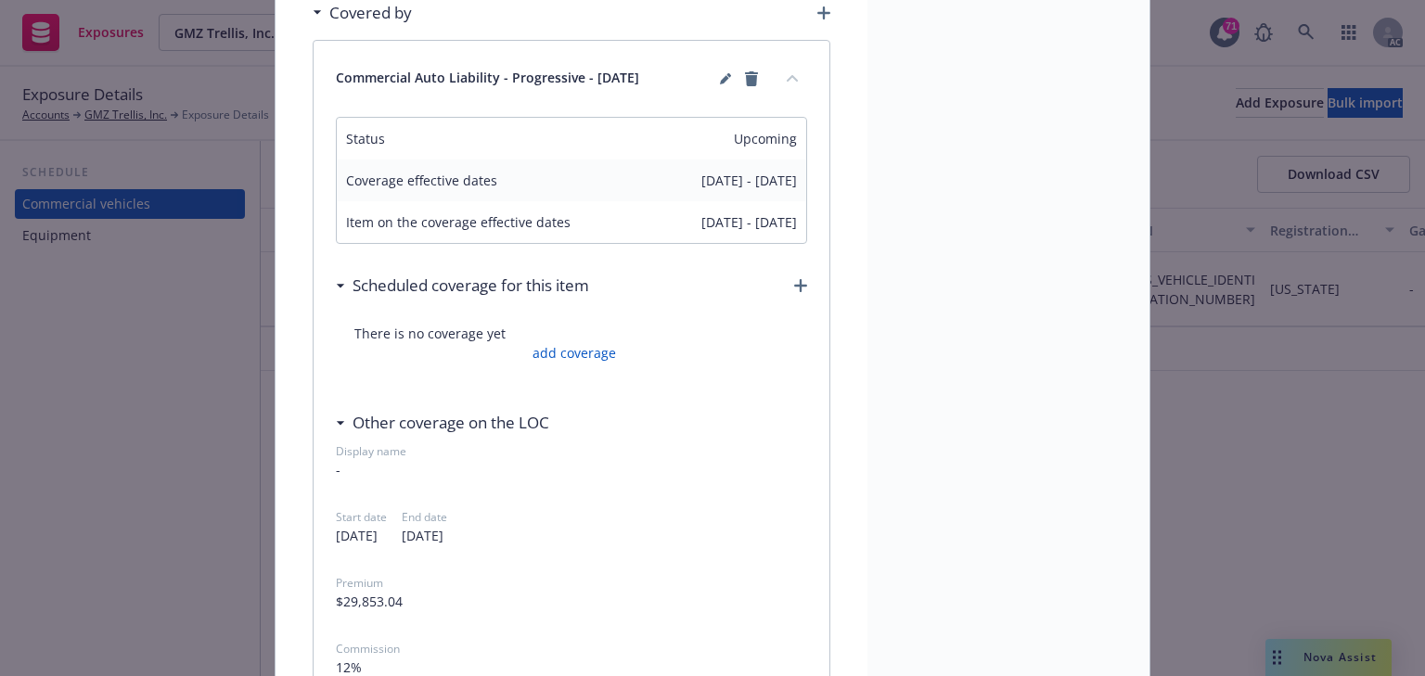
click at [580, 335] on span "There is no coverage yet" at bounding box center [571, 333] width 434 height 19
click at [582, 350] on link "add coverage" at bounding box center [572, 352] width 88 height 19
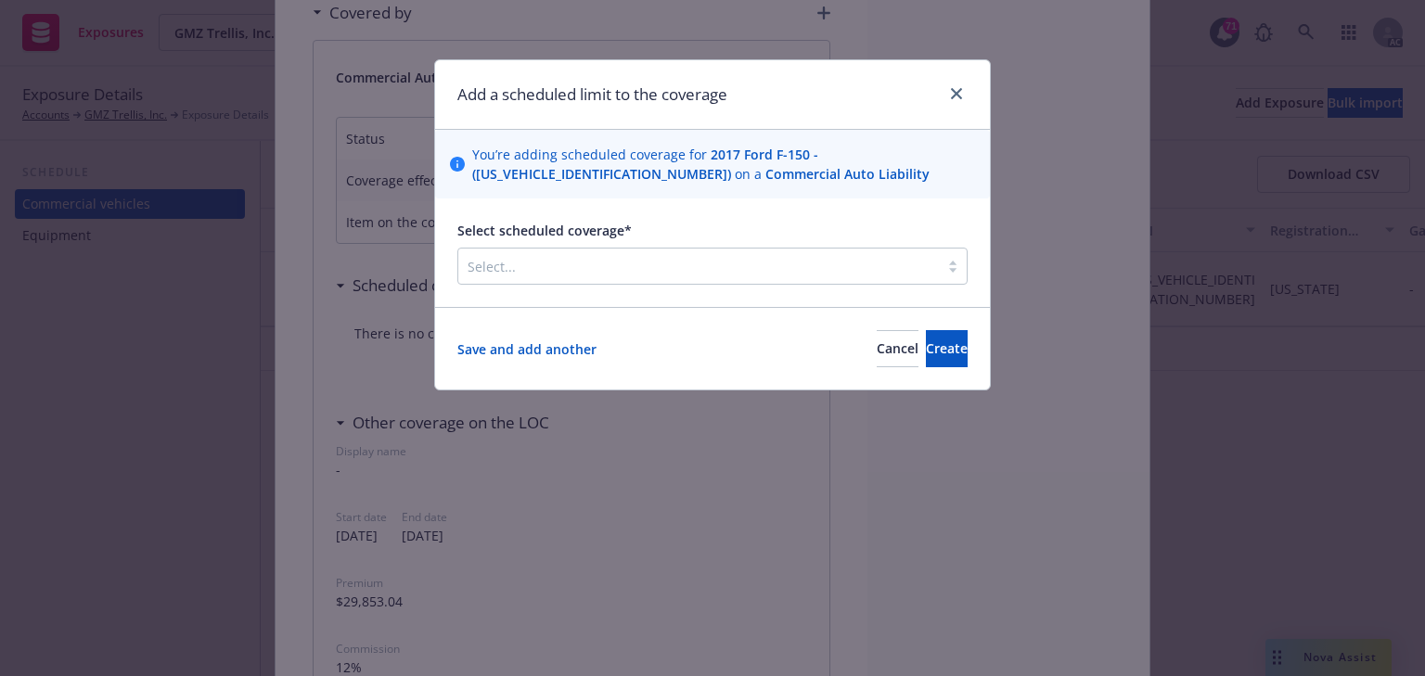
click at [569, 263] on div at bounding box center [698, 266] width 462 height 22
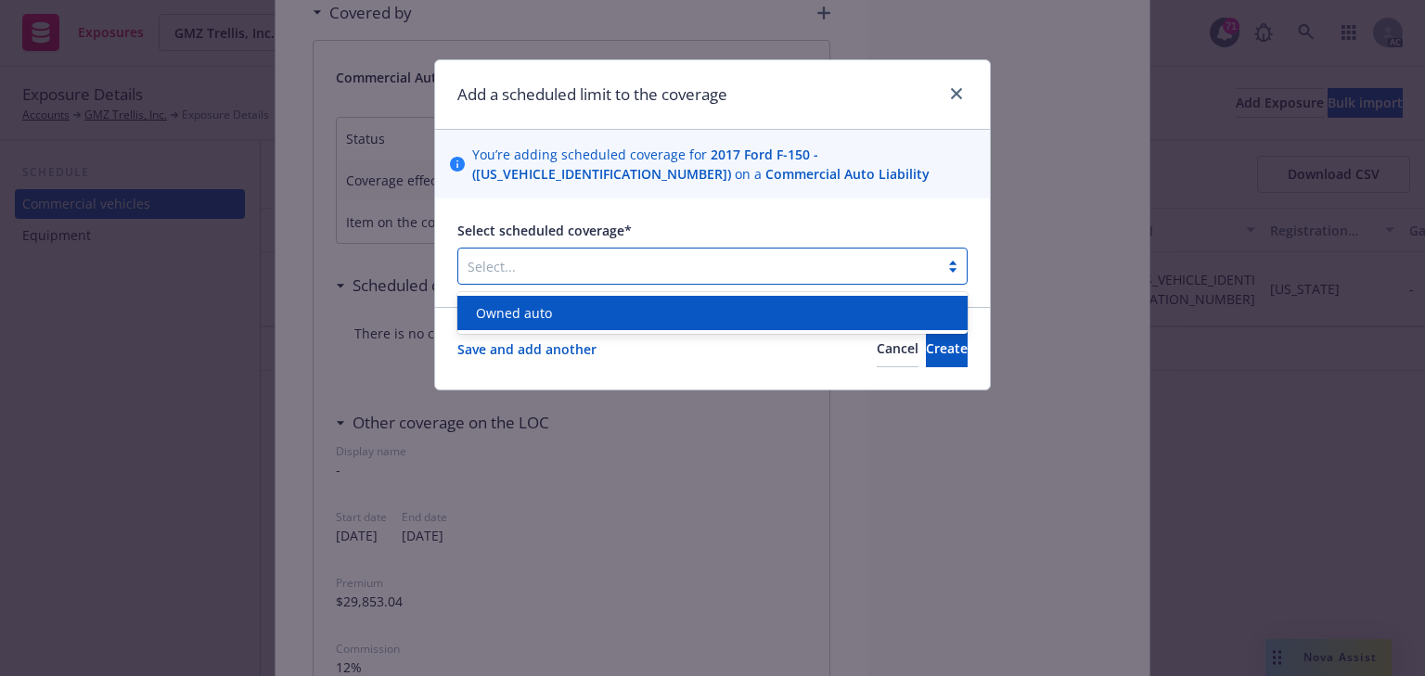
click at [566, 314] on div "Owned auto" at bounding box center [712, 312] width 488 height 19
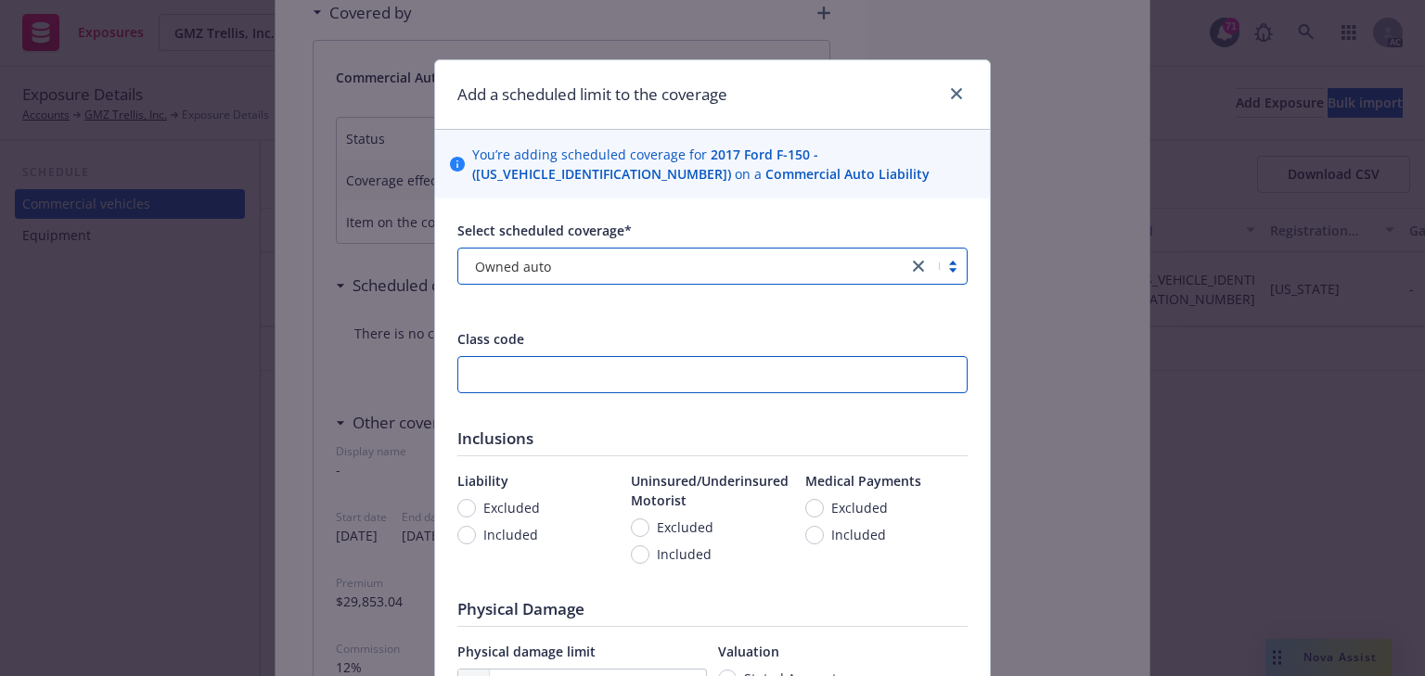
click at [490, 373] on input "number" at bounding box center [712, 374] width 510 height 37
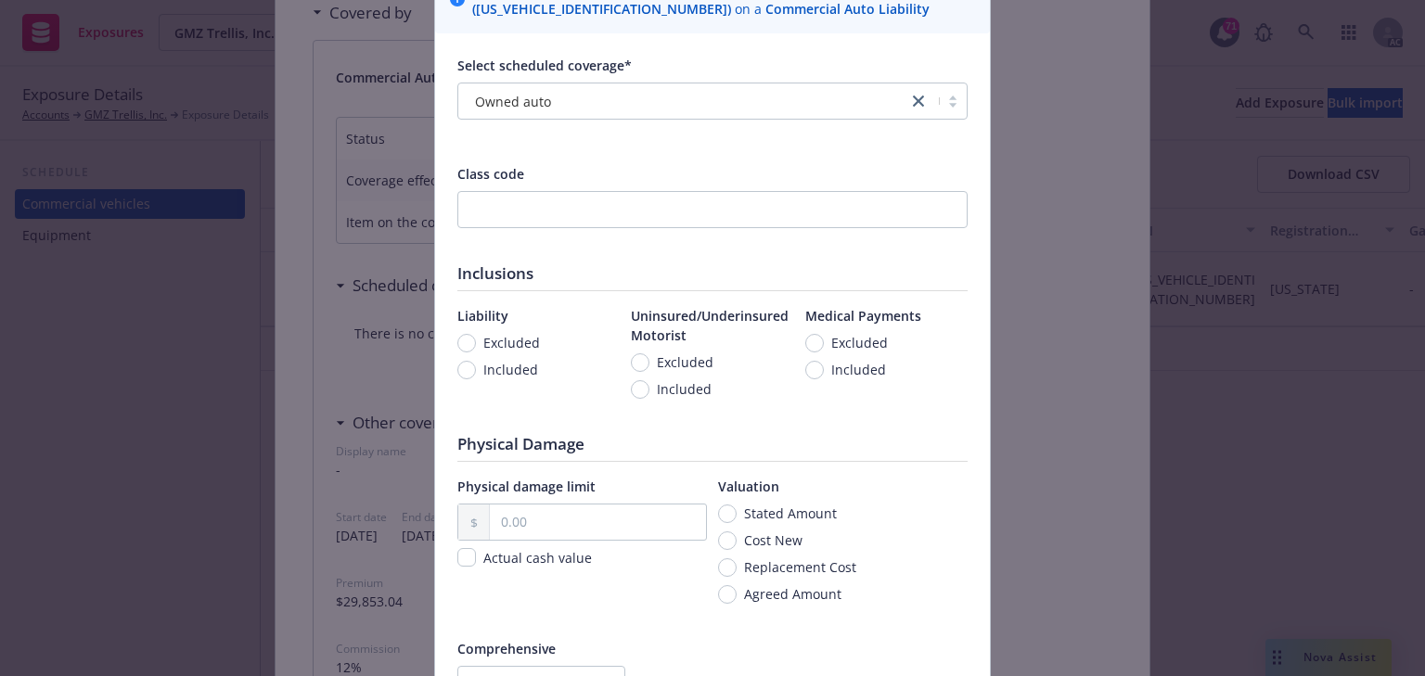
scroll to position [223, 0]
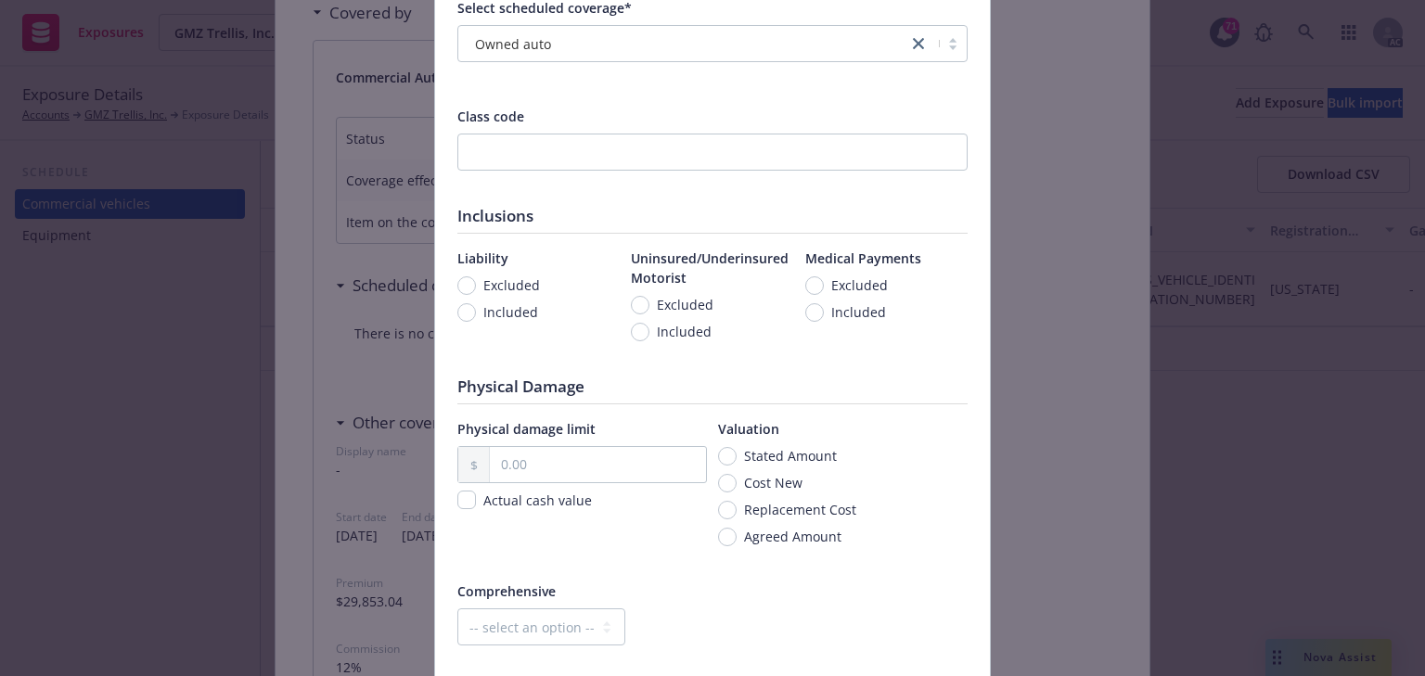
click at [529, 315] on span "Included" at bounding box center [510, 311] width 55 height 19
click at [476, 315] on input "Included" at bounding box center [466, 312] width 19 height 19
radio input "true"
click at [662, 334] on span "Included" at bounding box center [684, 331] width 55 height 19
click at [649, 334] on input "Included" at bounding box center [640, 332] width 19 height 19
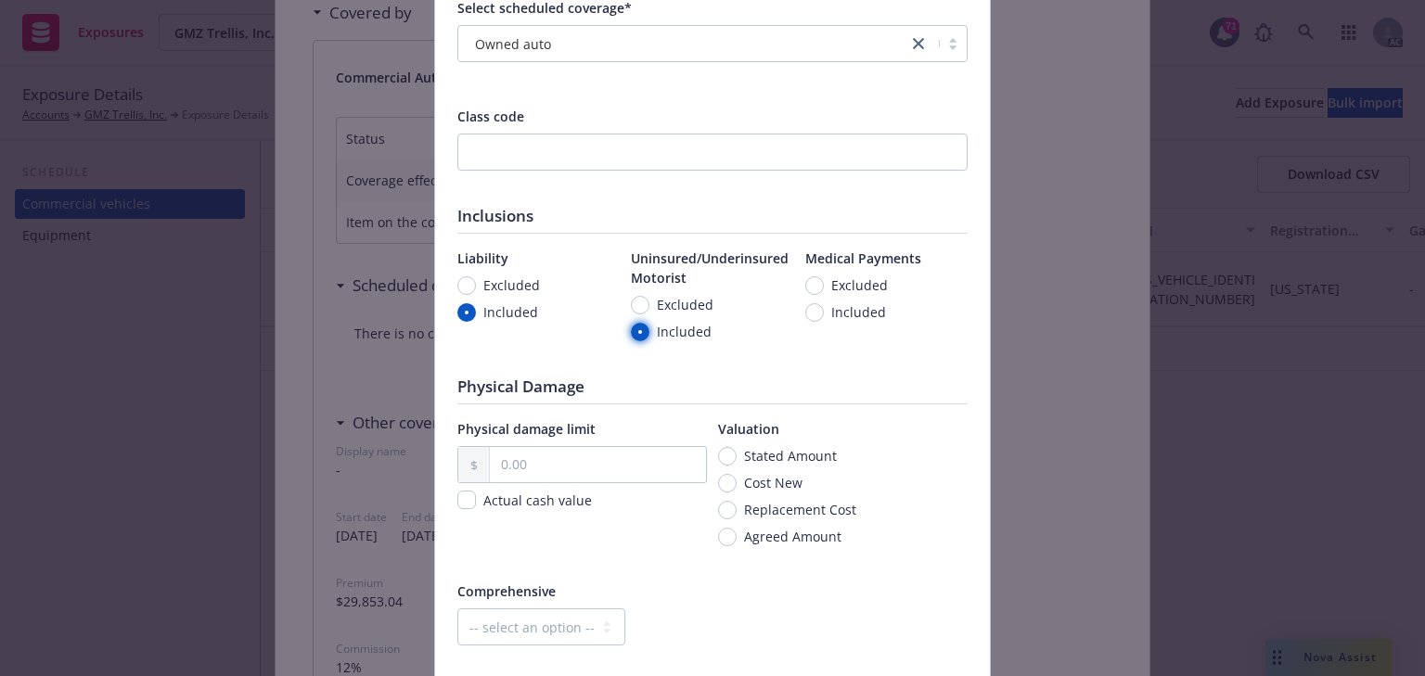
radio input "true"
click at [846, 315] on span "Included" at bounding box center [858, 311] width 55 height 19
click at [824, 315] on input "Included" at bounding box center [814, 312] width 19 height 19
radio input "true"
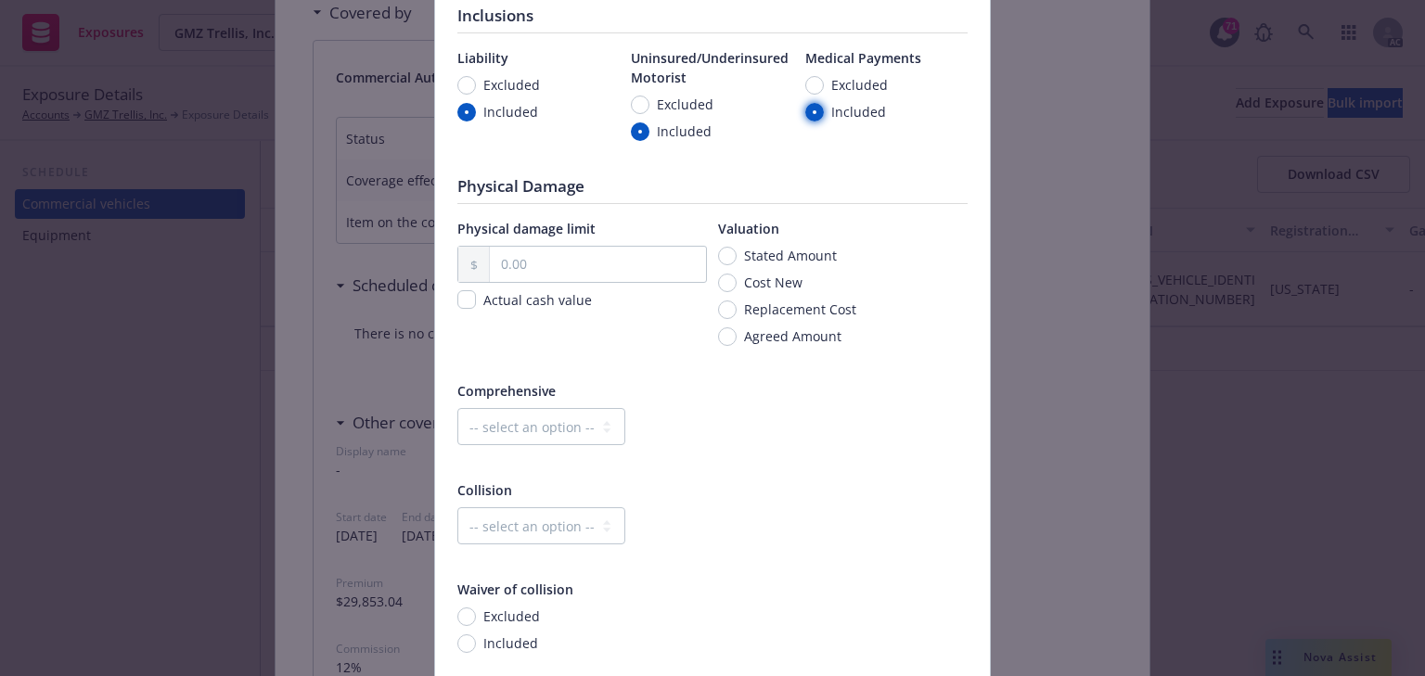
scroll to position [445, 0]
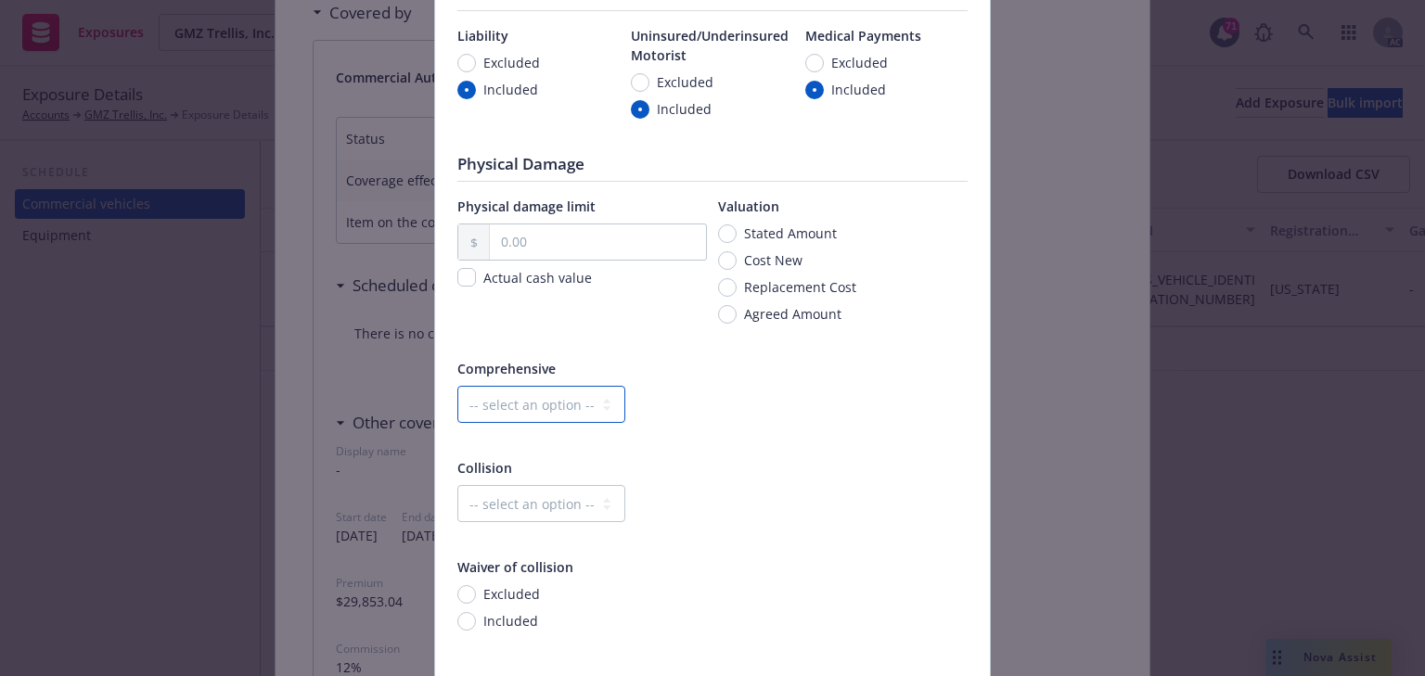
click at [565, 412] on select "-- select an option -- Dollar amount Percentage" at bounding box center [541, 404] width 168 height 37
select select "MONETARY"
click at [457, 386] on select "-- select an option -- Dollar amount Percentage" at bounding box center [541, 404] width 168 height 37
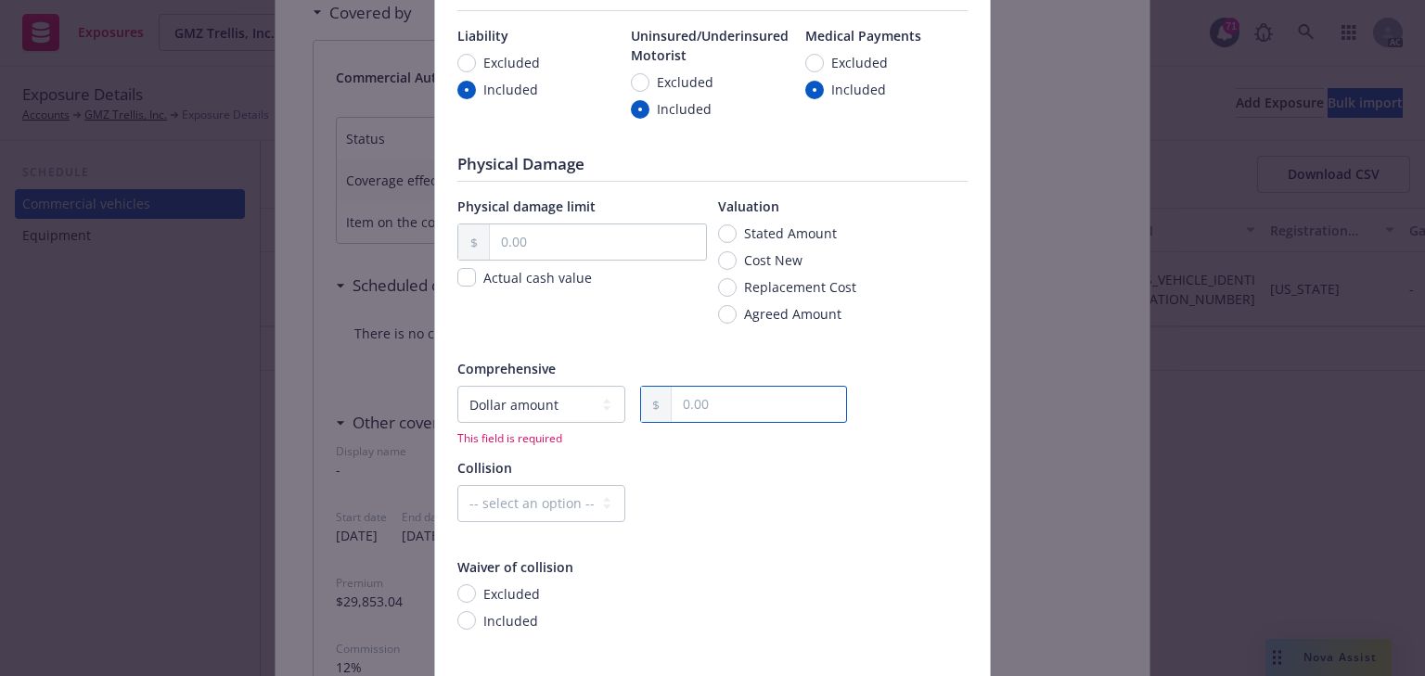
click at [710, 404] on input "text" at bounding box center [758, 404] width 174 height 35
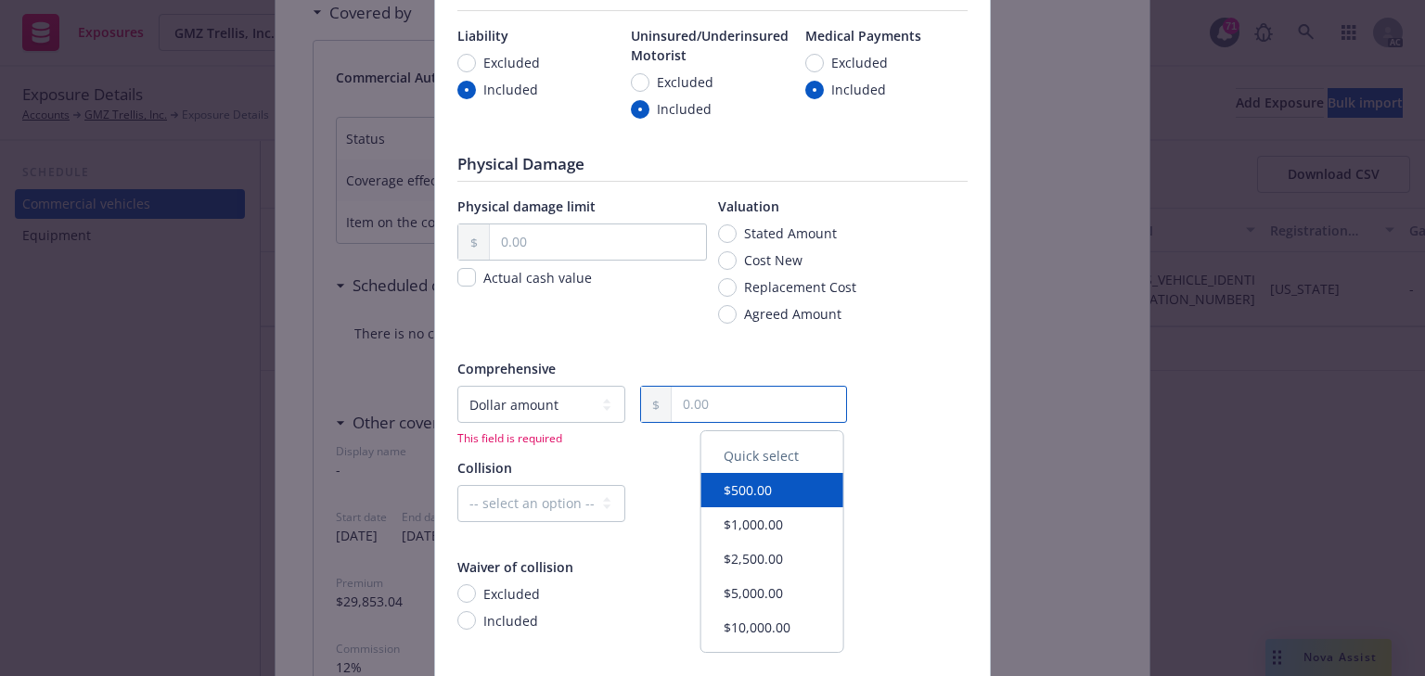
type input "500.00"
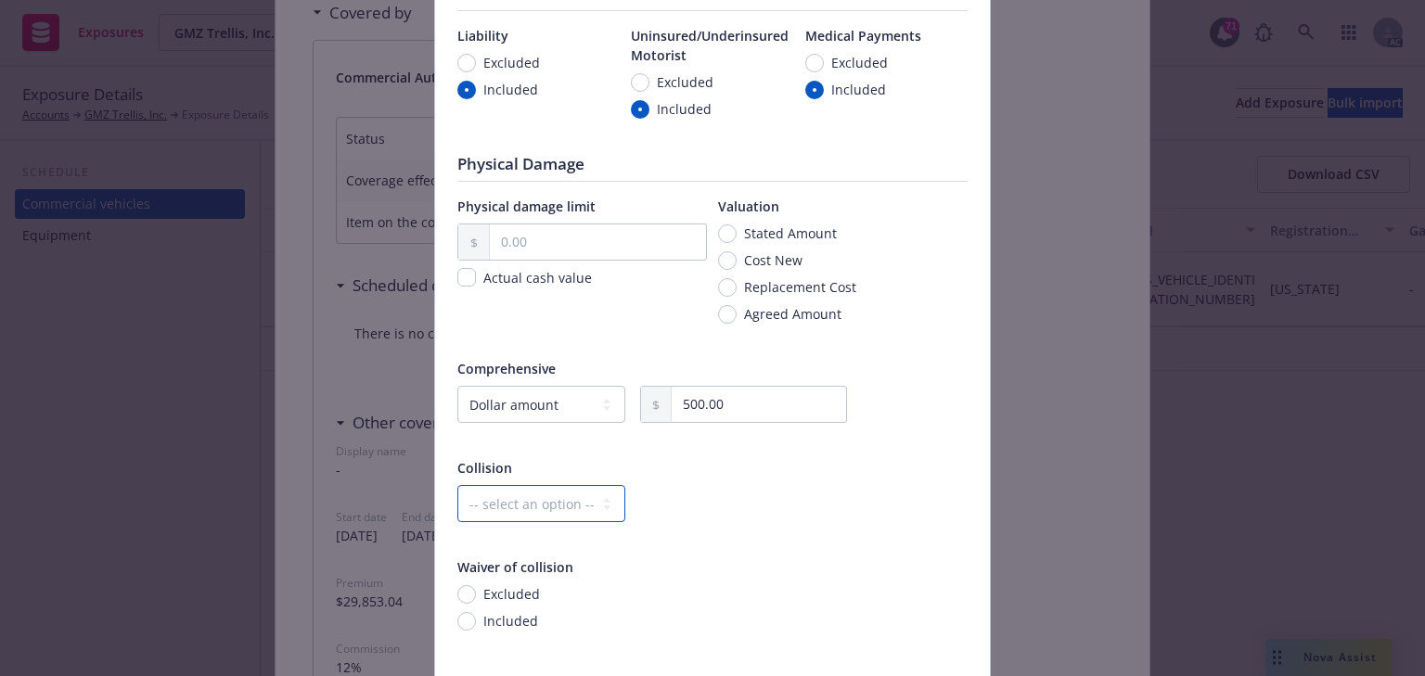
click at [569, 493] on select "-- select an option -- Dollar amount Percentage" at bounding box center [541, 503] width 168 height 37
select select "MONETARY"
click at [457, 485] on select "-- select an option -- Dollar amount Percentage" at bounding box center [541, 503] width 168 height 37
click at [760, 505] on input "text" at bounding box center [758, 503] width 174 height 35
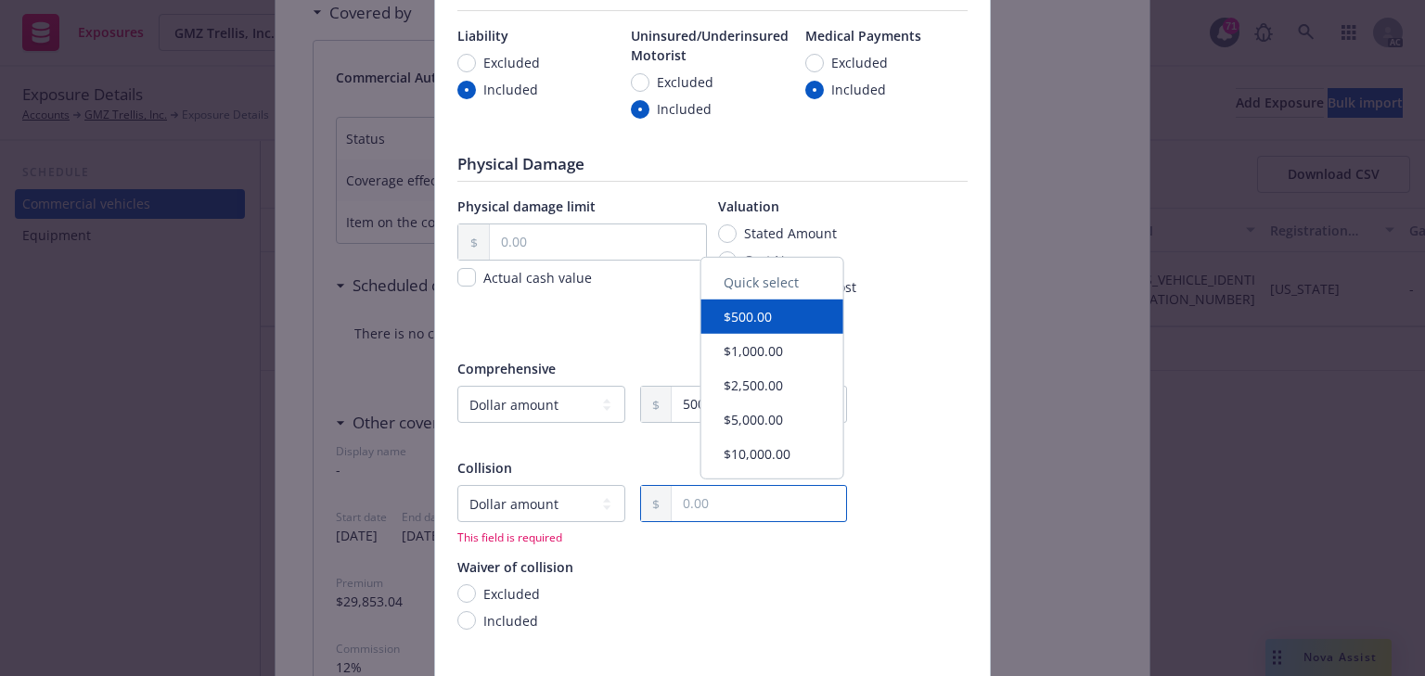
type input "500.00"
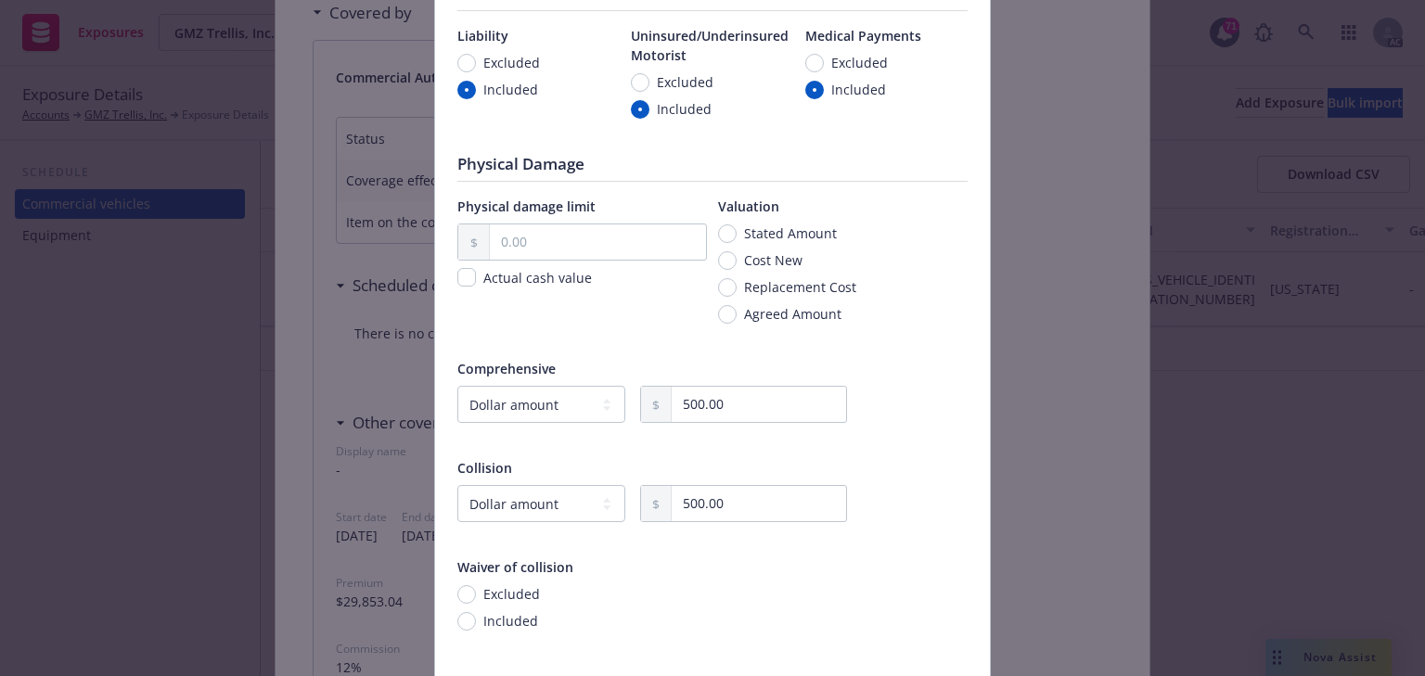
click at [749, 596] on div "Excluded Included" at bounding box center [712, 619] width 510 height 70
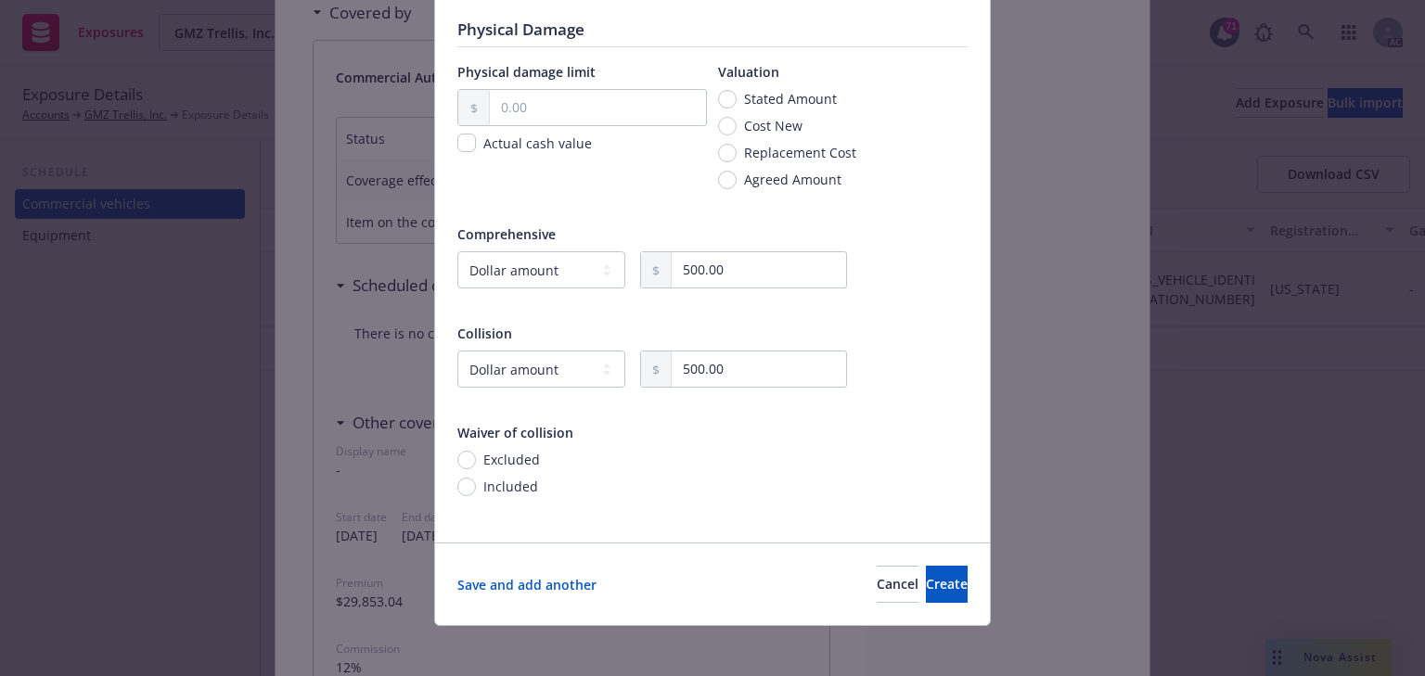
scroll to position [588, 0]
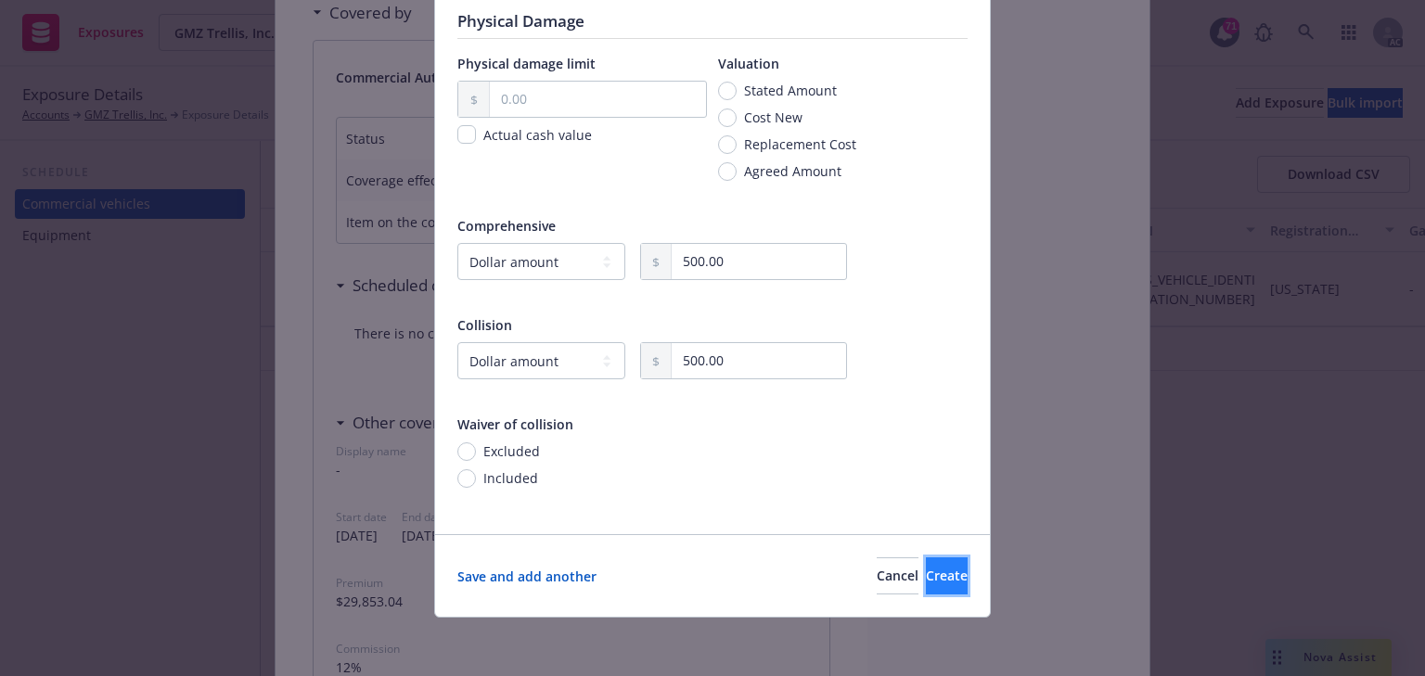
click at [926, 578] on span "Create" at bounding box center [947, 576] width 42 height 18
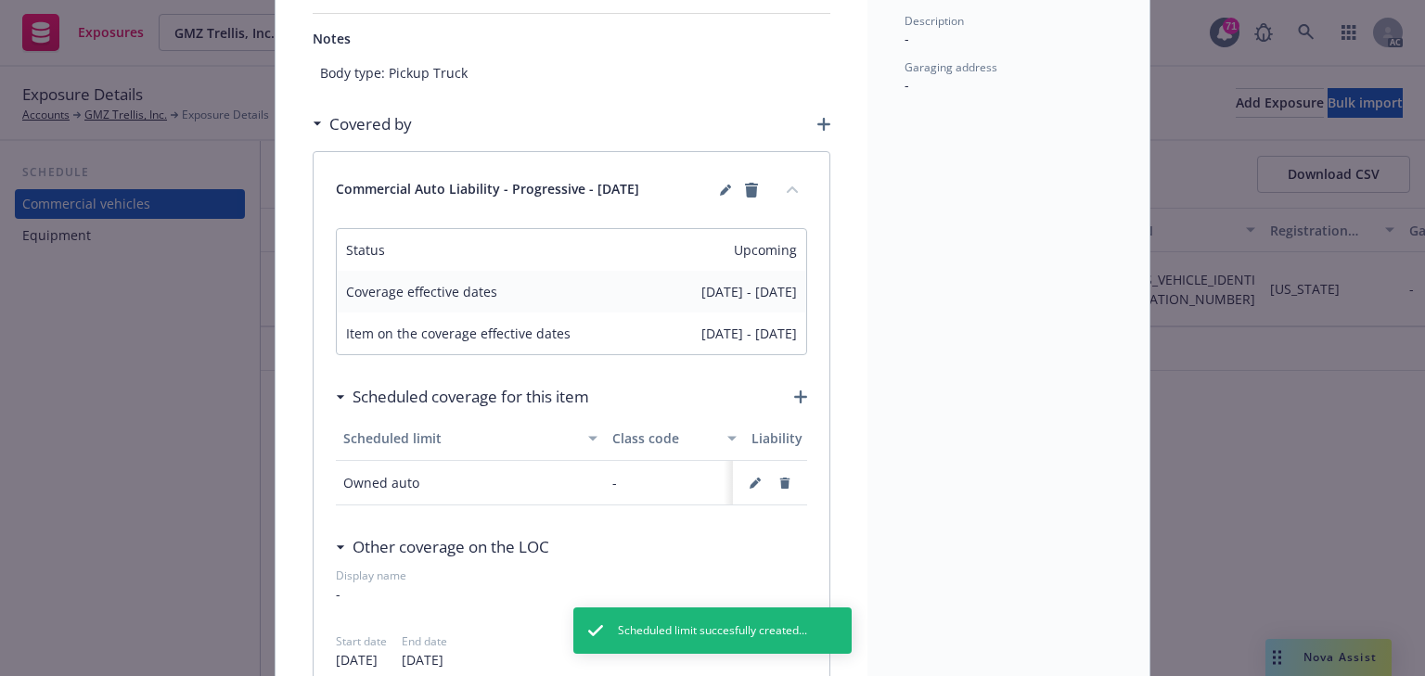
scroll to position [0, 0]
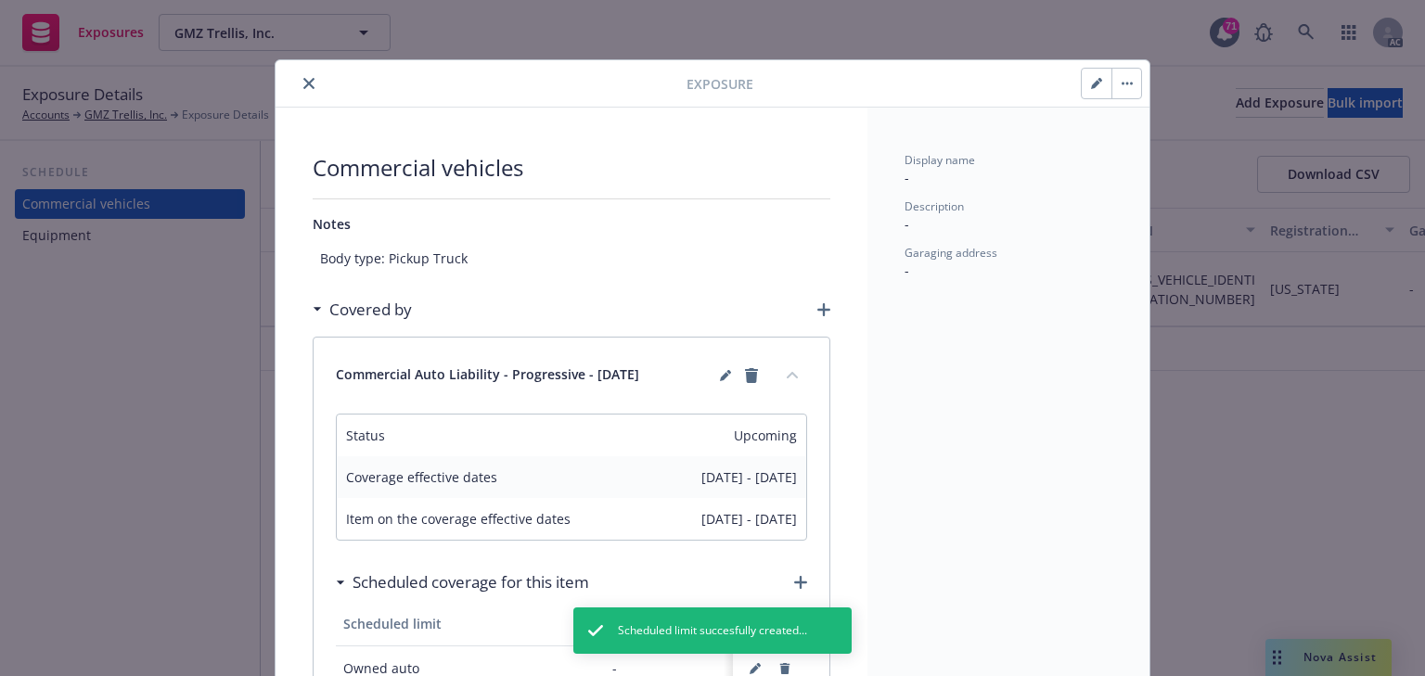
click at [1082, 86] on button "button" at bounding box center [1096, 84] width 30 height 30
type textarea "x"
select select "CA"
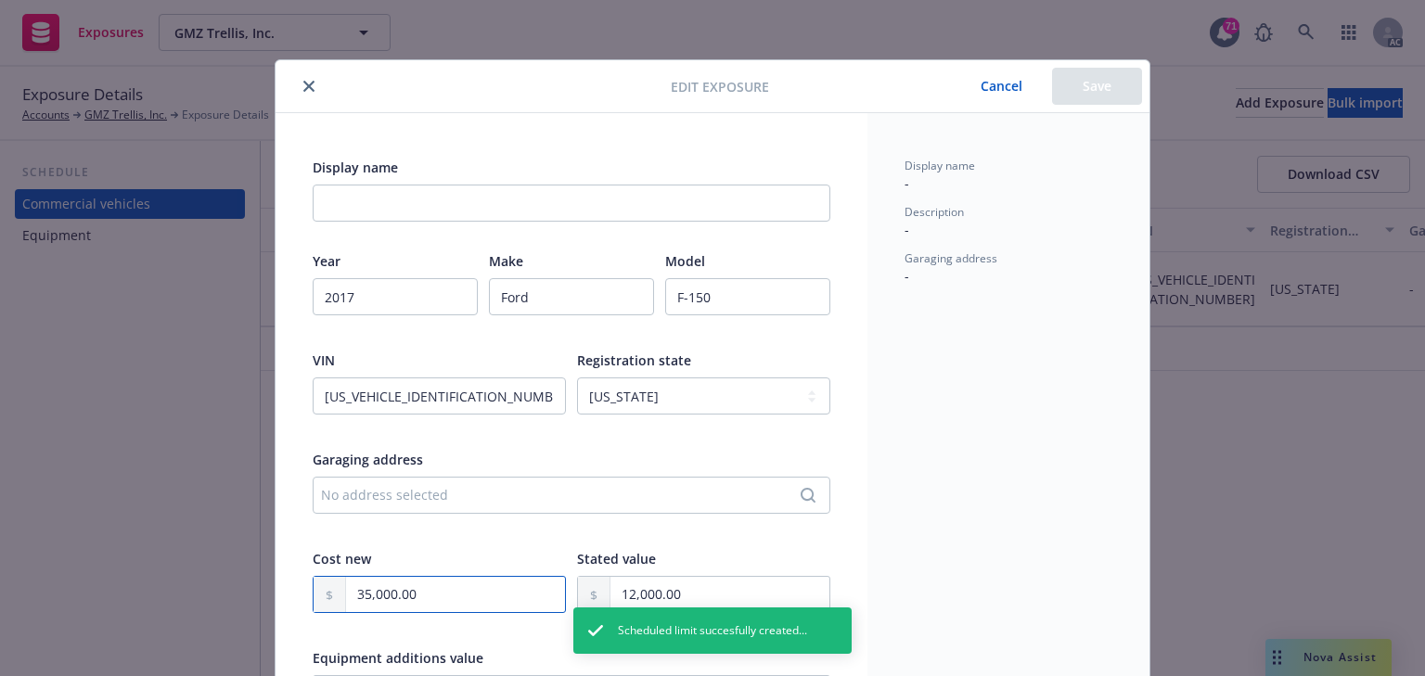
drag, startPoint x: 487, startPoint y: 585, endPoint x: 193, endPoint y: 603, distance: 294.5
click at [193, 603] on div "Edit exposure Cancel Save Display name Year 2017 Make Ford Model F-150 VIN 1FTE…" at bounding box center [712, 338] width 1425 height 676
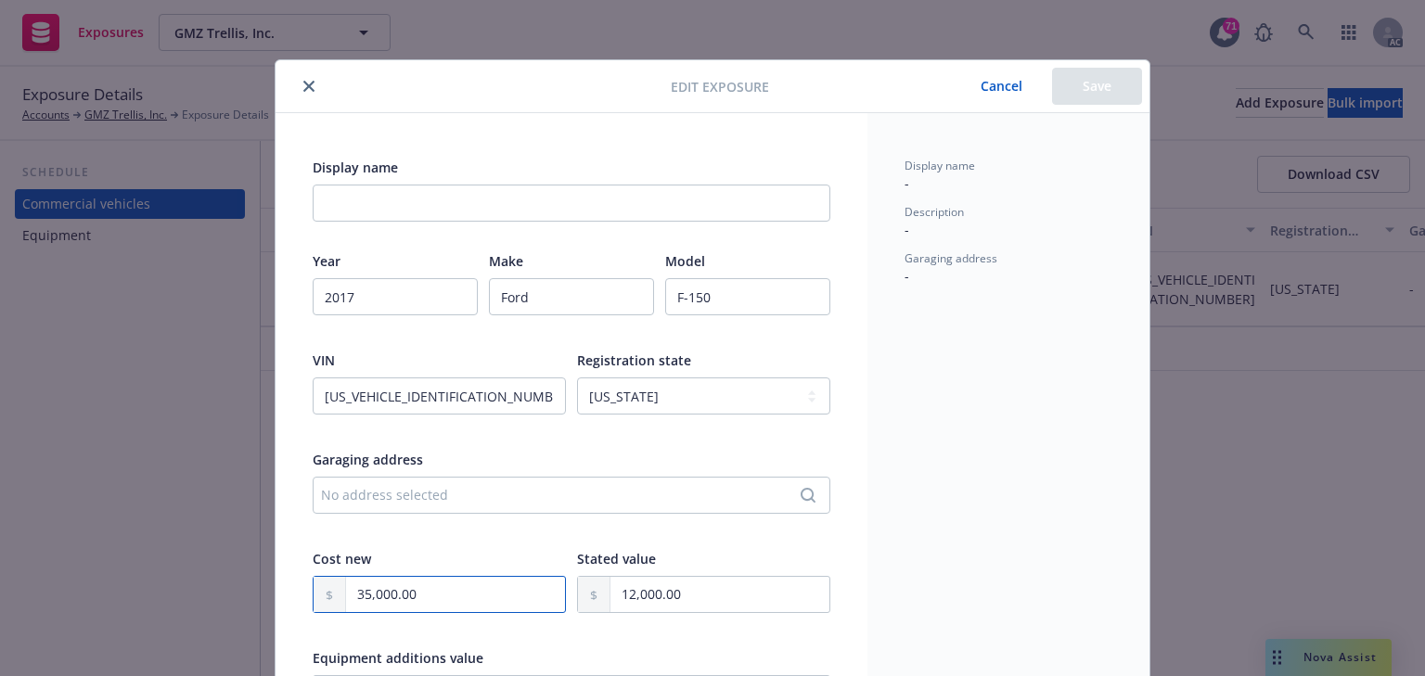
type textarea "x"
click at [1004, 94] on button "Cancel" at bounding box center [1001, 86] width 101 height 37
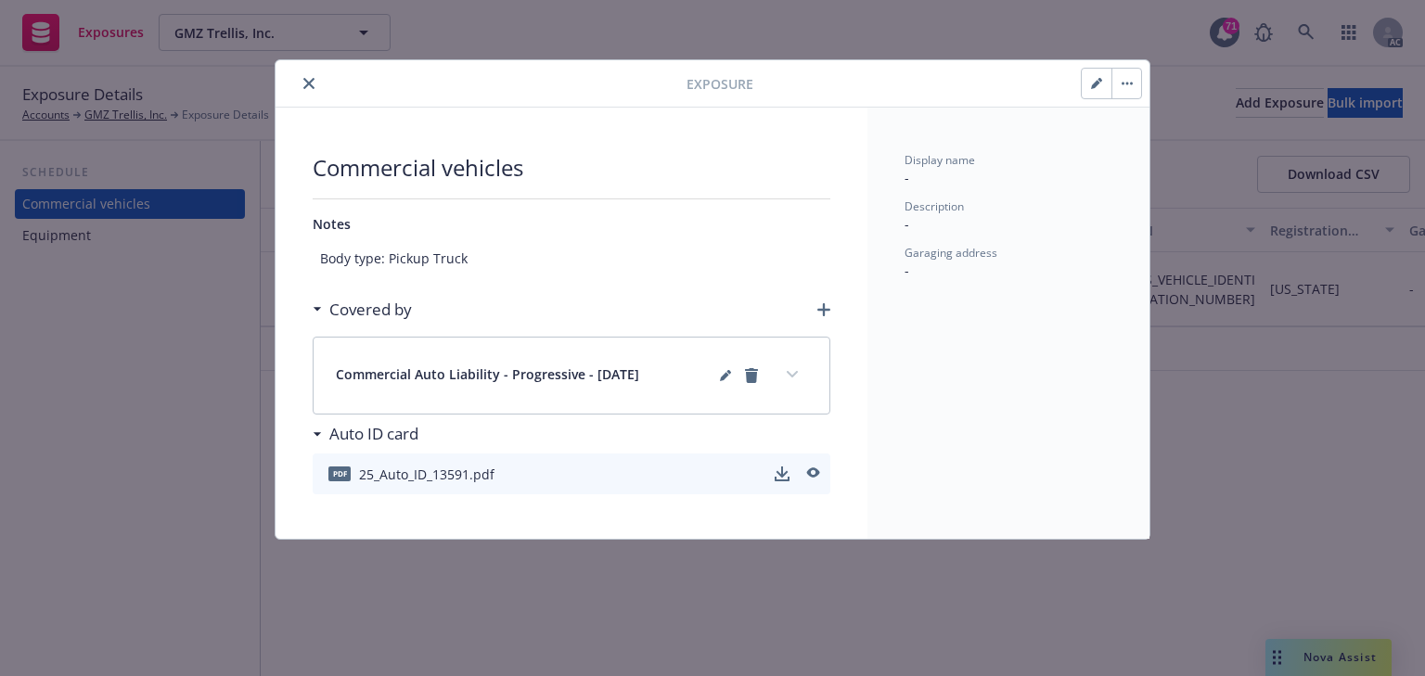
click at [797, 364] on button "expand content" at bounding box center [792, 375] width 30 height 30
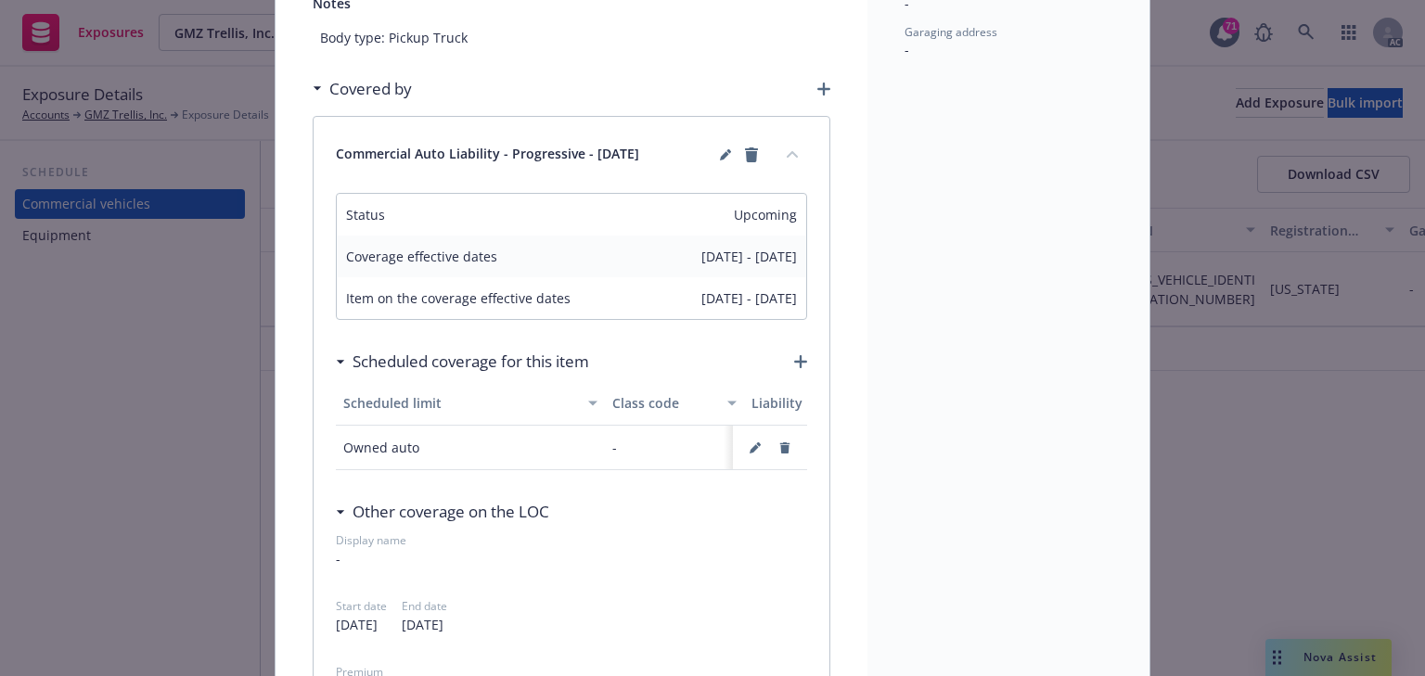
scroll to position [223, 0]
click at [749, 446] on icon "button" at bounding box center [754, 446] width 11 height 11
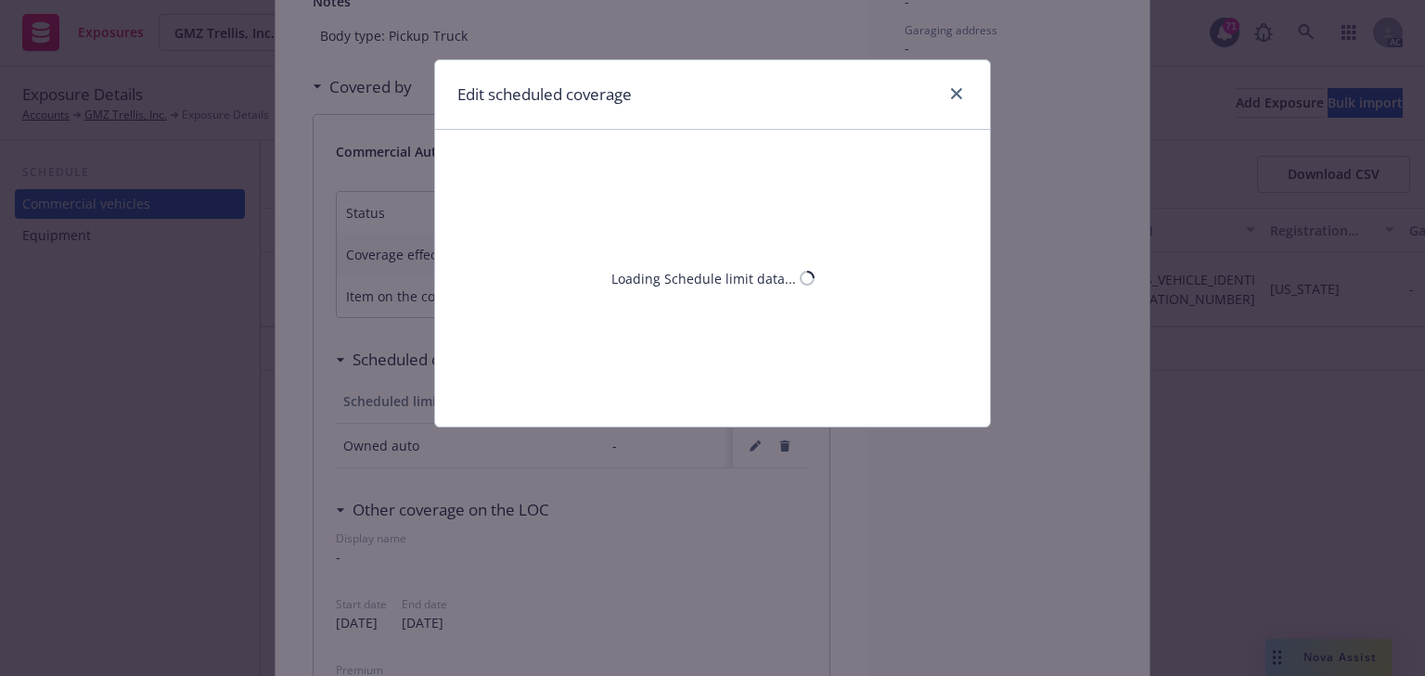
select select "MONETARY"
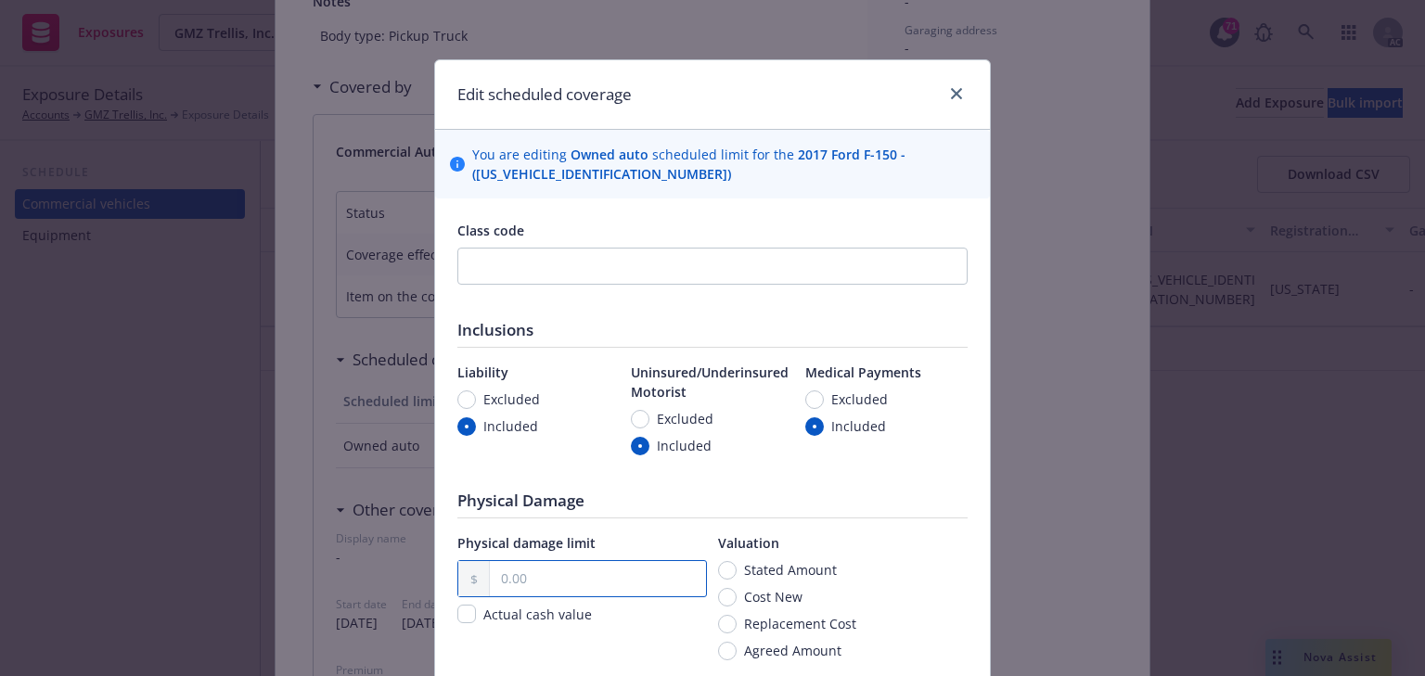
click at [570, 562] on input "text" at bounding box center [598, 578] width 216 height 35
paste input "35,000.00"
type input "35,000.00"
click at [896, 480] on div "Class code Inclusions Liability Excluded Included Uninsured/Underinsured Motori…" at bounding box center [712, 606] width 510 height 771
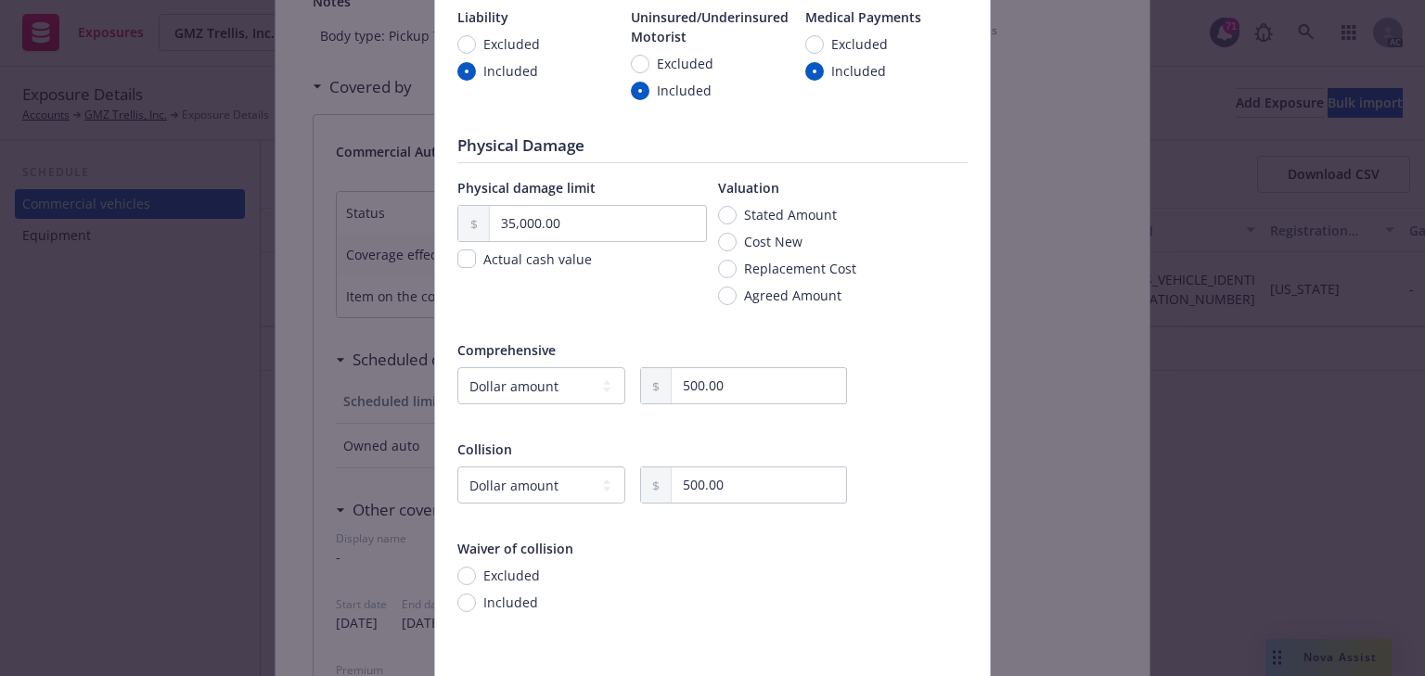
scroll to position [445, 0]
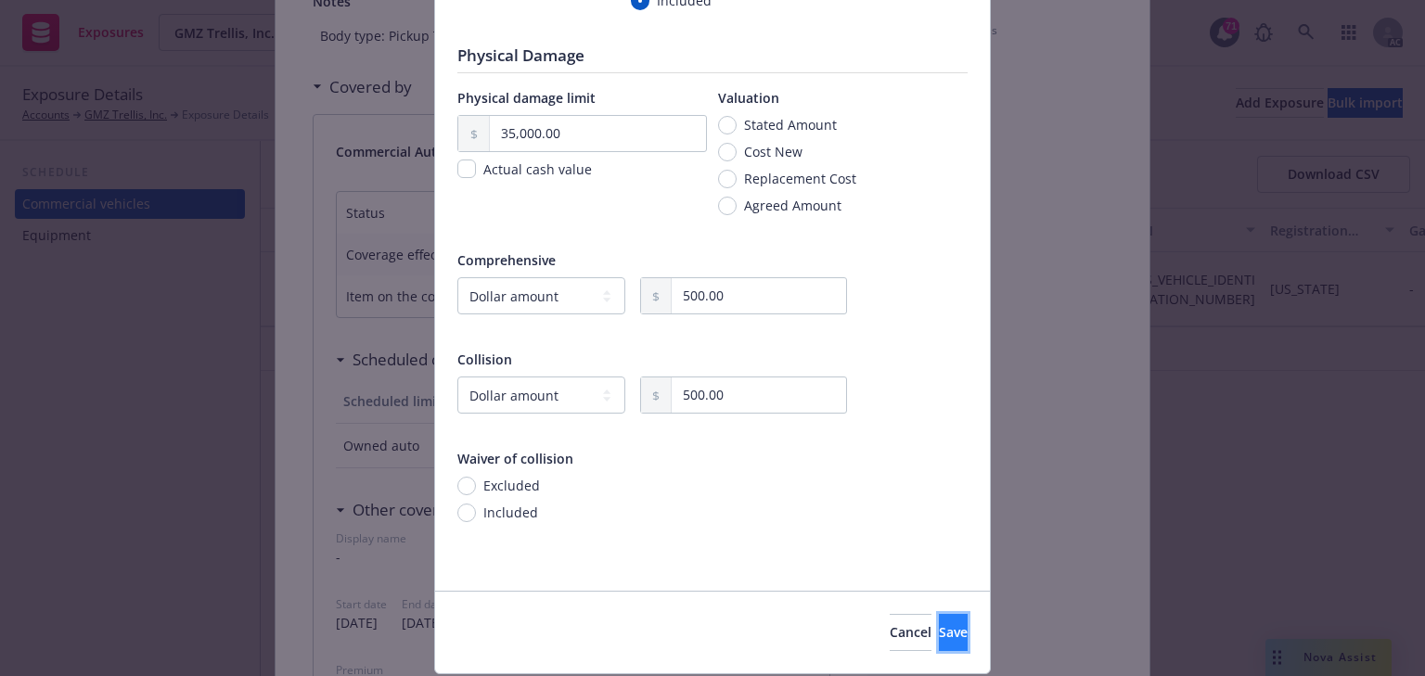
click at [939, 623] on span "Save" at bounding box center [953, 632] width 29 height 18
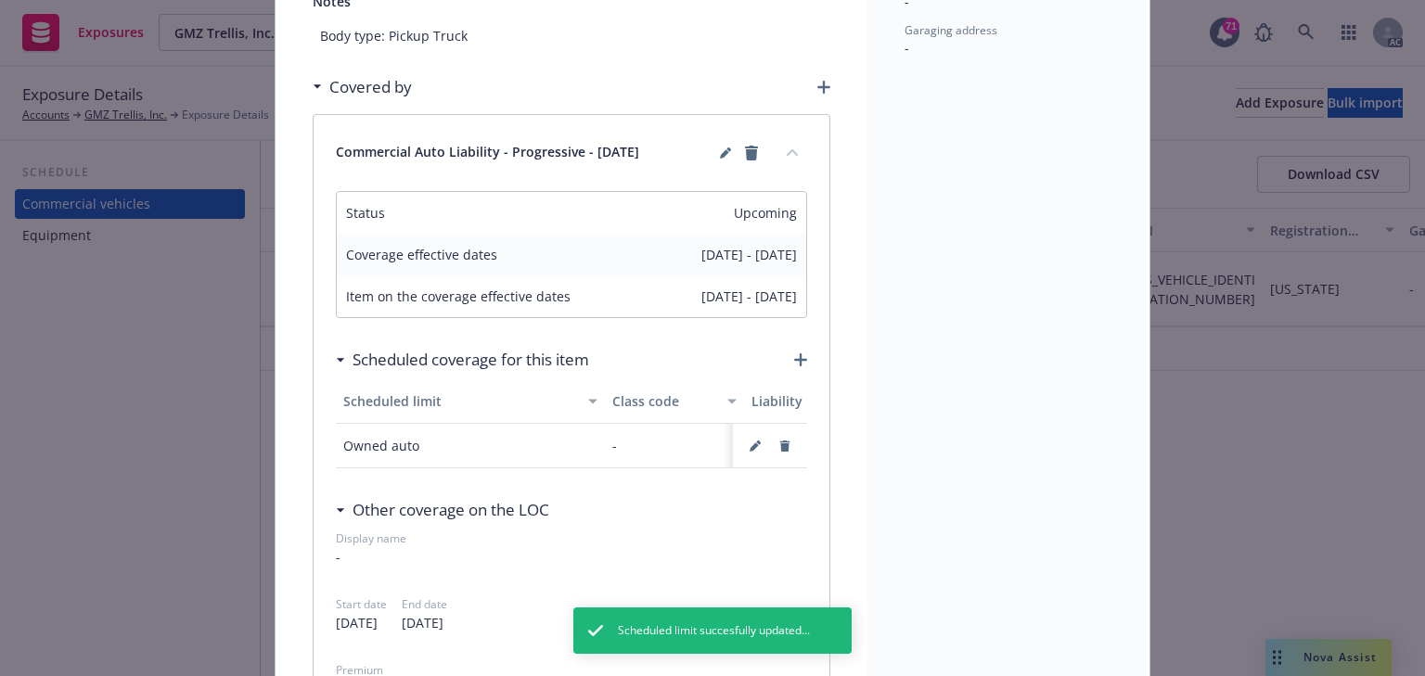
click at [817, 88] on icon "button" at bounding box center [823, 87] width 13 height 13
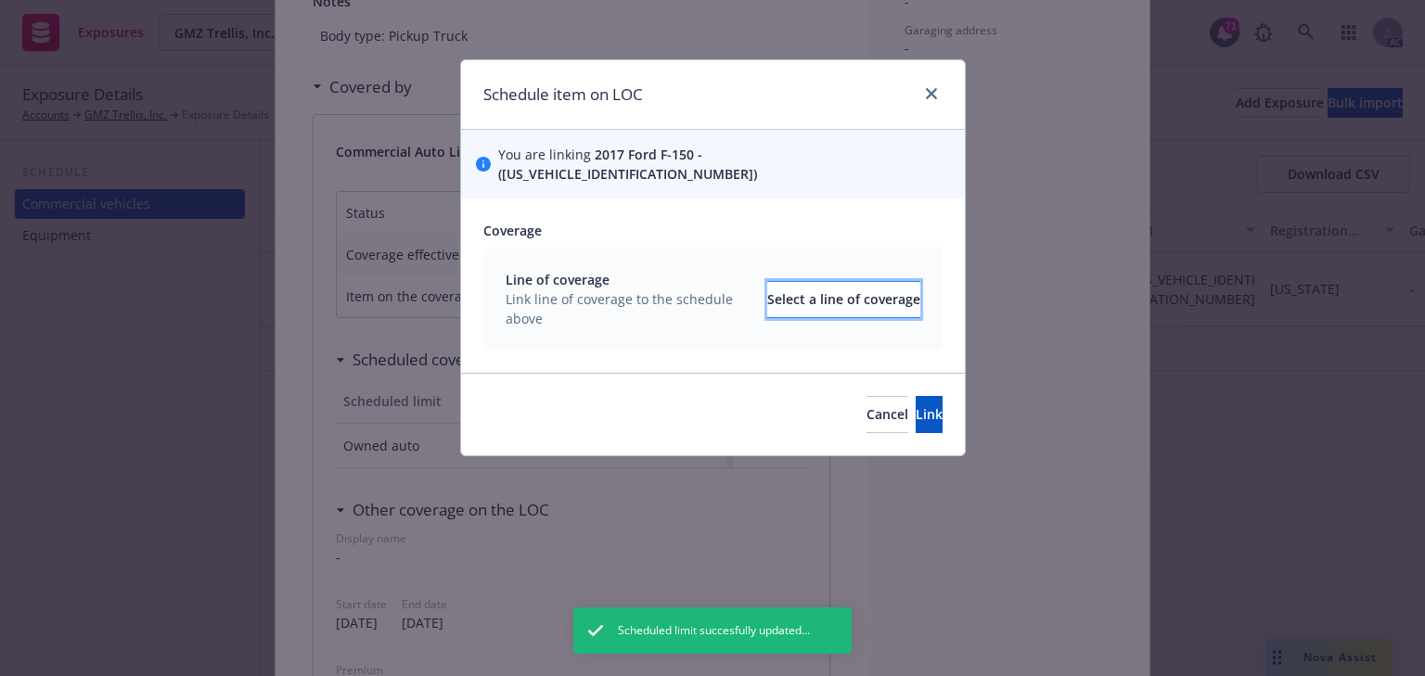
click at [772, 287] on div "Select a line of coverage" at bounding box center [843, 299] width 153 height 35
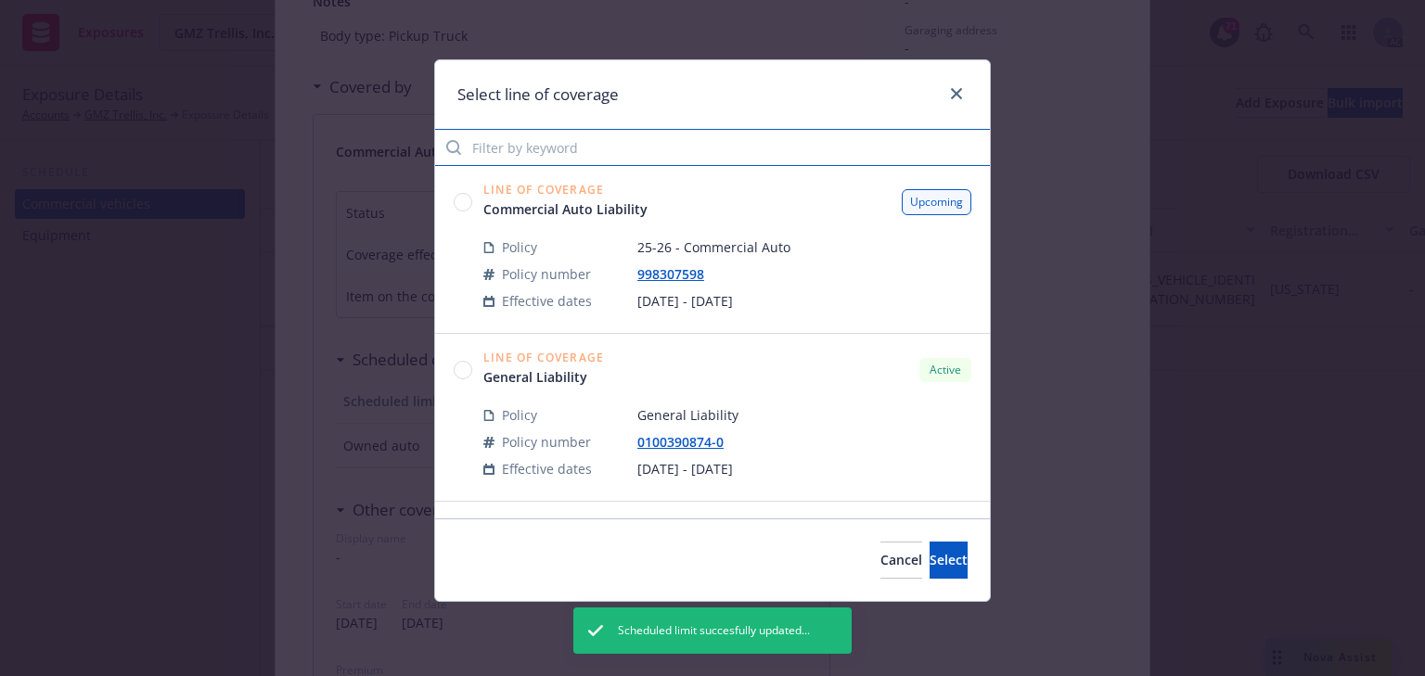
click at [568, 145] on input "Filter by keyword" at bounding box center [712, 147] width 555 height 37
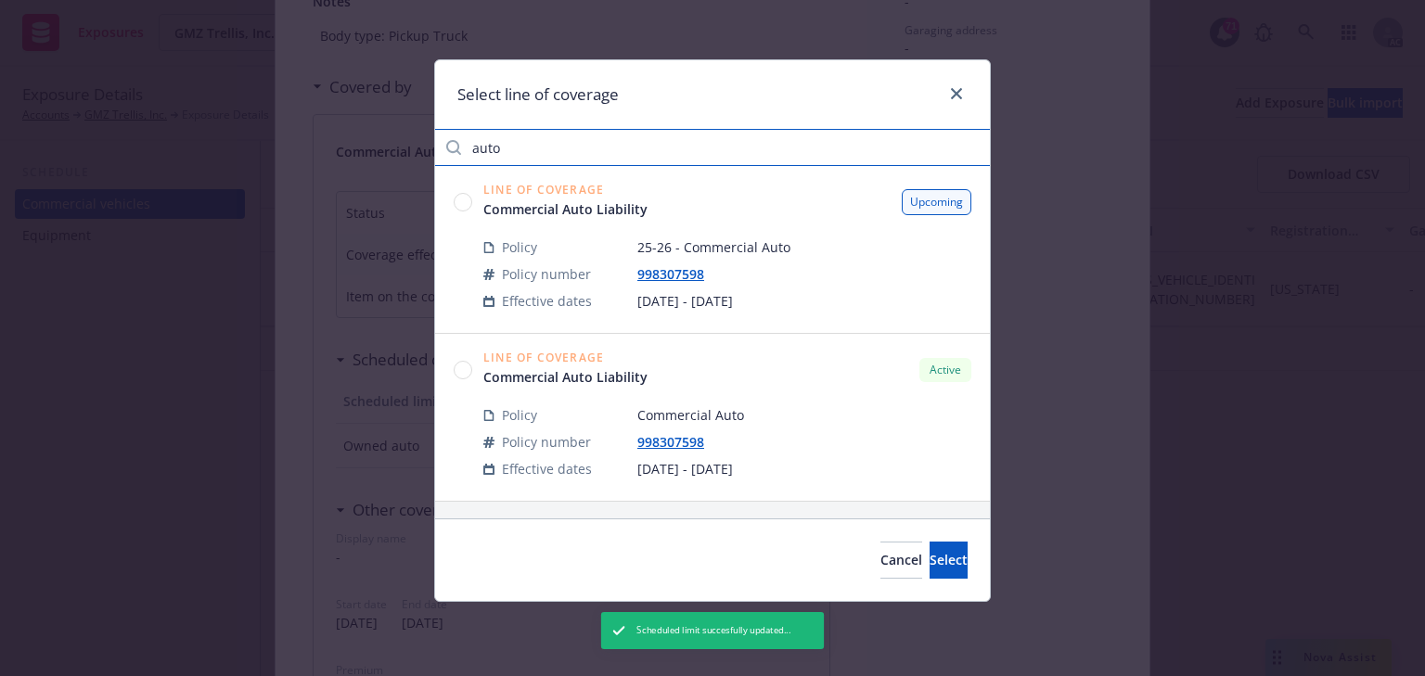
type input "auto"
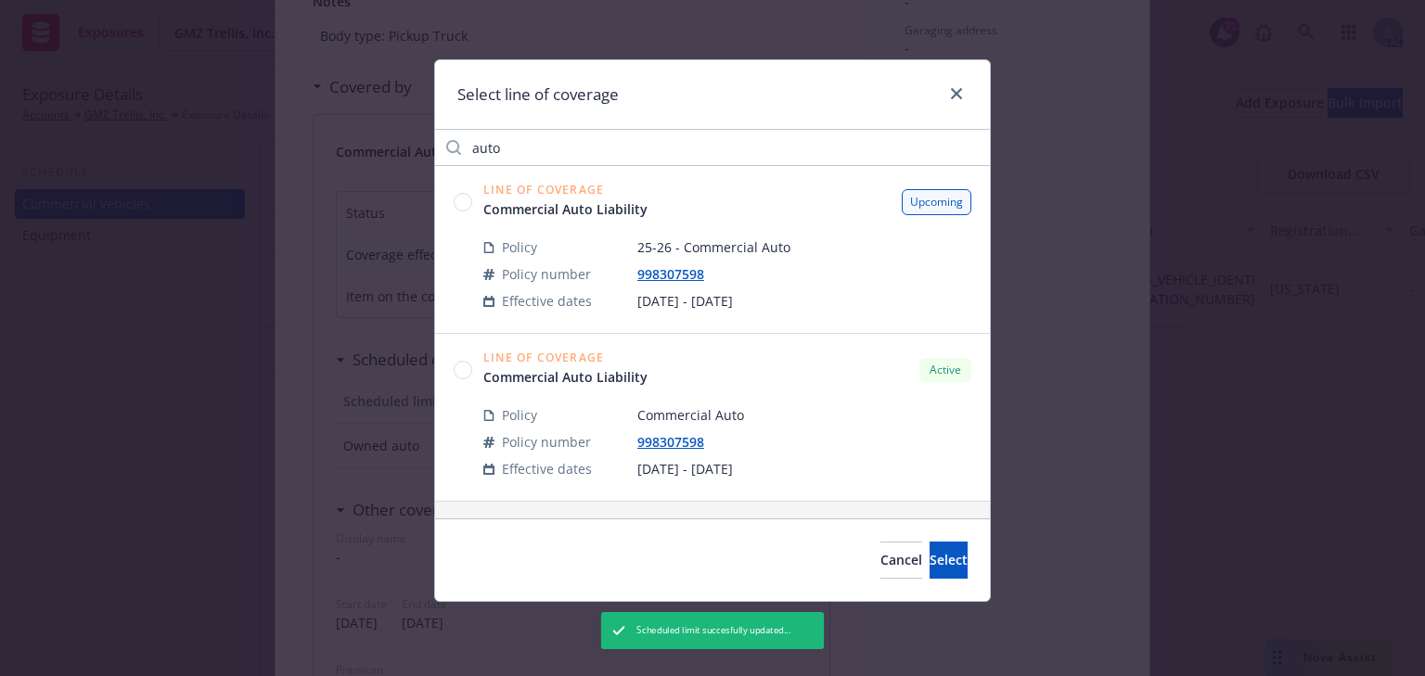
click at [461, 374] on circle at bounding box center [463, 370] width 18 height 18
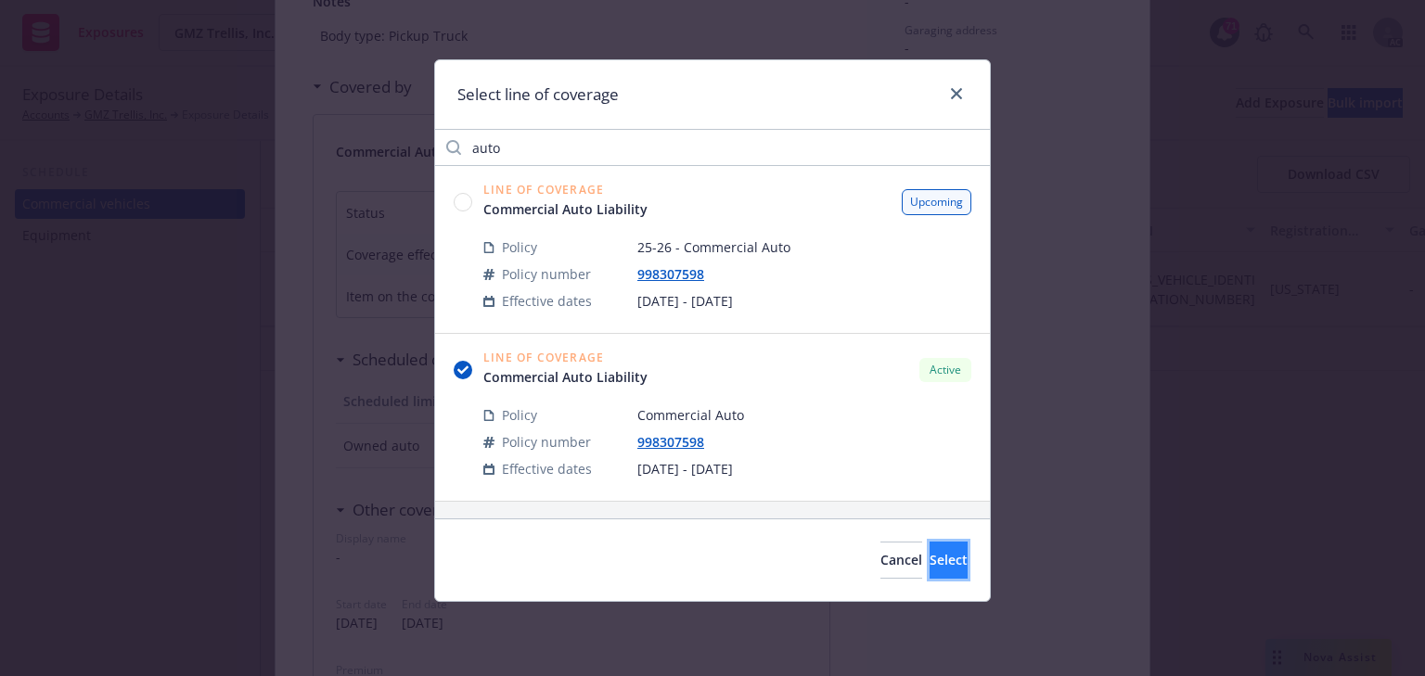
click at [929, 563] on button "Select" at bounding box center [948, 560] width 38 height 37
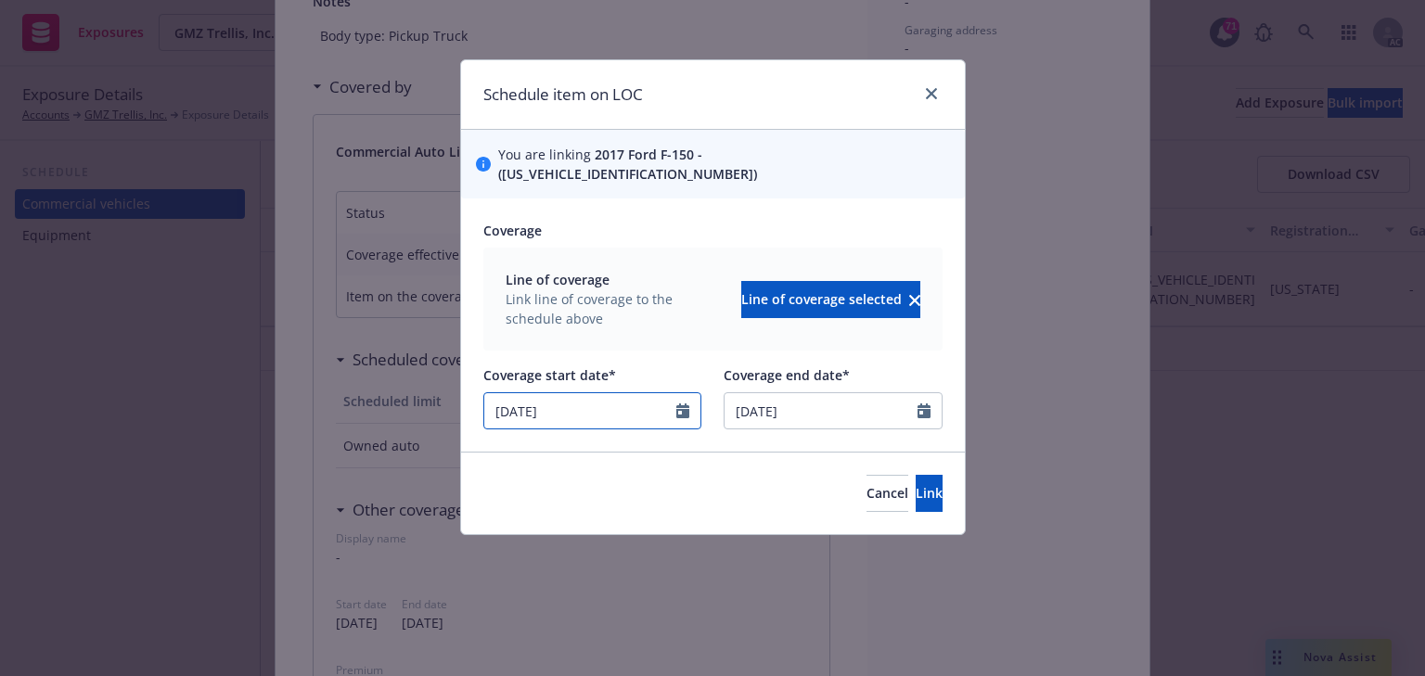
click at [683, 403] on icon "Calendar" at bounding box center [682, 410] width 13 height 15
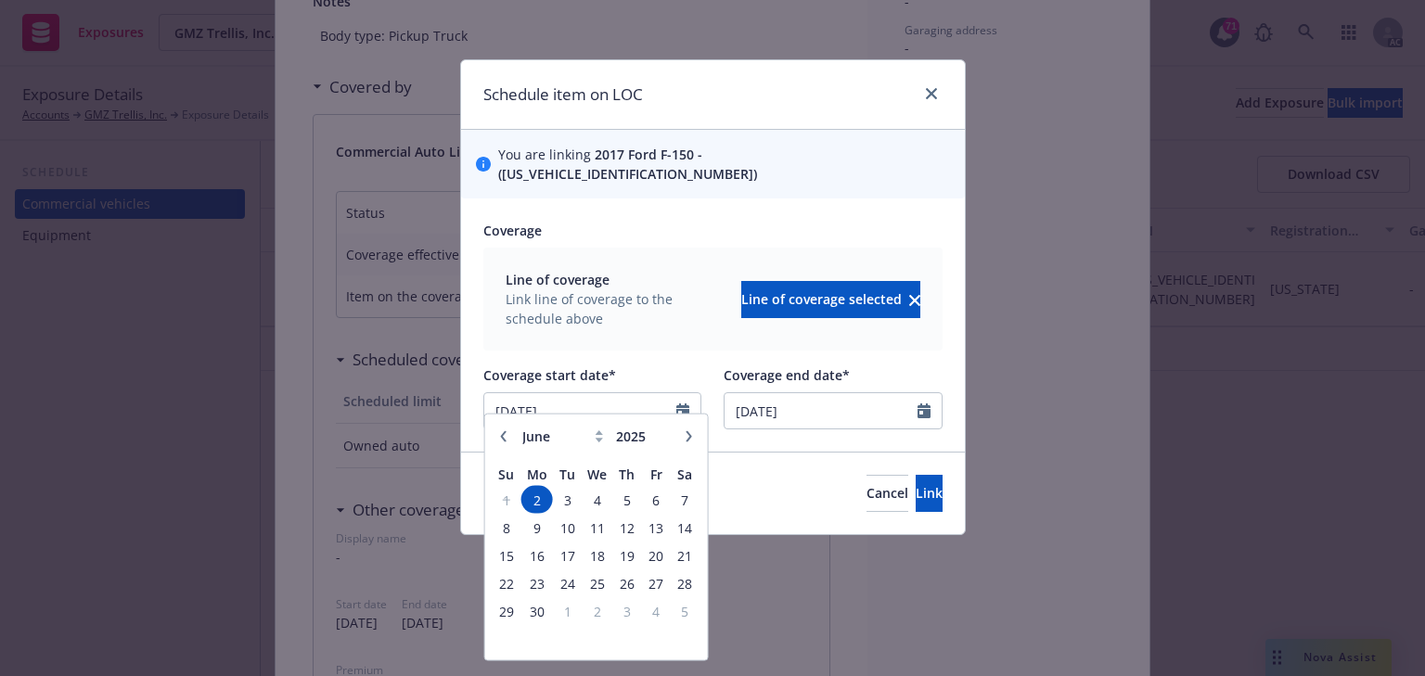
click at [673, 440] on div "January February March April May June July August September October November De…" at bounding box center [595, 436] width 163 height 29
click at [680, 440] on button "button" at bounding box center [688, 436] width 22 height 22
click at [683, 441] on button "button" at bounding box center [688, 436] width 22 height 22
select select "9"
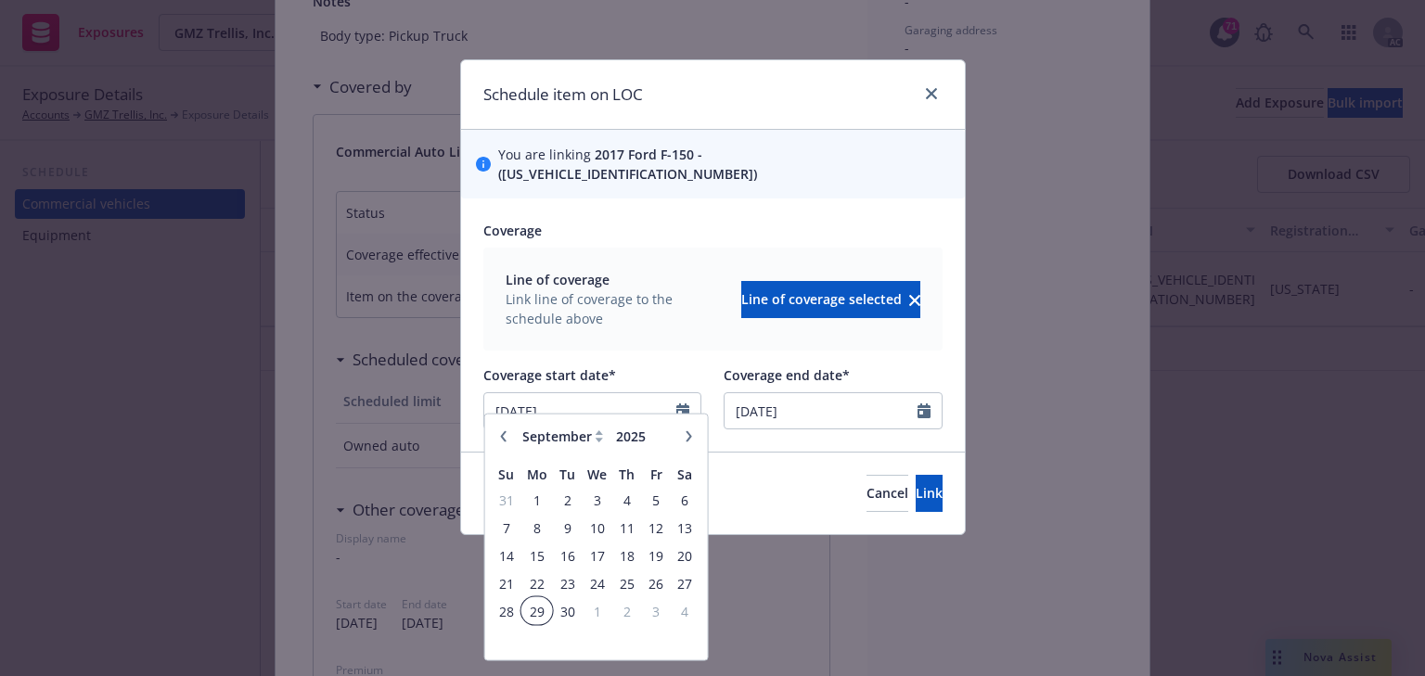
click at [535, 606] on span "29" at bounding box center [536, 610] width 28 height 23
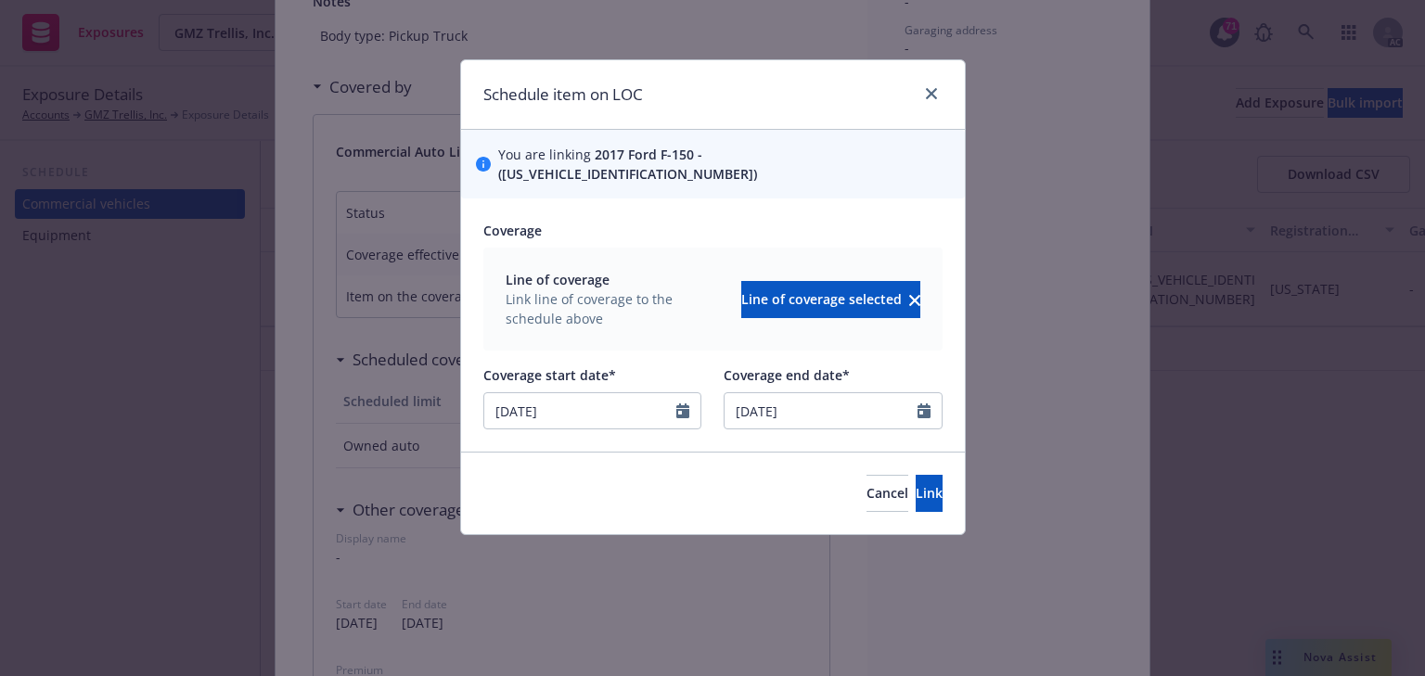
type input "[DATE]"
click at [915, 482] on button "Link" at bounding box center [928, 493] width 27 height 37
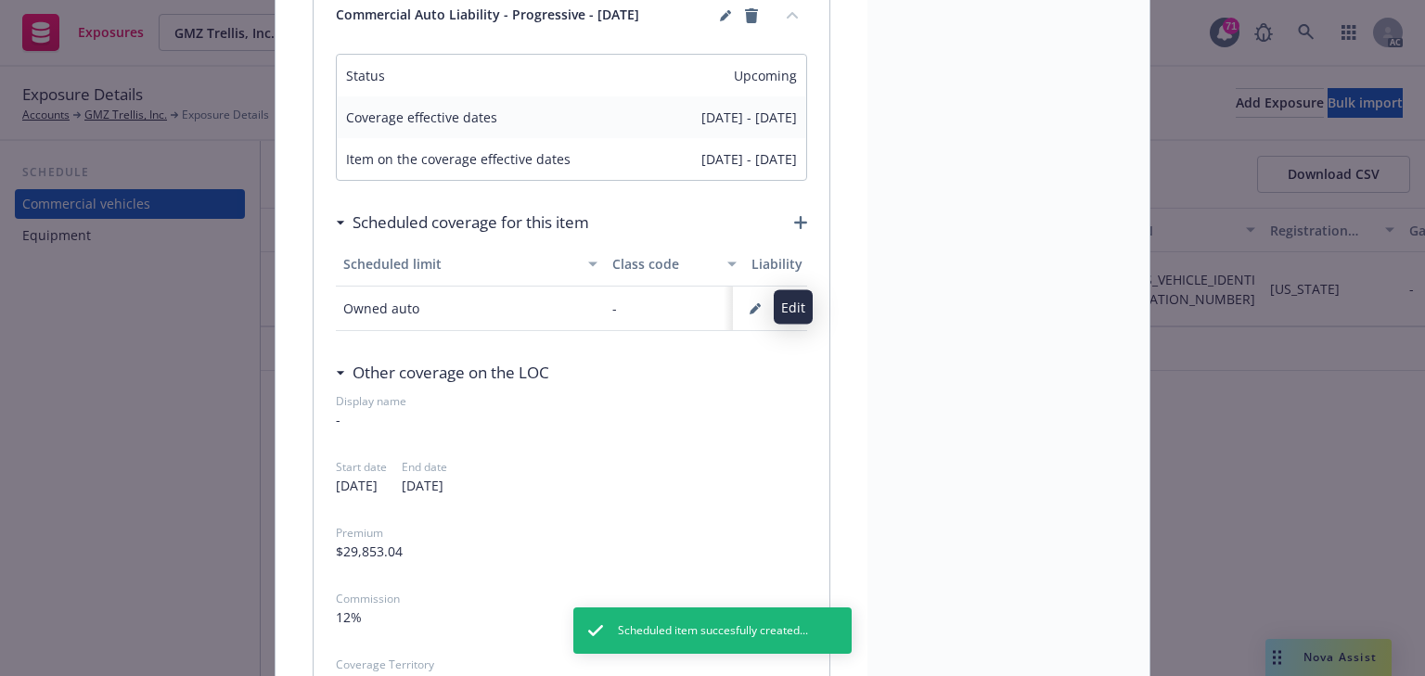
click at [756, 308] on button "button" at bounding box center [755, 309] width 30 height 30
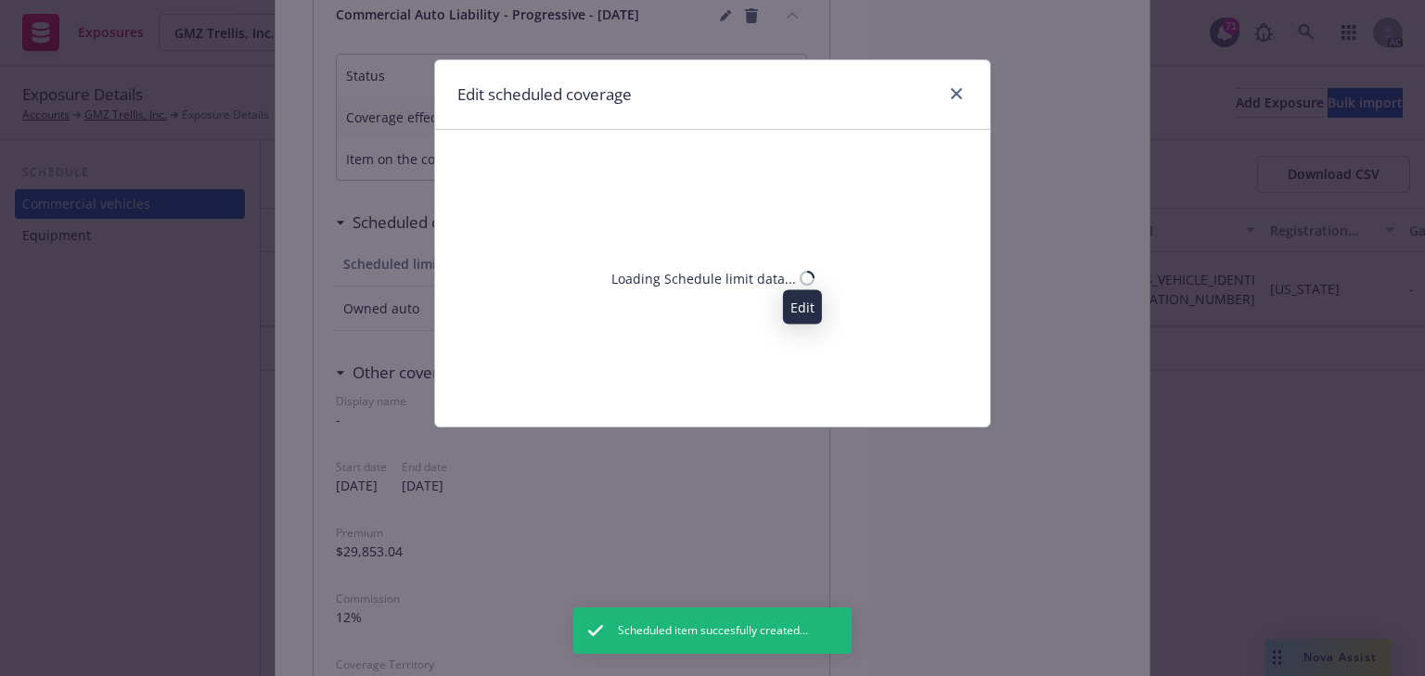
select select "MONETARY"
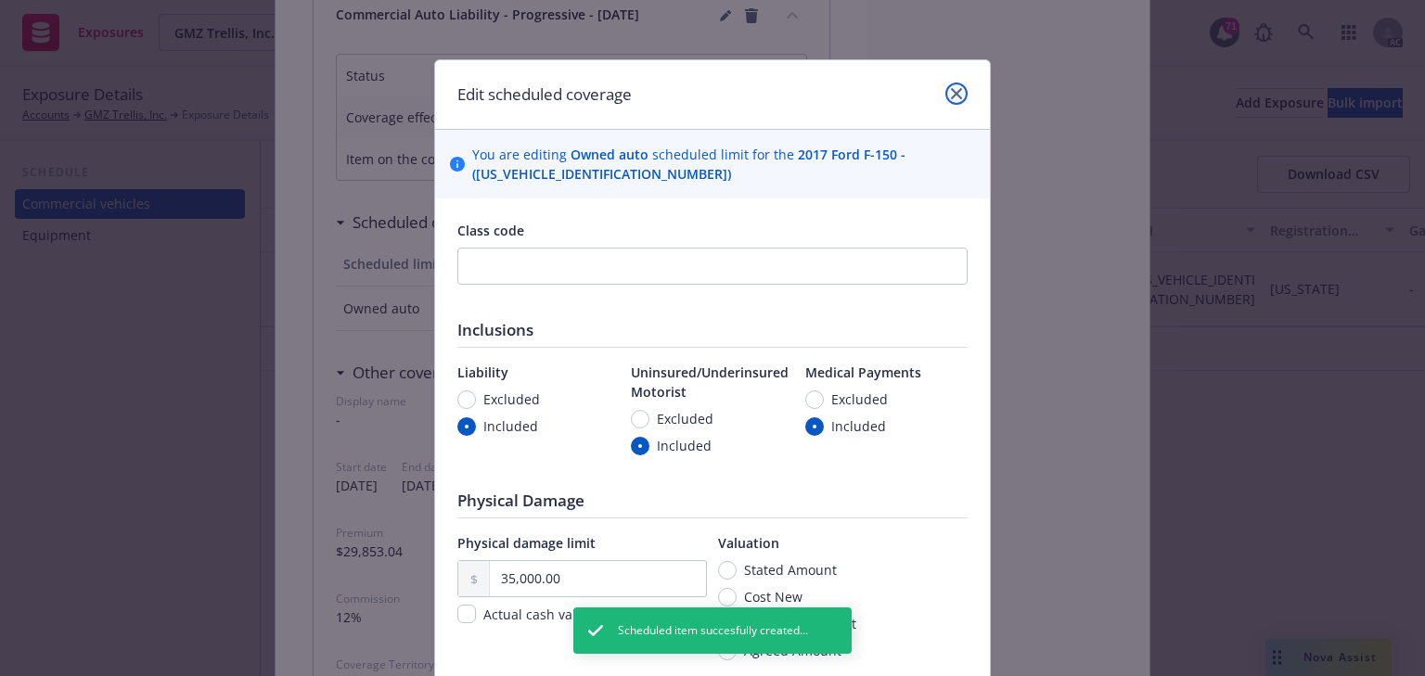
click at [951, 91] on icon "close" at bounding box center [956, 93] width 11 height 11
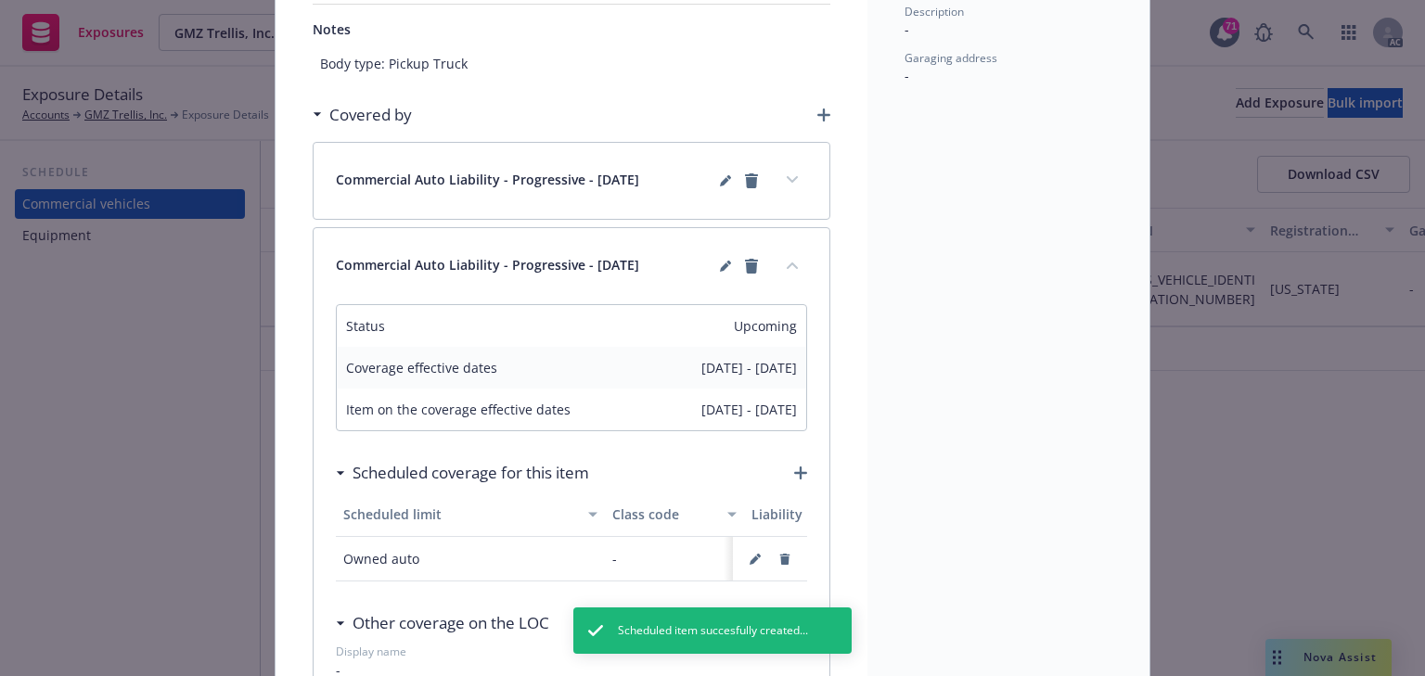
scroll to position [148, 0]
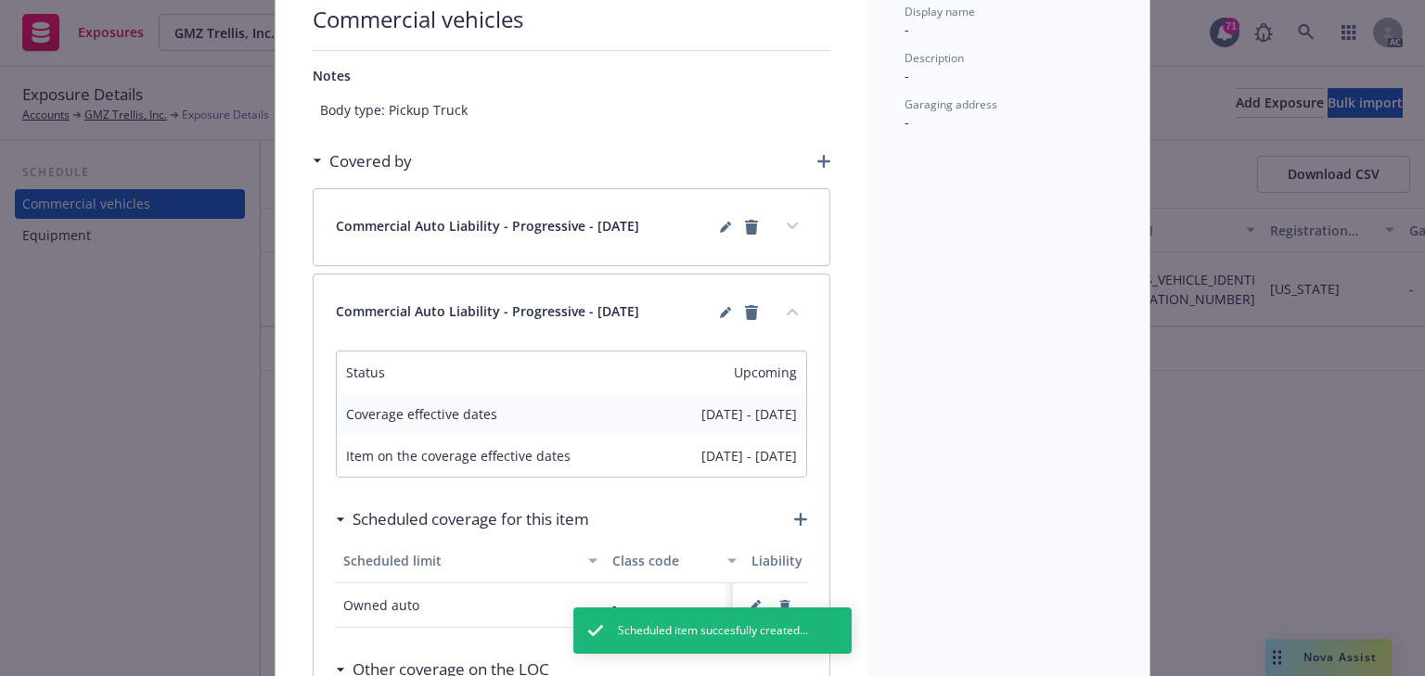
click at [786, 223] on icon "expand content" at bounding box center [791, 226] width 11 height 7
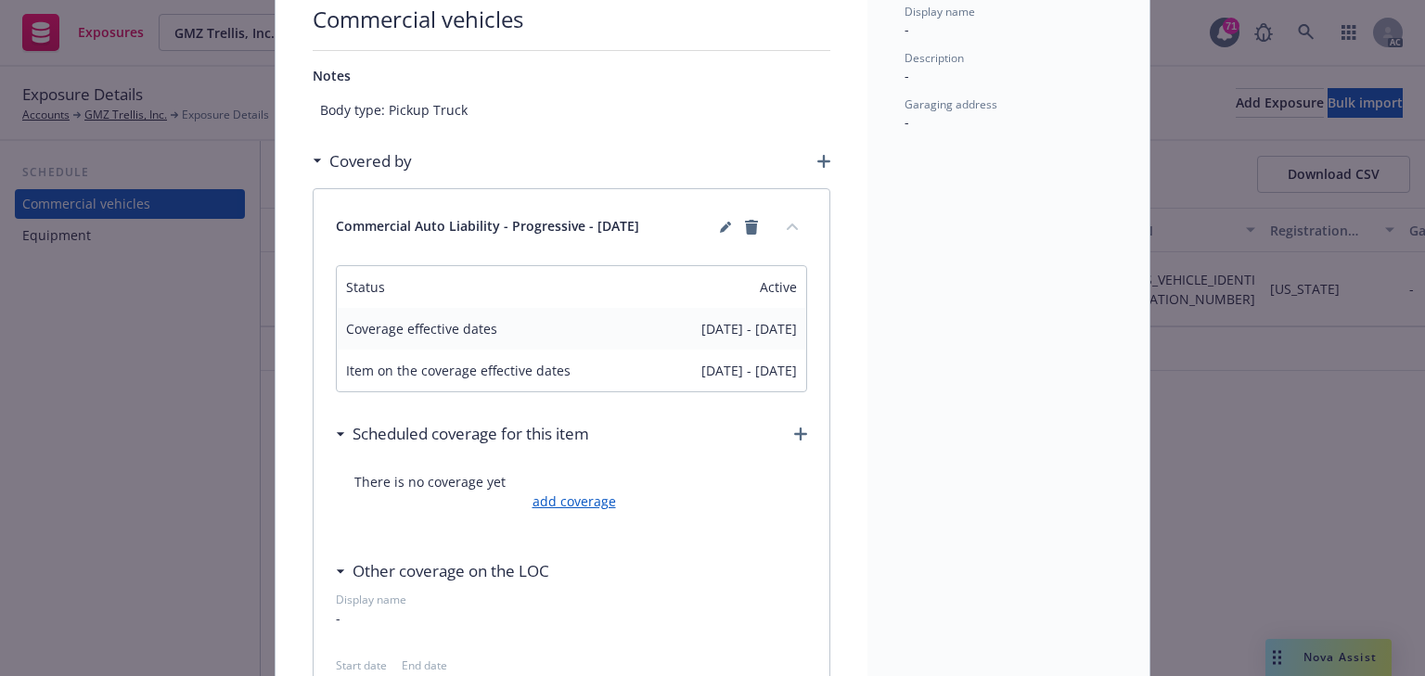
click at [590, 501] on link "add coverage" at bounding box center [572, 501] width 88 height 19
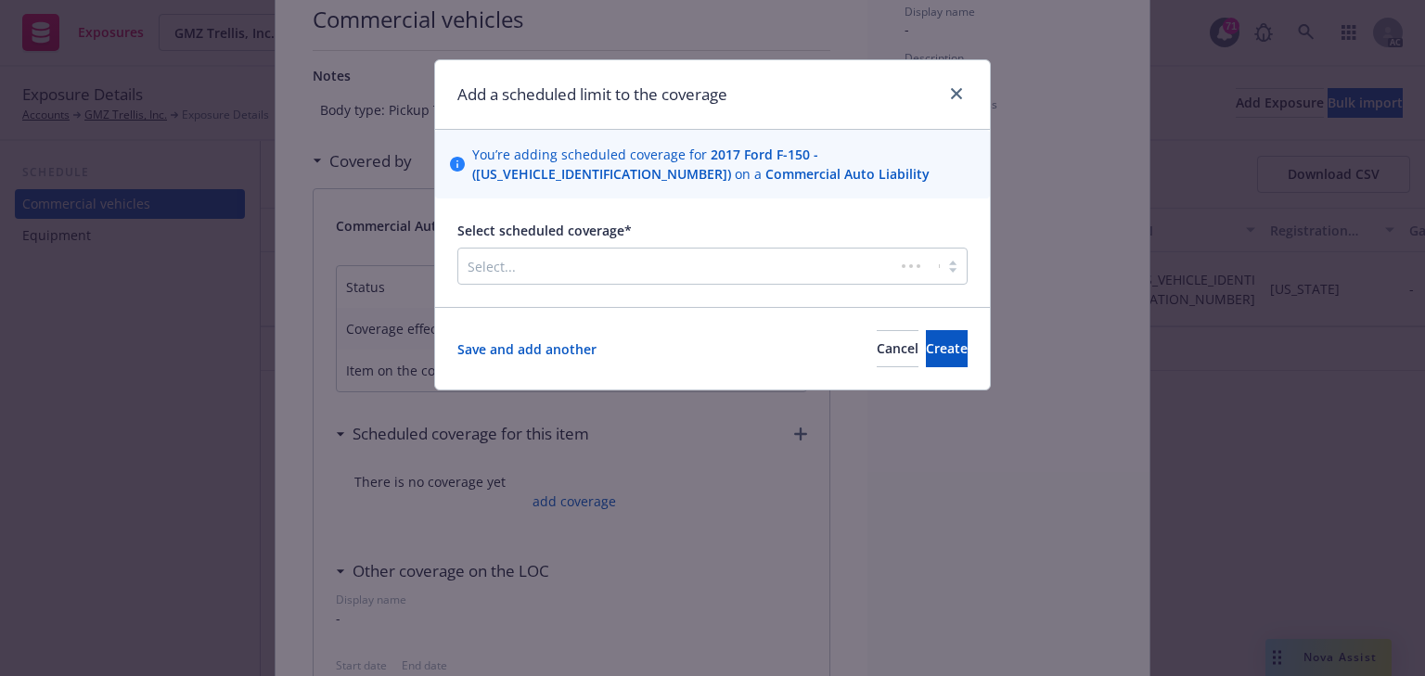
click at [562, 264] on div at bounding box center [675, 266] width 417 height 22
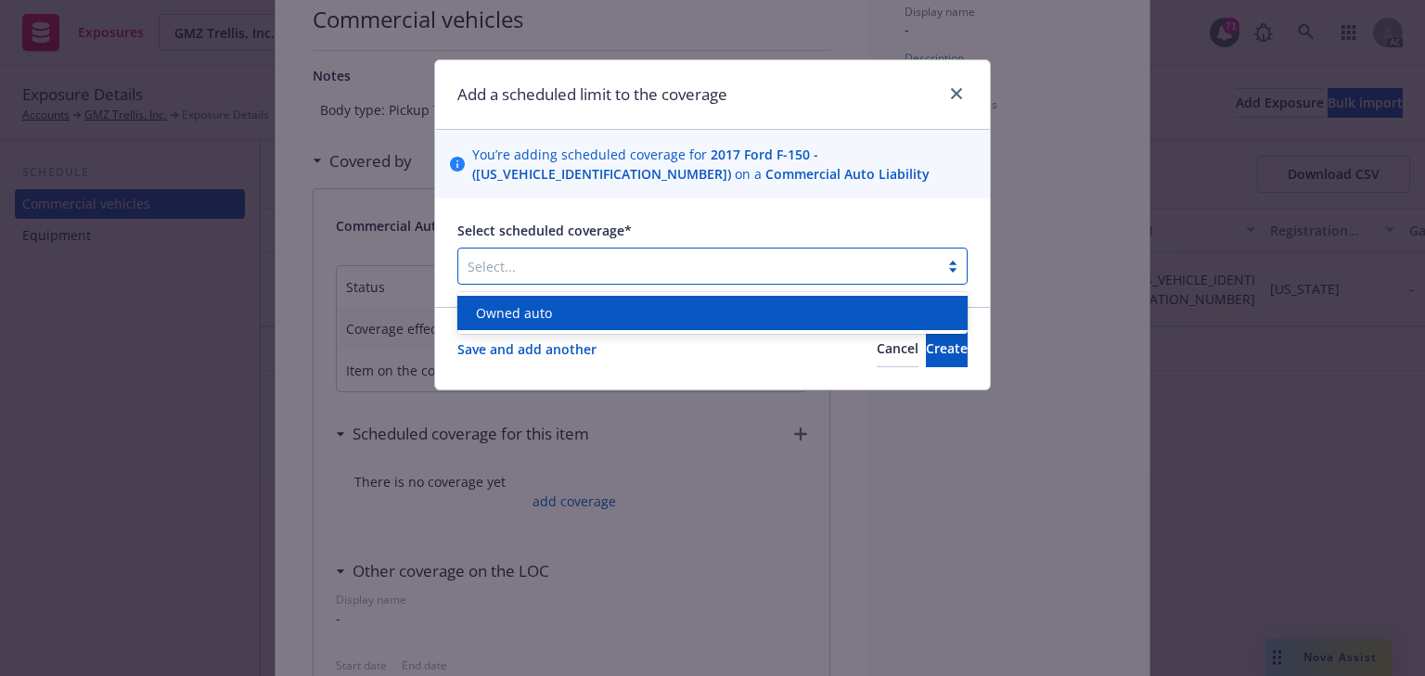
click at [559, 317] on div "Owned auto" at bounding box center [712, 312] width 488 height 19
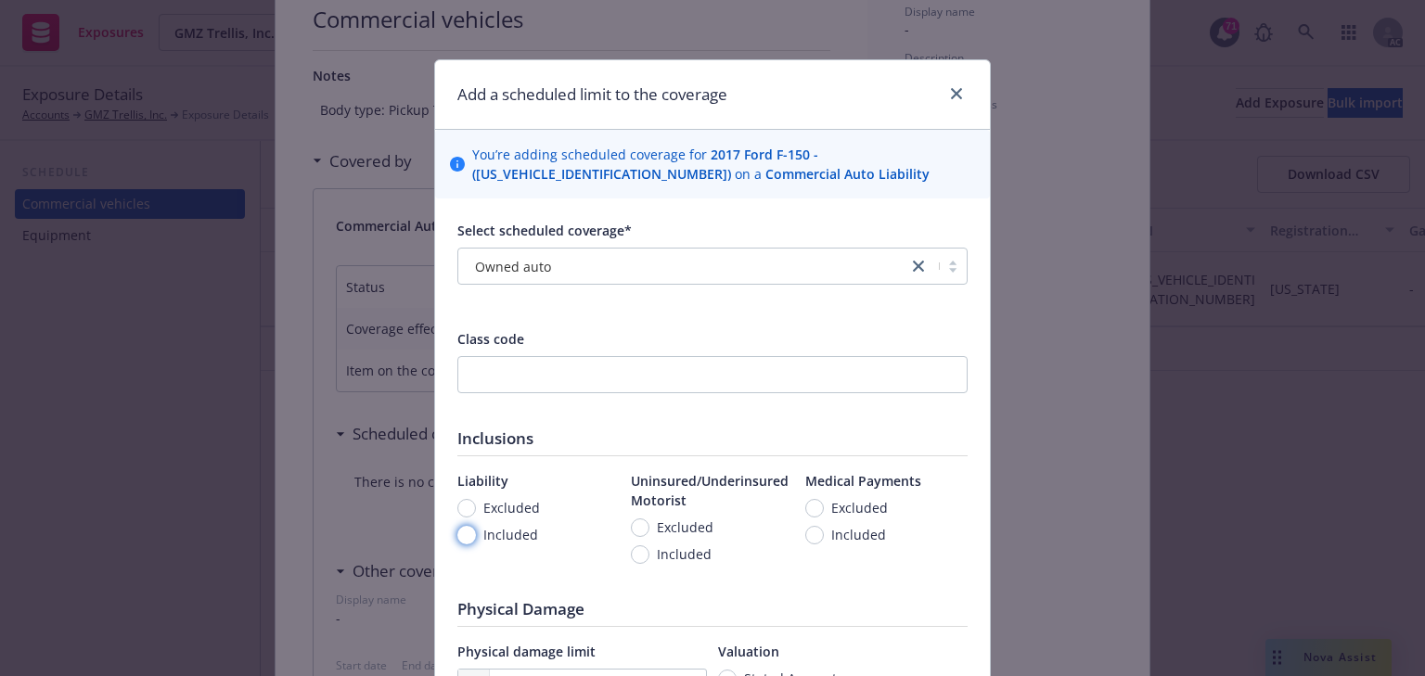
click at [463, 538] on input "Included" at bounding box center [466, 535] width 19 height 19
radio input "true"
click at [670, 556] on span "Included" at bounding box center [684, 553] width 55 height 19
click at [649, 556] on input "Included" at bounding box center [640, 554] width 19 height 19
radio input "true"
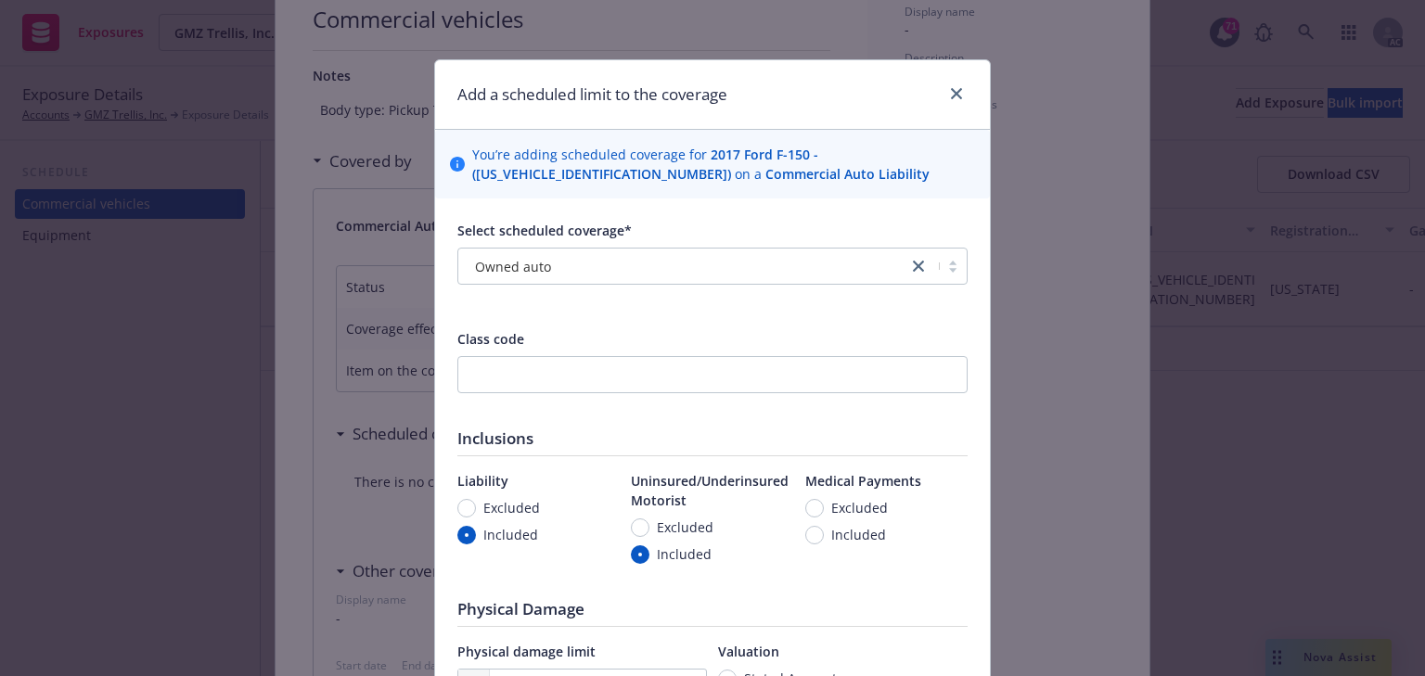
click at [843, 531] on span "Included" at bounding box center [858, 534] width 55 height 19
click at [824, 531] on input "Included" at bounding box center [814, 535] width 19 height 19
radio input "true"
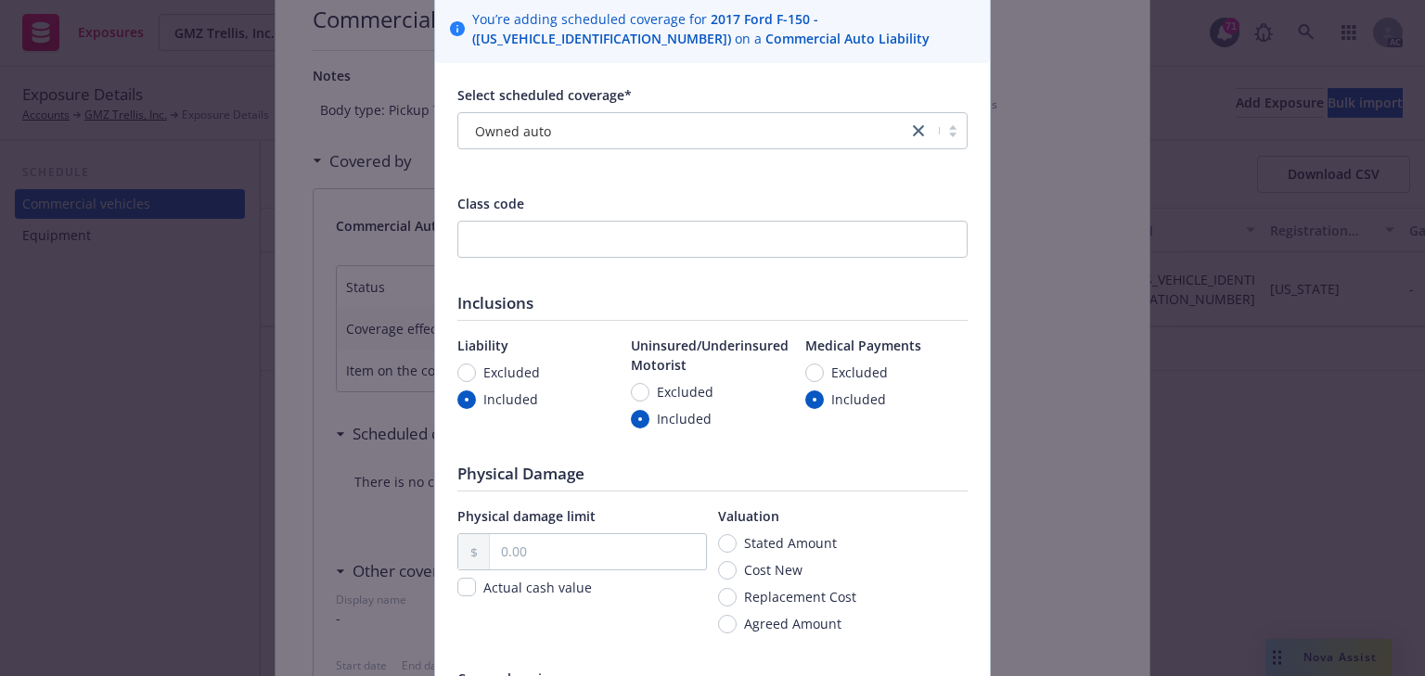
scroll to position [297, 0]
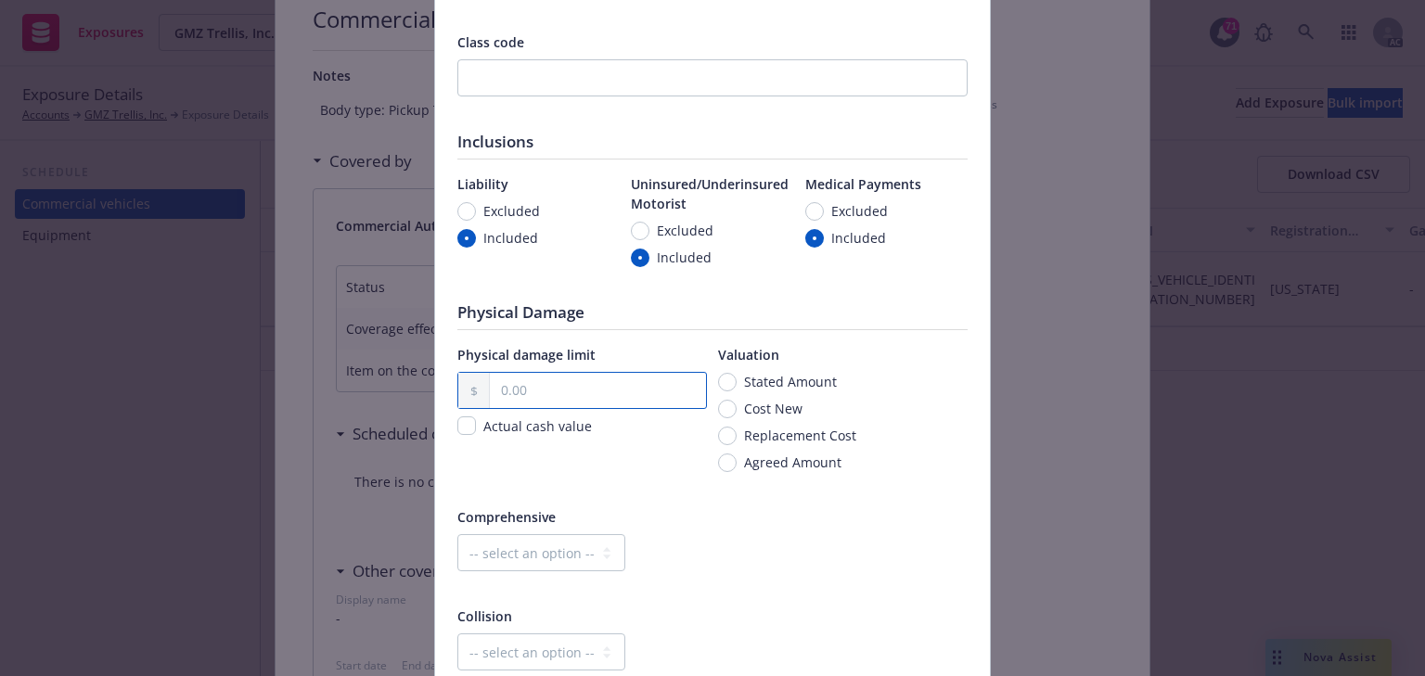
click at [565, 390] on input "text" at bounding box center [598, 390] width 216 height 35
click at [762, 408] on span "Cost New" at bounding box center [773, 408] width 58 height 19
click at [736, 408] on input "Cost New" at bounding box center [727, 409] width 19 height 19
radio input "true"
click at [608, 387] on input "text" at bounding box center [598, 390] width 216 height 35
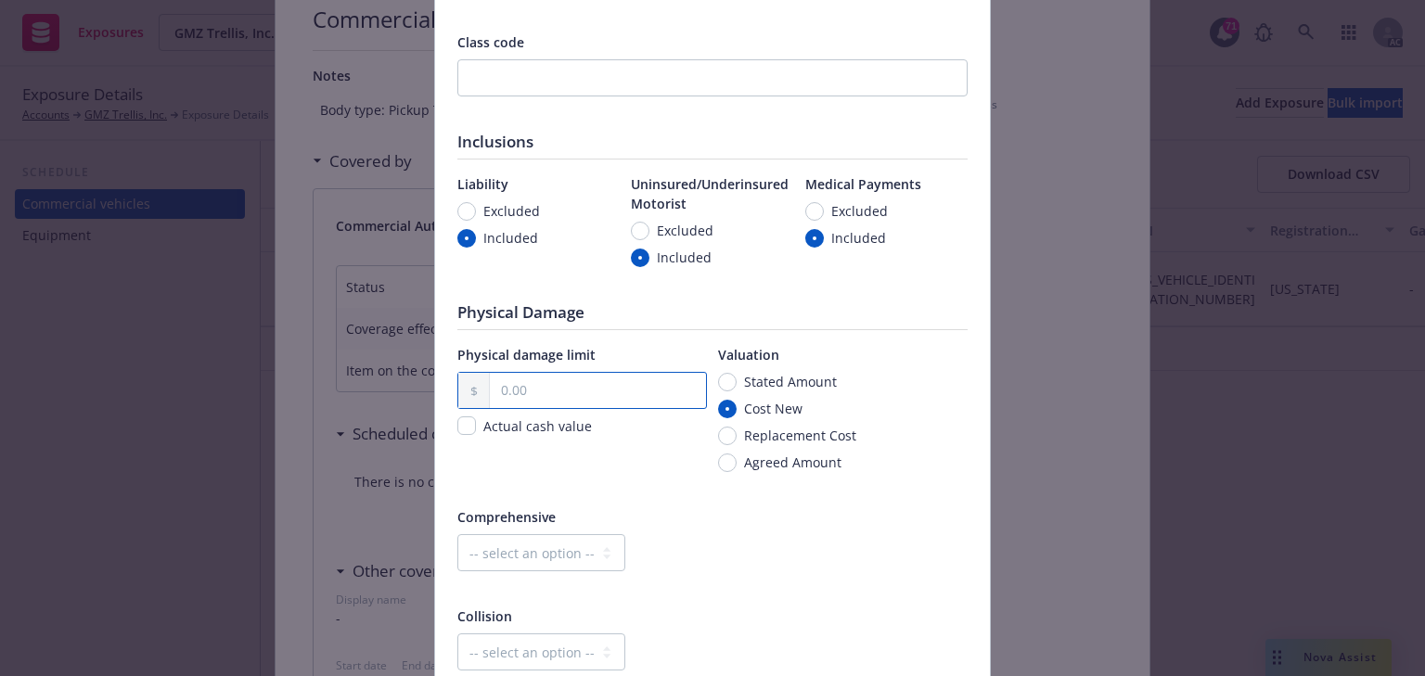
paste input "35,000.00"
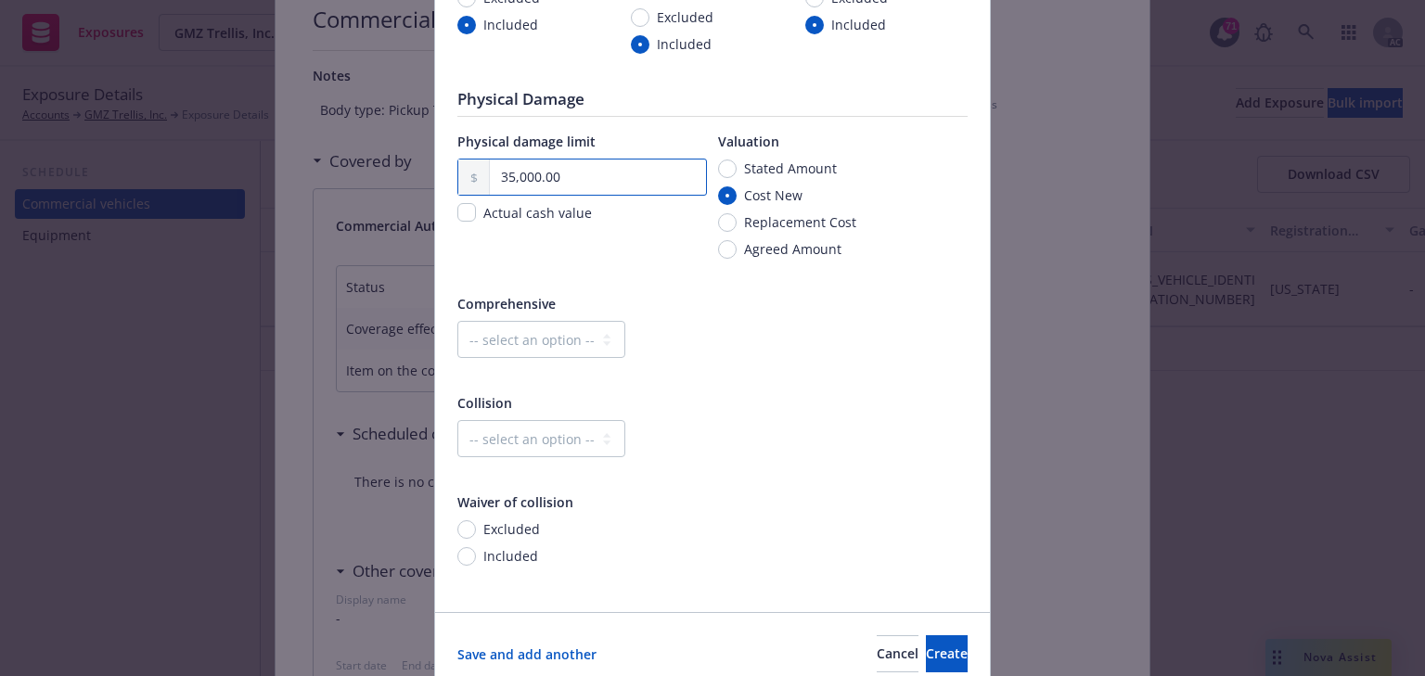
scroll to position [519, 0]
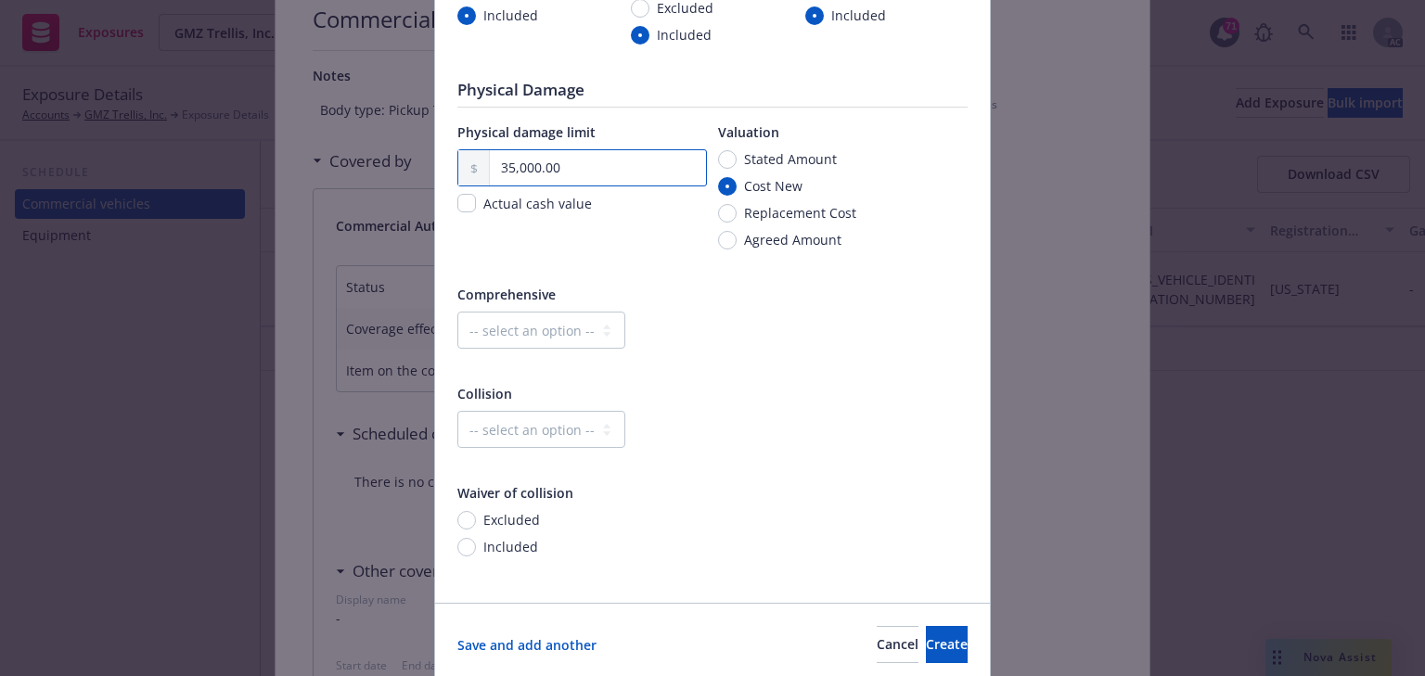
type input "35,000.00"
click at [538, 326] on select "-- select an option -- Dollar amount Percentage" at bounding box center [541, 330] width 168 height 37
select select "MONETARY"
click at [457, 312] on select "-- select an option -- Dollar amount Percentage" at bounding box center [541, 330] width 168 height 37
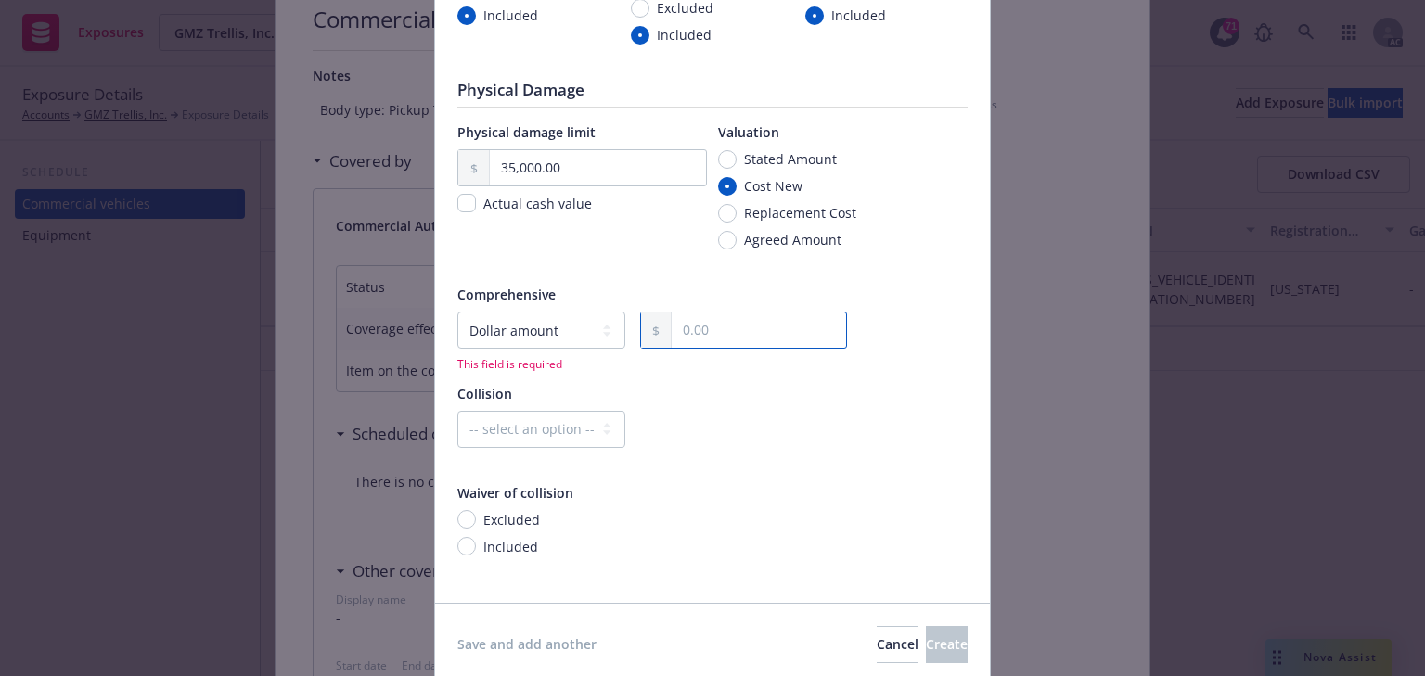
click at [714, 338] on input "text" at bounding box center [758, 330] width 174 height 35
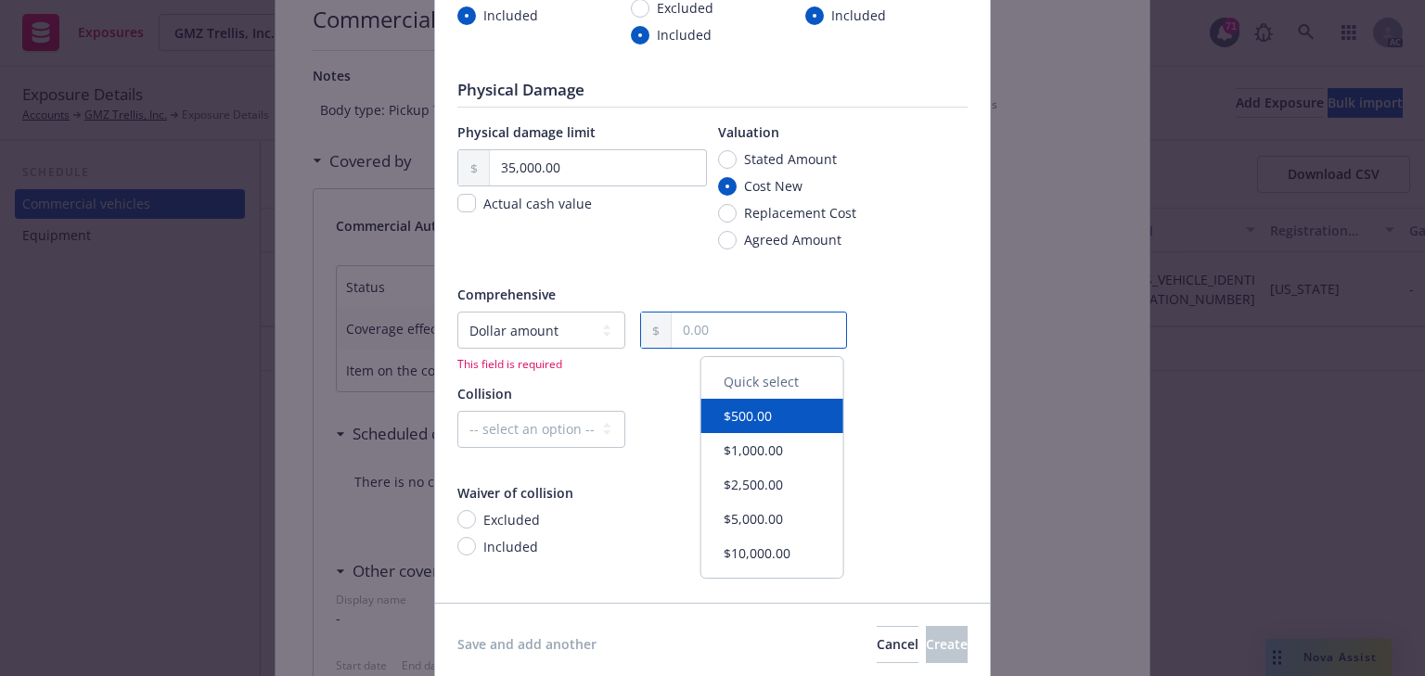
type input "500.00"
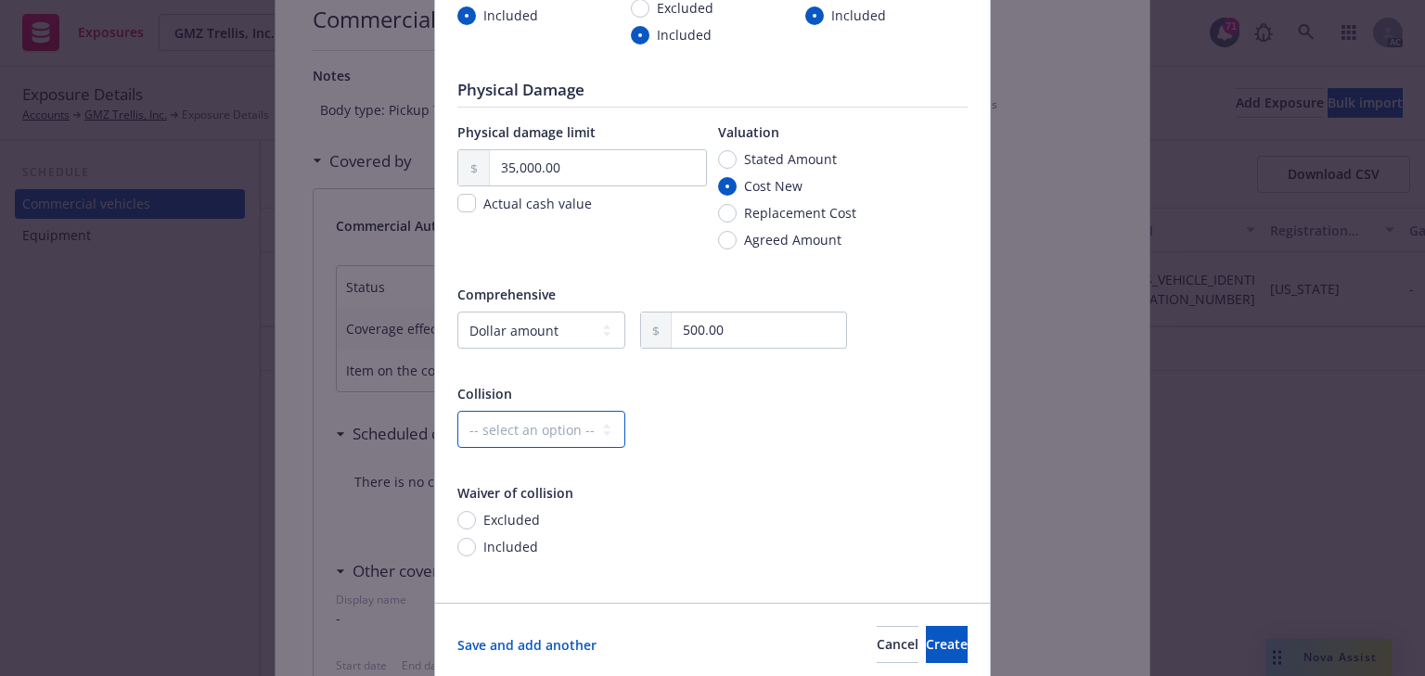
click at [522, 427] on select "-- select an option -- Dollar amount Percentage" at bounding box center [541, 429] width 168 height 37
select select "MONETARY"
click at [457, 411] on select "-- select an option -- Dollar amount Percentage" at bounding box center [541, 429] width 168 height 37
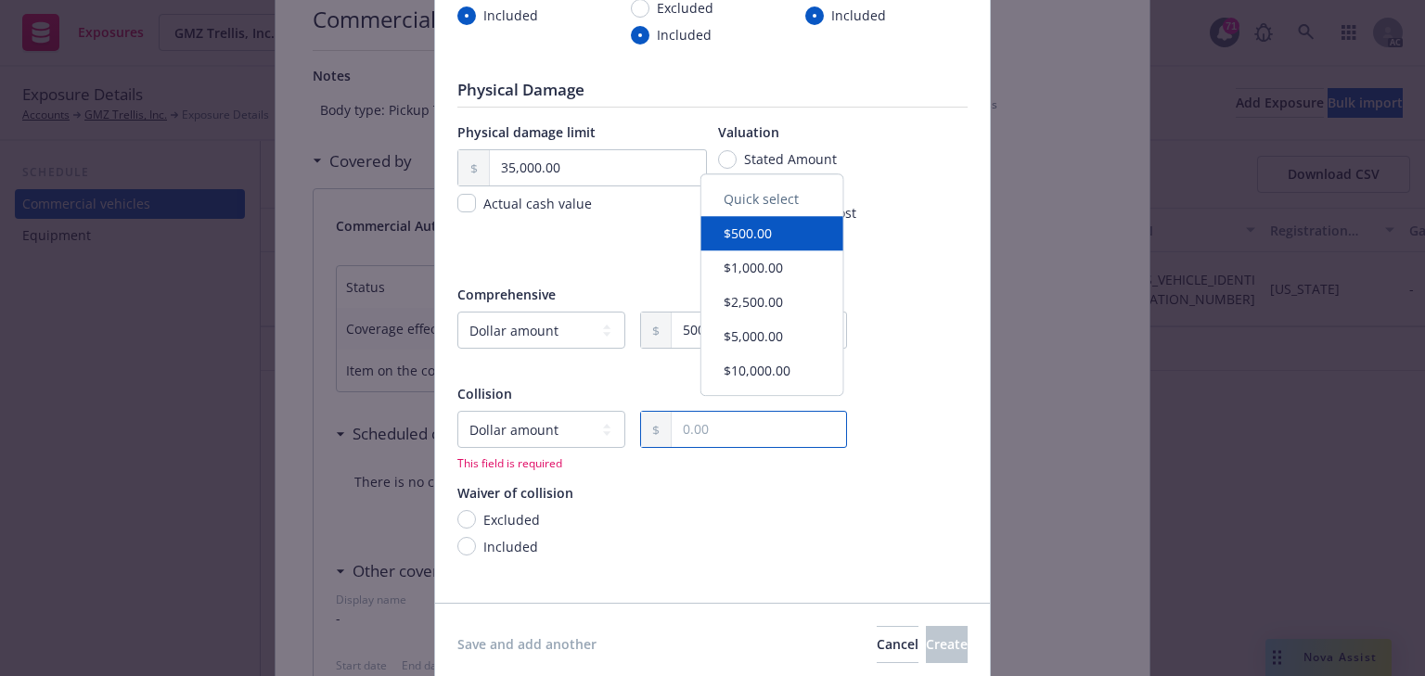
click at [750, 441] on input "text" at bounding box center [758, 429] width 174 height 35
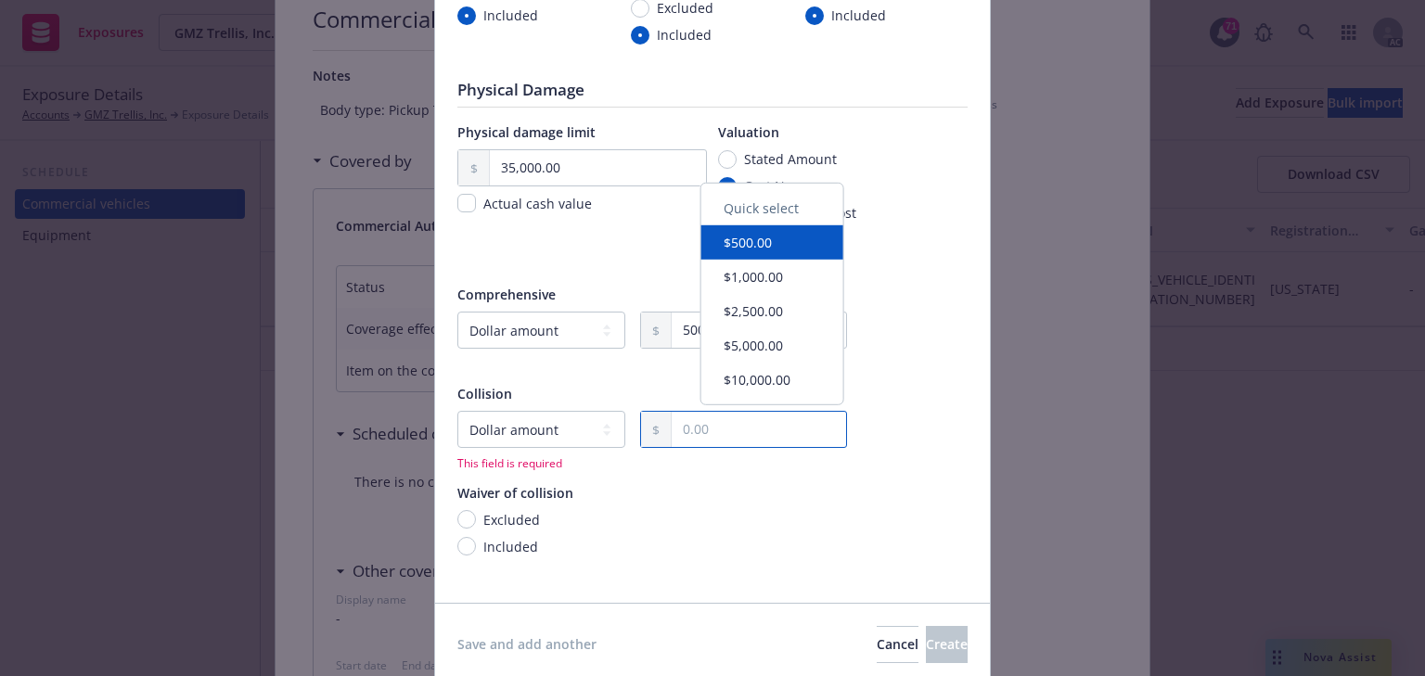
type input "500.00"
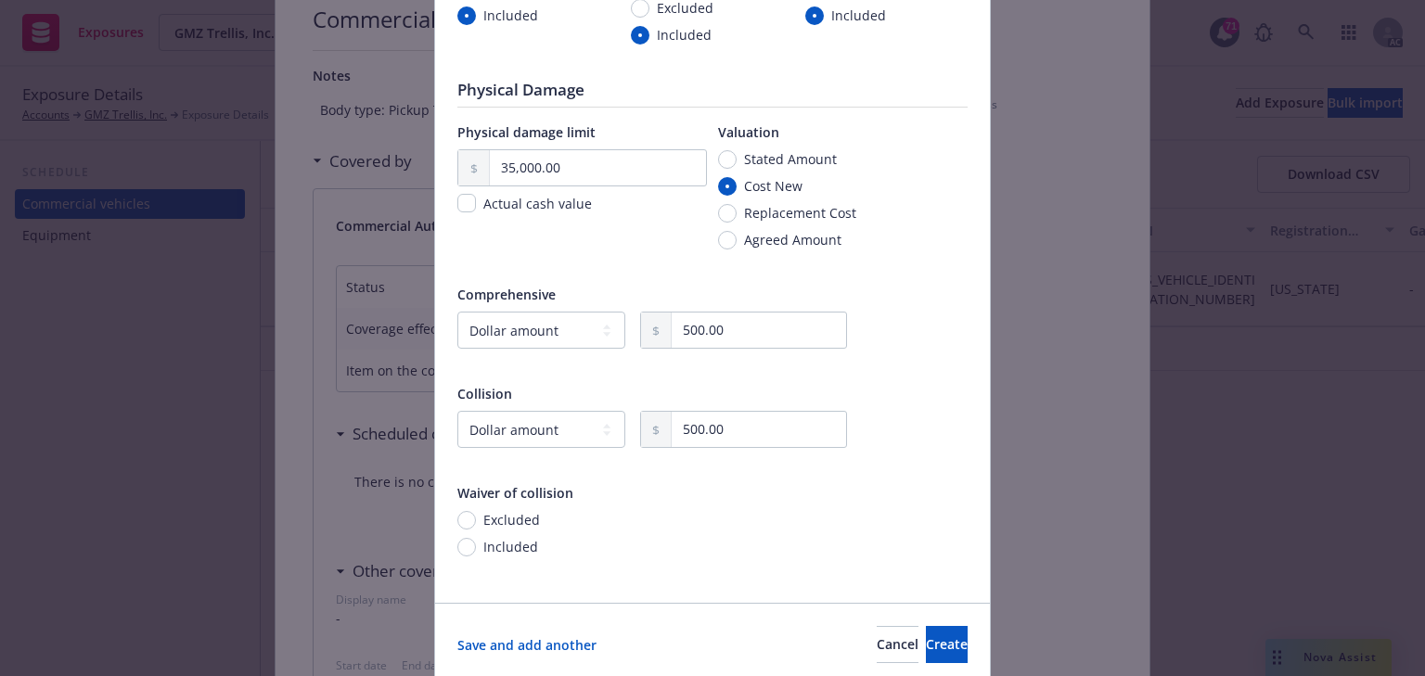
click at [701, 516] on div "Excluded Included" at bounding box center [712, 545] width 510 height 70
click at [928, 642] on span "Create" at bounding box center [947, 644] width 42 height 18
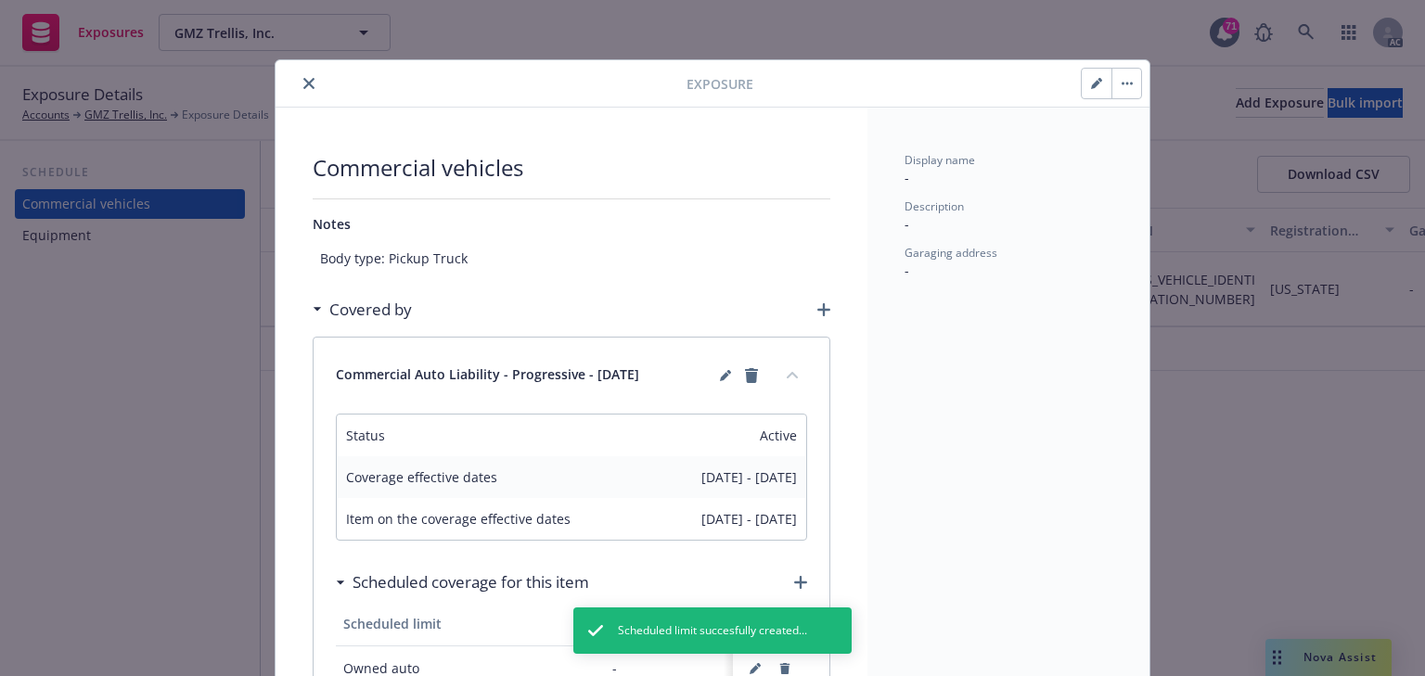
click at [786, 377] on button "collapse content" at bounding box center [792, 375] width 30 height 30
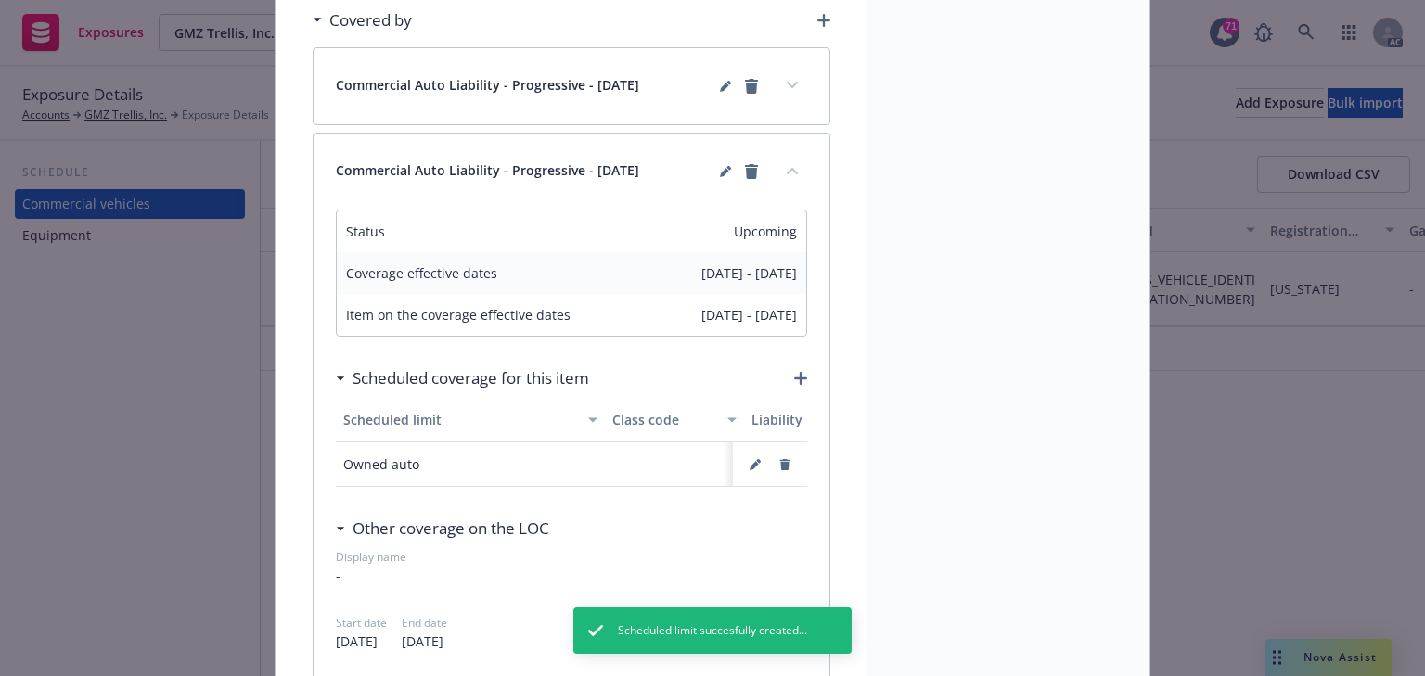
scroll to position [297, 0]
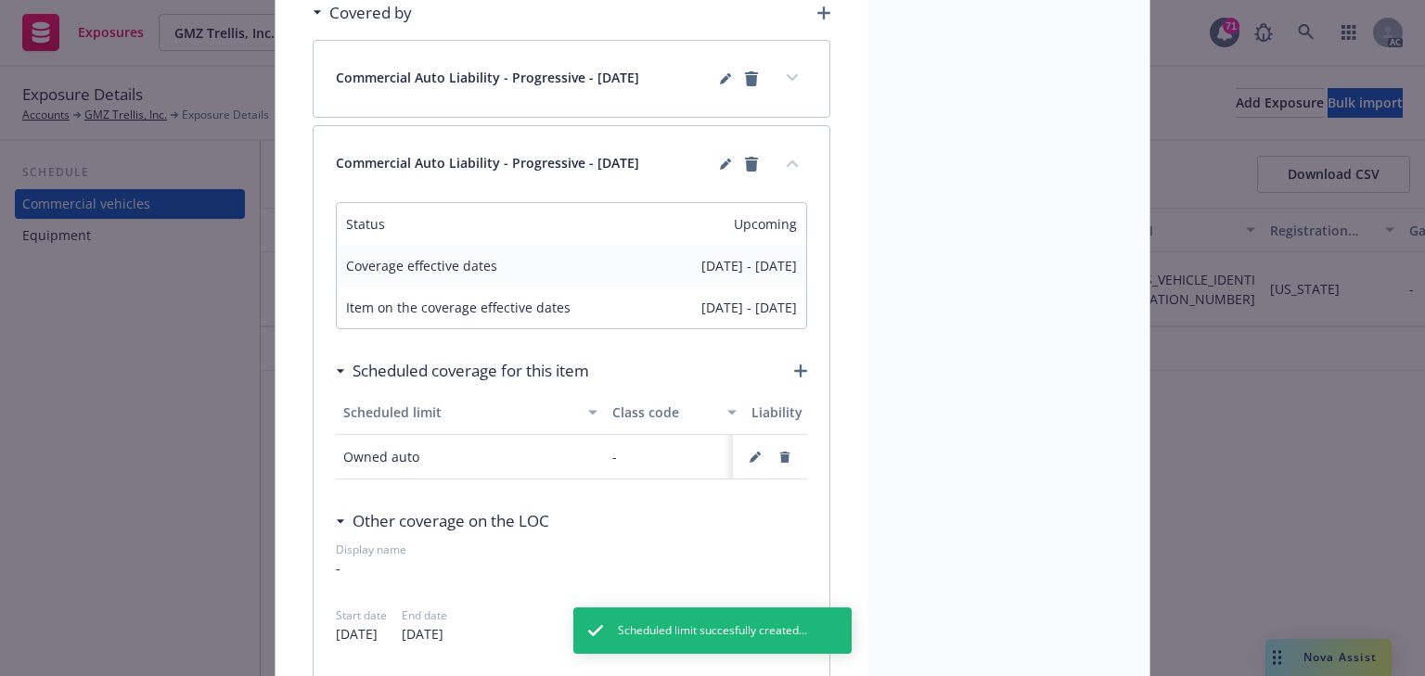
click at [790, 169] on button "collapse content" at bounding box center [792, 163] width 30 height 30
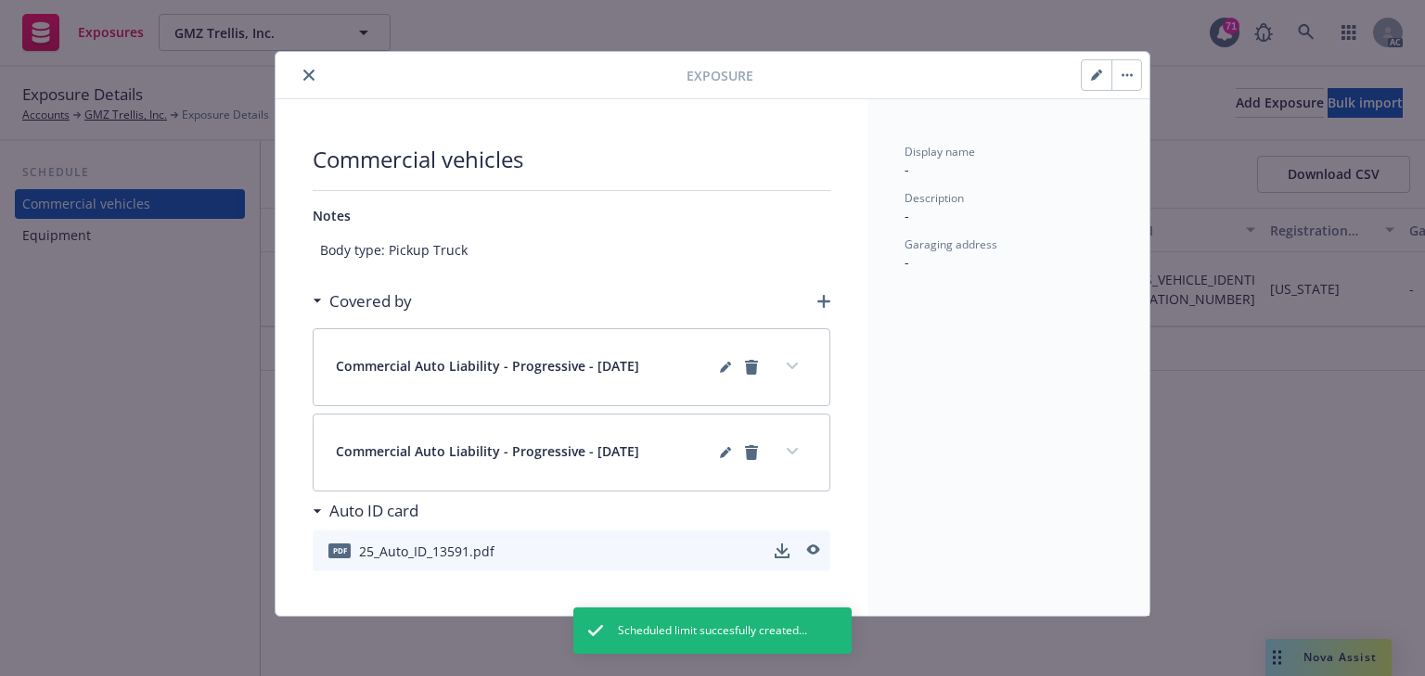
scroll to position [7, 0]
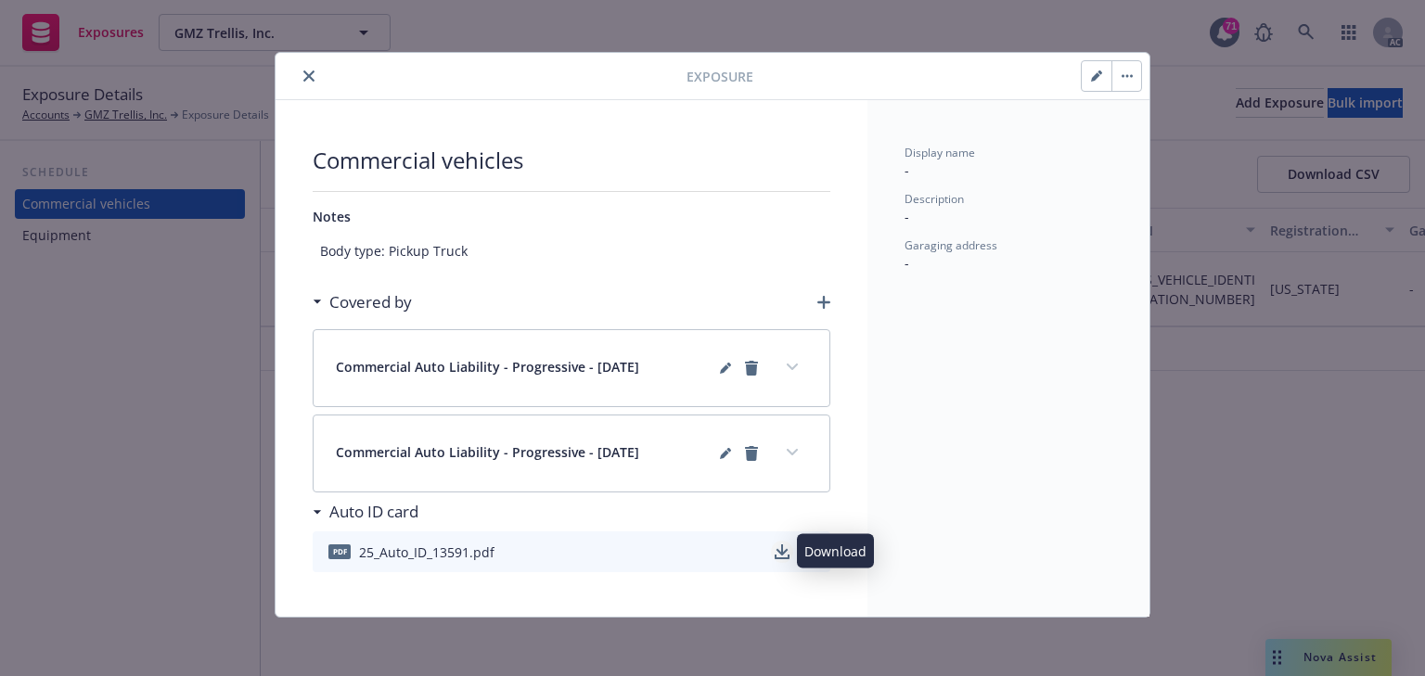
click at [776, 544] on icon "download" at bounding box center [782, 549] width 12 height 11
click at [794, 363] on button "expand content" at bounding box center [792, 367] width 30 height 30
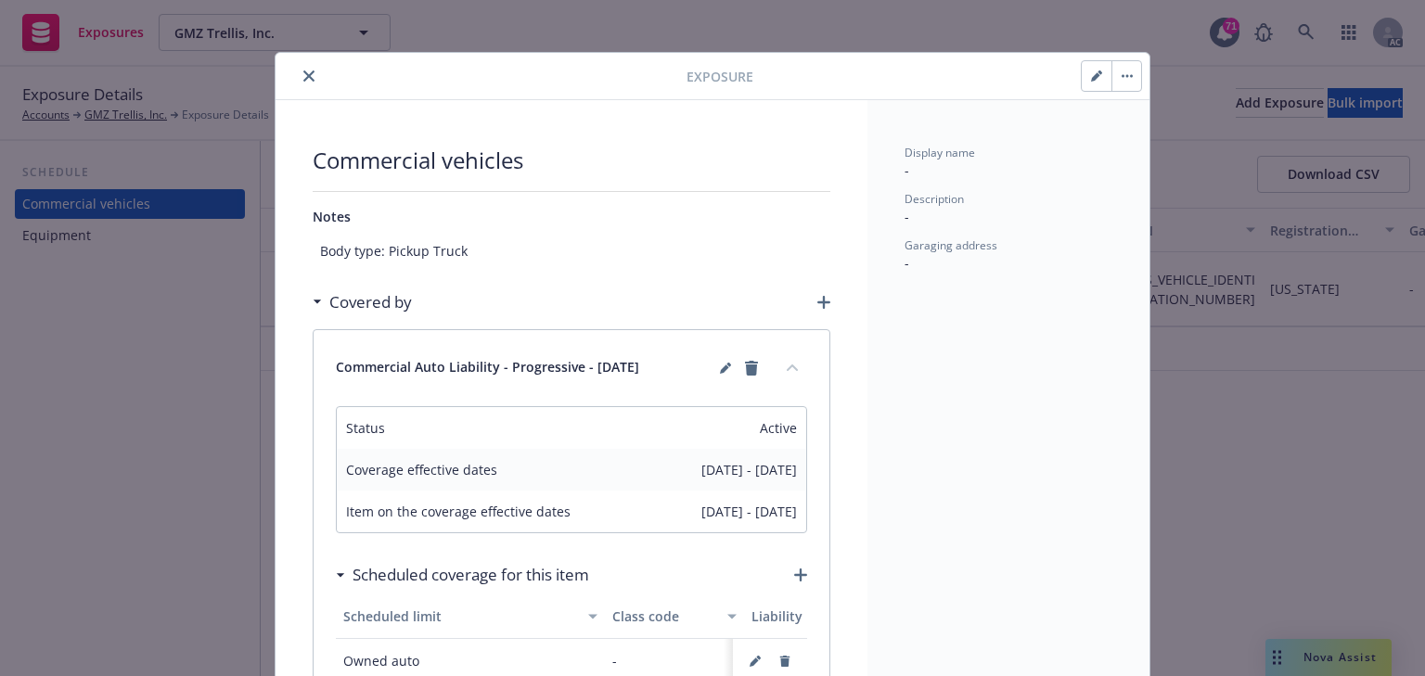
click at [794, 363] on button "collapse content" at bounding box center [792, 367] width 30 height 30
